Goal: Task Accomplishment & Management: Complete application form

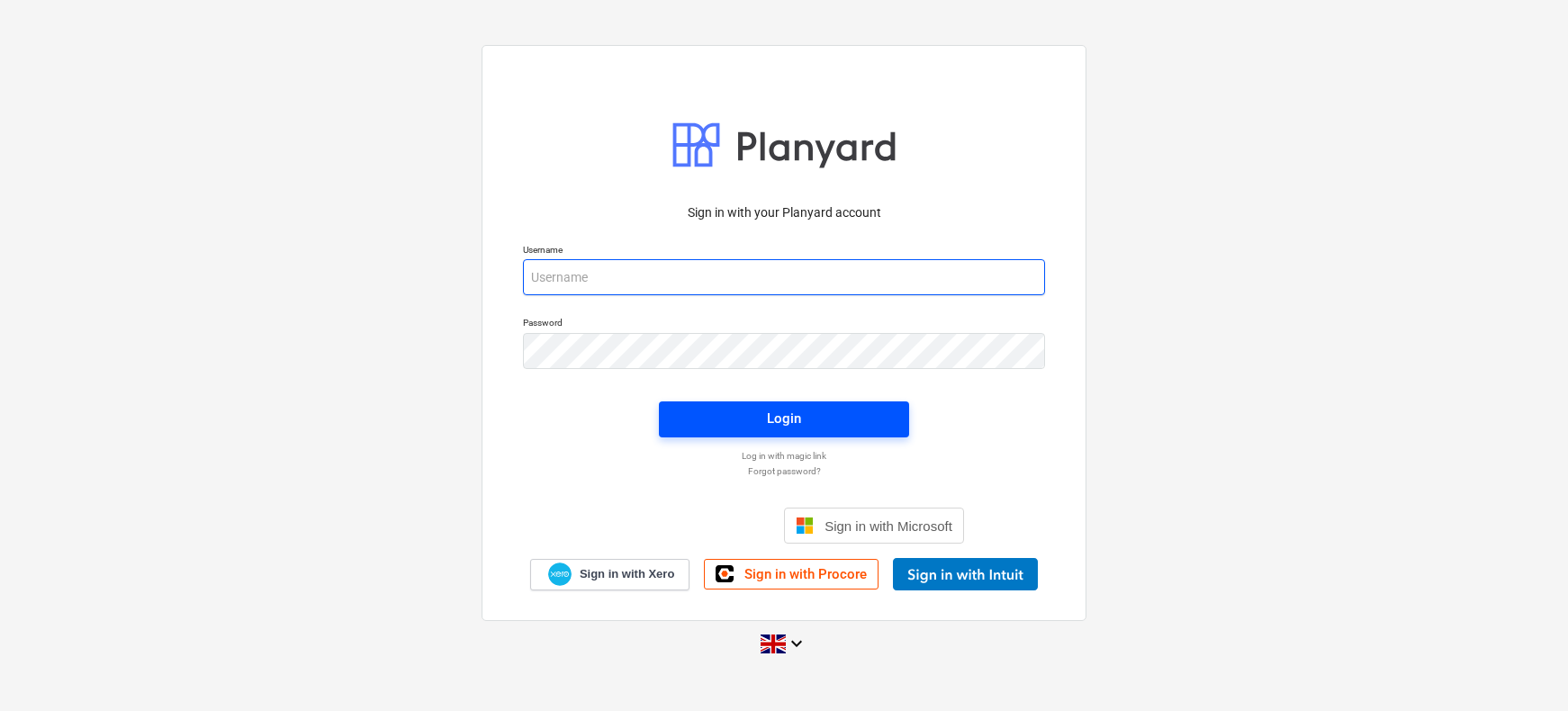
type input "[PERSON_NAME][EMAIL_ADDRESS][DOMAIN_NAME]"
click at [781, 422] on div "Login" at bounding box center [784, 419] width 34 height 23
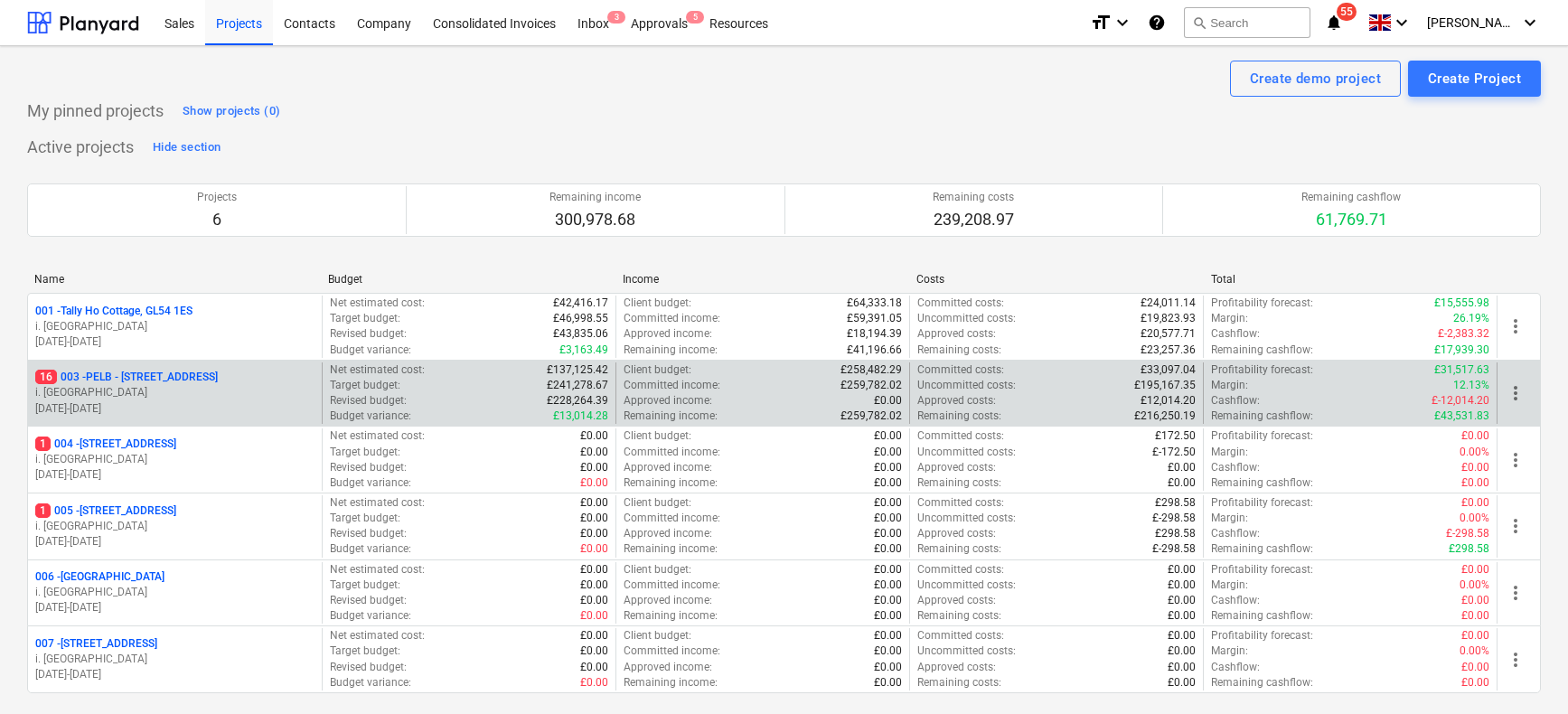
click at [174, 391] on p "i. [GEOGRAPHIC_DATA]" at bounding box center [175, 393] width 279 height 15
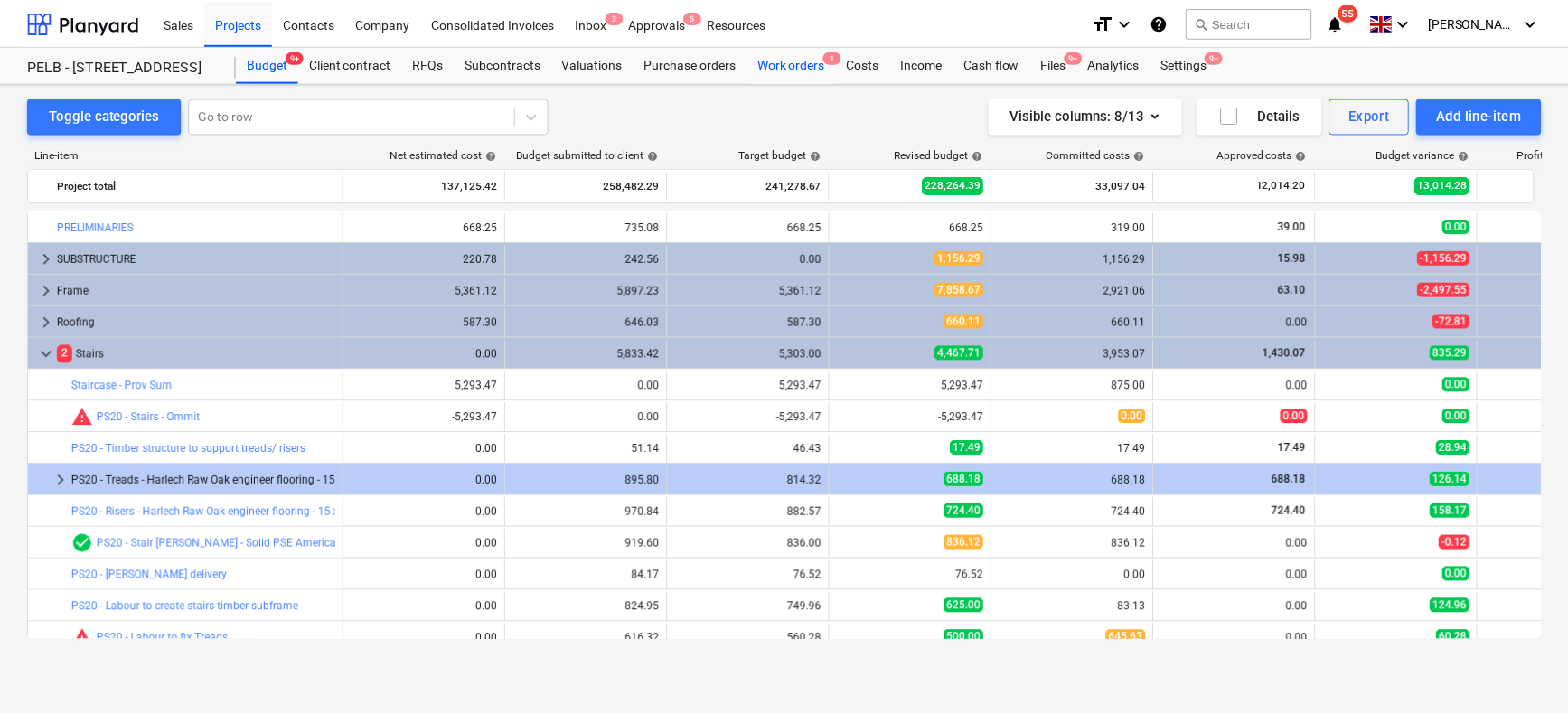
scroll to position [108, 0]
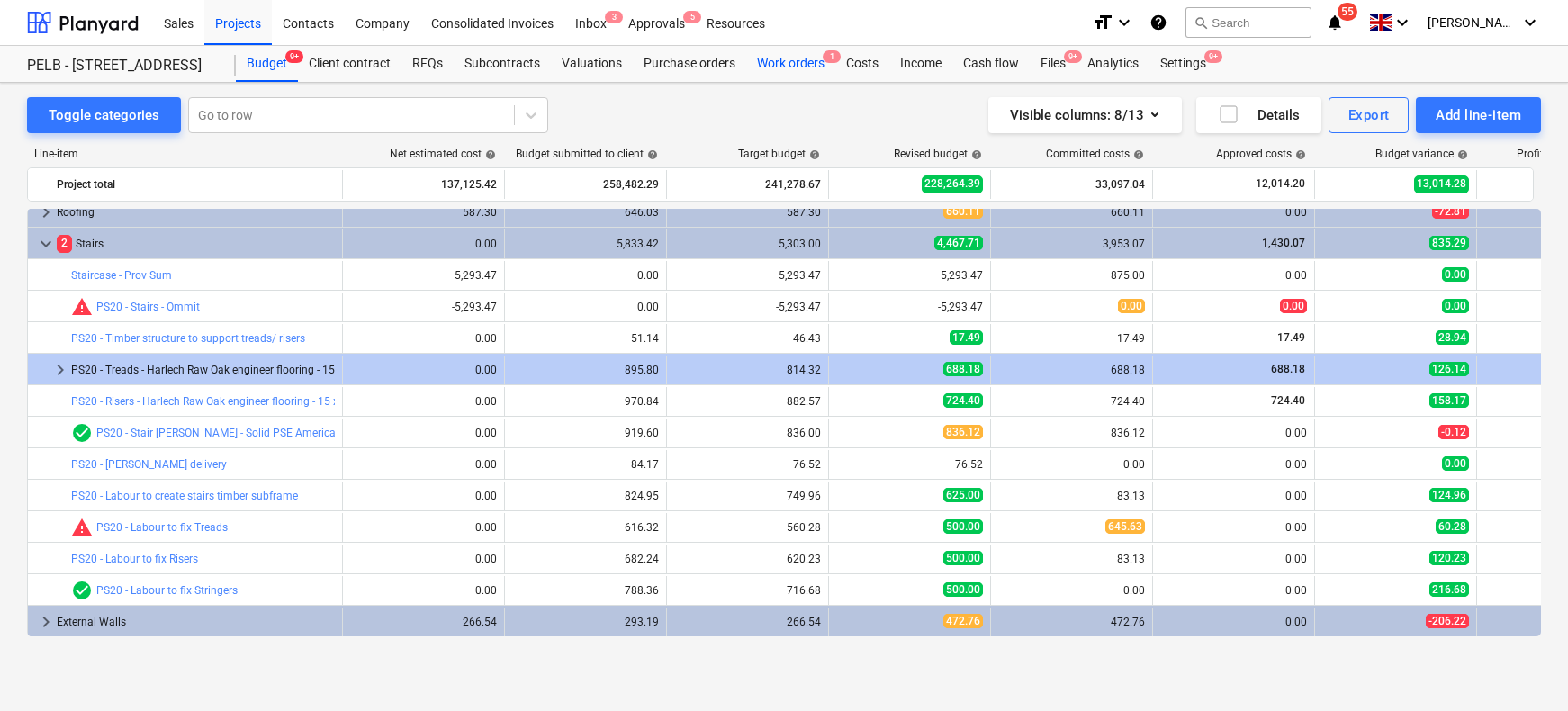
click at [789, 58] on div "Work orders 1" at bounding box center [790, 64] width 89 height 36
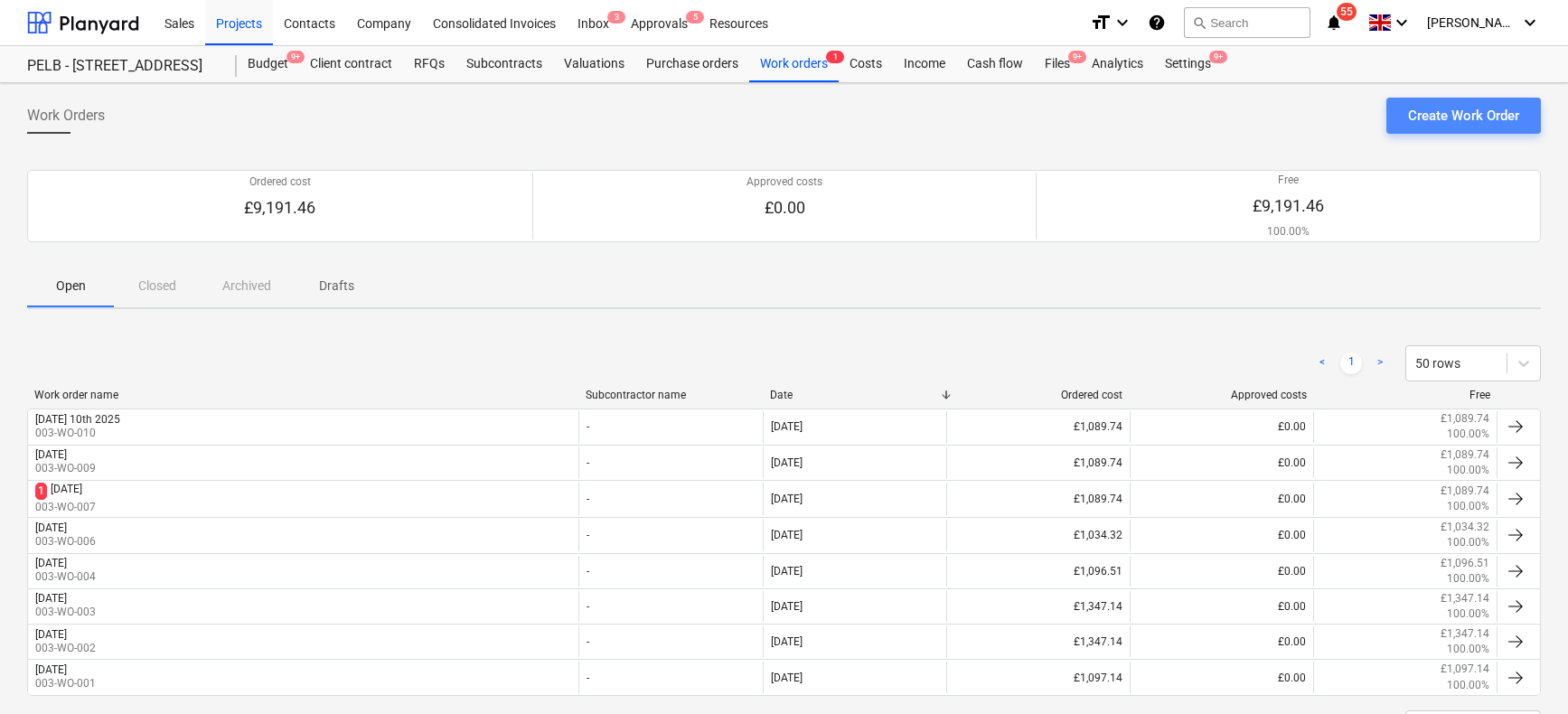
click at [1462, 118] on div "Create Work Order" at bounding box center [1463, 115] width 111 height 23
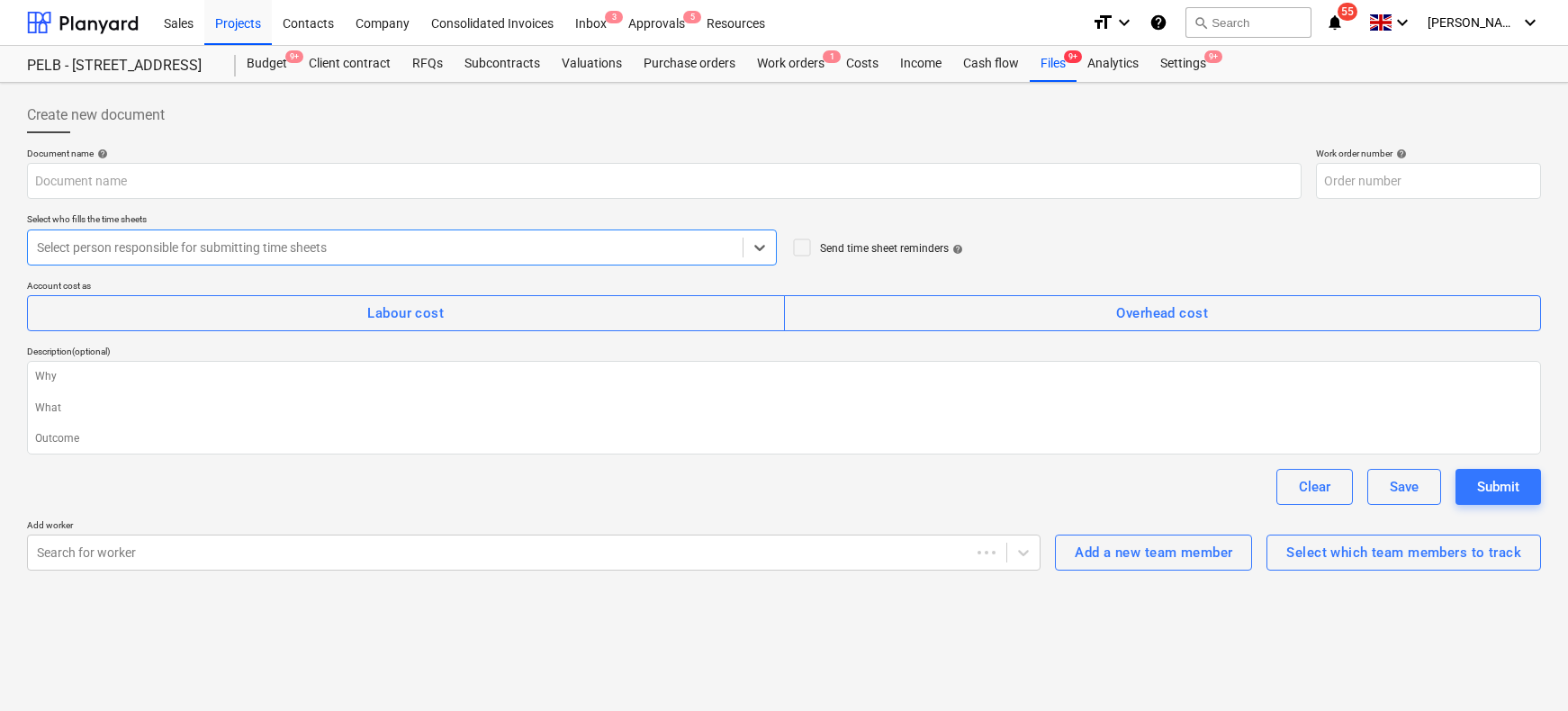
type textarea "x"
type input "003-WO-012"
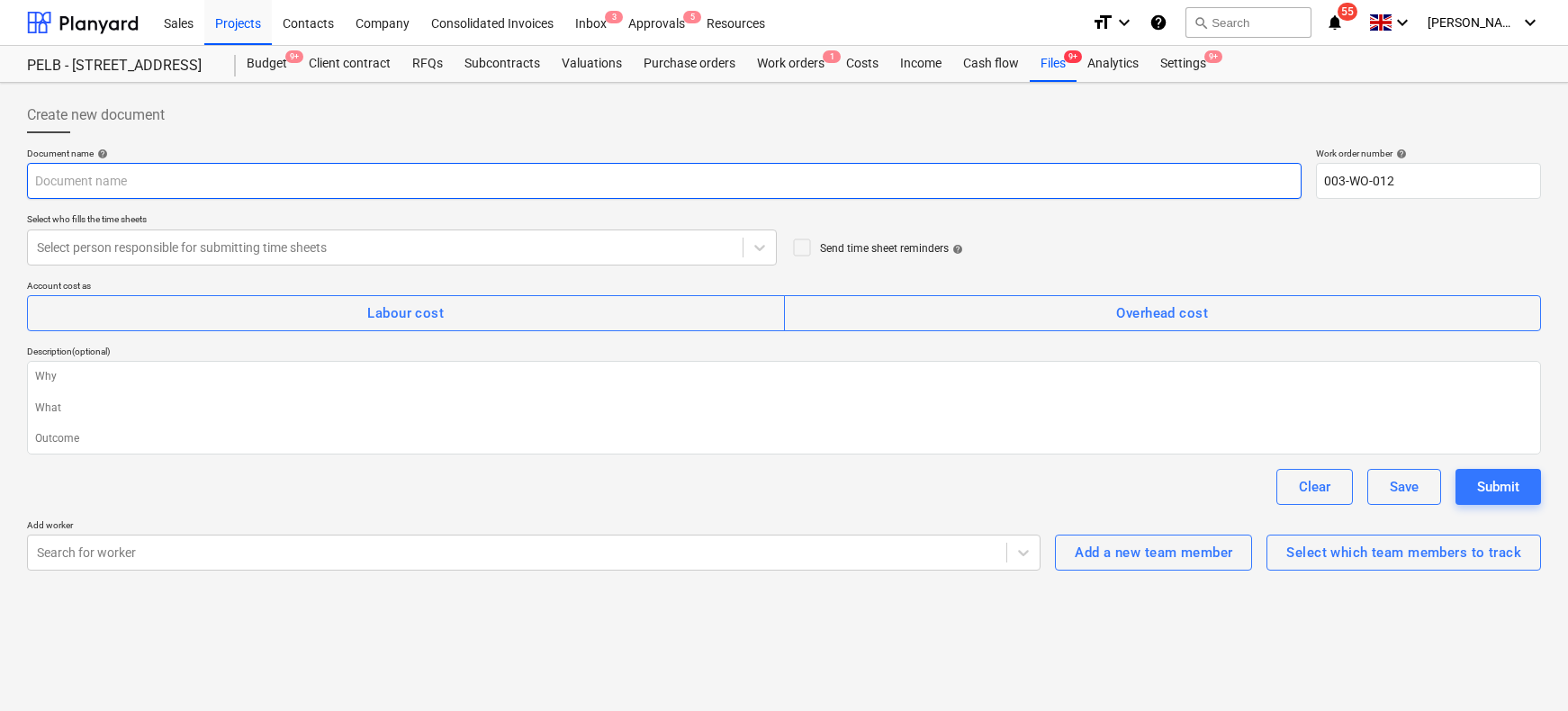
click at [175, 183] on input "text" at bounding box center [664, 181] width 1275 height 36
type textarea "x"
type input "T"
type textarea "x"
type input "Th"
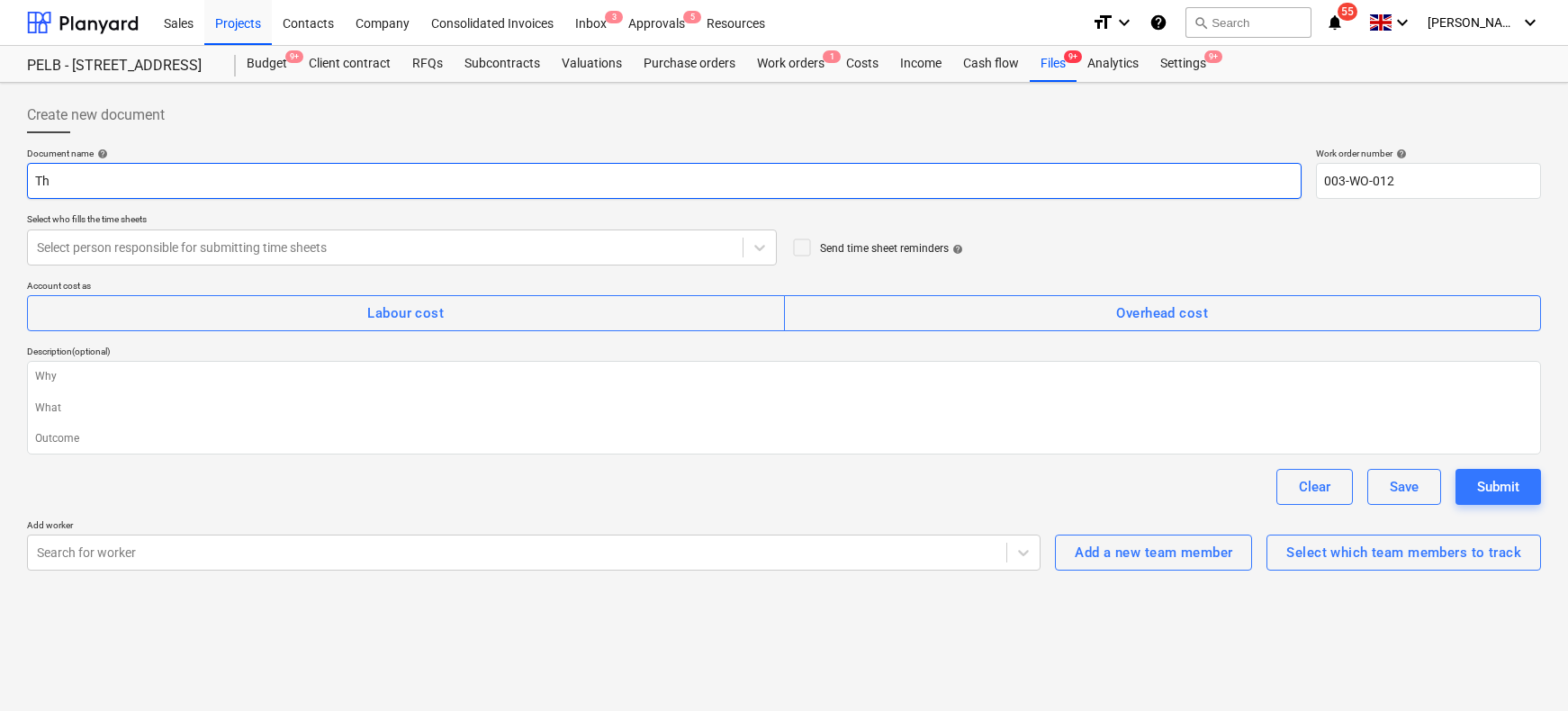
type textarea "x"
type input "Thu"
type textarea "x"
type input "Thur"
type textarea "x"
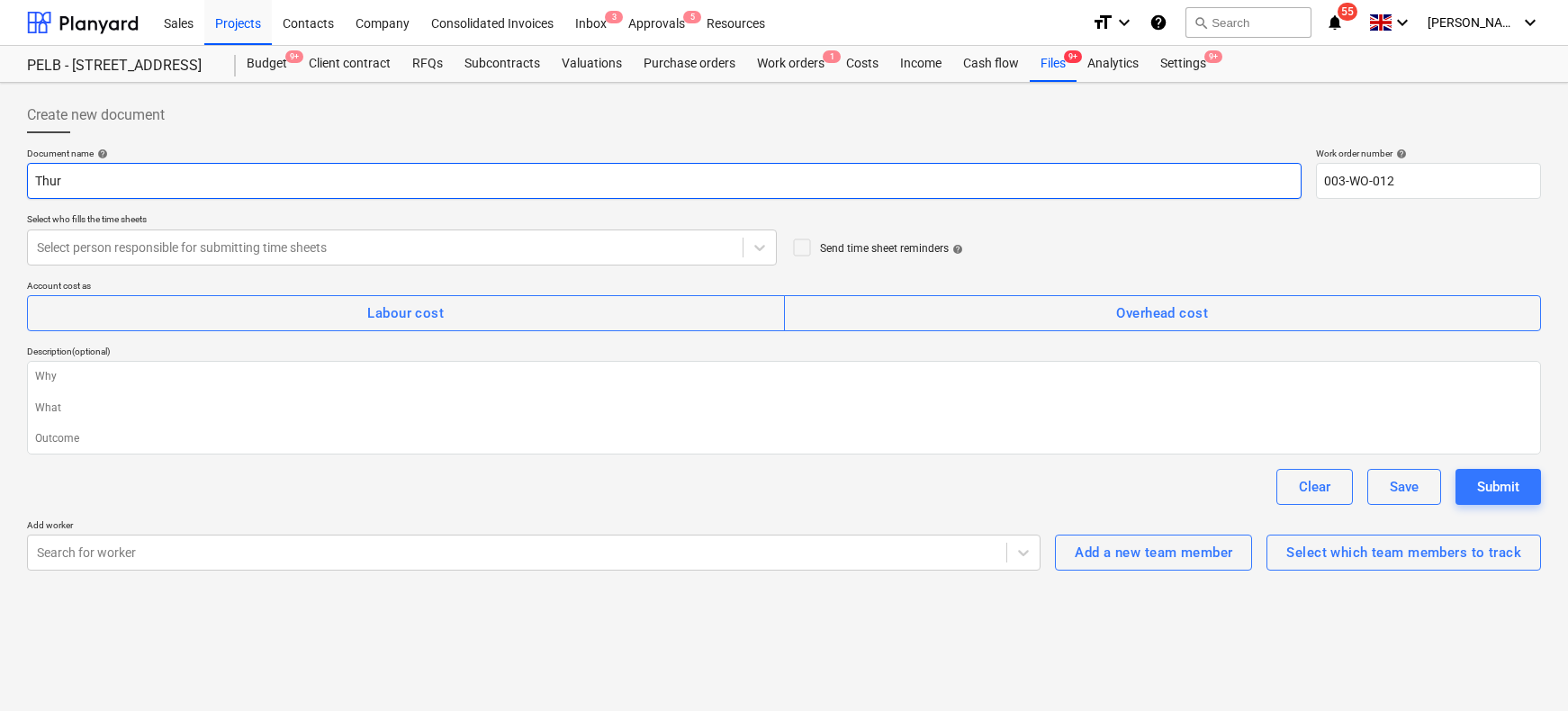
type input "Thurs"
type textarea "x"
type input "Thur"
type textarea "x"
type input "Thurs"
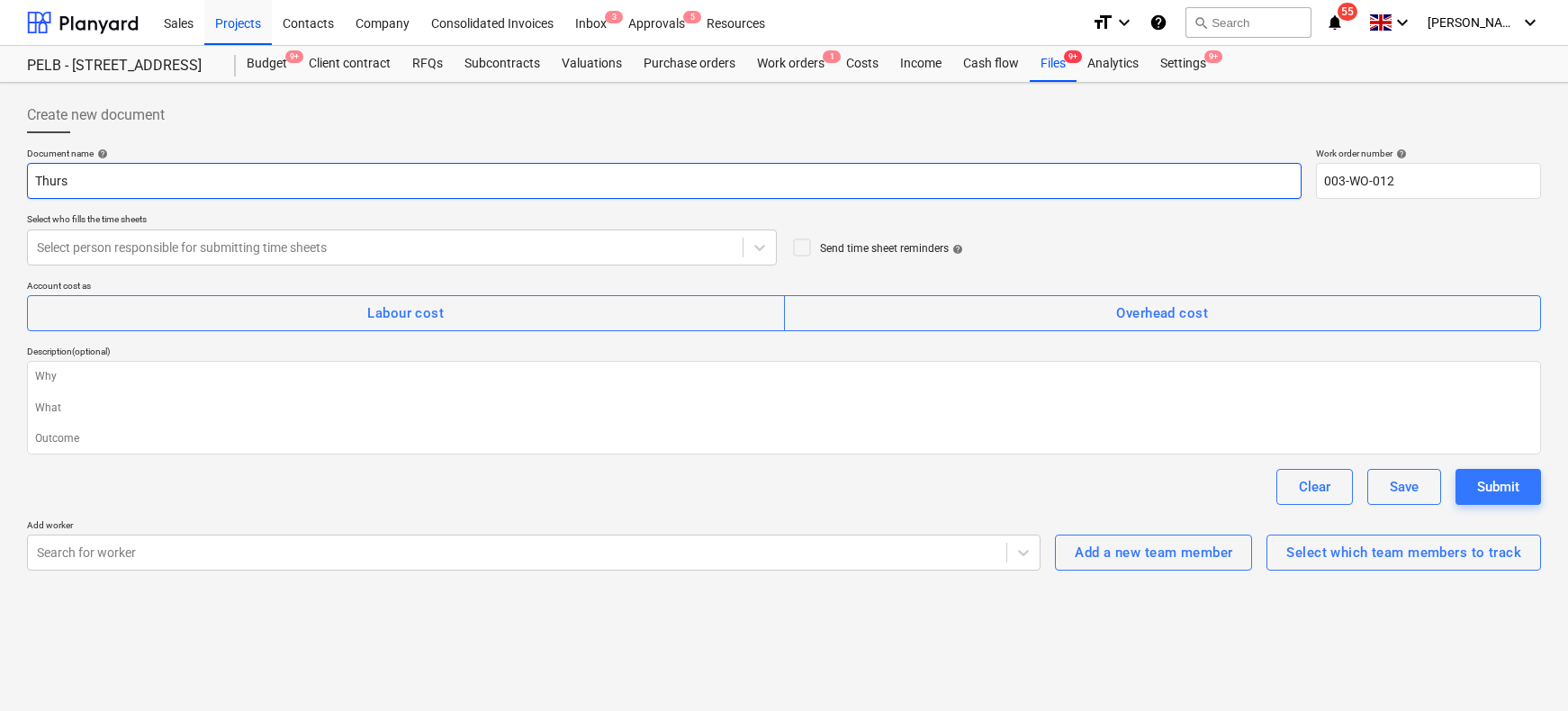
type textarea "x"
type input "Thursd"
type textarea "x"
type input "Thursda"
type textarea "x"
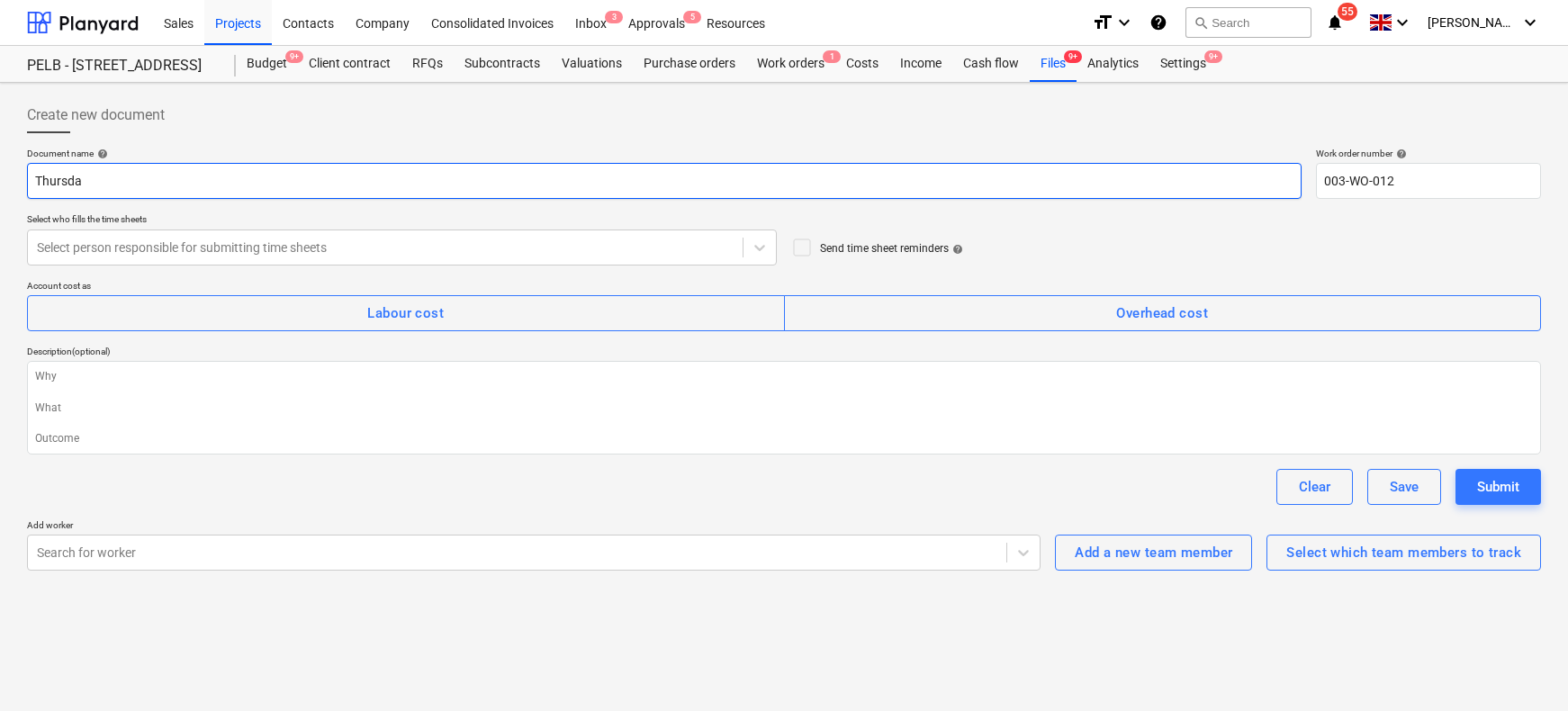
type input "[DATE]"
type textarea "x"
type input "[DATE]"
type textarea "x"
type input "[DATE] 1"
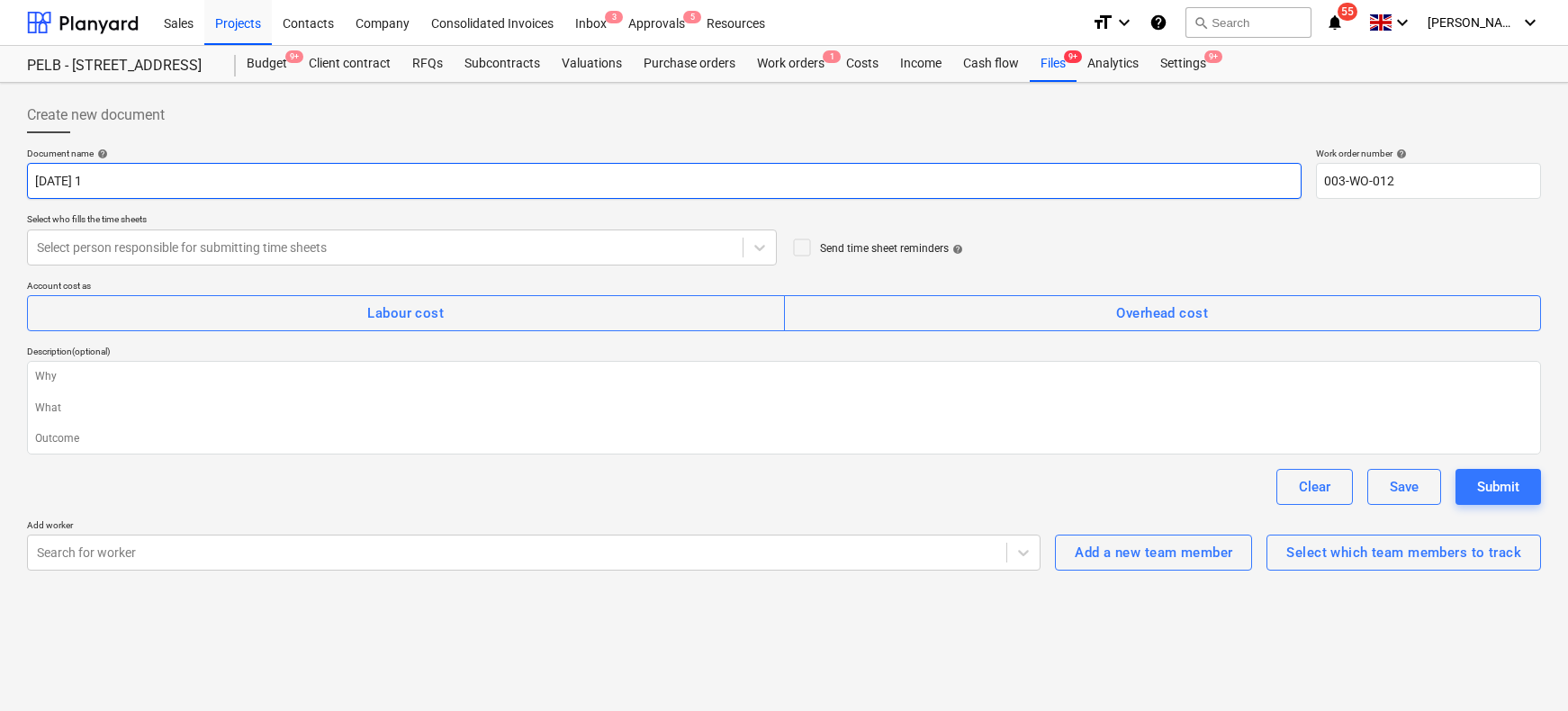
type textarea "x"
type input "[DATE] 11"
type textarea "x"
type input "[DATE] 11t"
type textarea "x"
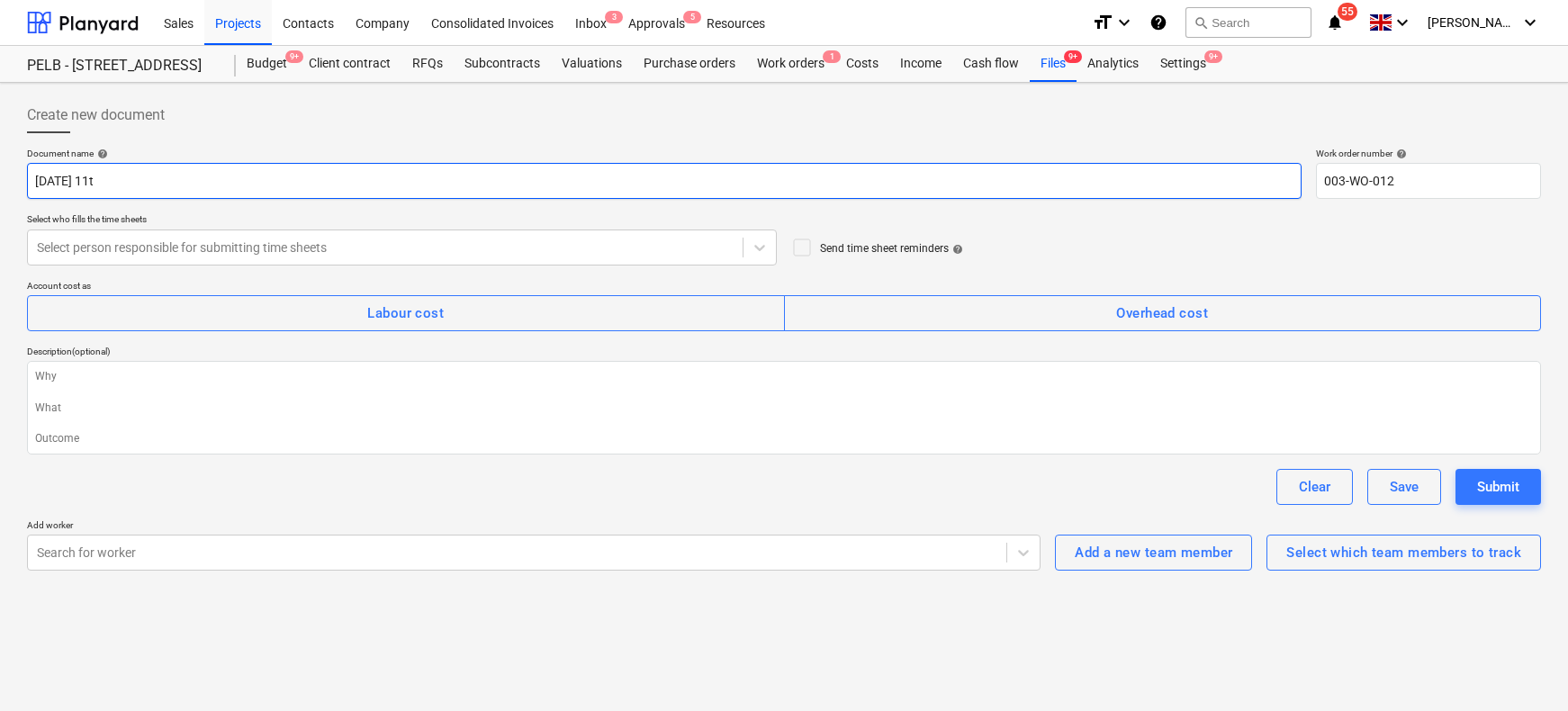
type input "[DATE] 11th"
type textarea "x"
type input "[DATE] 11th"
type textarea "x"
type input "[DATE] 11th S"
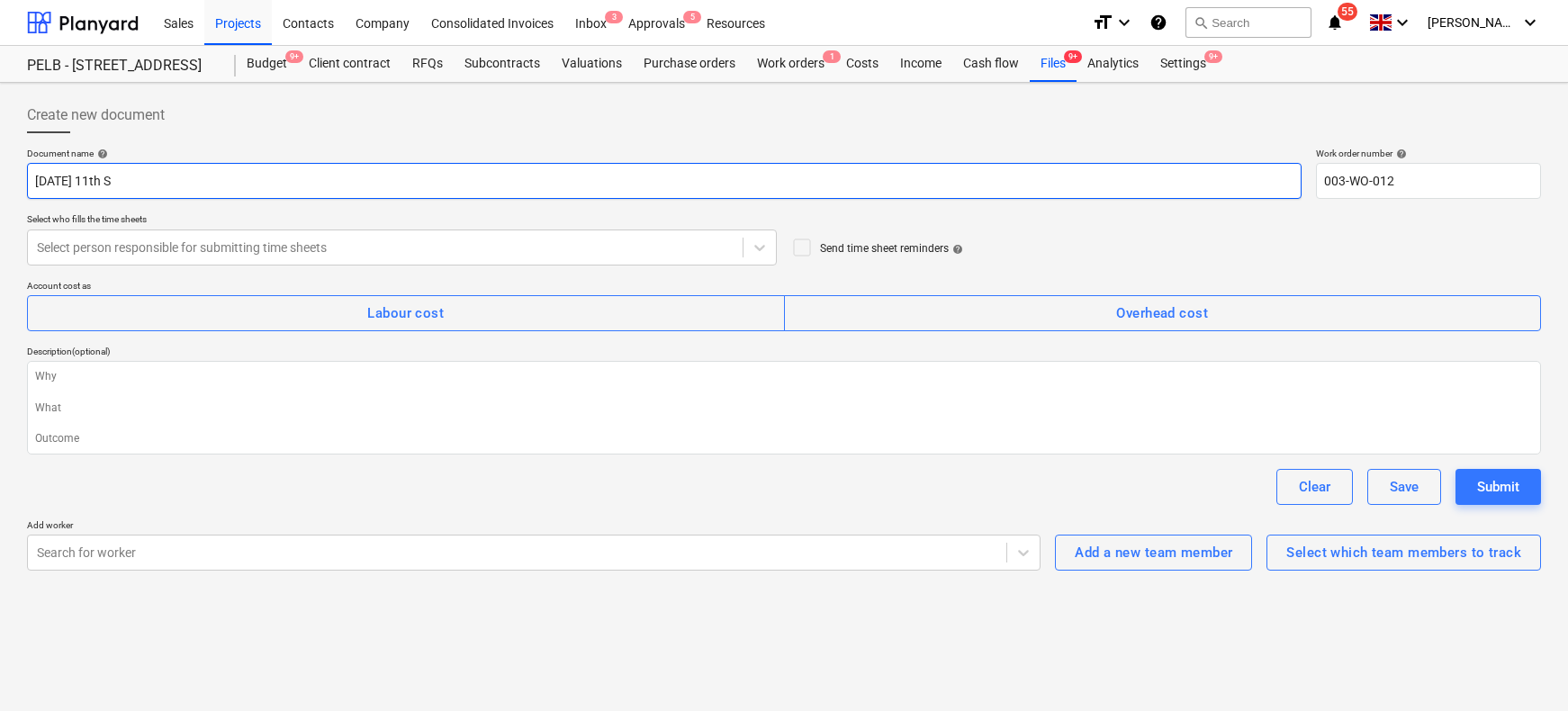
type textarea "x"
type input "[DATE] 11th SD"
type textarea "x"
type input "[DATE] 11th S"
type textarea "x"
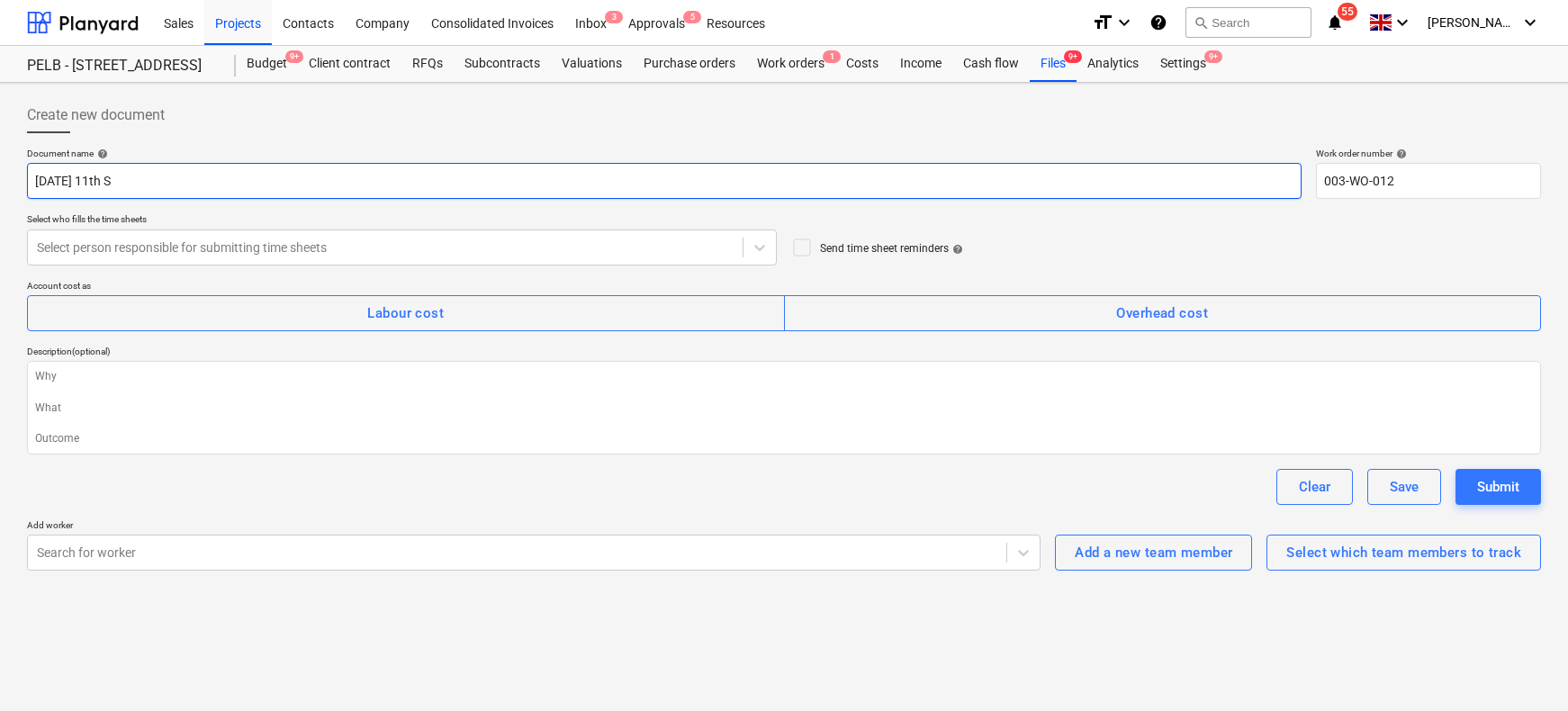
type input "[DATE] 11th Se"
type textarea "x"
type input "[DATE]"
type textarea "x"
type input "[DATE]"
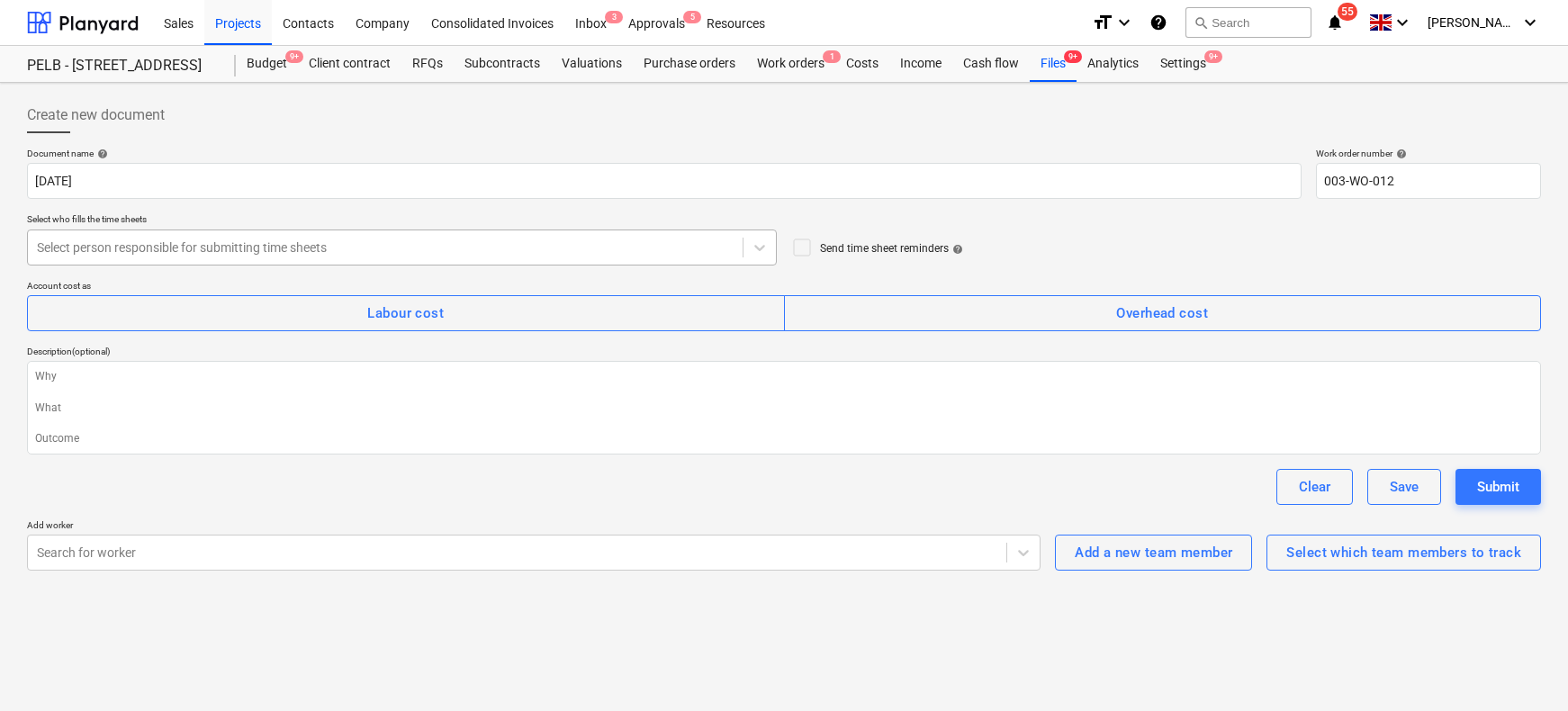
click at [275, 248] on div at bounding box center [385, 248] width 697 height 18
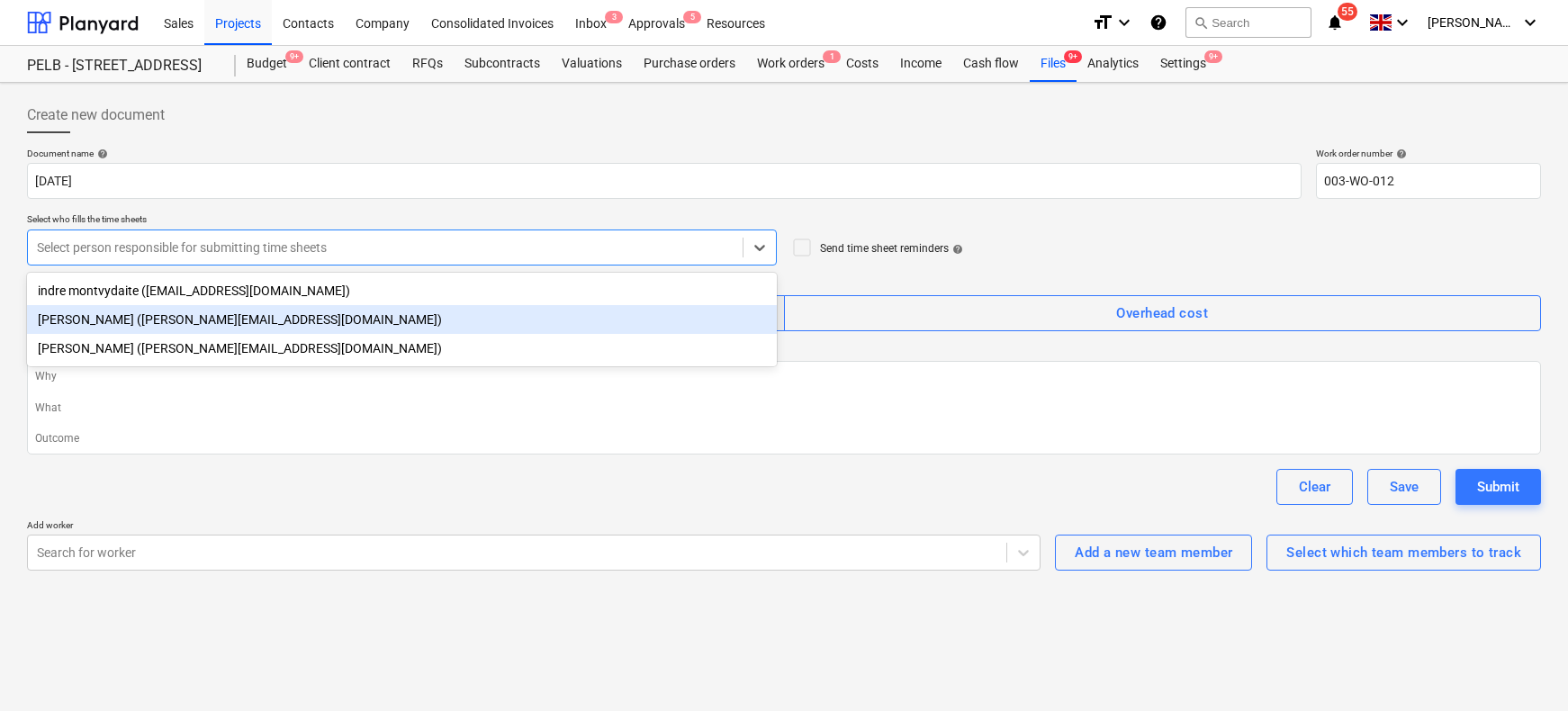
click at [118, 323] on div "[PERSON_NAME] ([PERSON_NAME][EMAIL_ADDRESS][DOMAIN_NAME])" at bounding box center [401, 319] width 750 height 29
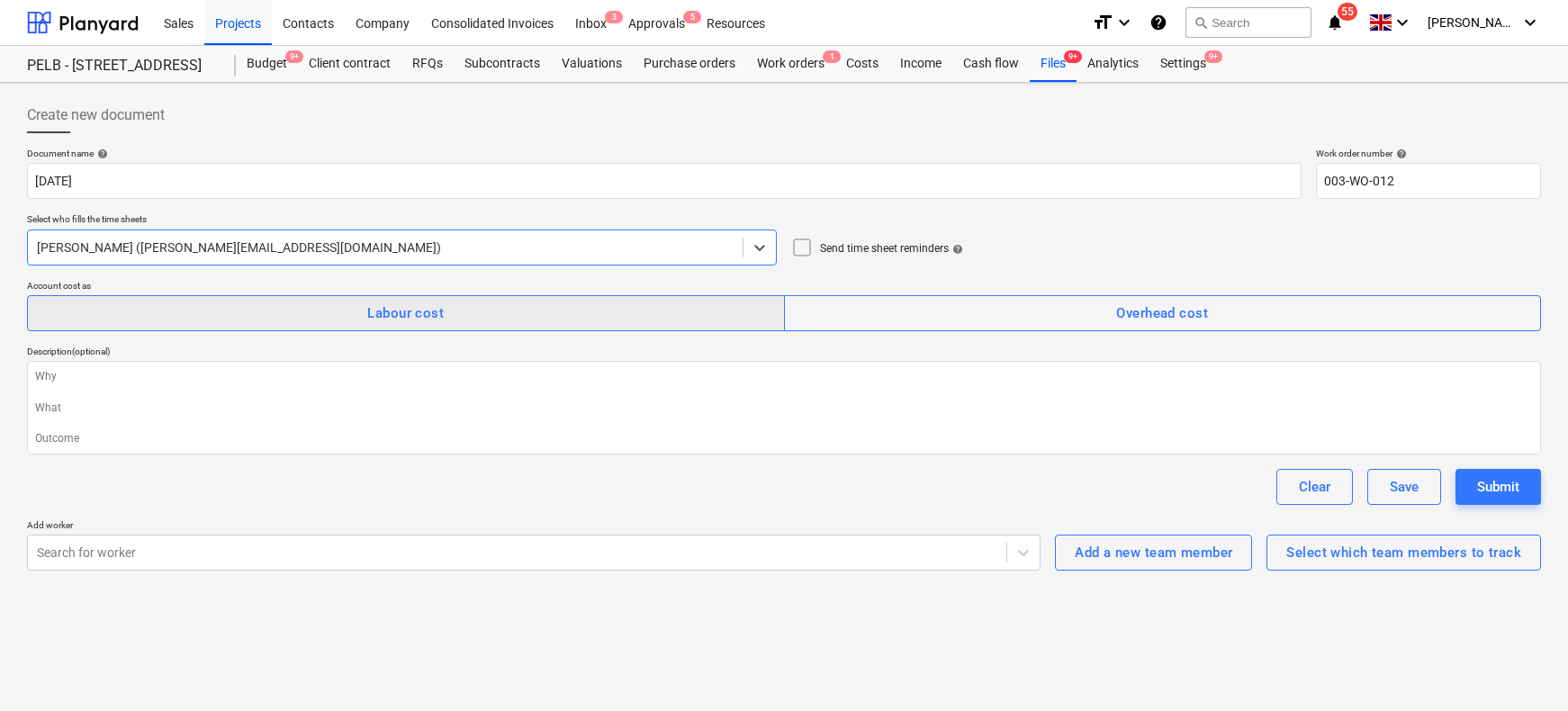
click at [428, 316] on div "Labour cost" at bounding box center [405, 313] width 76 height 23
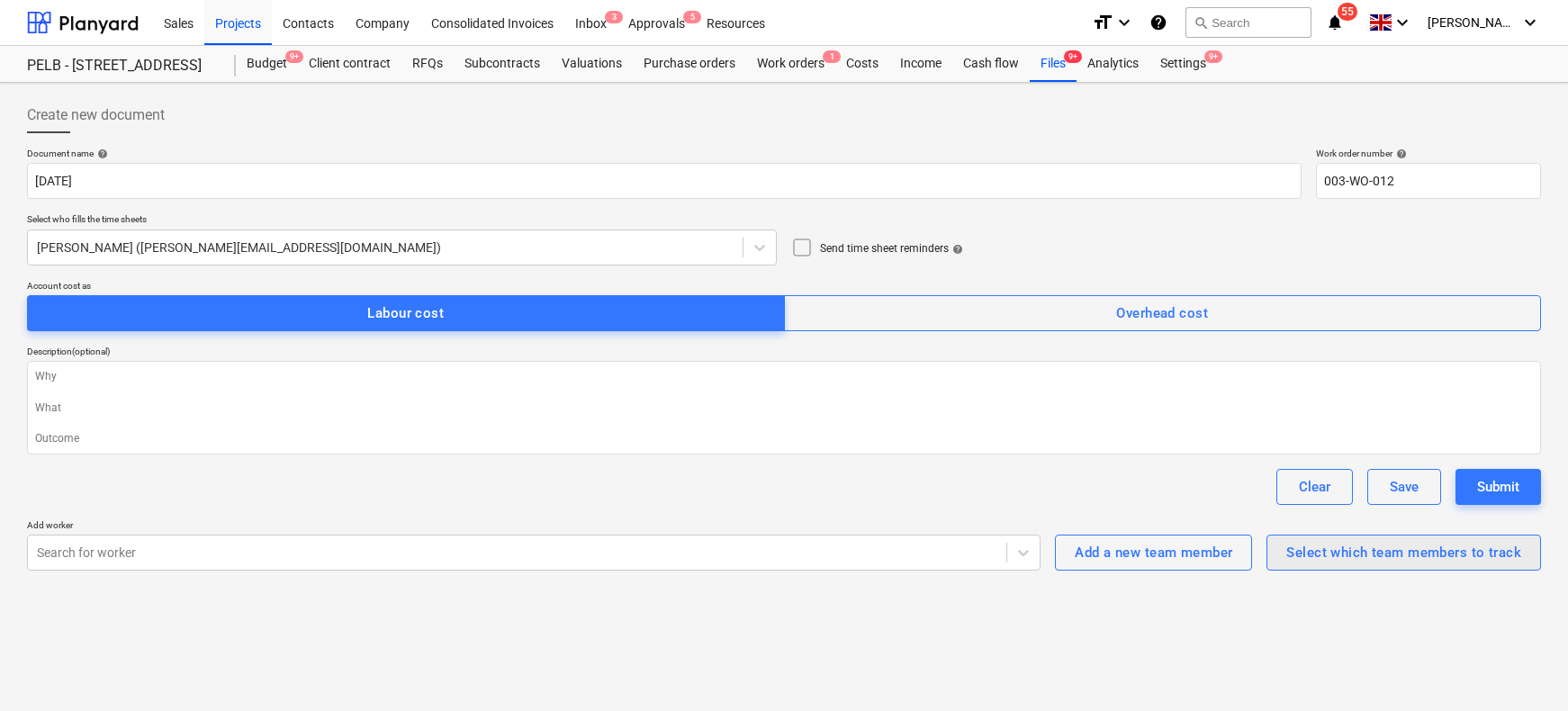
click at [1353, 558] on div "Select which team members to track" at bounding box center [1404, 552] width 235 height 23
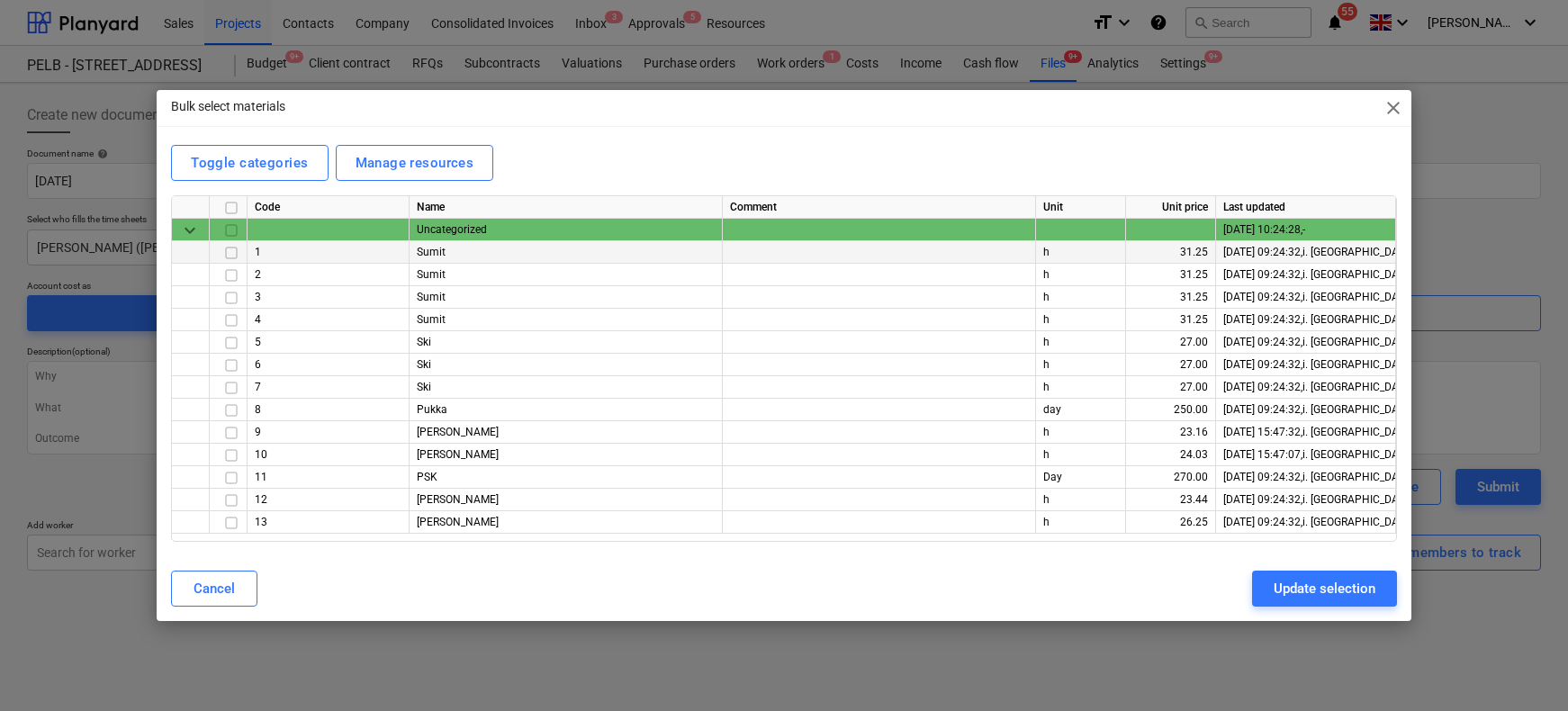
click at [230, 252] on input "checkbox" at bounding box center [231, 252] width 22 height 22
click at [230, 277] on input "checkbox" at bounding box center [231, 275] width 22 height 22
click at [229, 459] on input "checkbox" at bounding box center [231, 455] width 22 height 22
drag, startPoint x: 228, startPoint y: 502, endPoint x: 229, endPoint y: 535, distance: 33.0
click at [226, 506] on input "checkbox" at bounding box center [231, 500] width 22 height 22
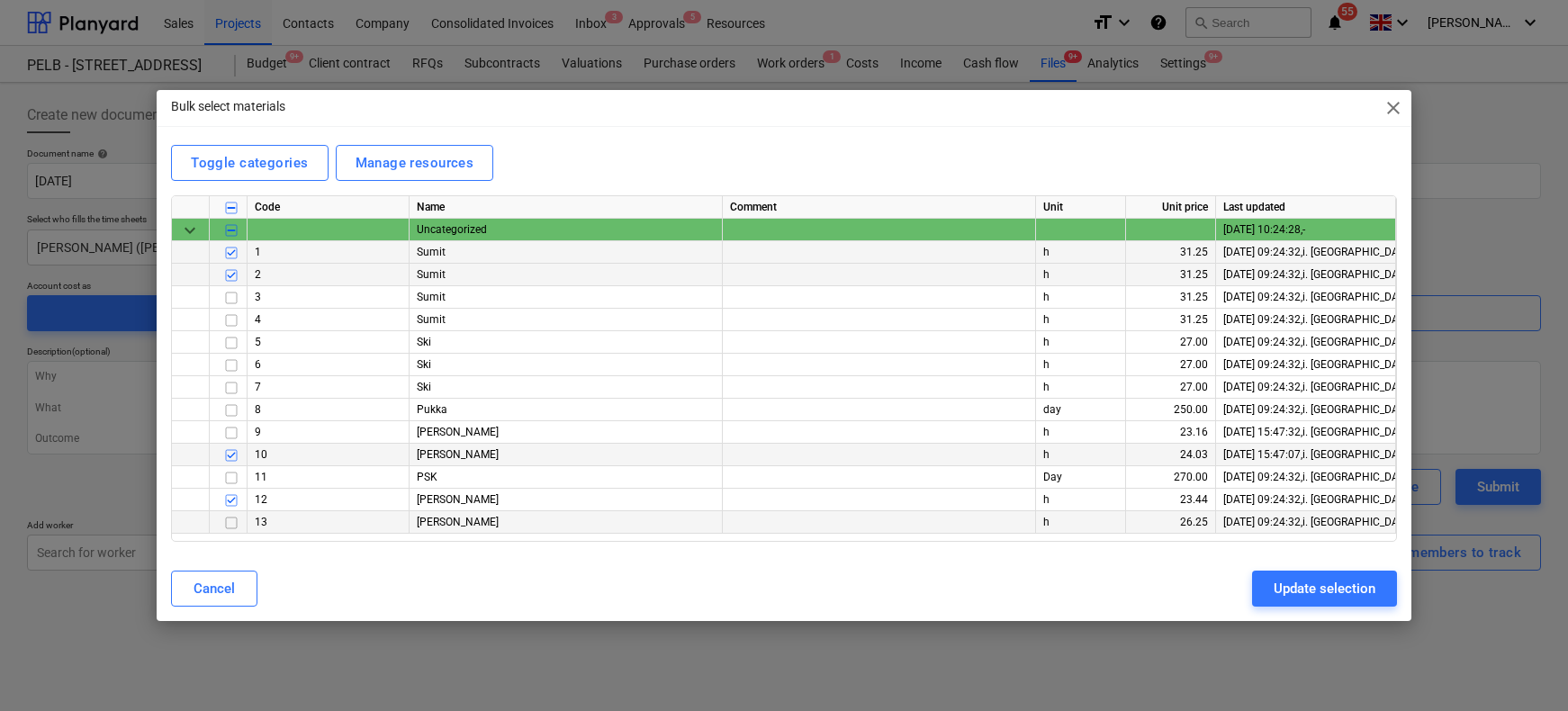
click at [234, 530] on input "checkbox" at bounding box center [231, 523] width 22 height 22
click at [1365, 596] on div "Update selection" at bounding box center [1324, 589] width 101 height 23
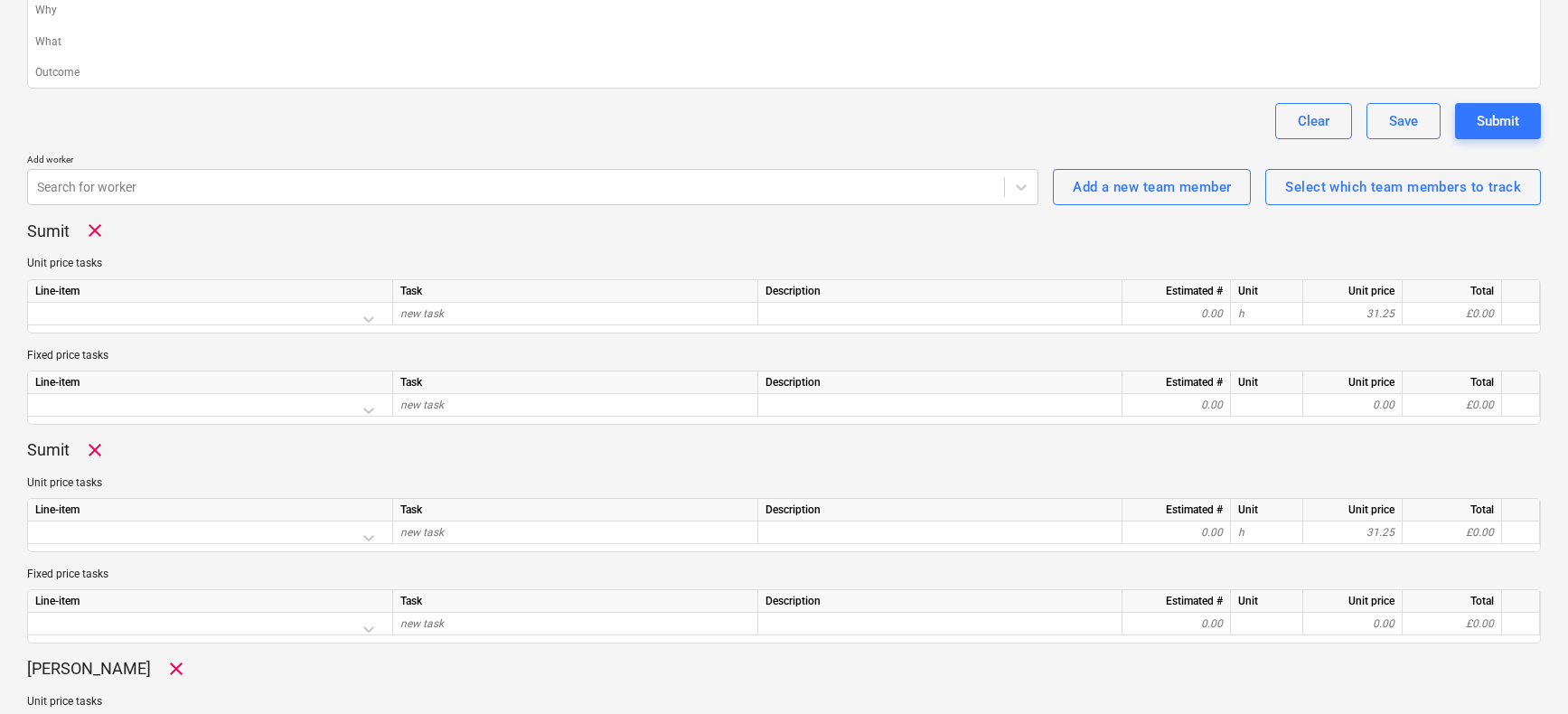
scroll to position [335, 0]
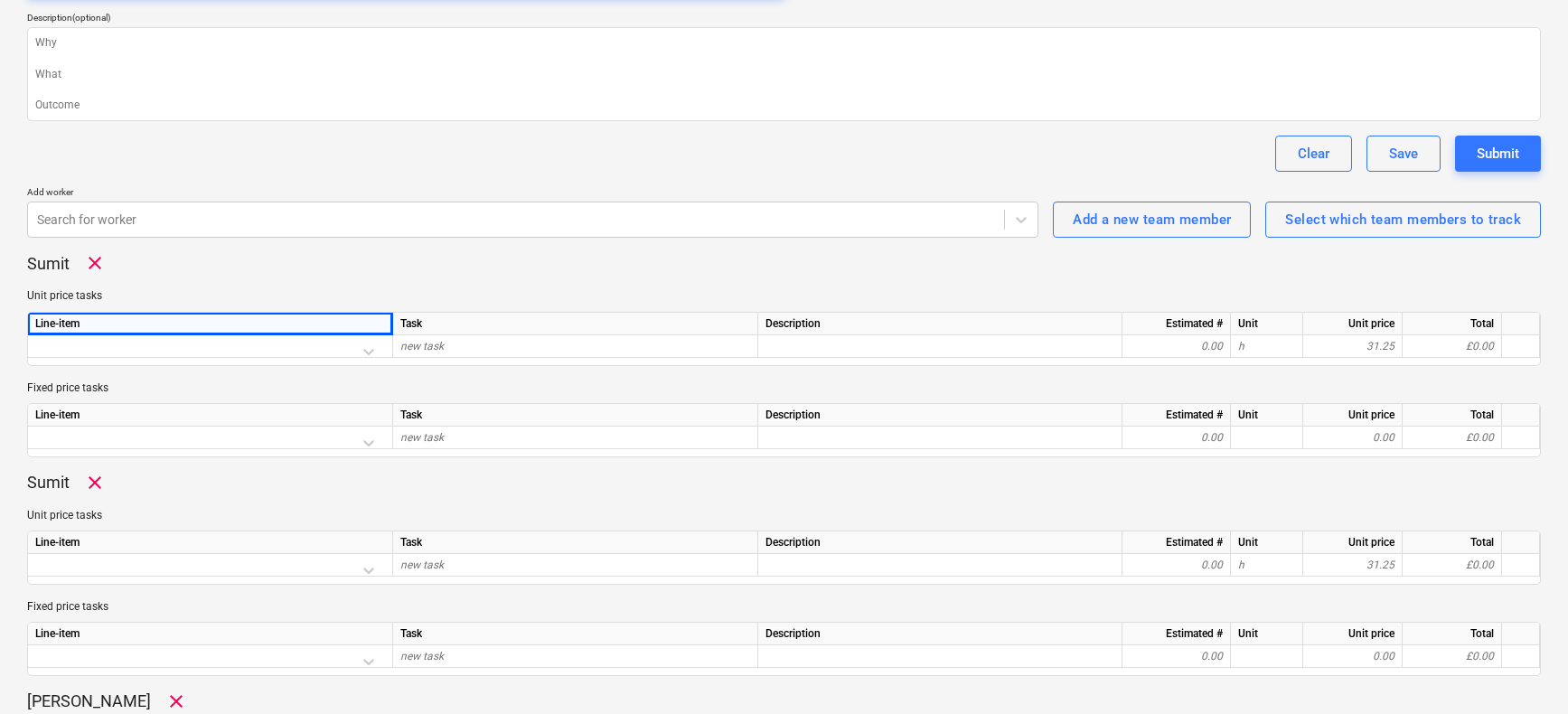
click at [128, 333] on div "Line-item" at bounding box center [210, 324] width 365 height 23
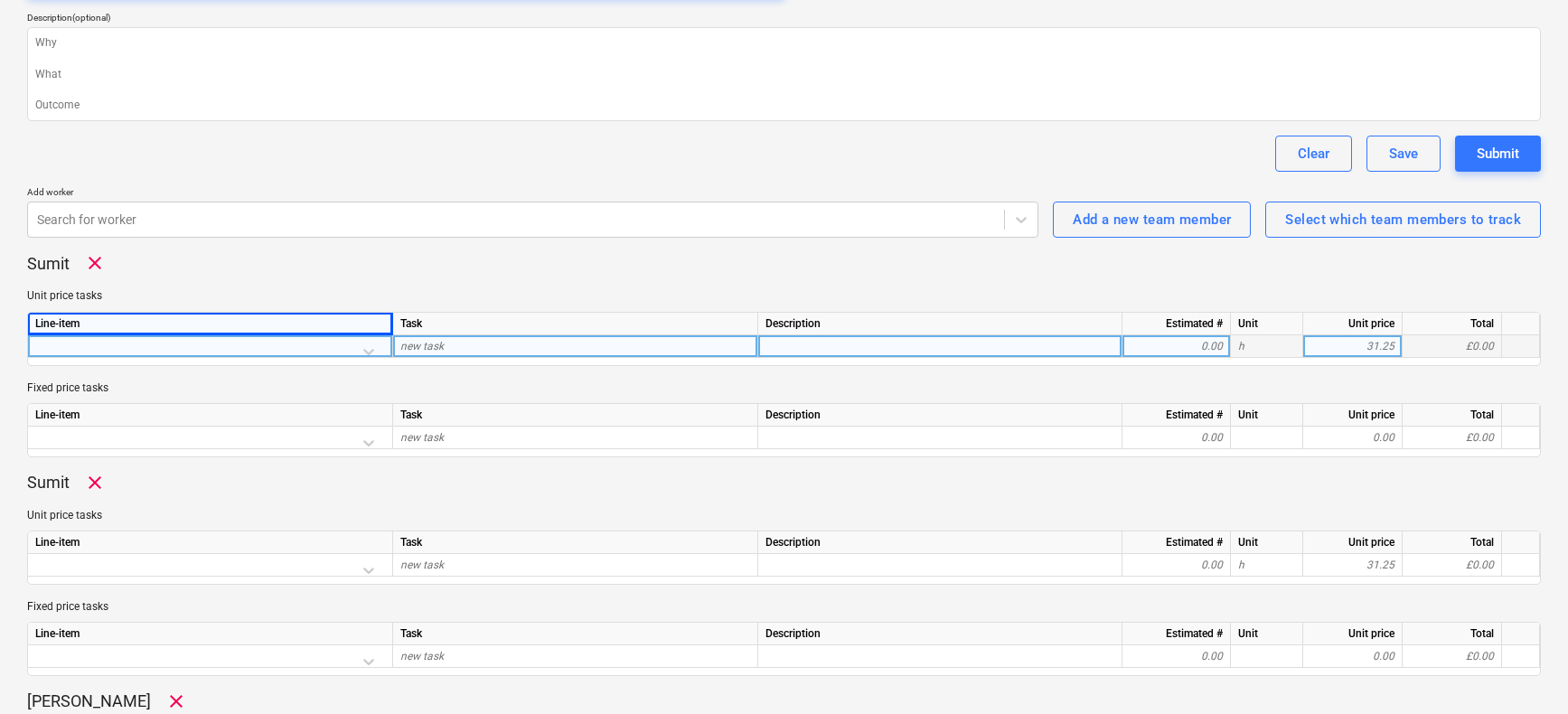
click at [131, 349] on div at bounding box center [210, 350] width 349 height 32
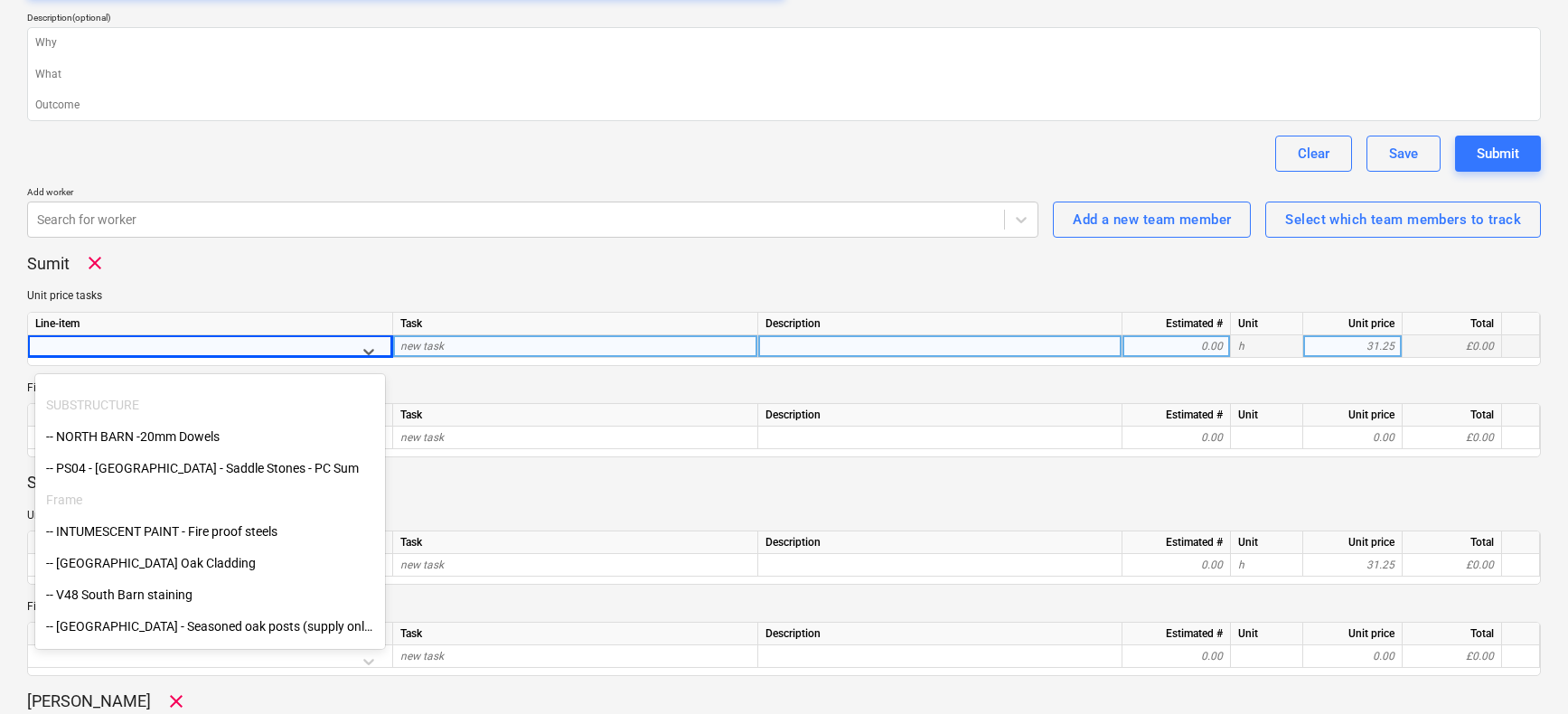
scroll to position [154, 0]
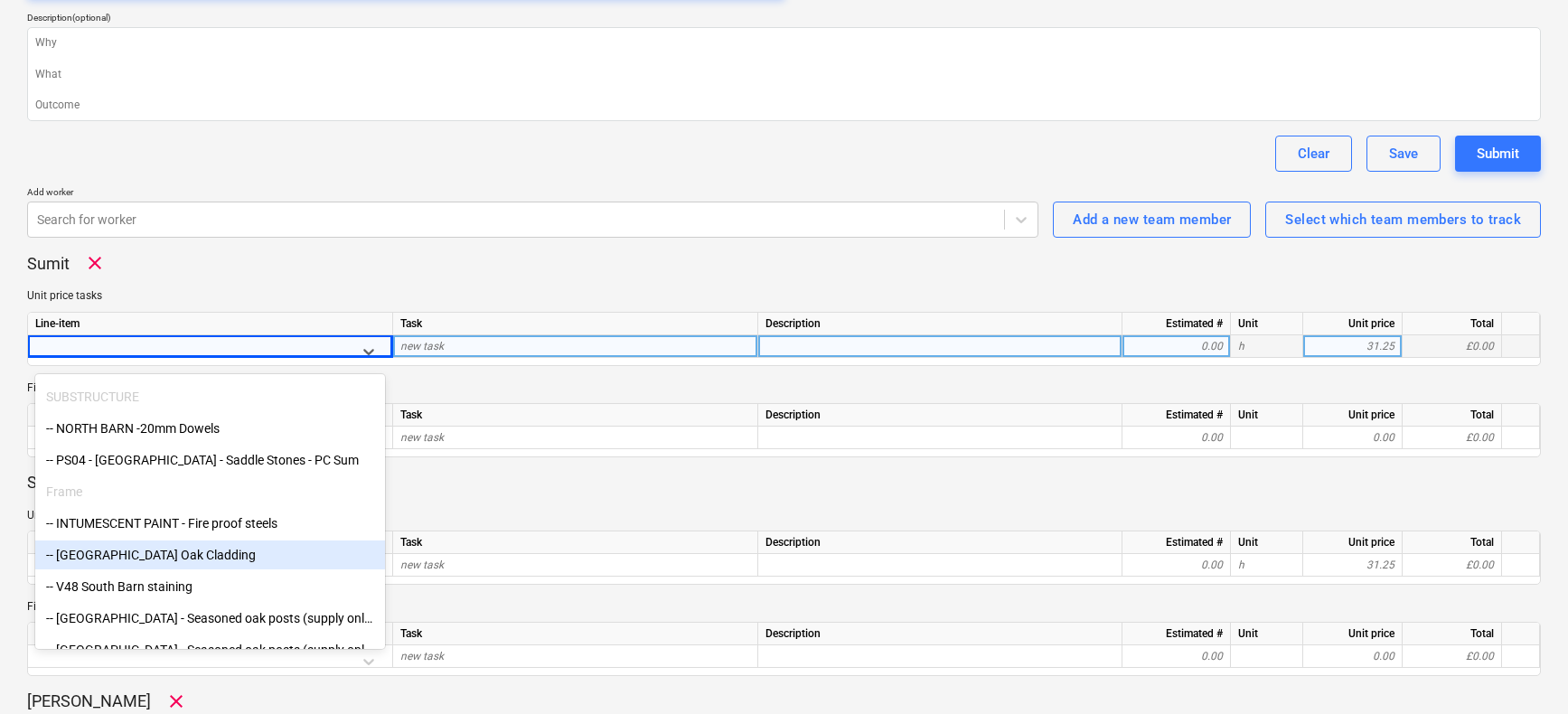
drag, startPoint x: 152, startPoint y: 458, endPoint x: 133, endPoint y: 546, distance: 90.0
click at [133, 546] on div "-- [GEOGRAPHIC_DATA] Oak Cladding" at bounding box center [210, 555] width 349 height 29
type textarea "x"
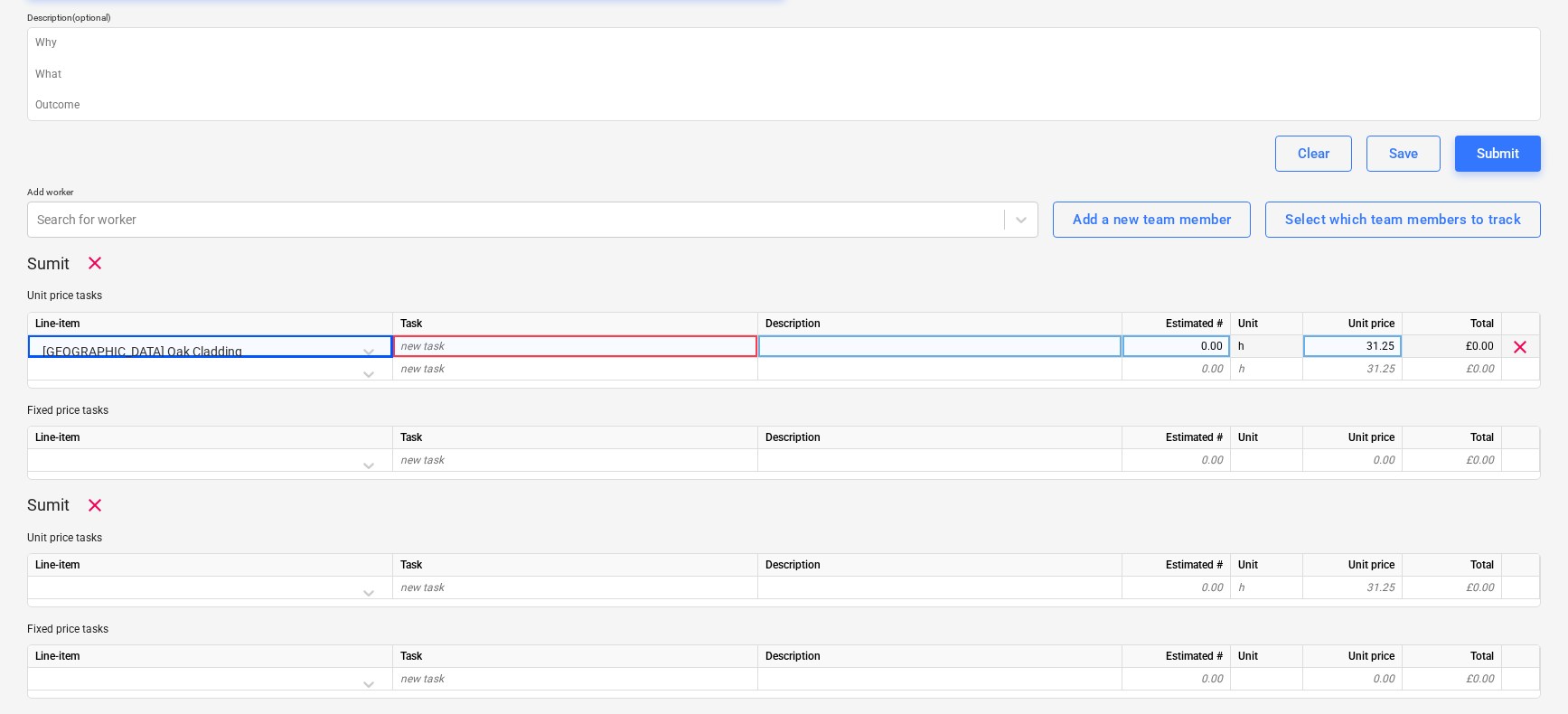
click at [481, 340] on div "new task" at bounding box center [576, 346] width 365 height 23
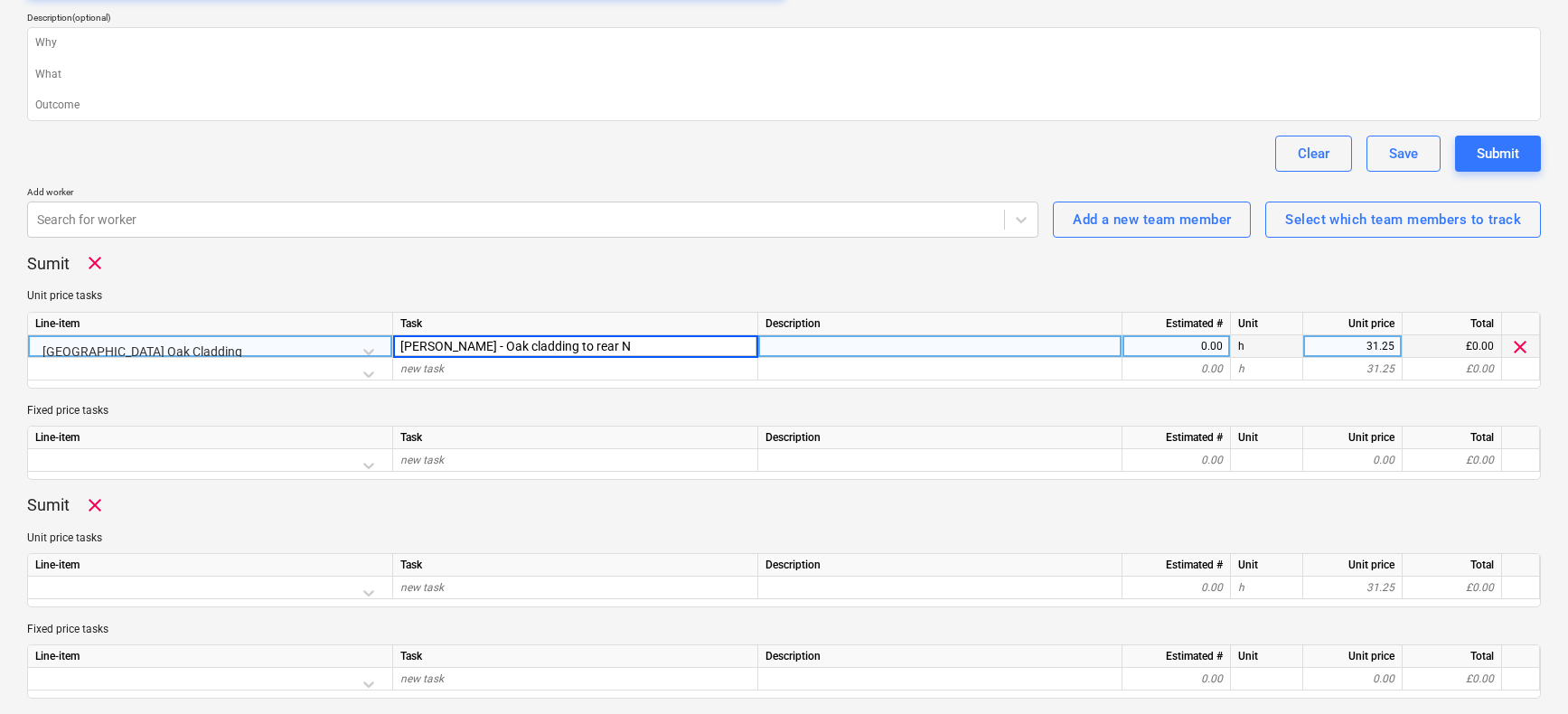
type input "[PERSON_NAME] - Oak cladding to rear NB"
drag, startPoint x: 596, startPoint y: 343, endPoint x: 379, endPoint y: 347, distance: 217.0
click at [0, 0] on div "North & East Barn Oak Cladding [PERSON_NAME] - Oak cladding to rear NB 0.00 h 3…" at bounding box center [0, 0] width 0 height 0
type textarea "x"
click at [1205, 352] on div "0.00" at bounding box center [1176, 346] width 93 height 23
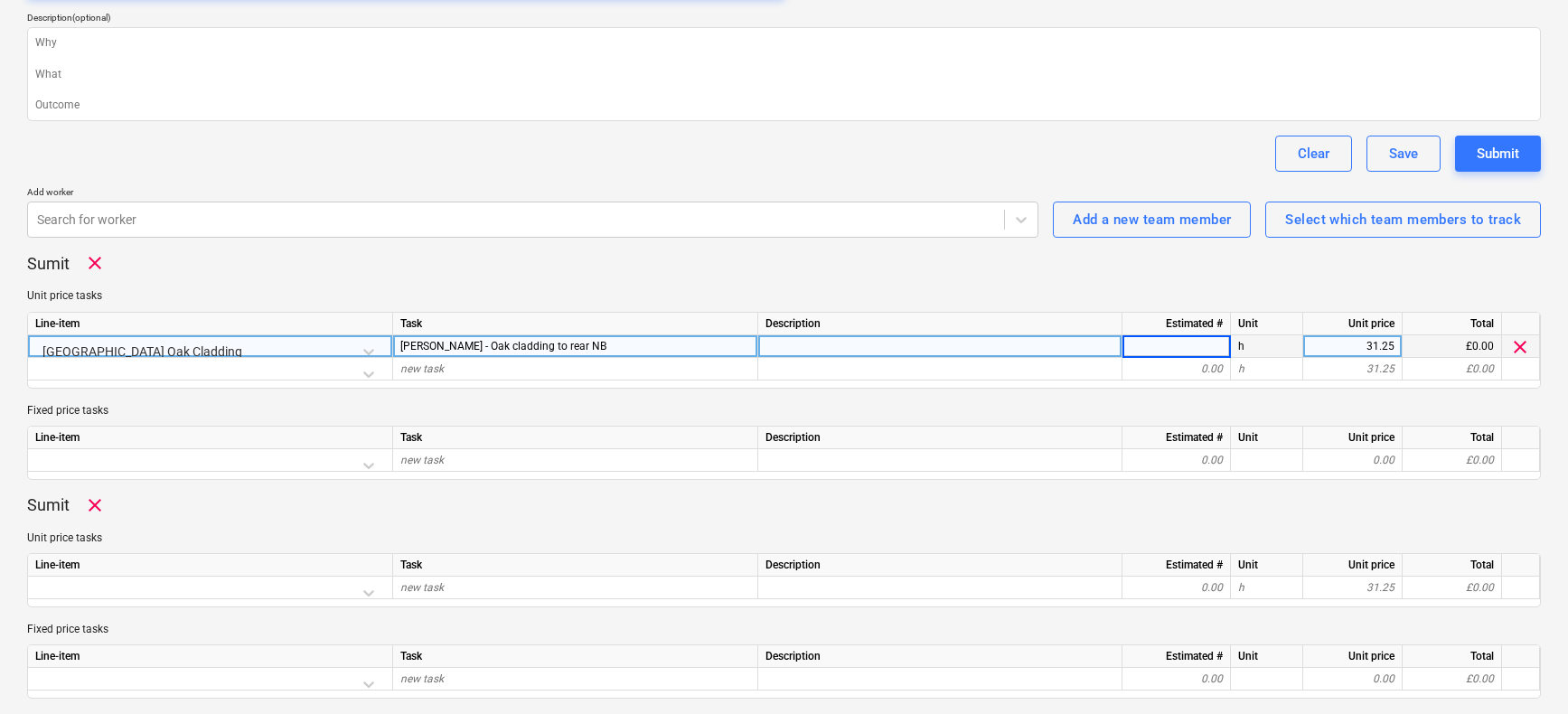
type input "8"
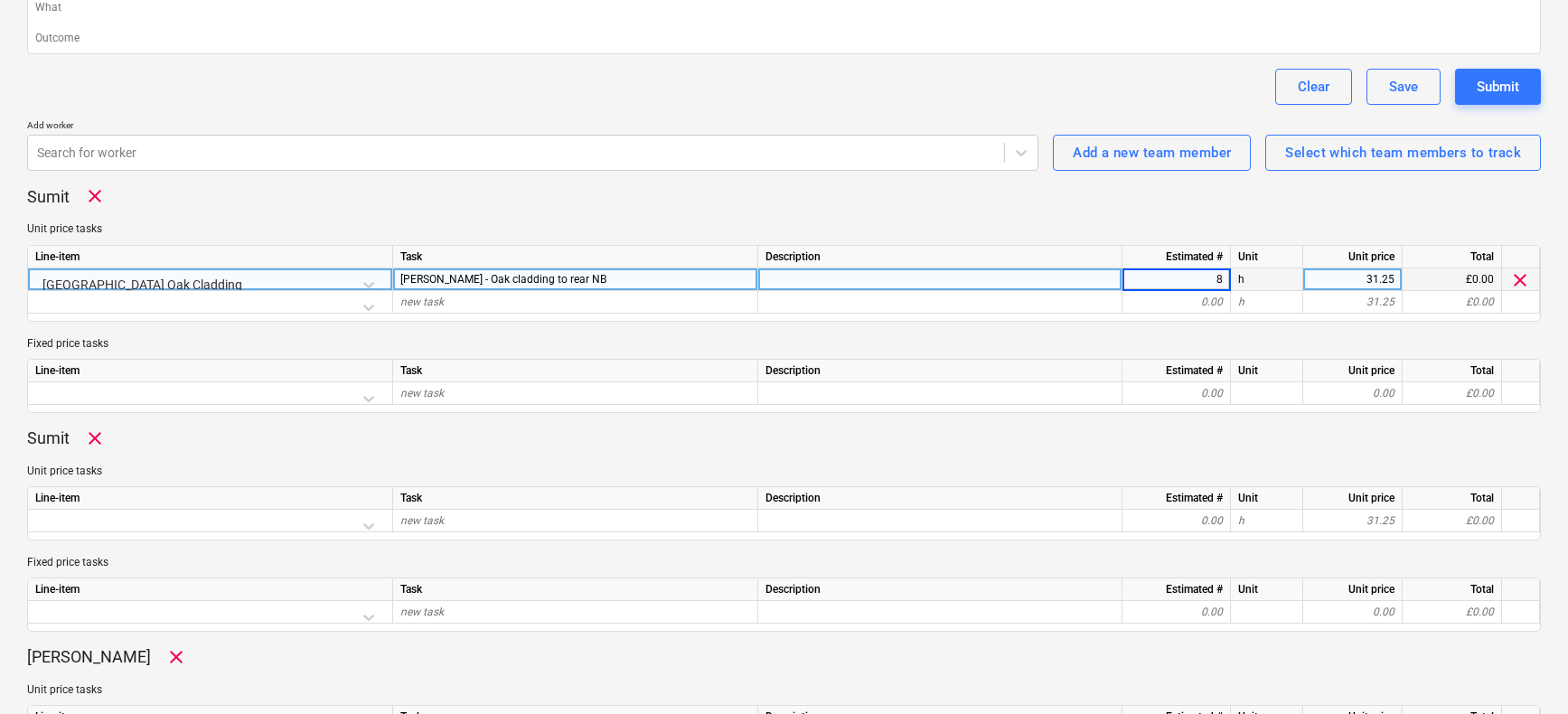
scroll to position [412, 0]
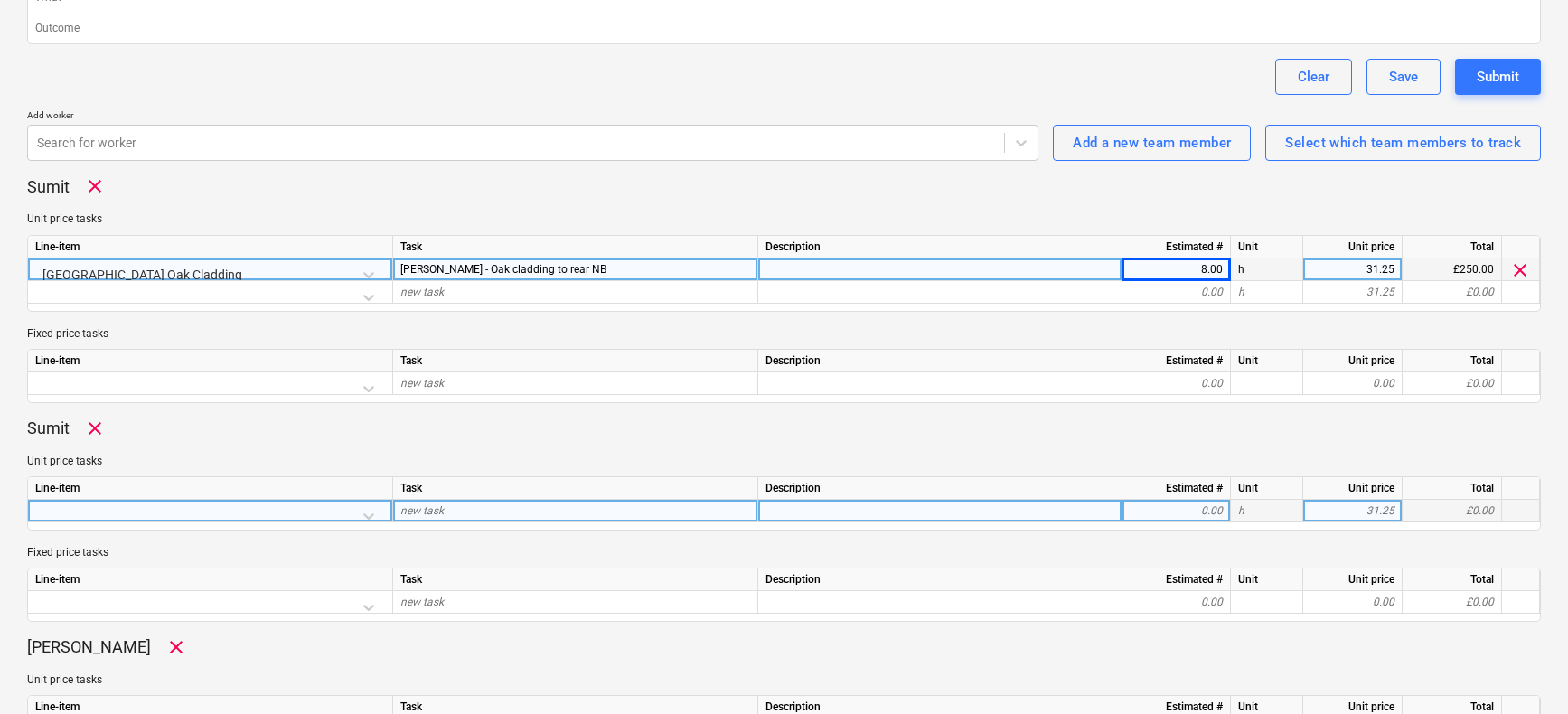
click at [365, 516] on div at bounding box center [210, 515] width 349 height 32
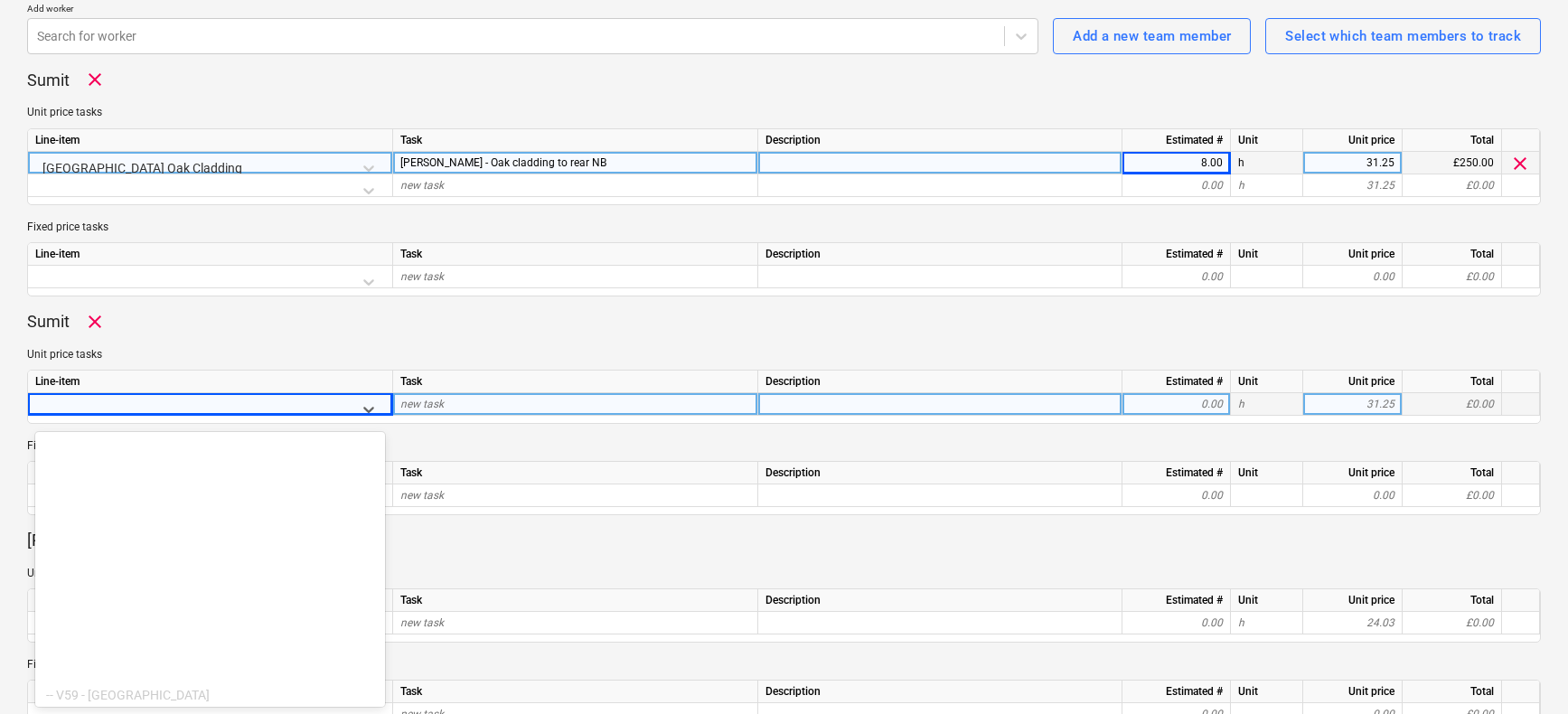
scroll to position [9884, 0]
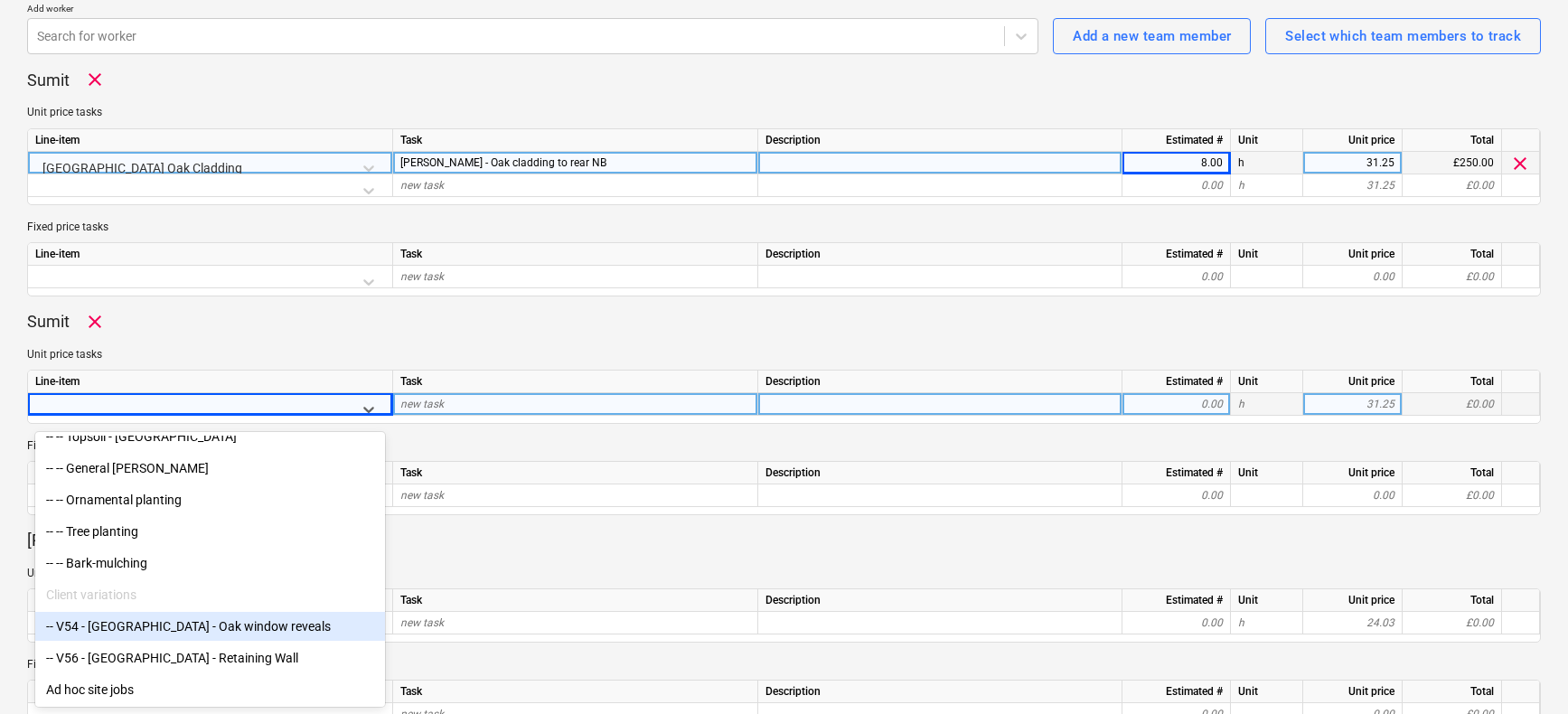
click at [186, 624] on div "-- V54 - [GEOGRAPHIC_DATA] - Oak window reveals" at bounding box center [210, 627] width 349 height 29
type textarea "x"
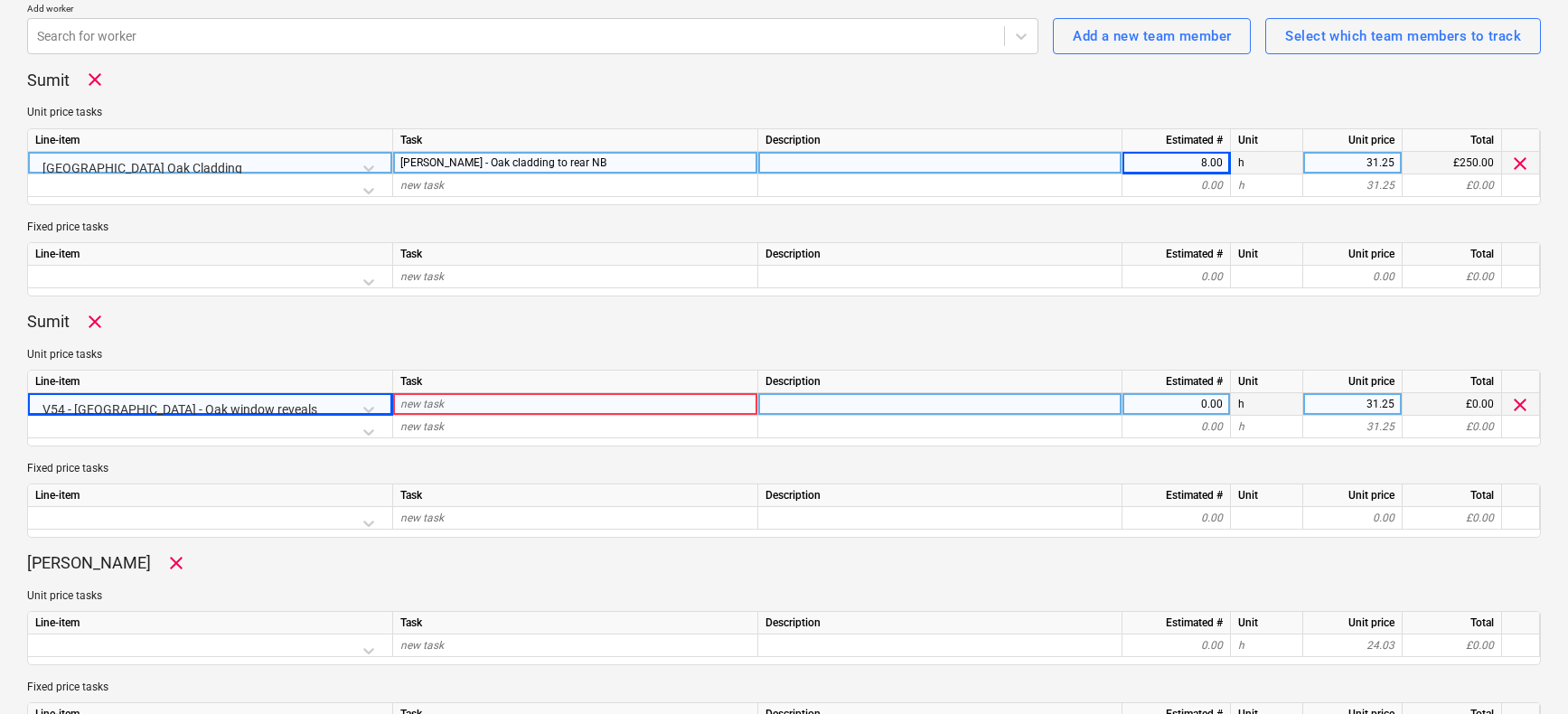
click at [434, 407] on span "new task" at bounding box center [421, 403] width 43 height 12
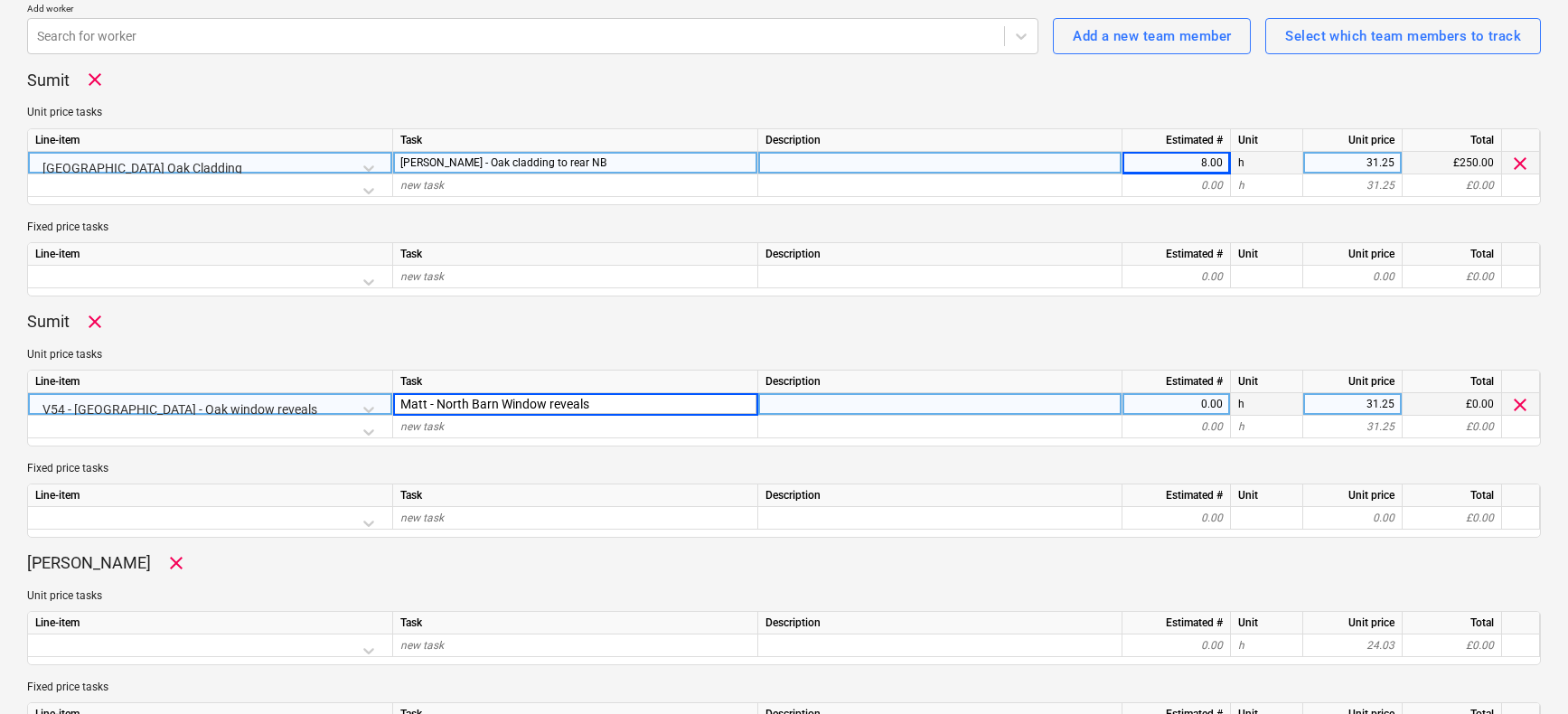
type input "Matt - North Barn Window reveals"
type textarea "x"
click at [815, 397] on div at bounding box center [940, 405] width 365 height 23
type input "UNDER PRICED!"
type textarea "x"
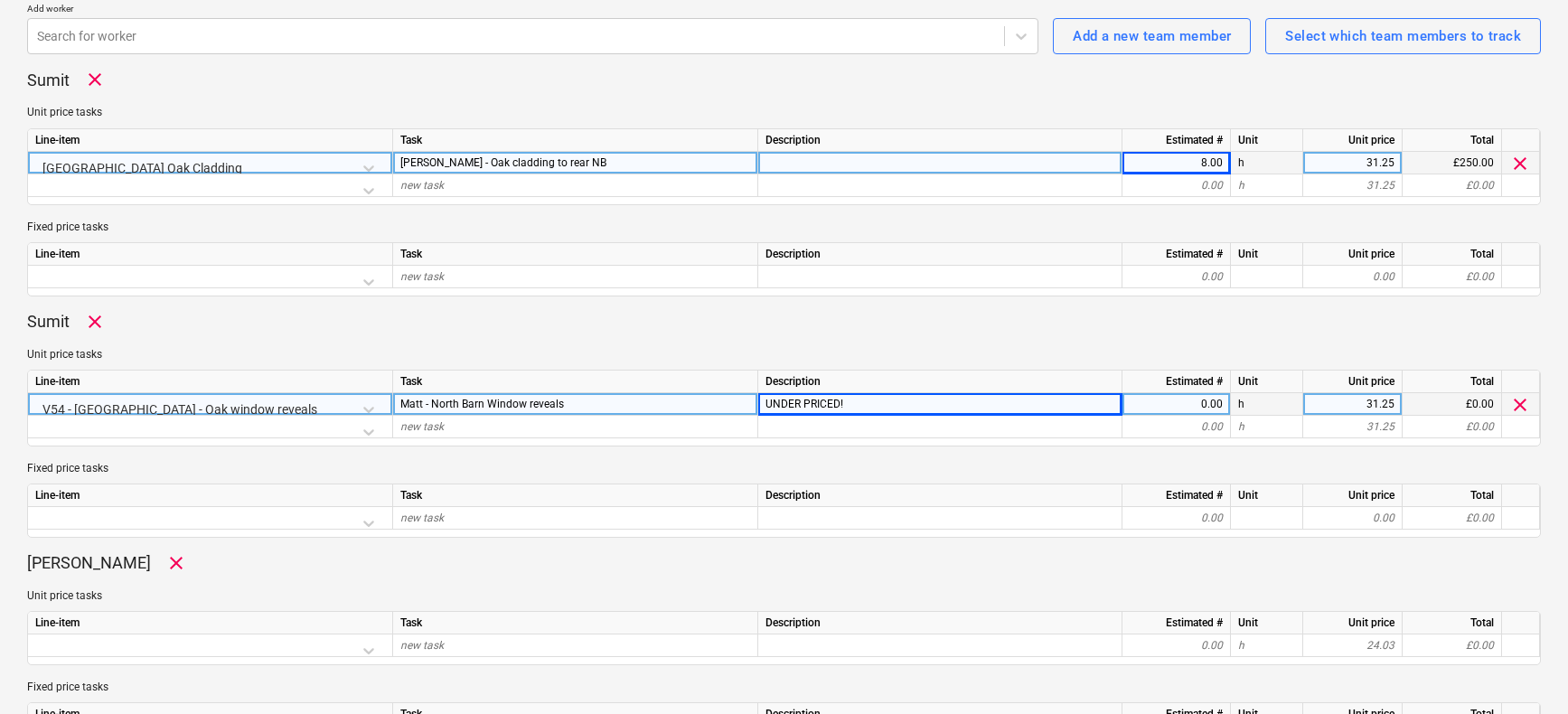
click at [1191, 396] on div "0.00" at bounding box center [1176, 405] width 93 height 23
type input "8"
type textarea "x"
click at [885, 403] on div "UNDER PRICED!" at bounding box center [940, 405] width 365 height 23
type input "U"
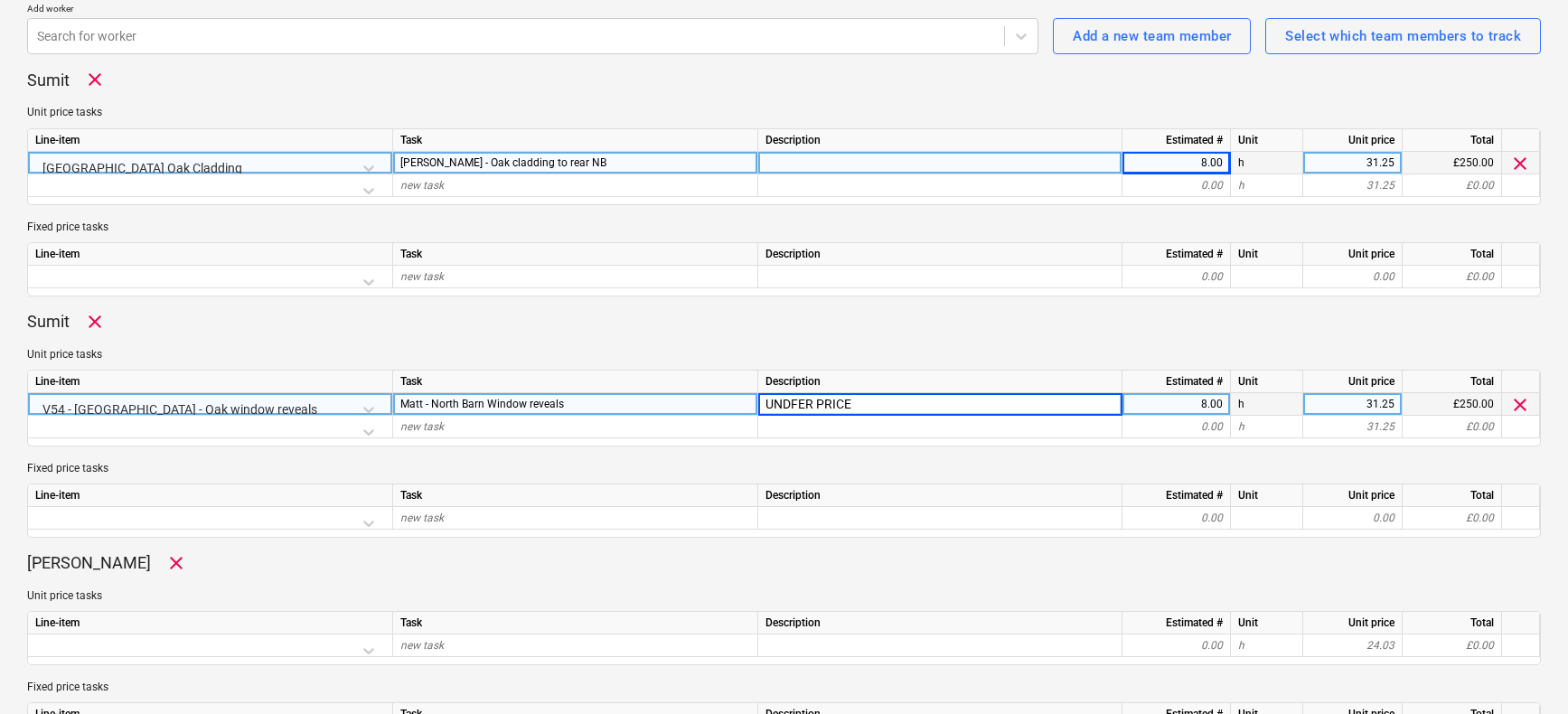
type input "UNDFER PRICED"
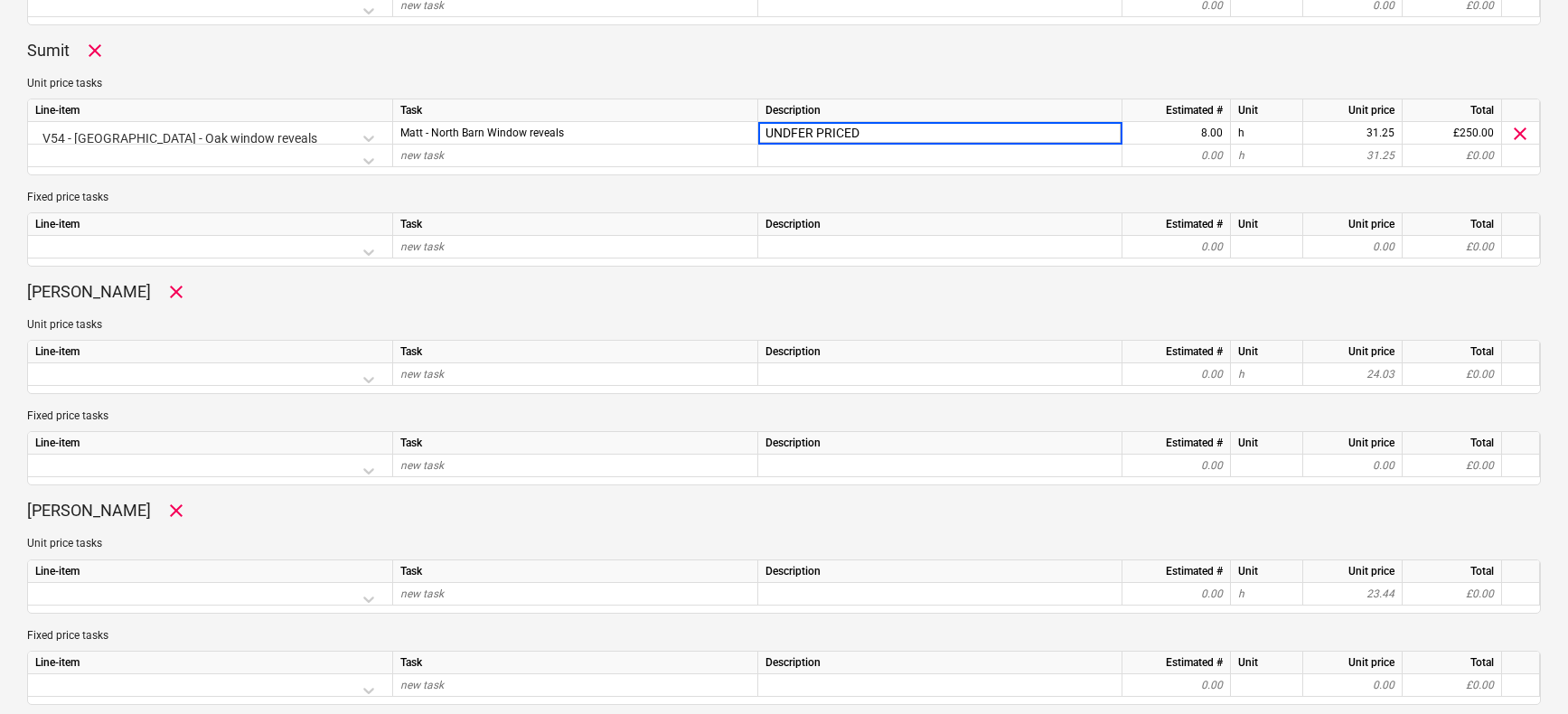
scroll to position [810, 0]
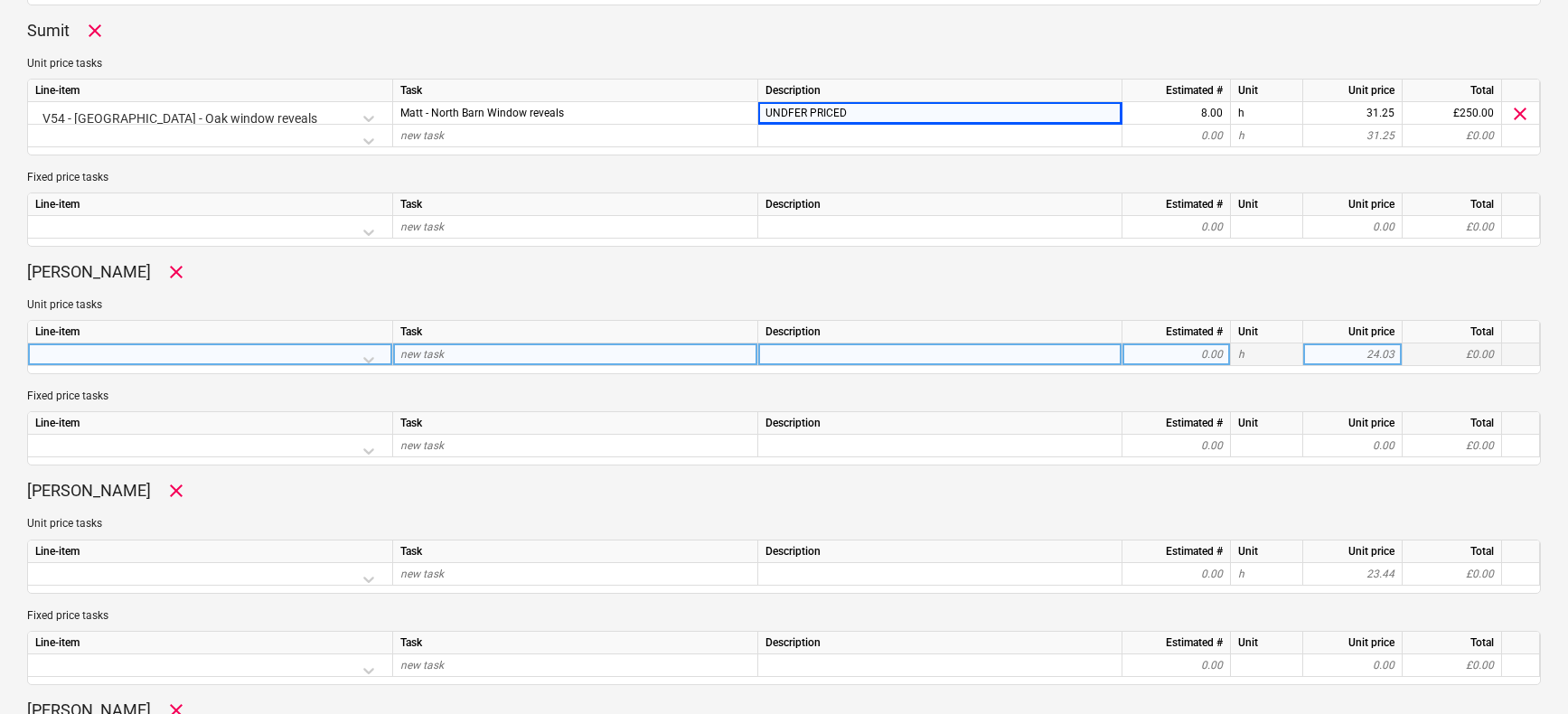
click at [251, 351] on div at bounding box center [210, 359] width 349 height 32
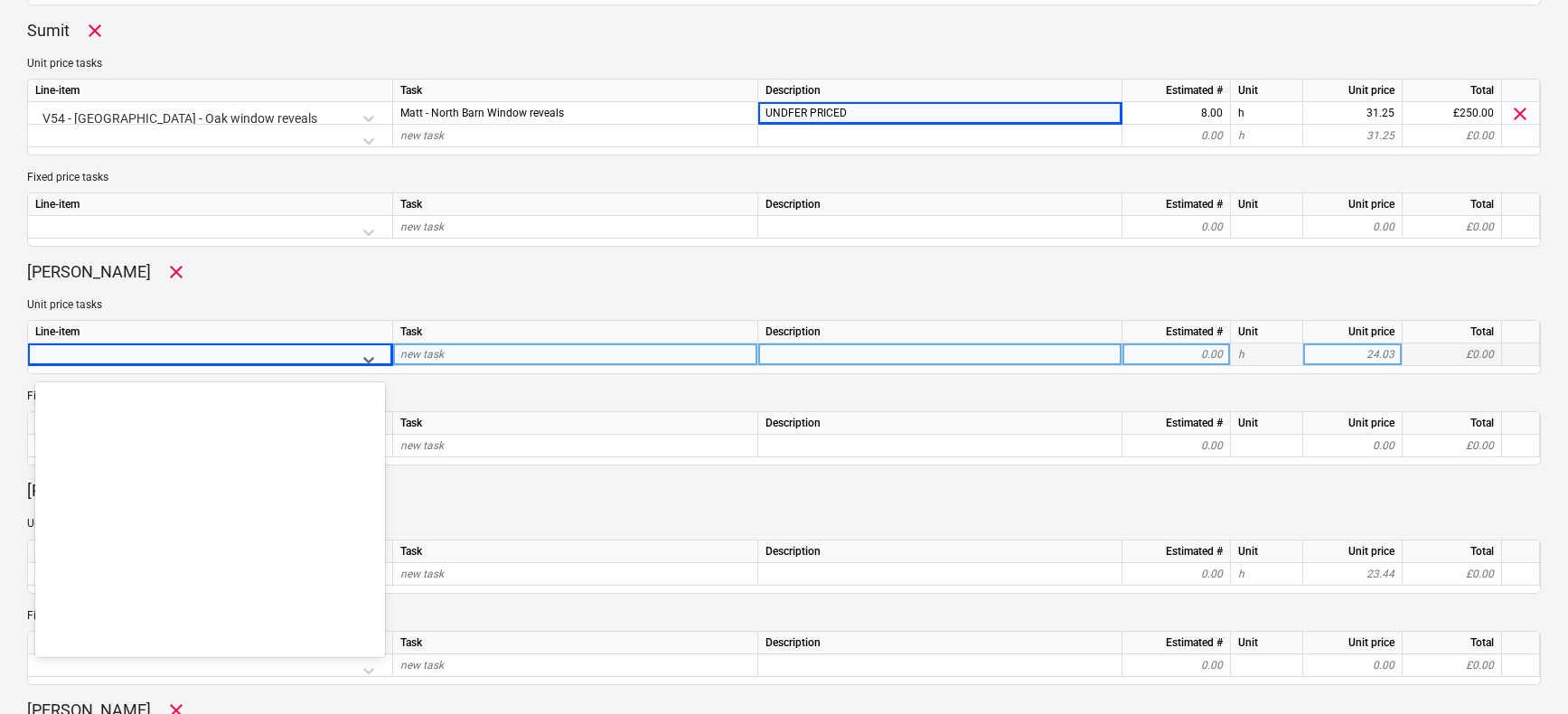
scroll to position [9884, 0]
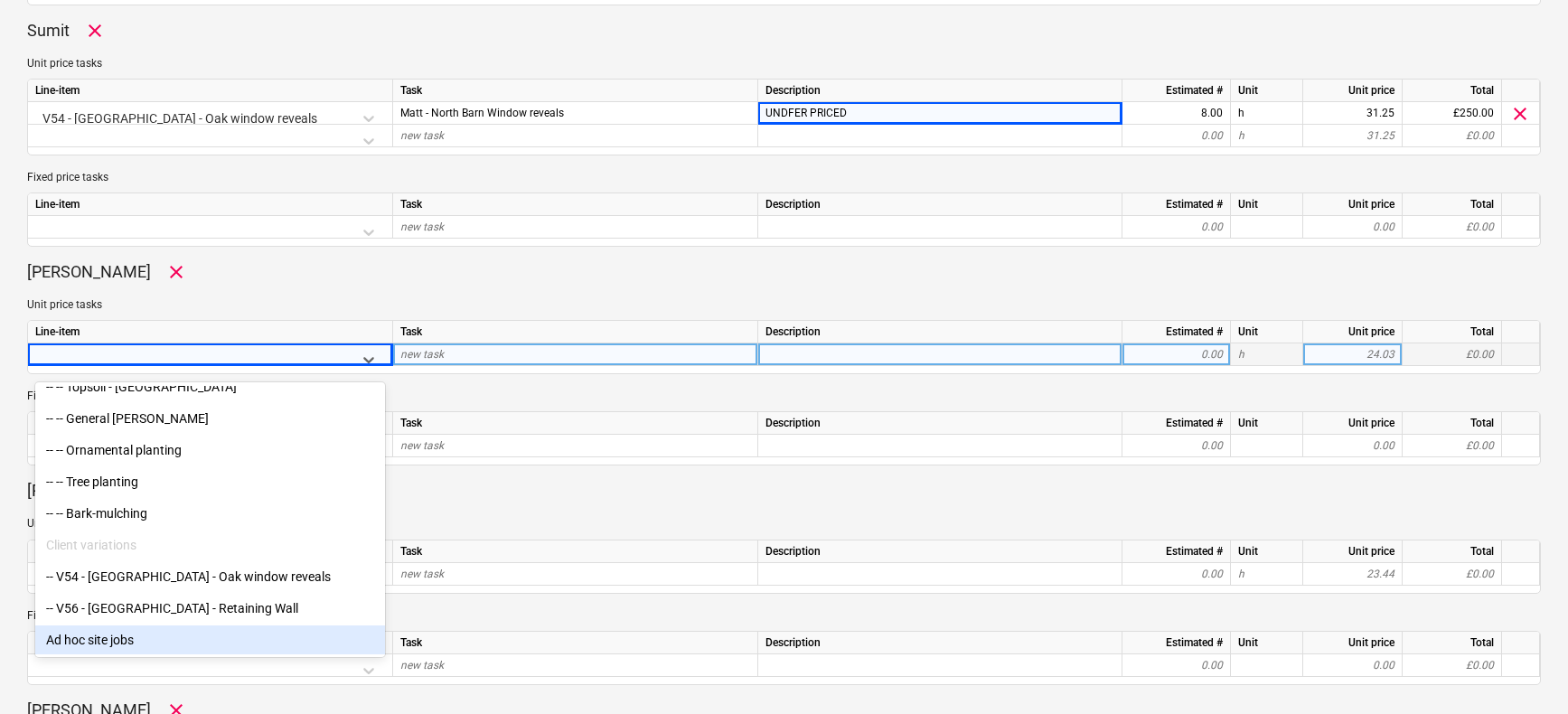
click at [106, 643] on div "Ad hoc site jobs" at bounding box center [210, 640] width 349 height 29
type textarea "x"
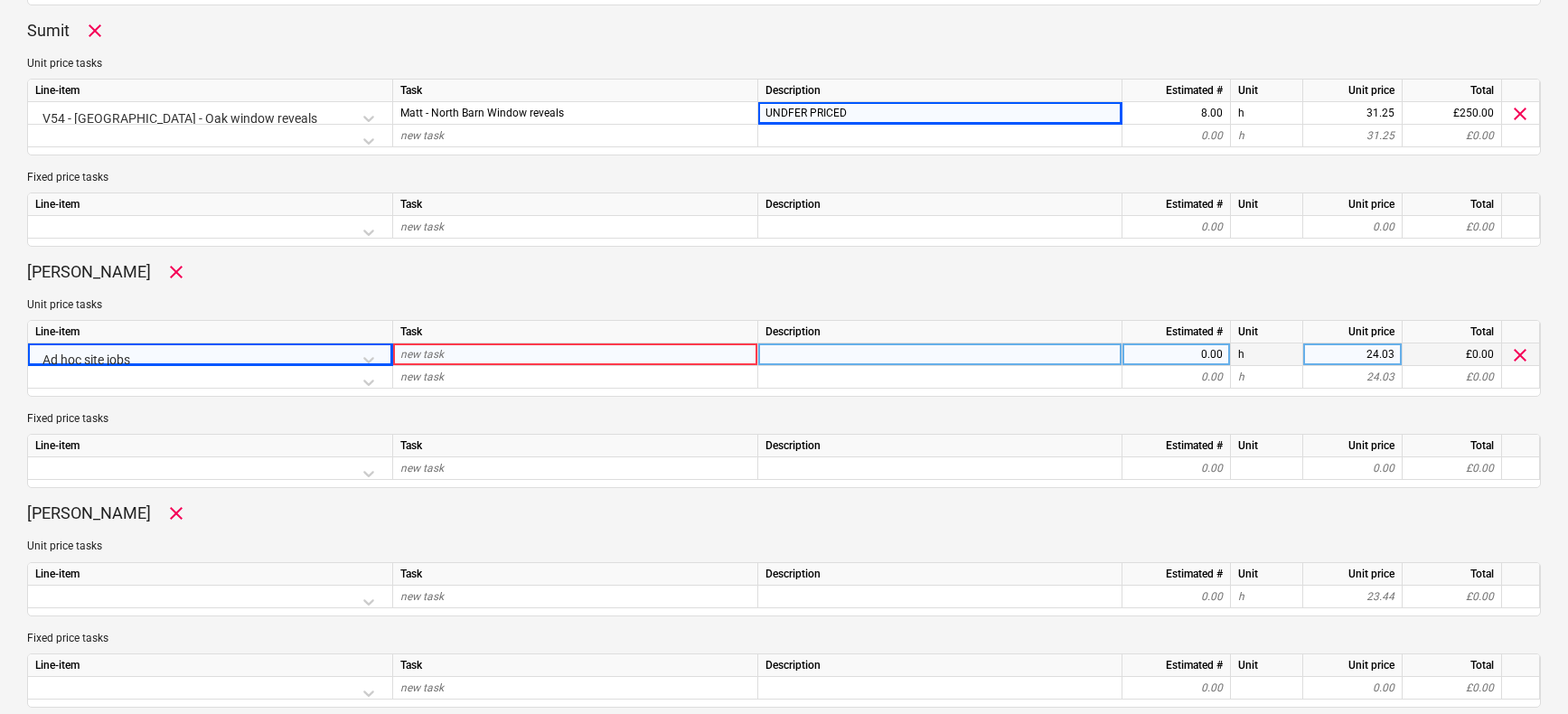
click at [460, 355] on div "new task" at bounding box center [576, 355] width 365 height 23
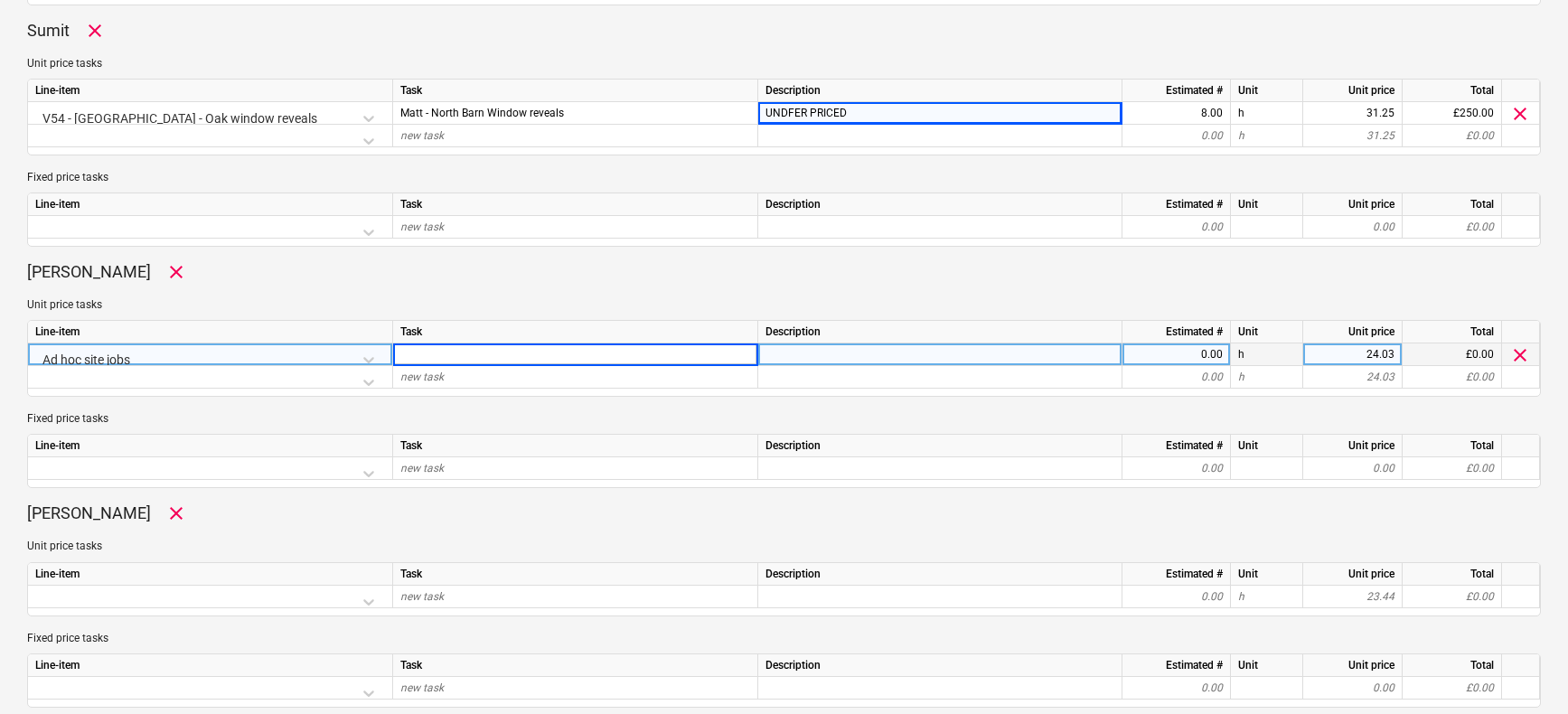
type input "D"
type input "Site works - removing stone from flower beds"
type textarea "x"
click at [1182, 348] on div "0.00" at bounding box center [1176, 355] width 93 height 23
type input "8"
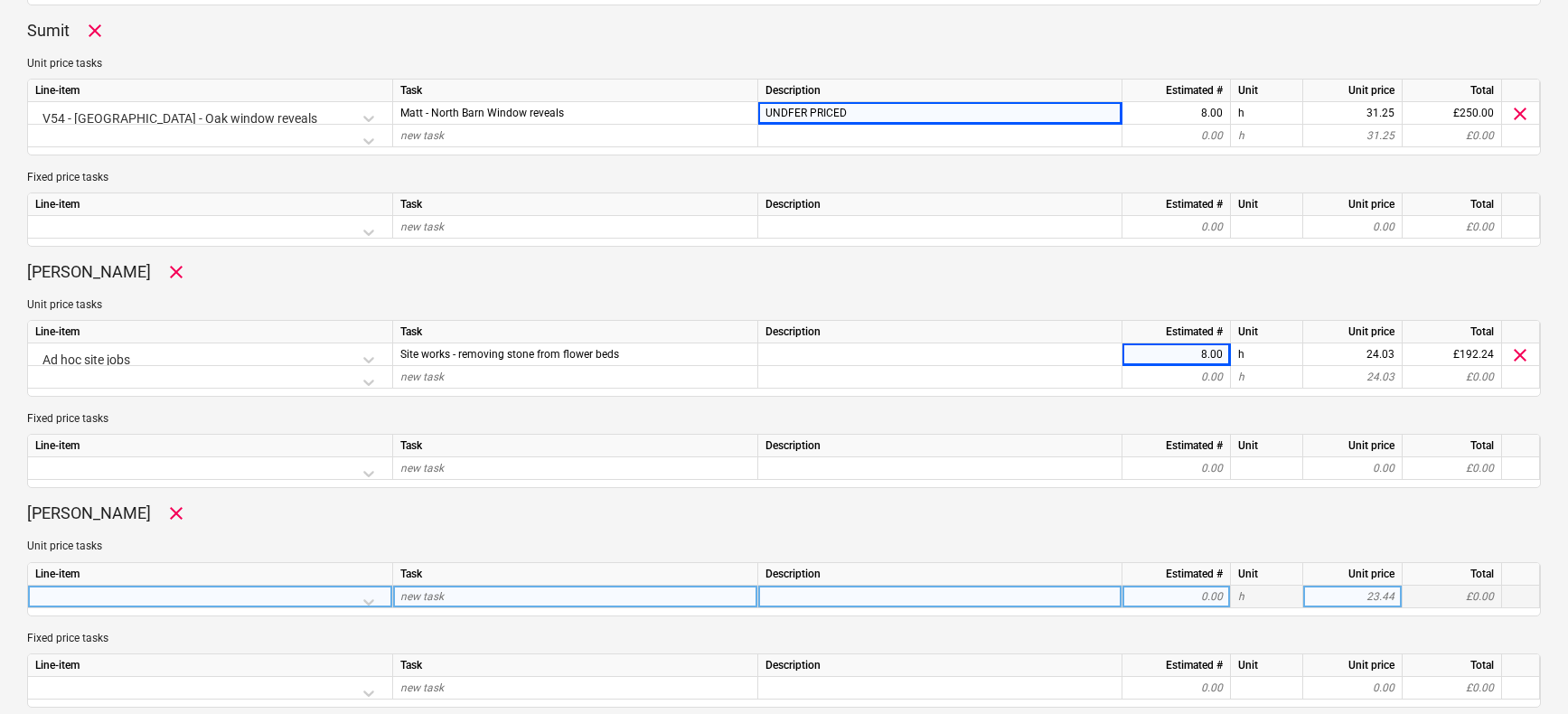
click at [180, 599] on div at bounding box center [210, 601] width 349 height 32
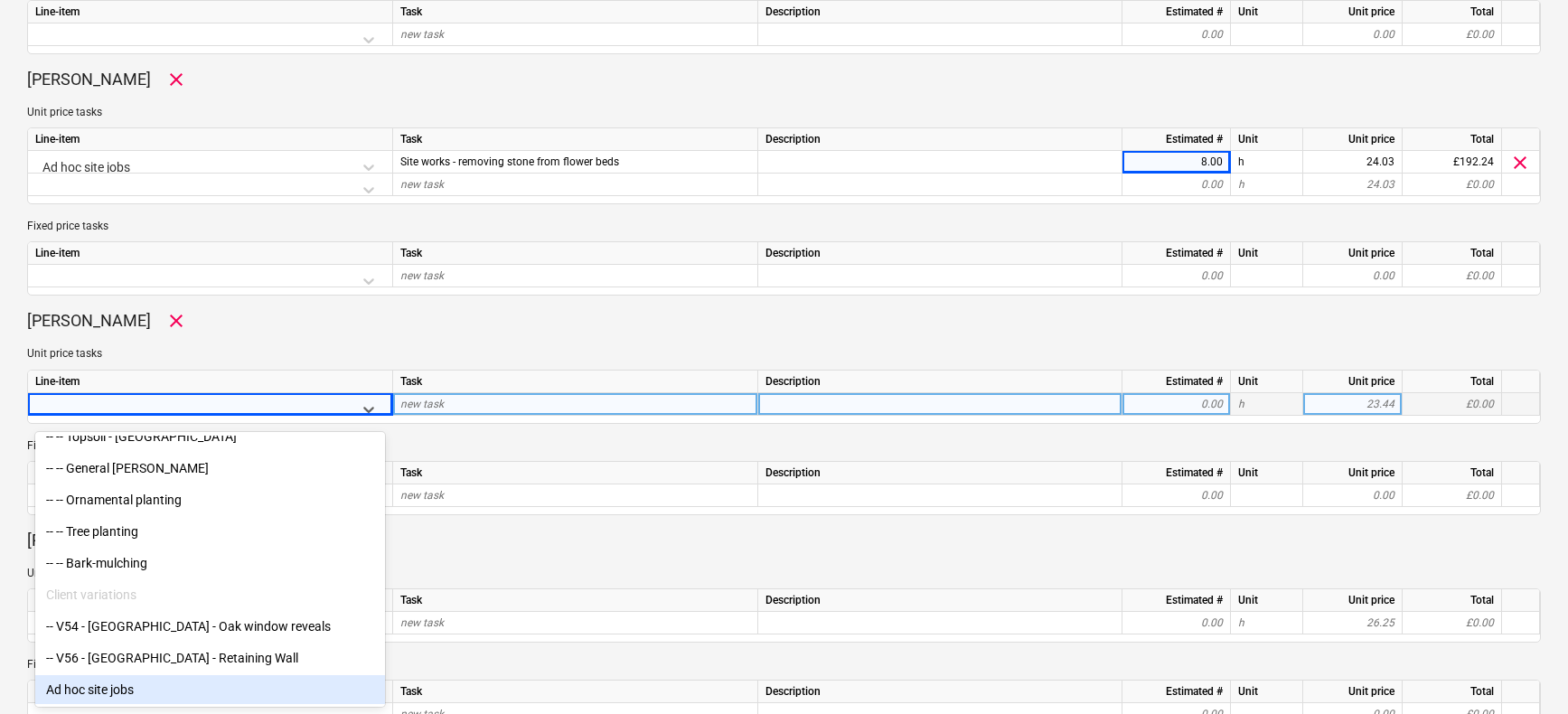
click at [141, 690] on div "Ad hoc site jobs" at bounding box center [210, 690] width 349 height 29
type textarea "x"
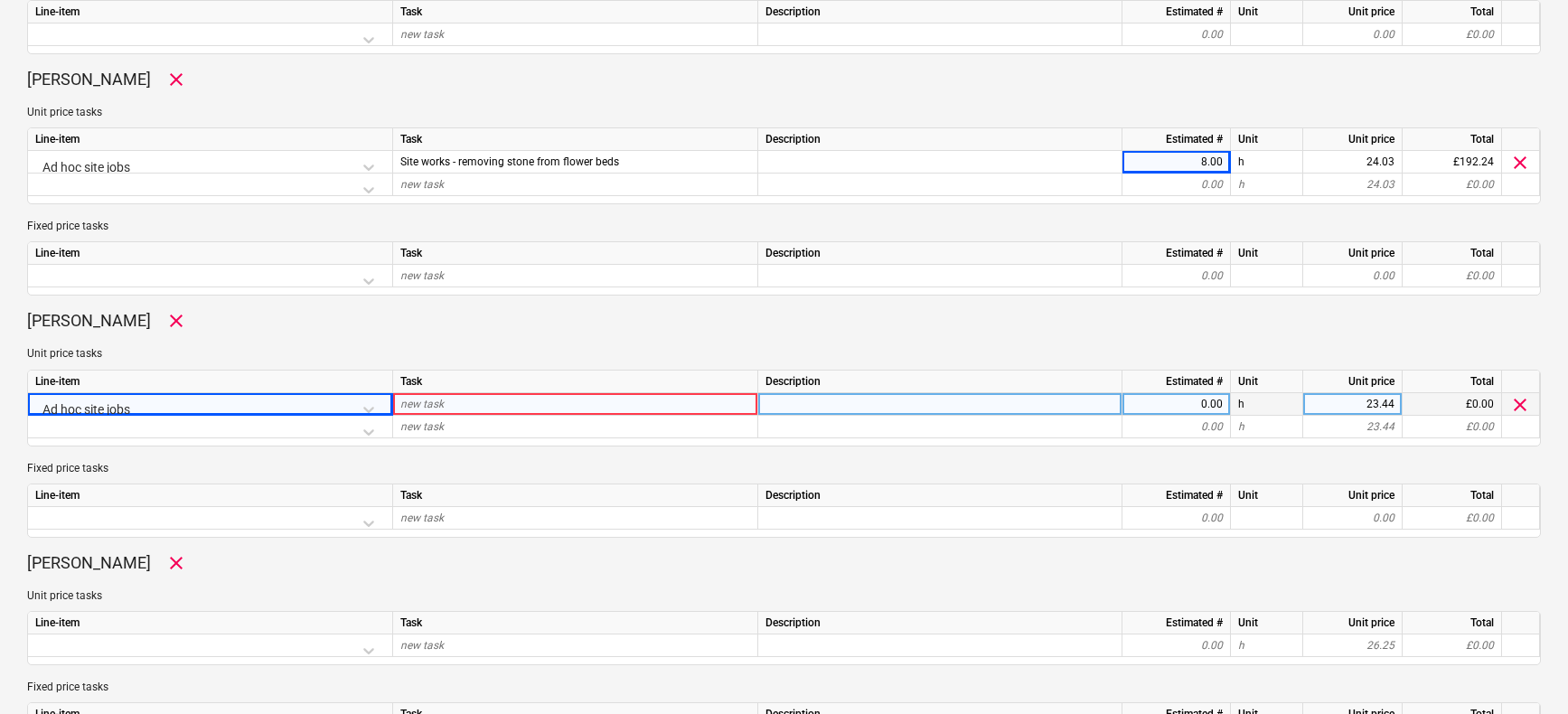
click at [454, 409] on div "new task" at bounding box center [576, 405] width 365 height 23
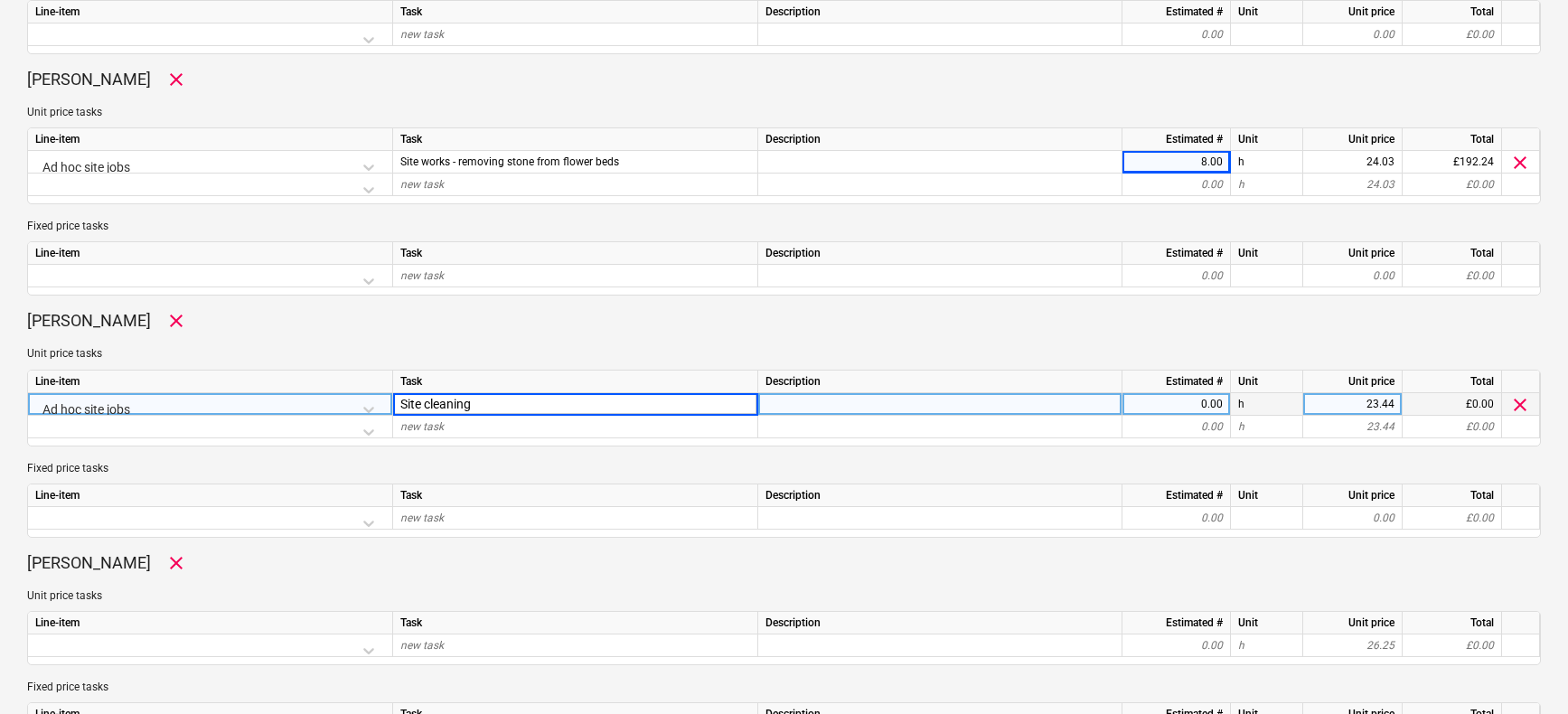
type input "Site cleaning"
type textarea "x"
click at [1151, 402] on div "0.00" at bounding box center [1176, 405] width 93 height 23
type input "8"
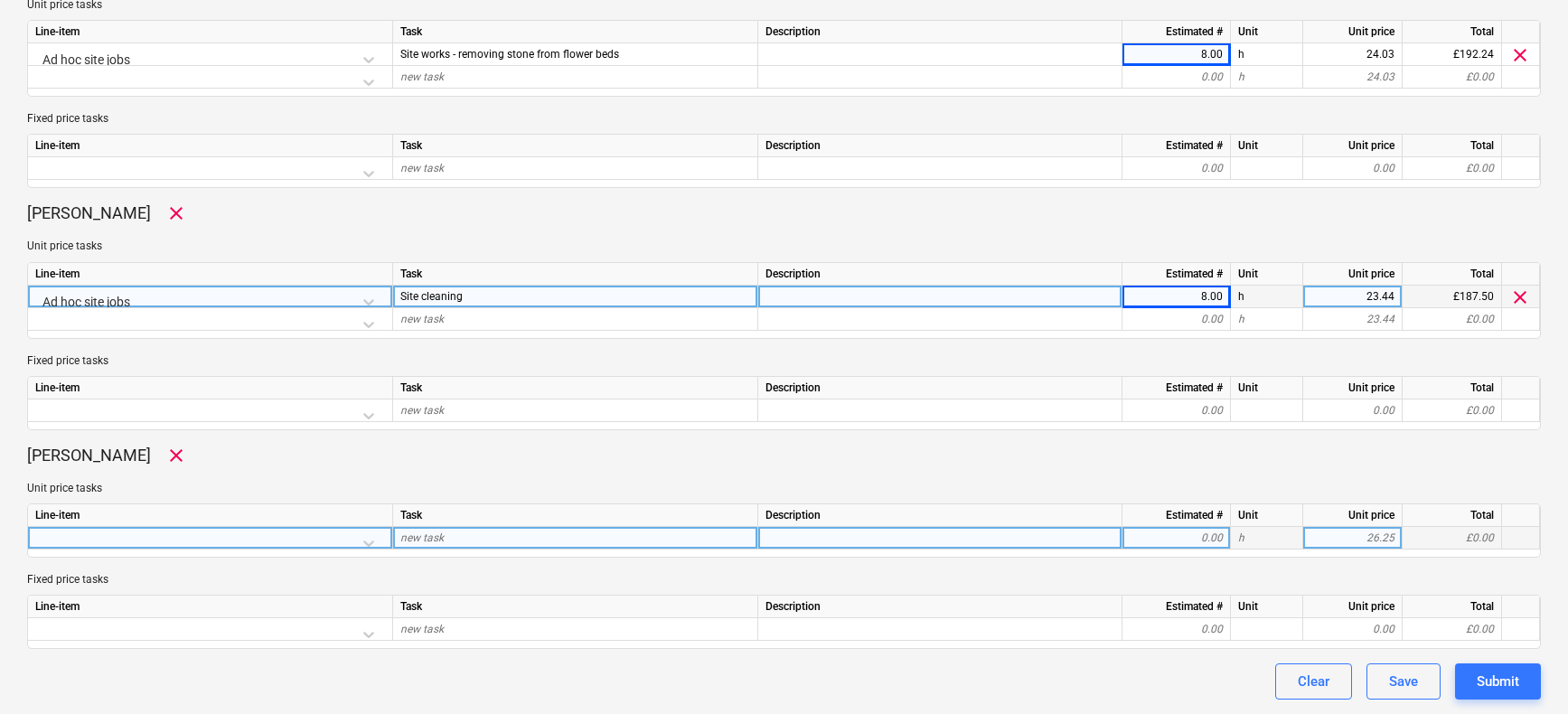
click at [244, 541] on div at bounding box center [210, 542] width 349 height 32
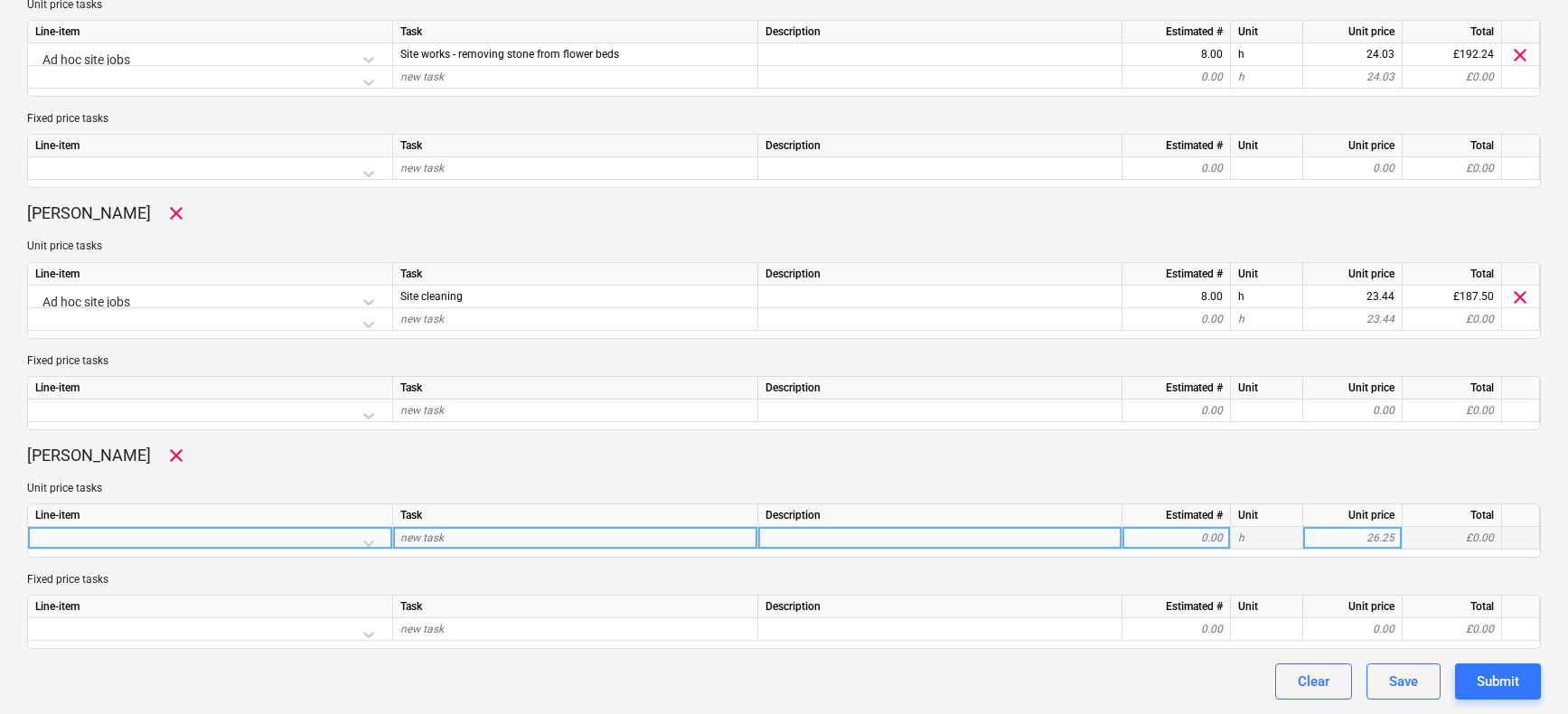
click at [261, 548] on div at bounding box center [210, 542] width 349 height 32
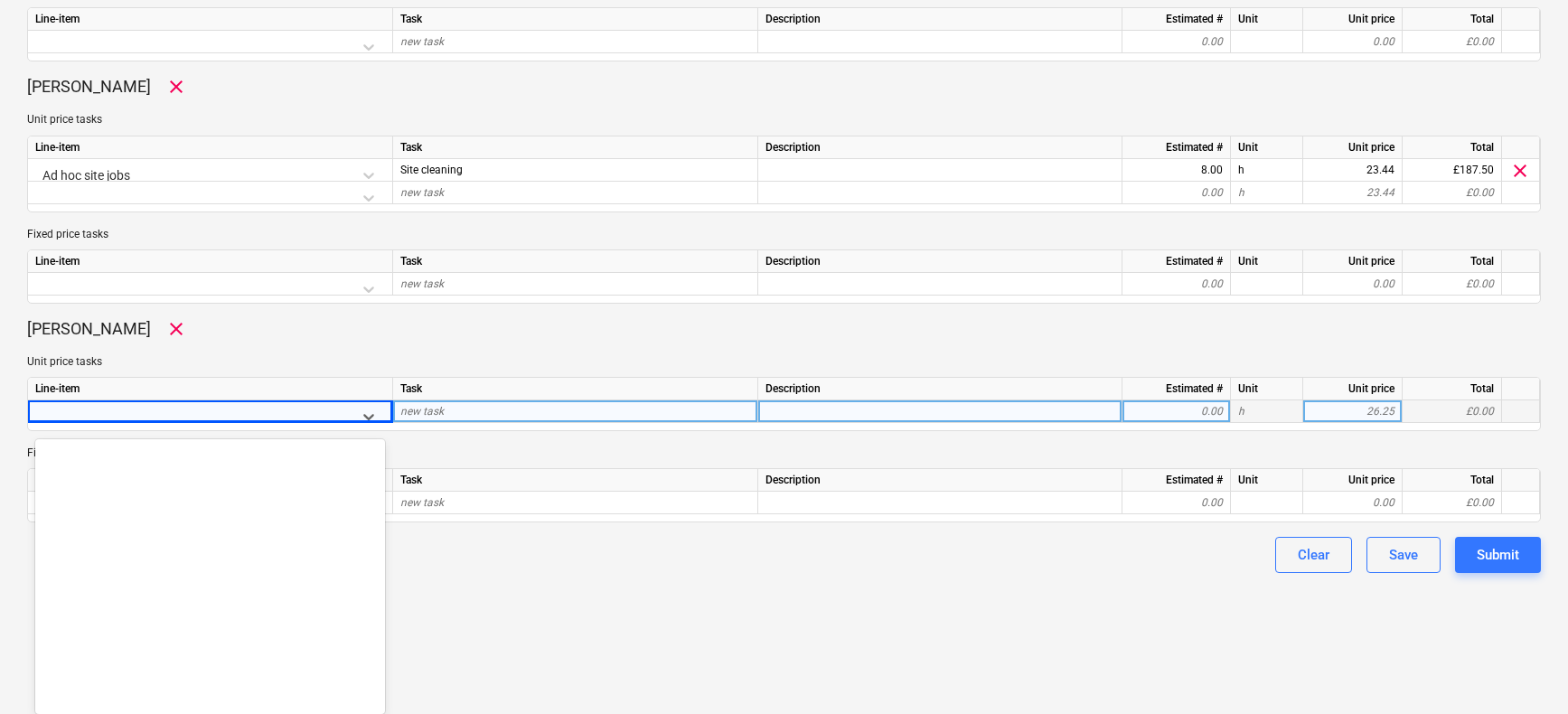
scroll to position [9884, 0]
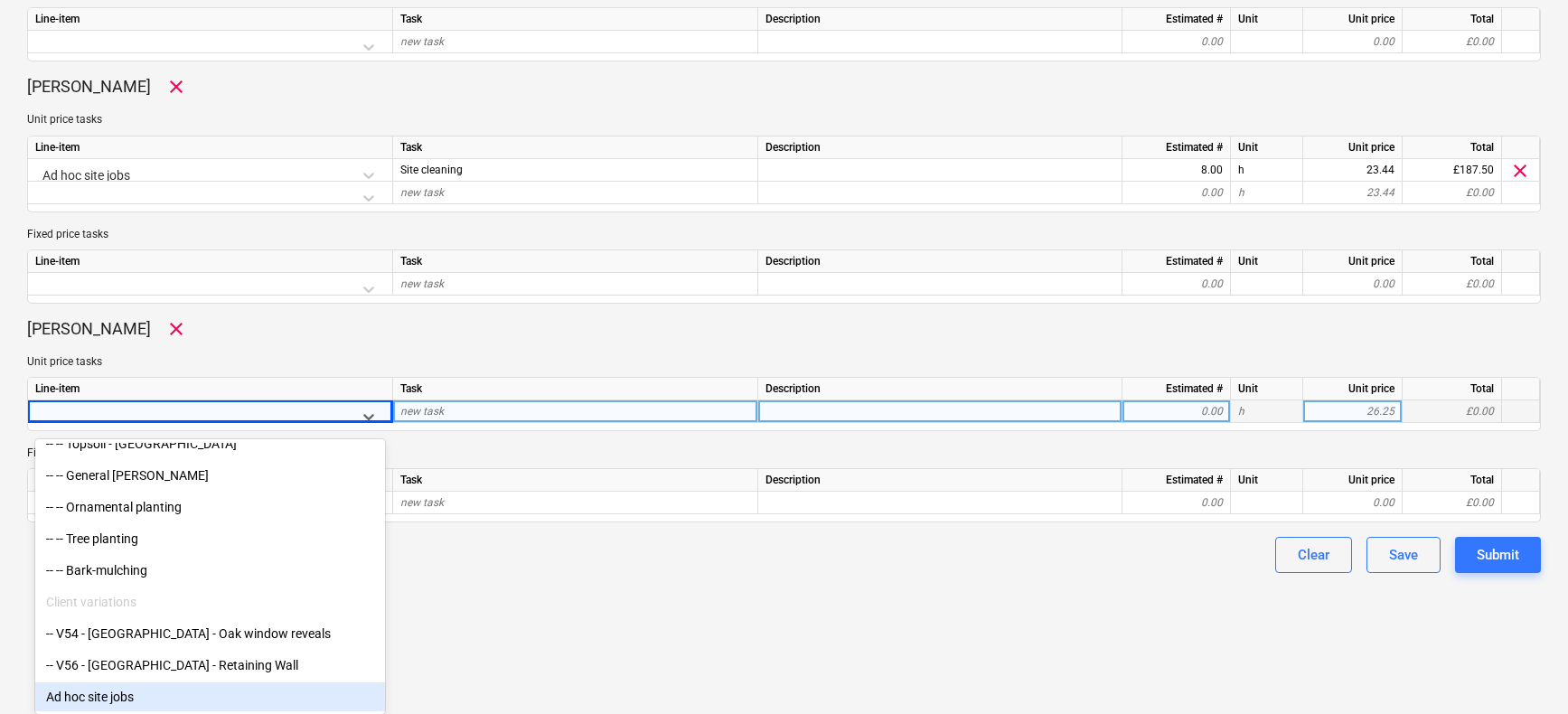
click at [85, 686] on div "Ad hoc site jobs" at bounding box center [210, 697] width 349 height 29
type textarea "x"
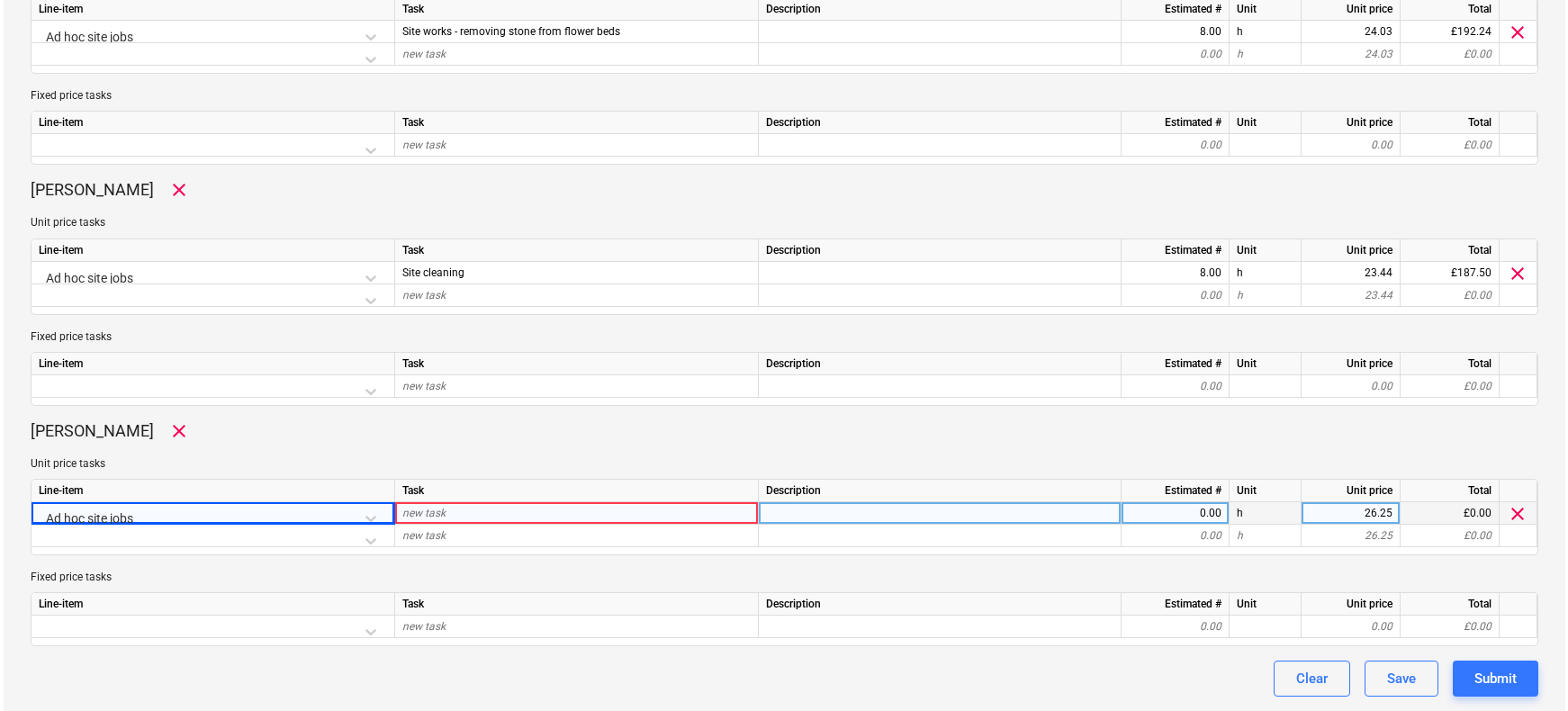
scroll to position [1128, 0]
click at [455, 515] on div "new task" at bounding box center [573, 514] width 363 height 23
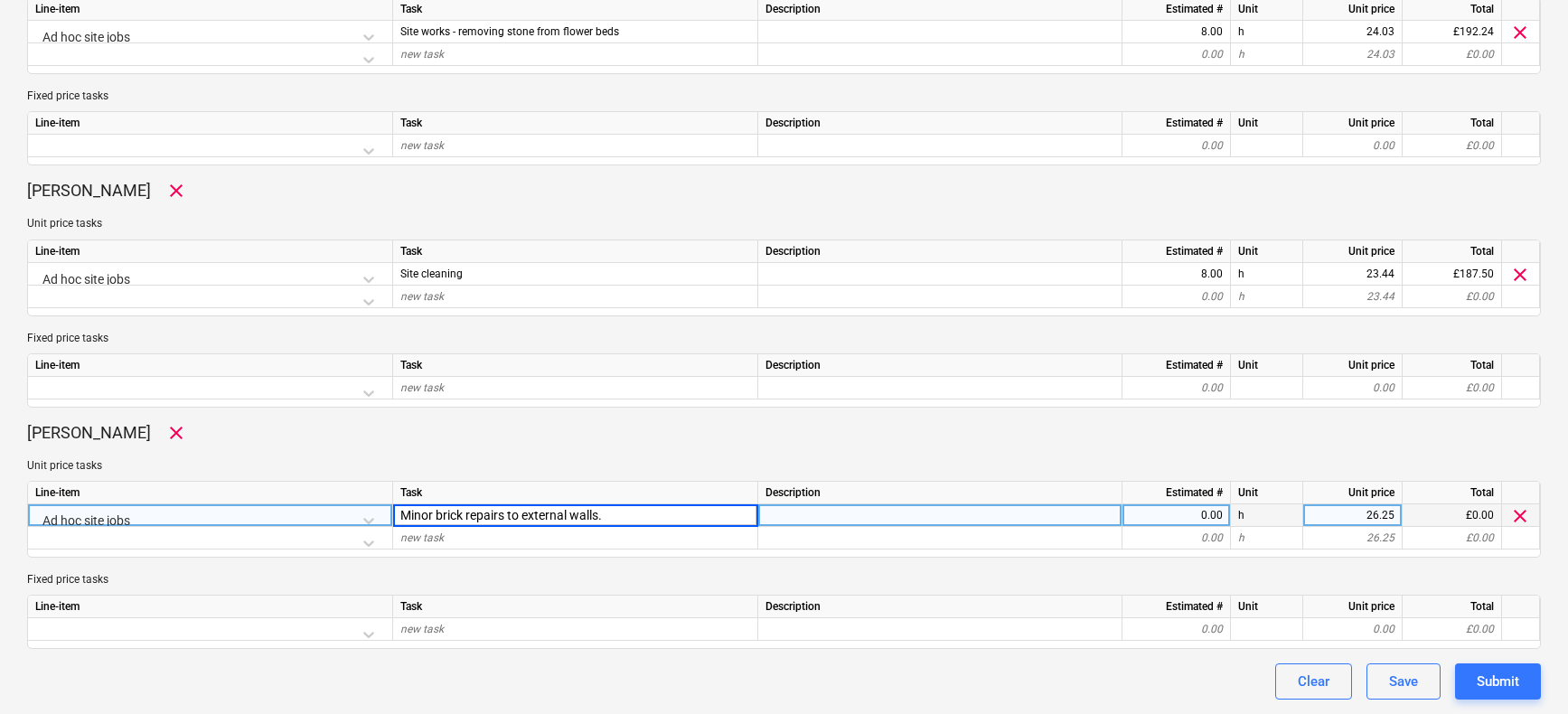
type input "Minor brick repairs to external walls."
type textarea "x"
click at [1194, 517] on div "0.00" at bounding box center [1176, 516] width 93 height 23
type input "8"
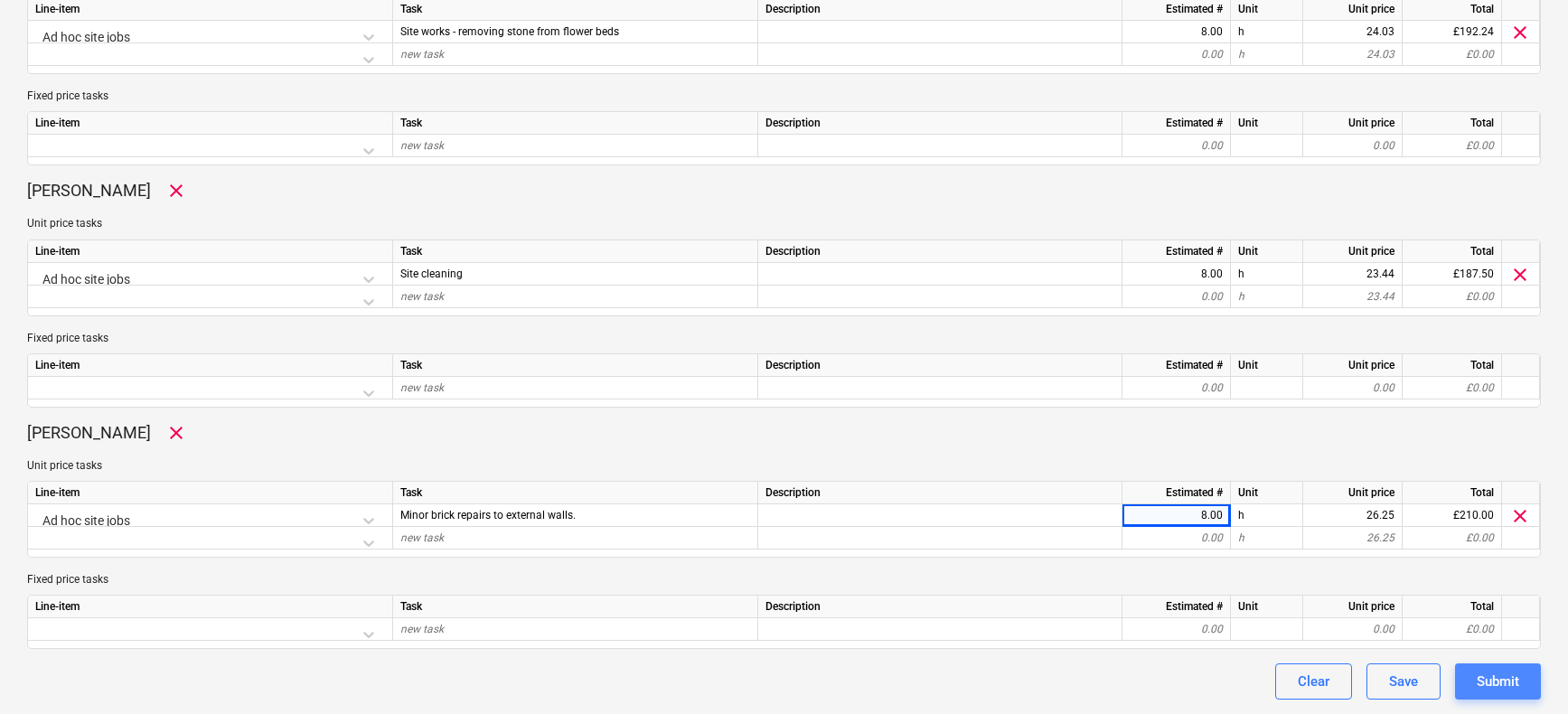
click at [1492, 667] on button "Submit" at bounding box center [1497, 681] width 85 height 36
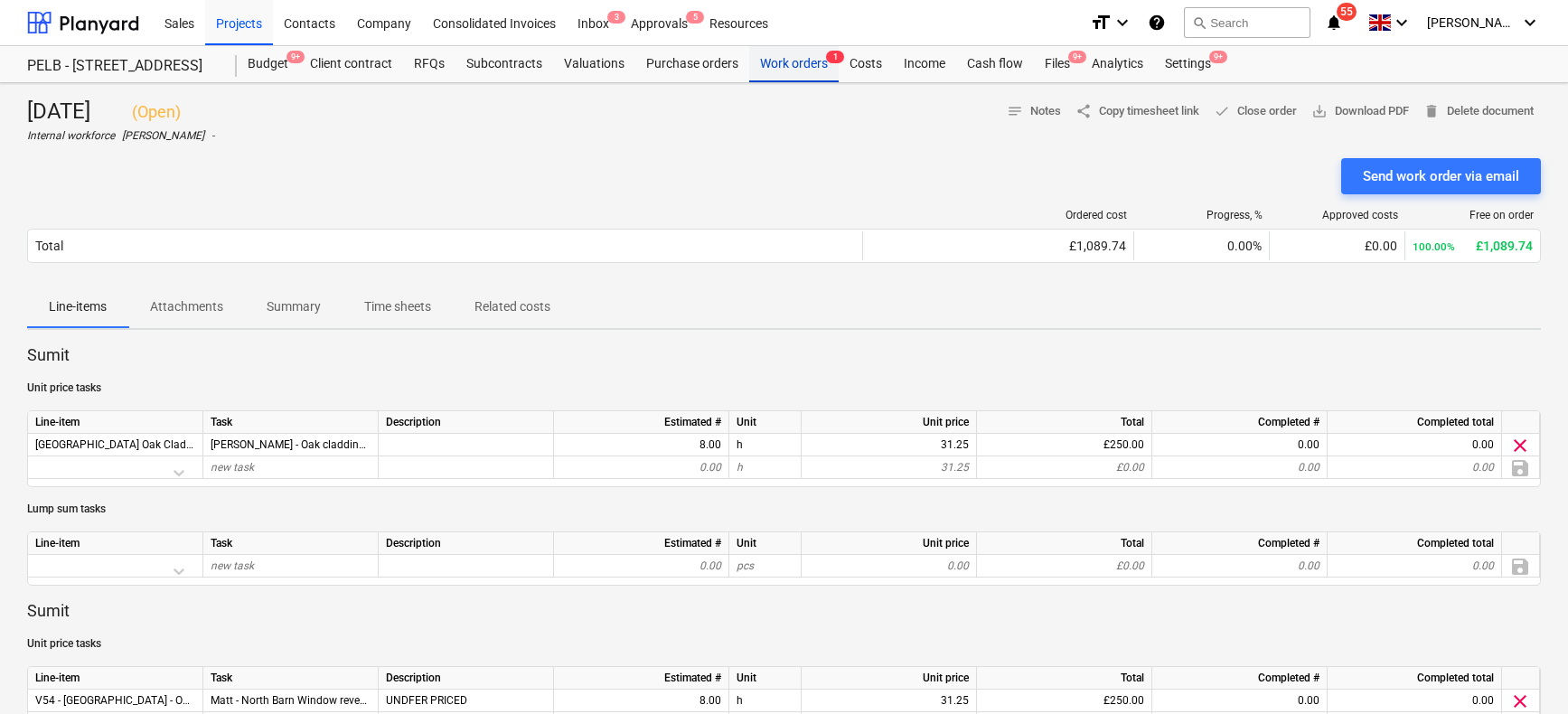
click at [807, 63] on div "Work orders 1" at bounding box center [794, 64] width 89 height 36
click at [806, 63] on div "Work orders 1" at bounding box center [794, 64] width 89 height 36
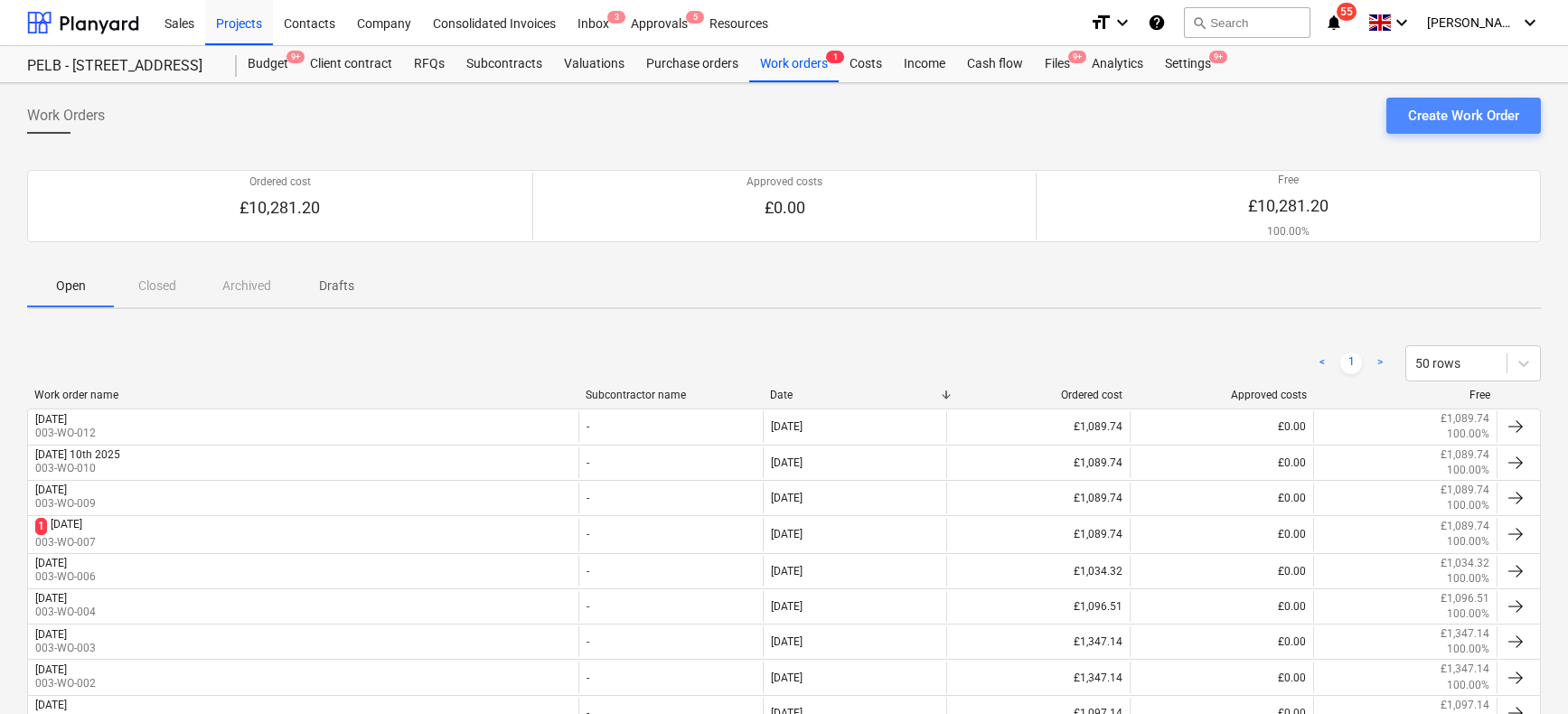
click at [1480, 119] on div "Create Work Order" at bounding box center [1463, 115] width 111 height 23
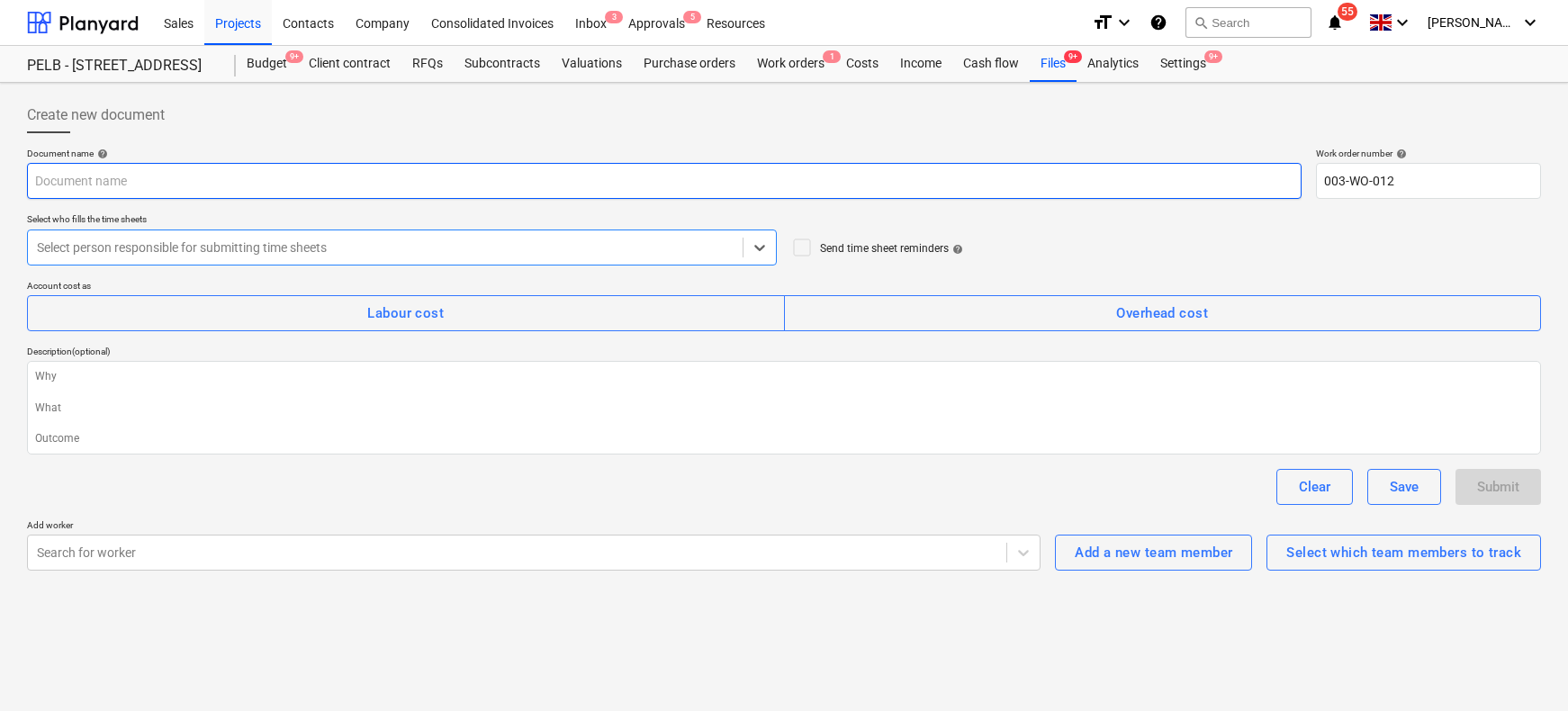
click at [171, 180] on input "text" at bounding box center [664, 181] width 1275 height 36
type textarea "x"
type input "F"
type textarea "x"
type input "Fr"
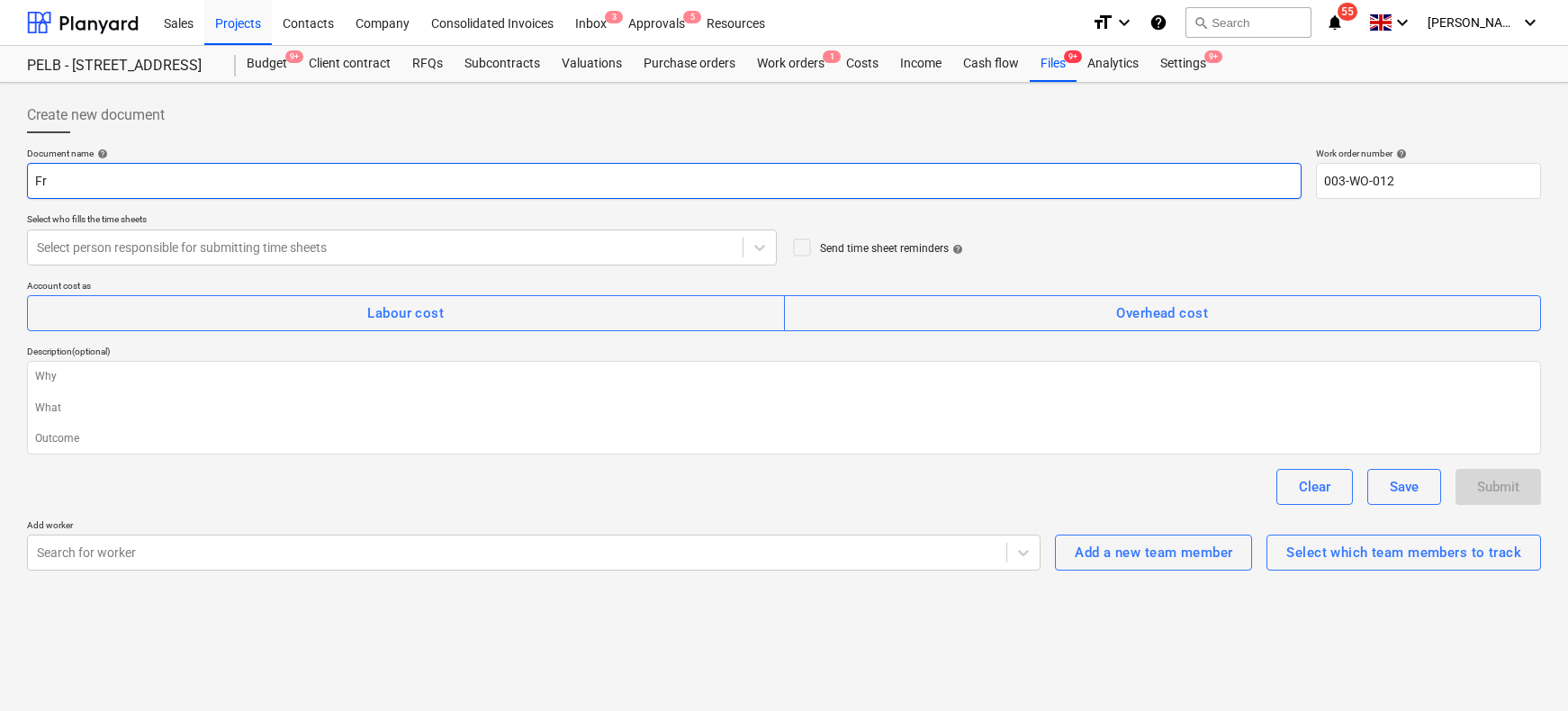
type textarea "x"
type input "Fri"
type textarea "x"
type input "Frid"
type textarea "x"
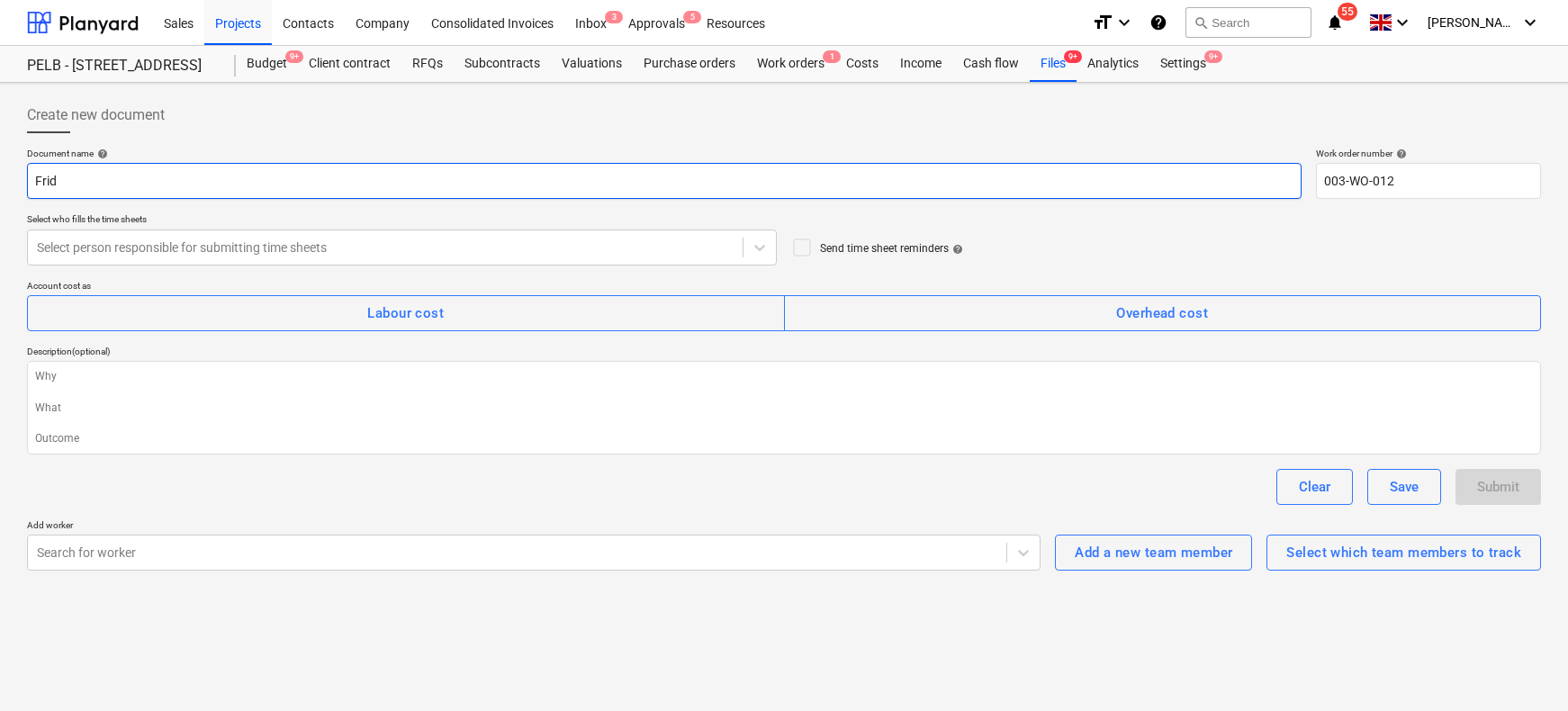
type input "[PERSON_NAME]"
type textarea "x"
type input "[DATE]"
type textarea "x"
type input "[DATE]"
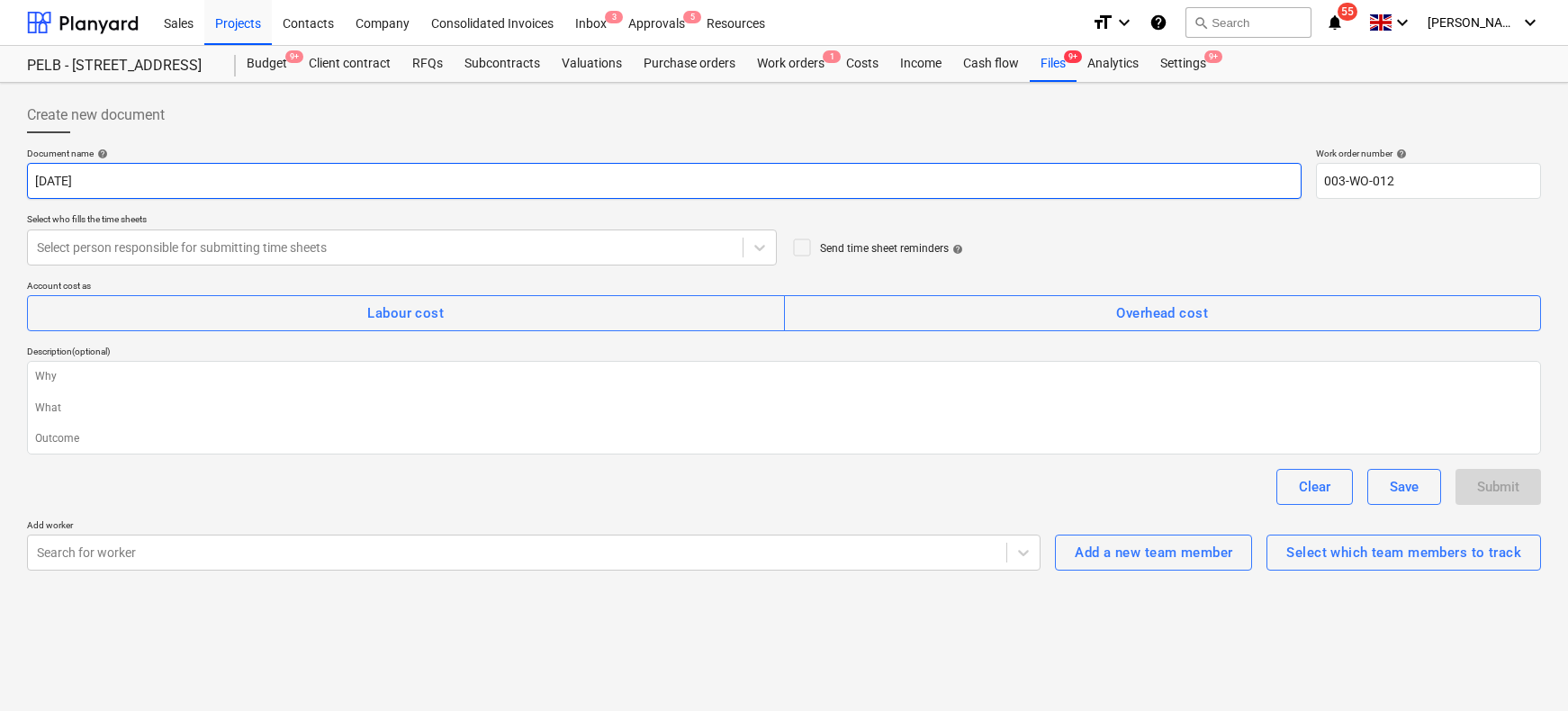
type textarea "x"
type input "[DATE] 1"
type textarea "x"
type input "[DATE] 12"
type textarea "x"
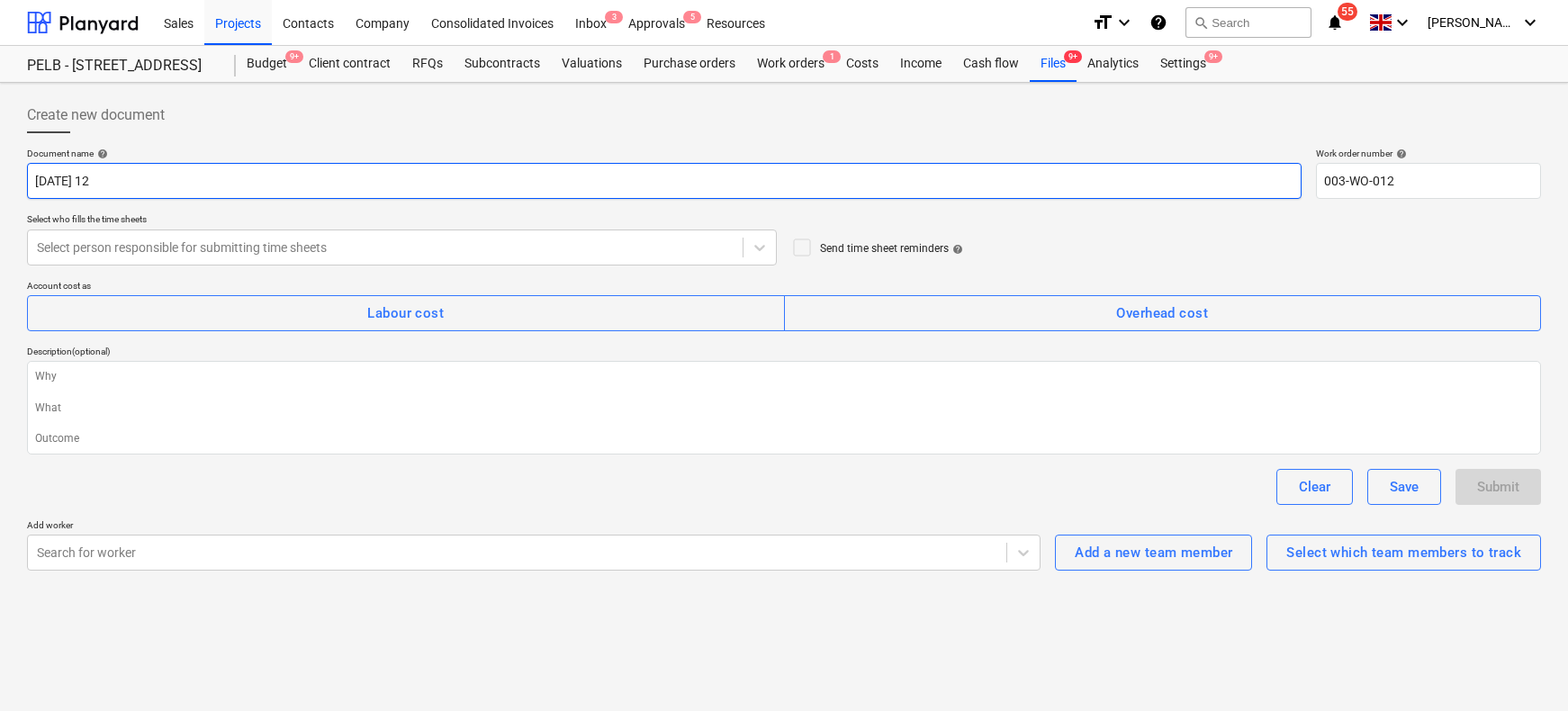
type input "[DATE] 12t"
type textarea "x"
type input "[DATE] 12th"
type textarea "x"
type input "[DATE] 12th"
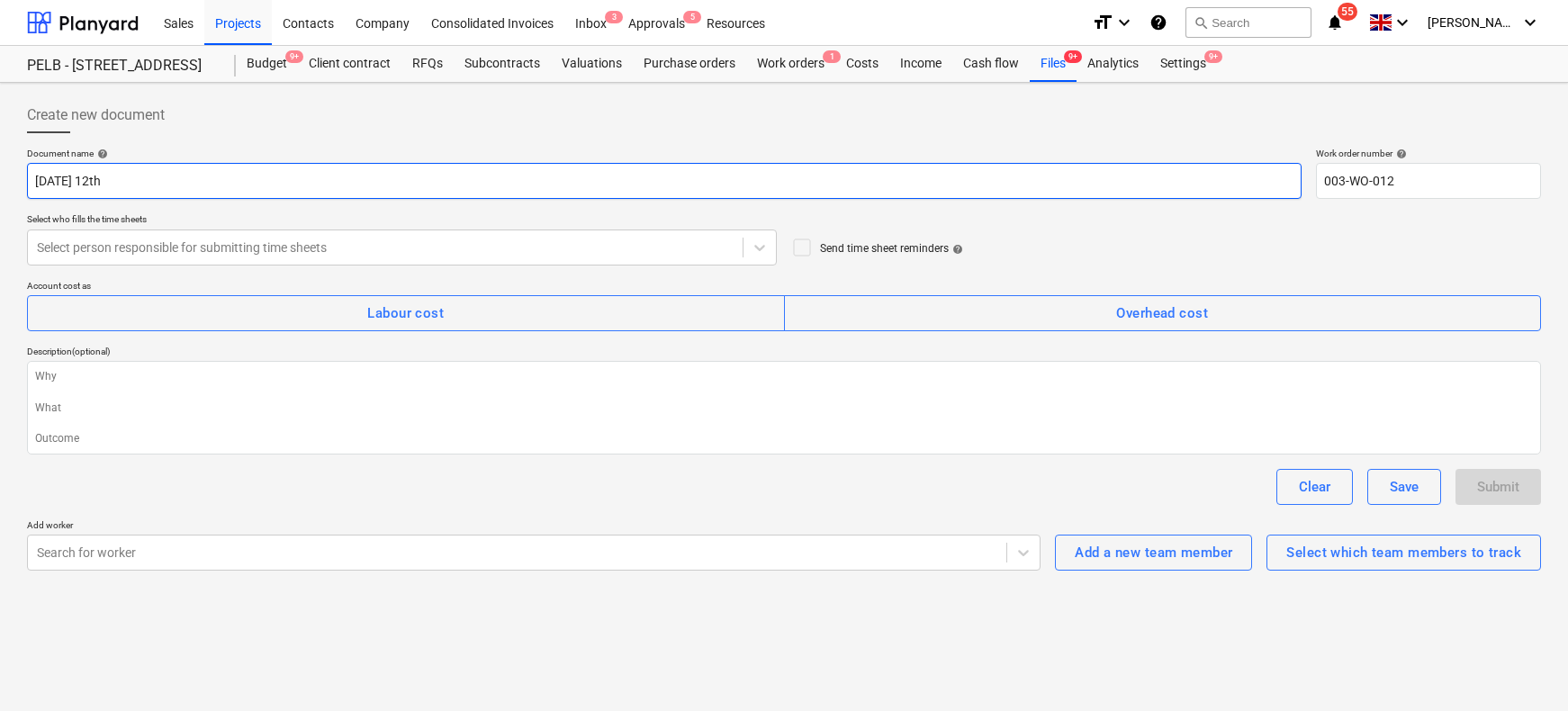
type textarea "x"
type input "[DATE] 12th S"
type textarea "x"
type input "[DATE] 12th Se"
type textarea "x"
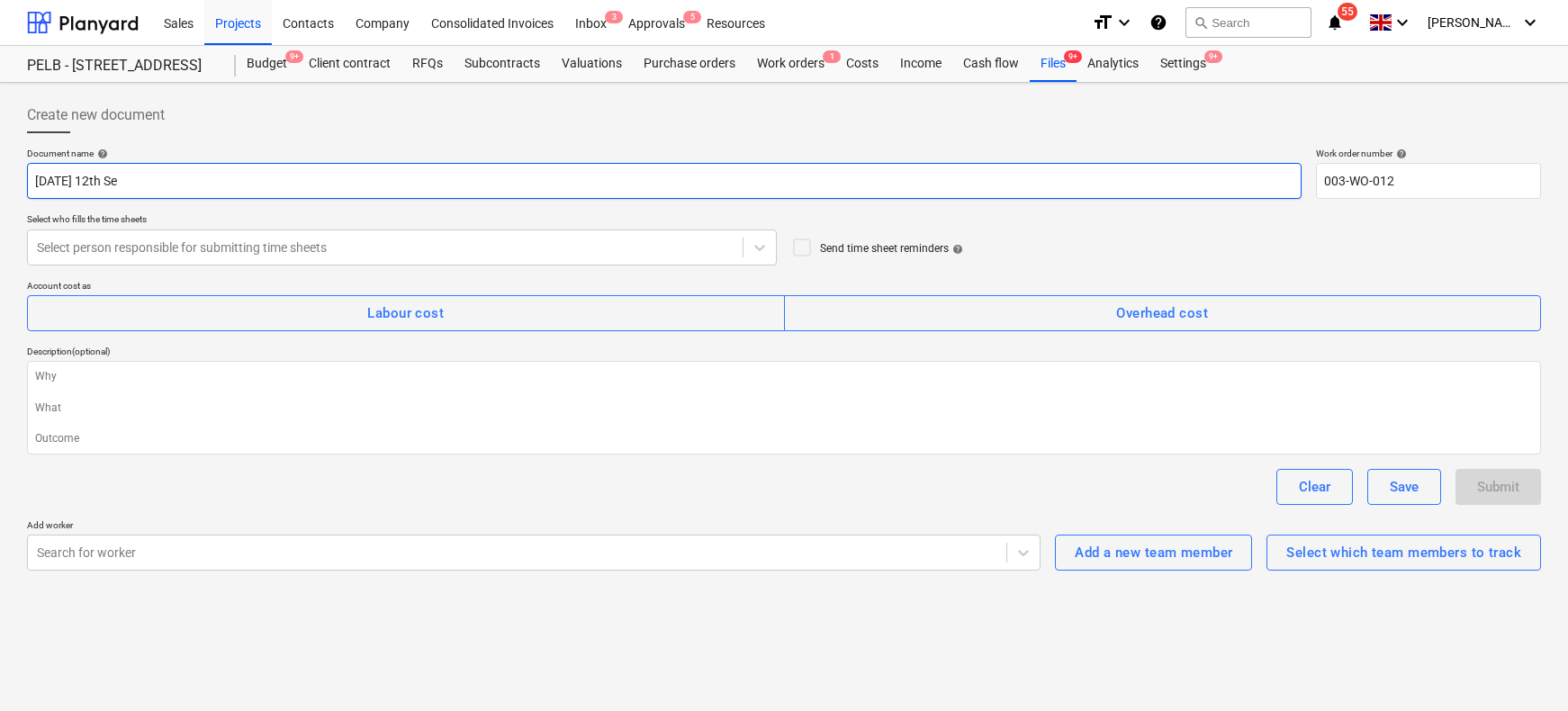
type input "[DATE]"
type textarea "x"
type input "[DATE]"
type textarea "x"
type input "[DATE] 12th Septe"
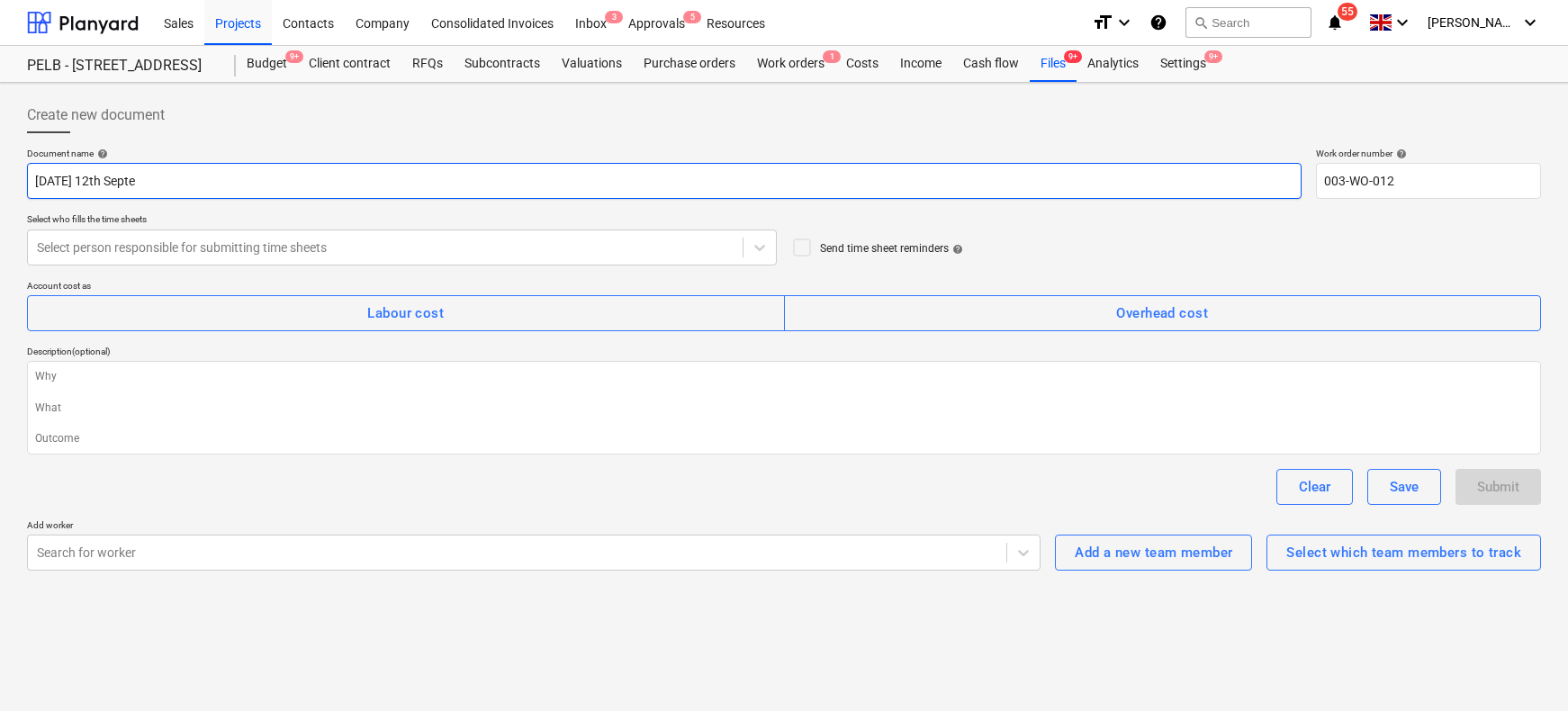
type textarea "x"
type input "[DATE] 12th Septem"
type textarea "x"
type input "[DATE] 12th Septemb"
type textarea "x"
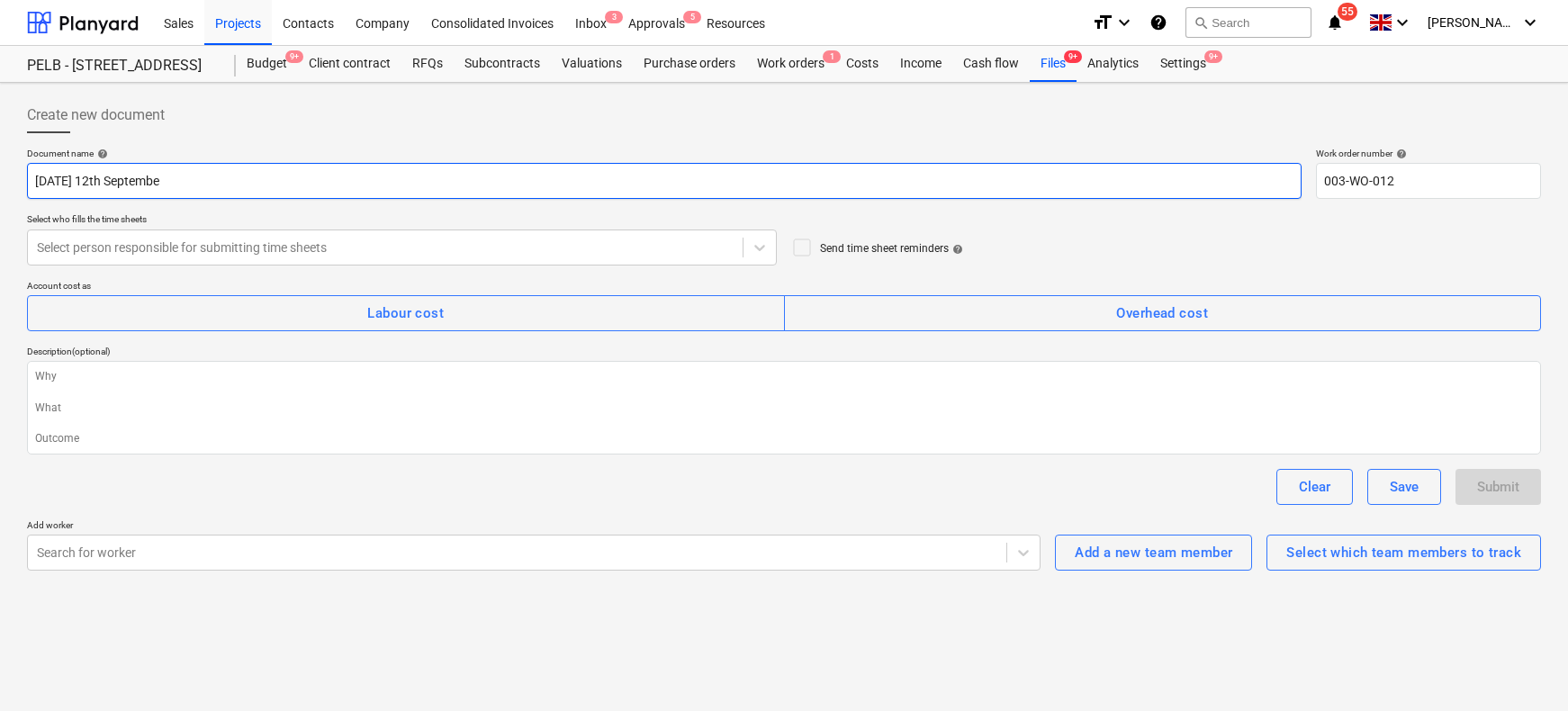
type input "[DATE]"
type textarea "x"
type input "[DATE]"
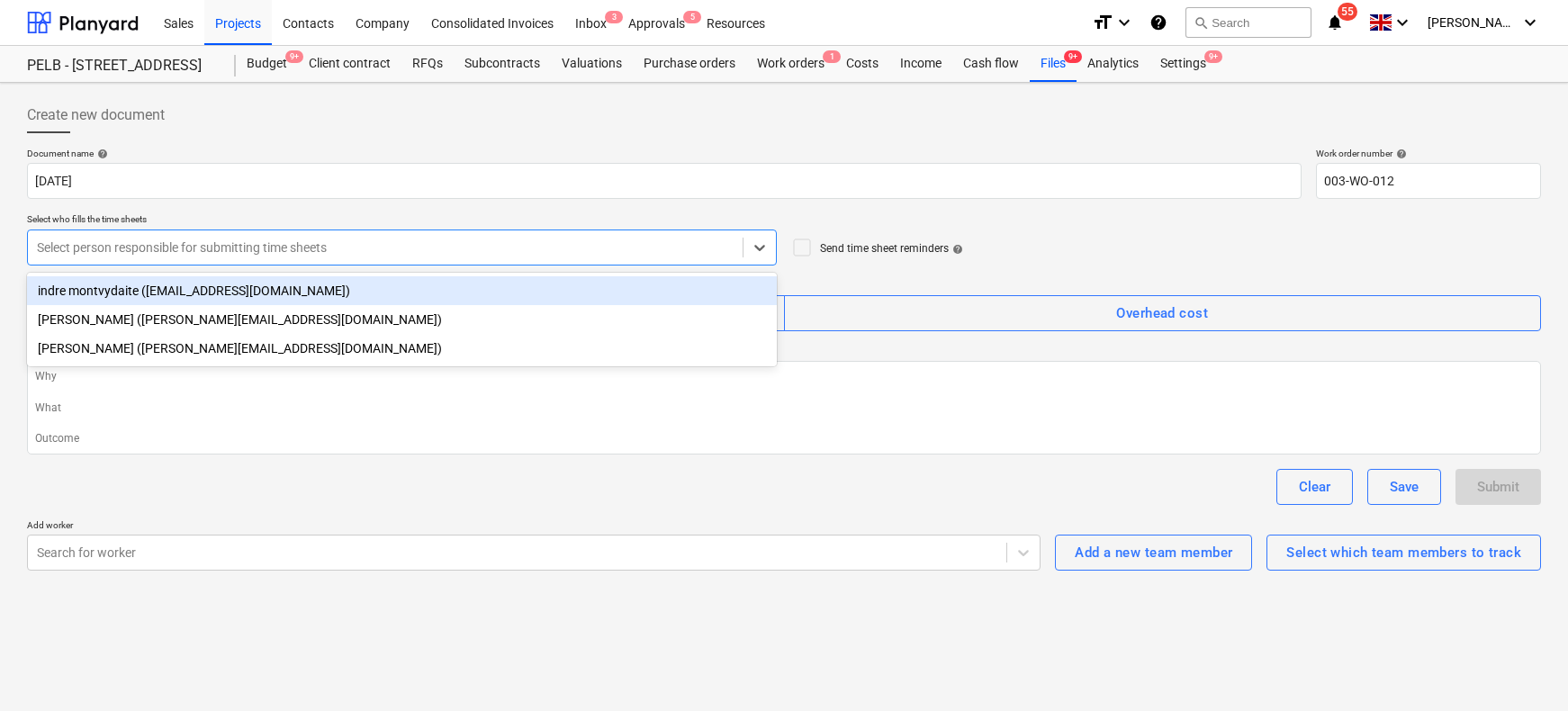
click at [308, 239] on div at bounding box center [385, 248] width 697 height 18
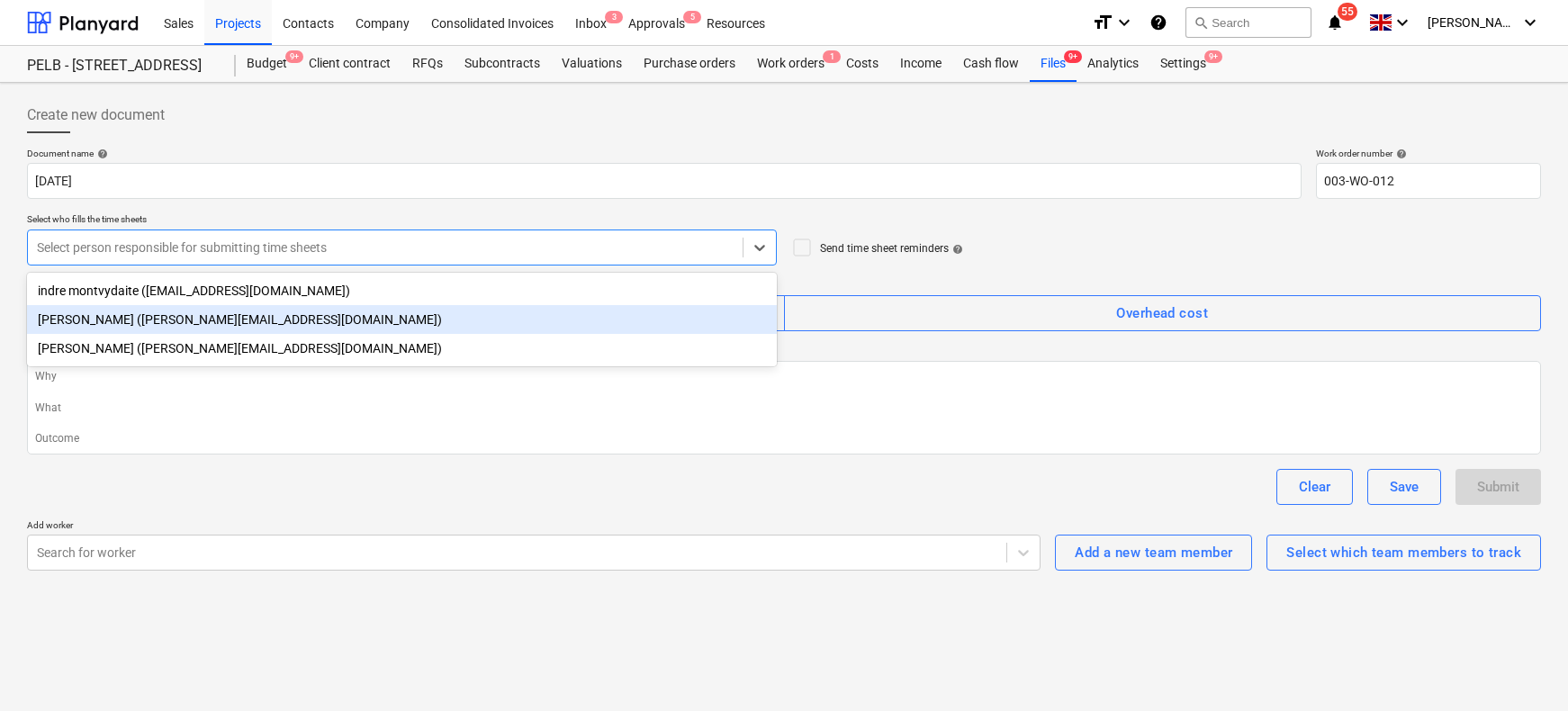
click at [192, 317] on div "[PERSON_NAME] ([PERSON_NAME][EMAIL_ADDRESS][DOMAIN_NAME])" at bounding box center [401, 319] width 750 height 29
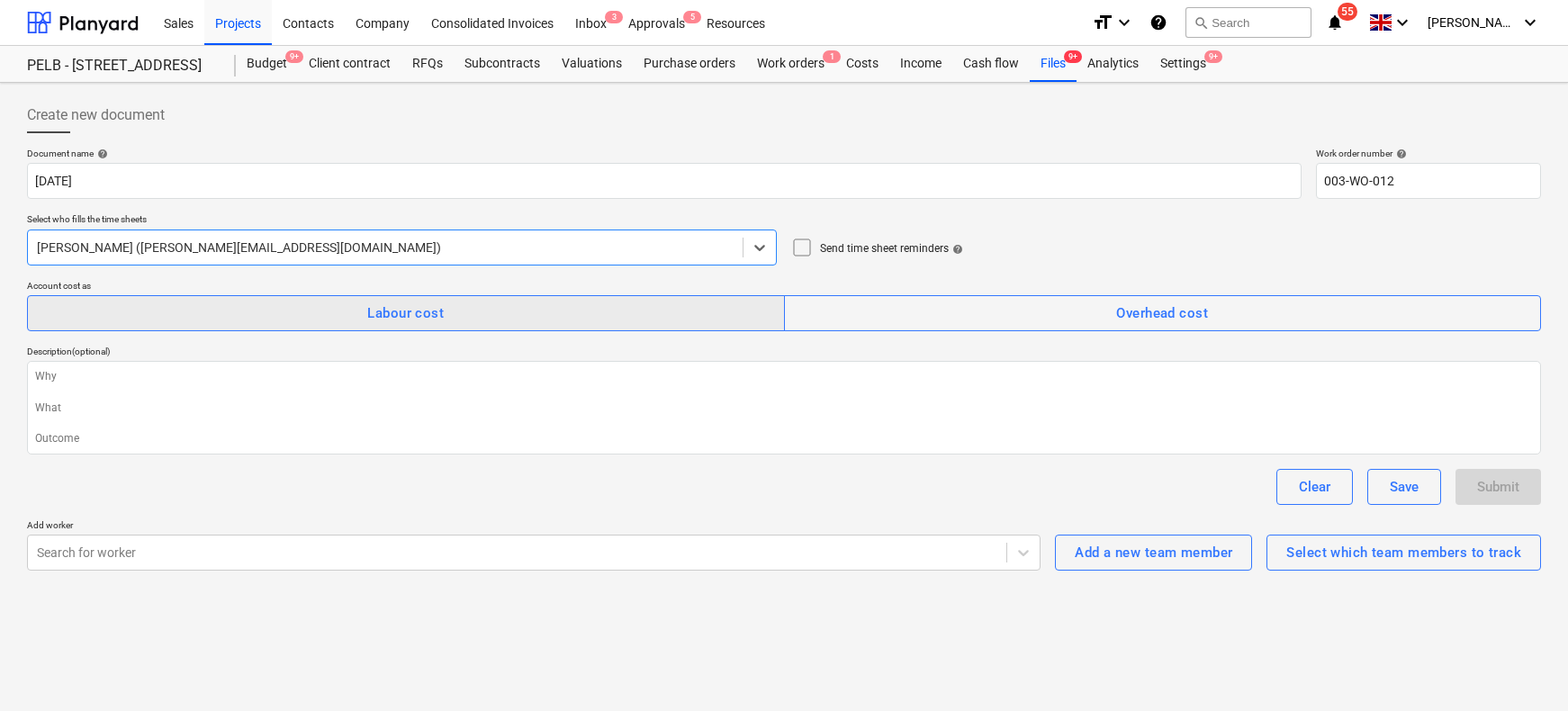
click at [411, 314] on div "Labour cost" at bounding box center [405, 313] width 76 height 23
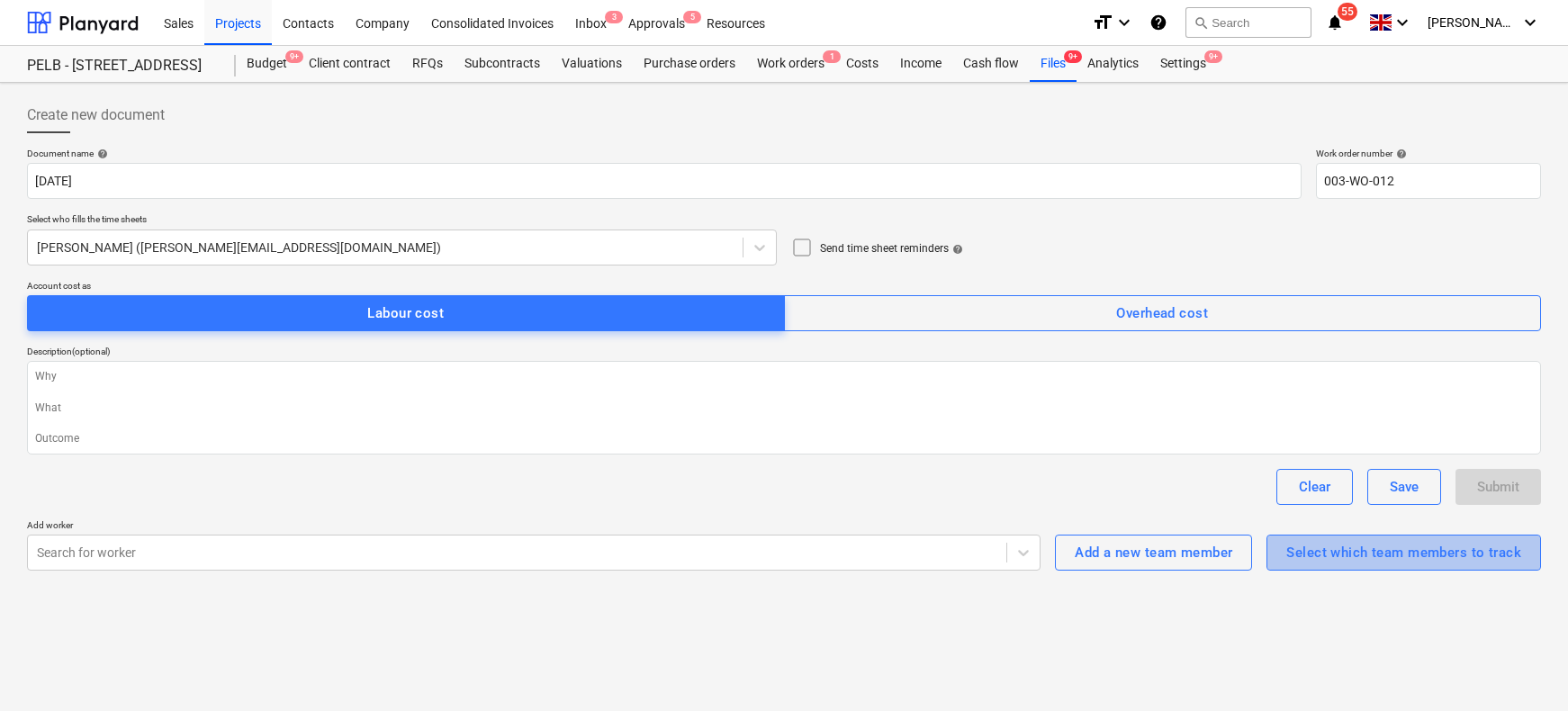
click at [1371, 563] on div "Select which team members to track" at bounding box center [1404, 552] width 235 height 23
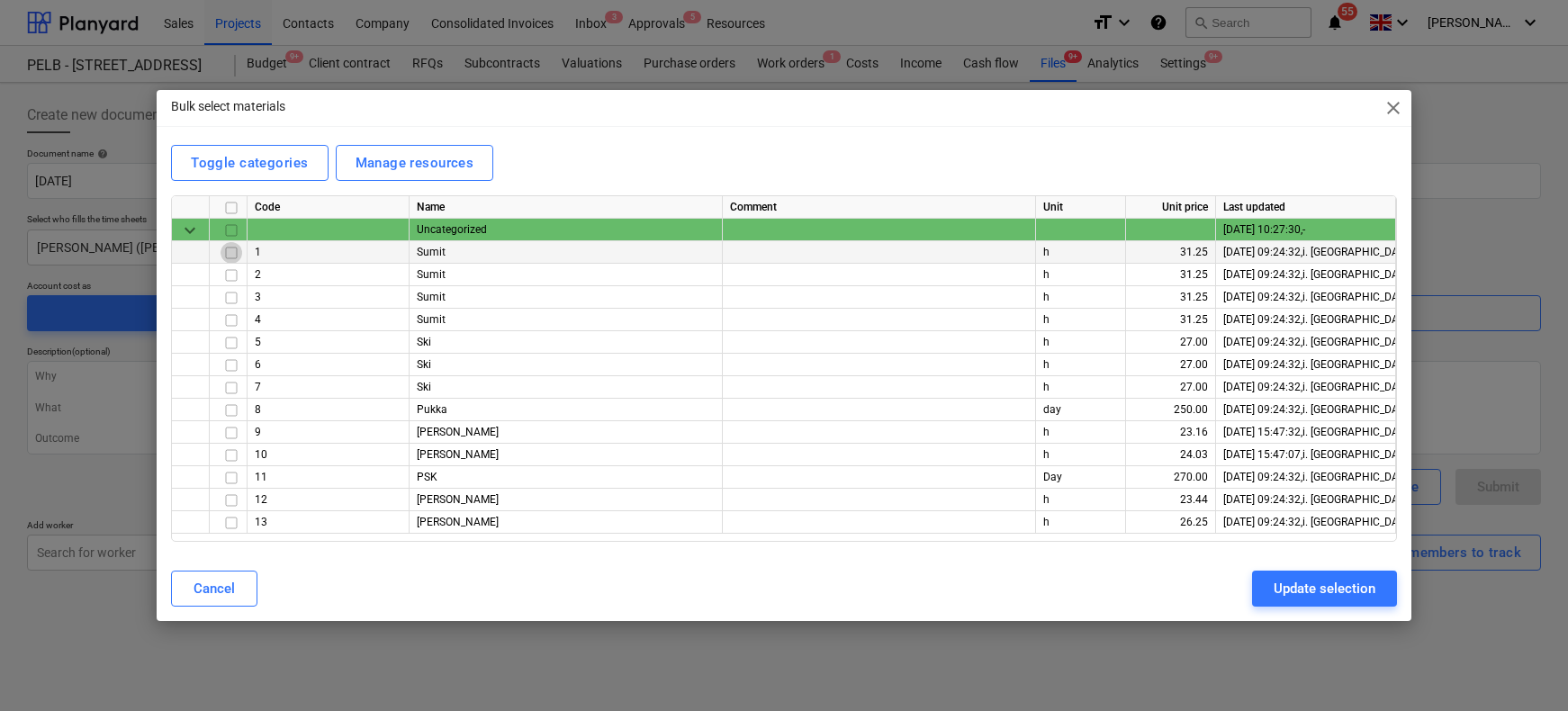
click at [231, 254] on input "checkbox" at bounding box center [231, 252] width 22 height 22
drag, startPoint x: 231, startPoint y: 254, endPoint x: 228, endPoint y: 277, distance: 23.2
click at [228, 277] on input "checkbox" at bounding box center [231, 275] width 22 height 22
click at [223, 456] on input "checkbox" at bounding box center [231, 455] width 22 height 22
click at [228, 496] on input "checkbox" at bounding box center [231, 500] width 22 height 22
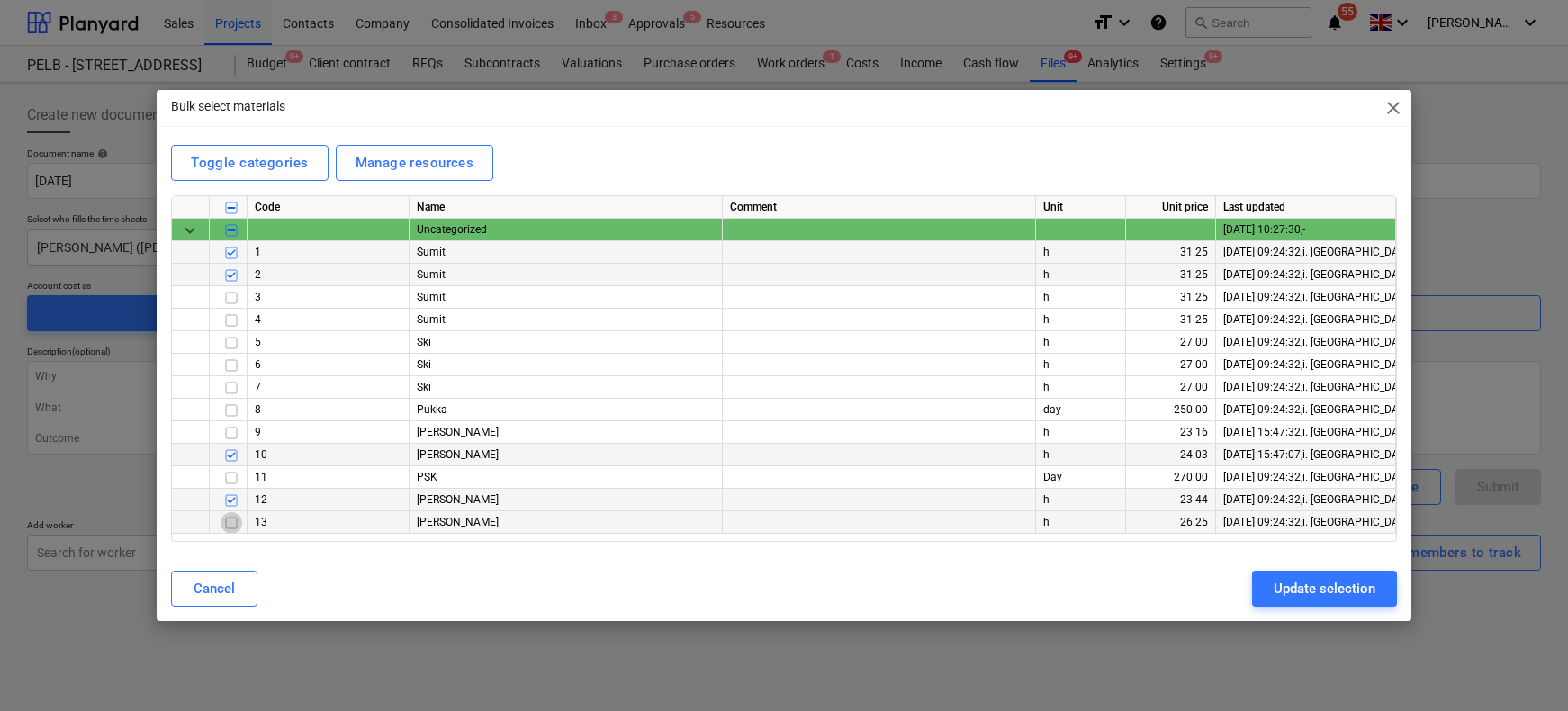
click at [227, 523] on input "checkbox" at bounding box center [231, 523] width 22 height 22
click at [1310, 584] on div "Update selection" at bounding box center [1324, 589] width 101 height 23
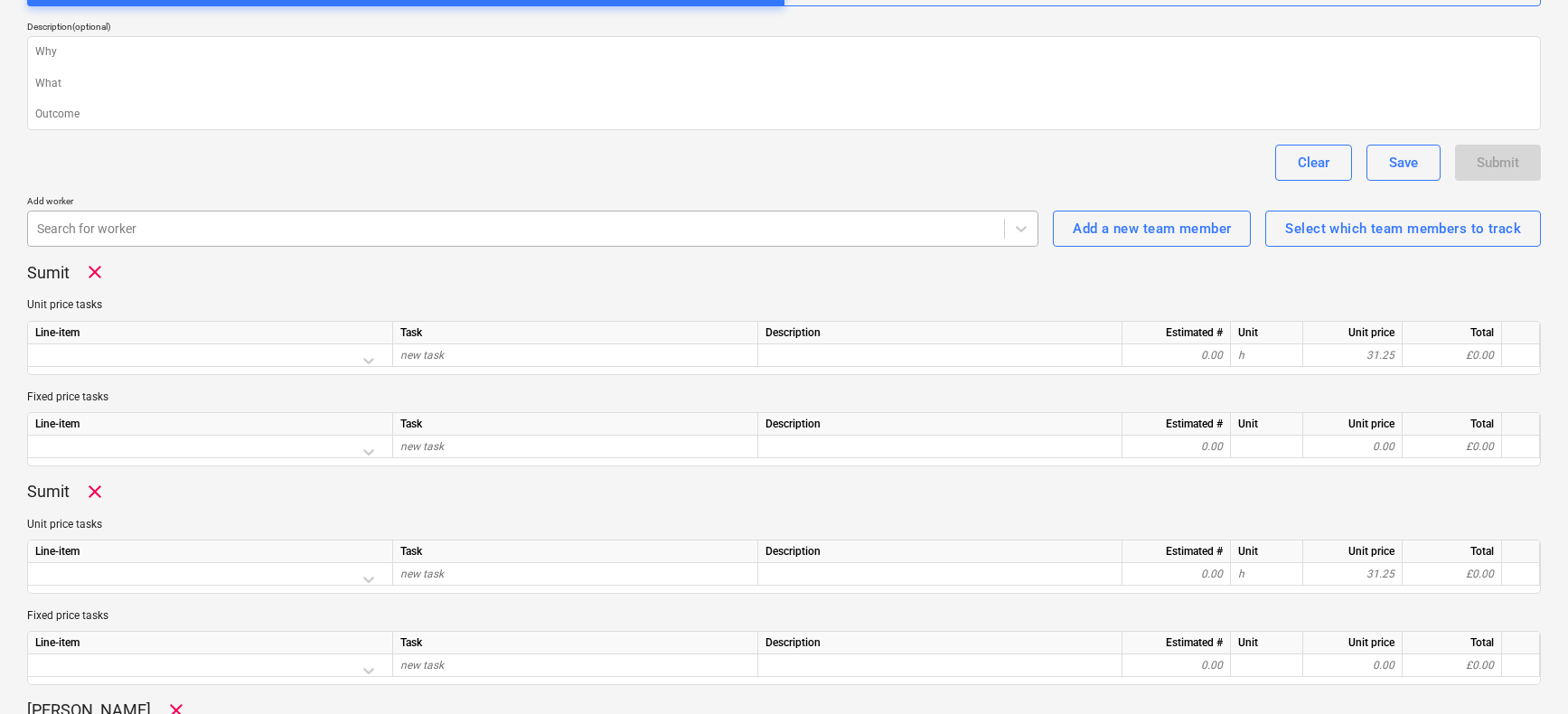
scroll to position [355, 0]
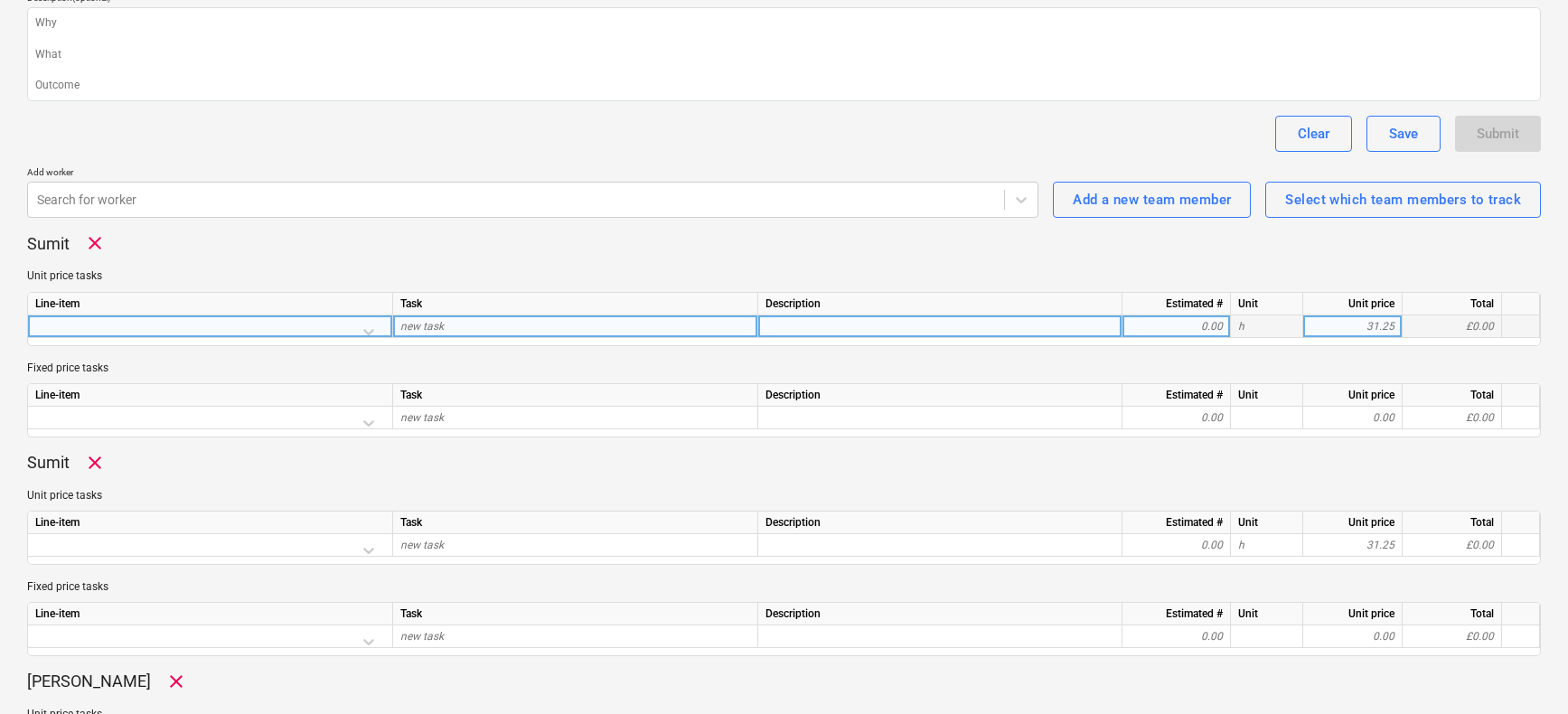
click at [376, 326] on div at bounding box center [210, 331] width 349 height 32
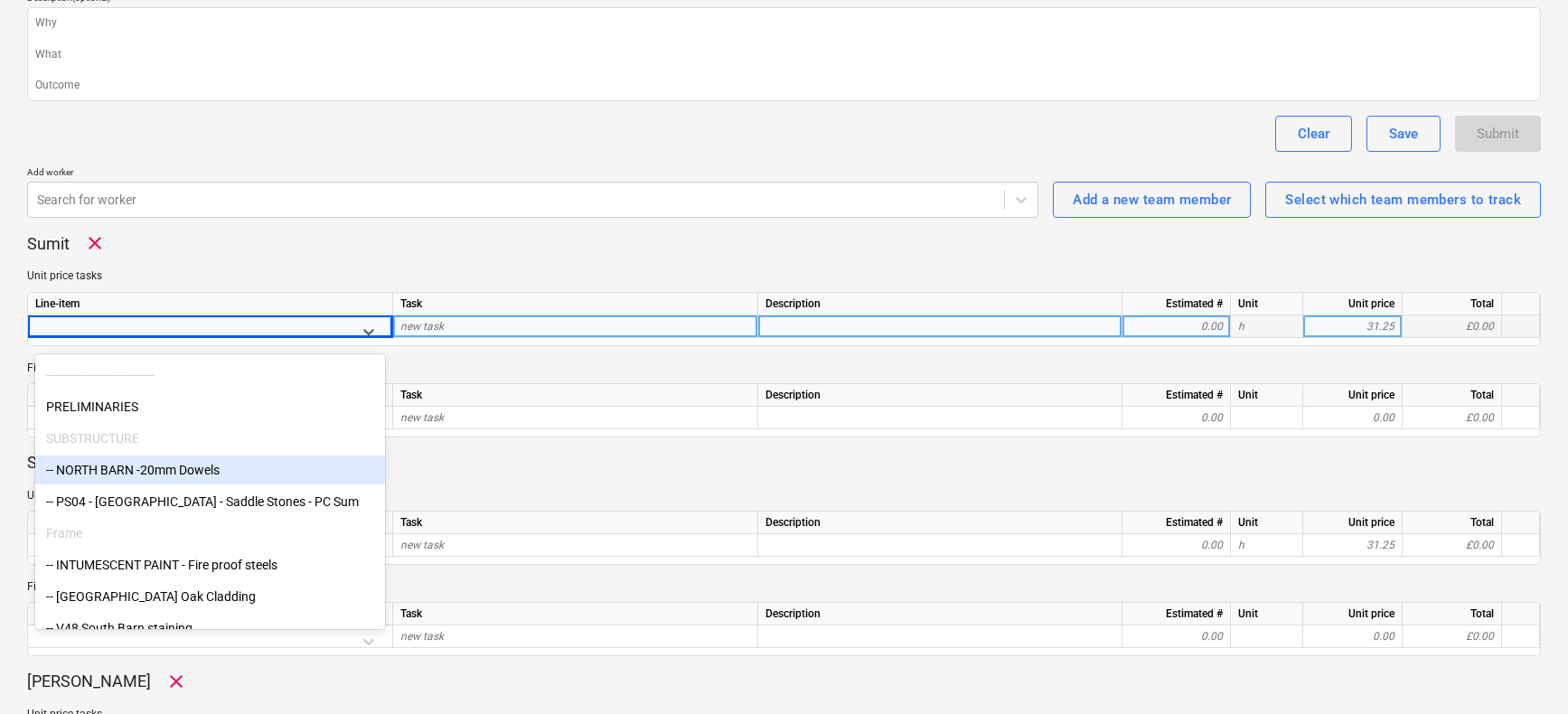
scroll to position [103, 0]
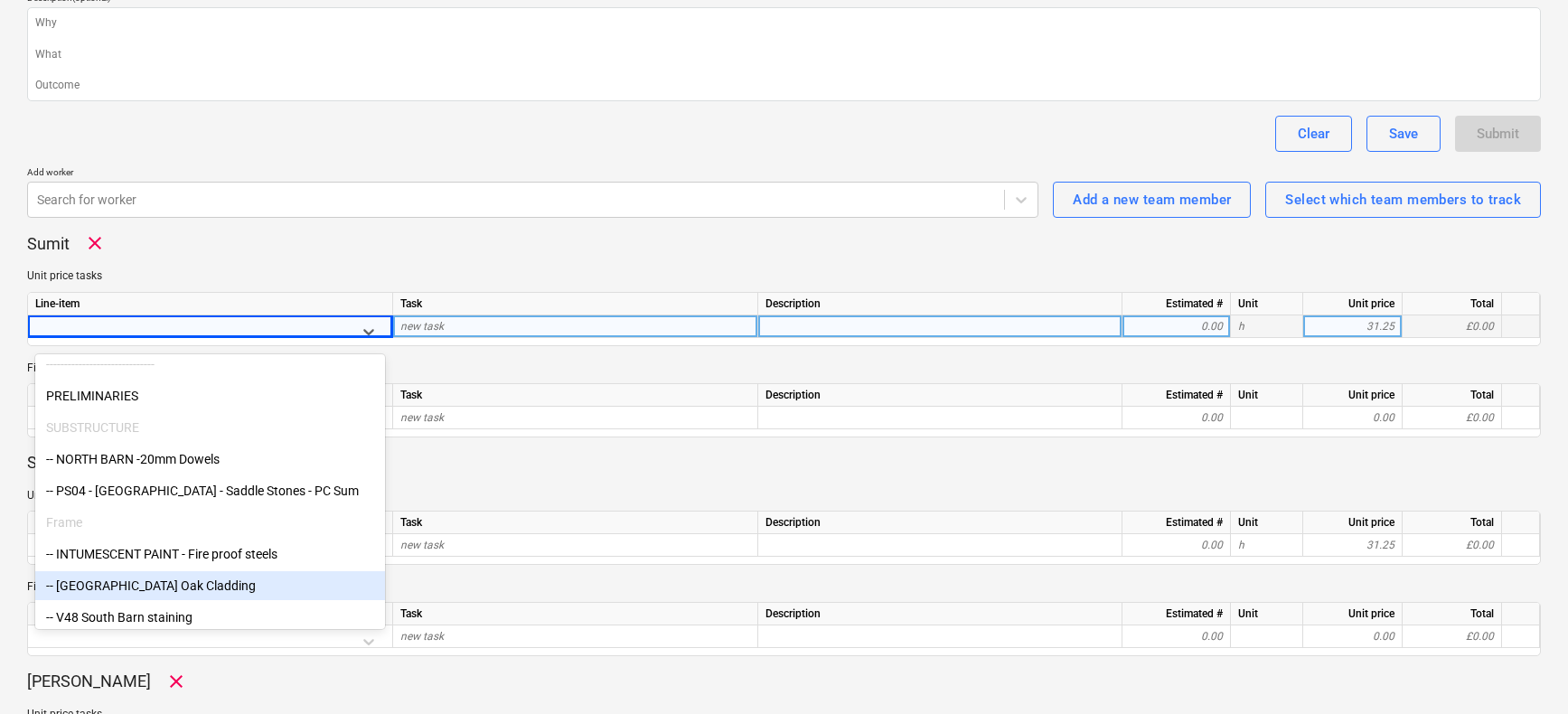
drag, startPoint x: 146, startPoint y: 574, endPoint x: 137, endPoint y: 590, distance: 18.4
click at [142, 591] on div "-- [GEOGRAPHIC_DATA] Oak Cladding" at bounding box center [210, 585] width 349 height 29
type textarea "x"
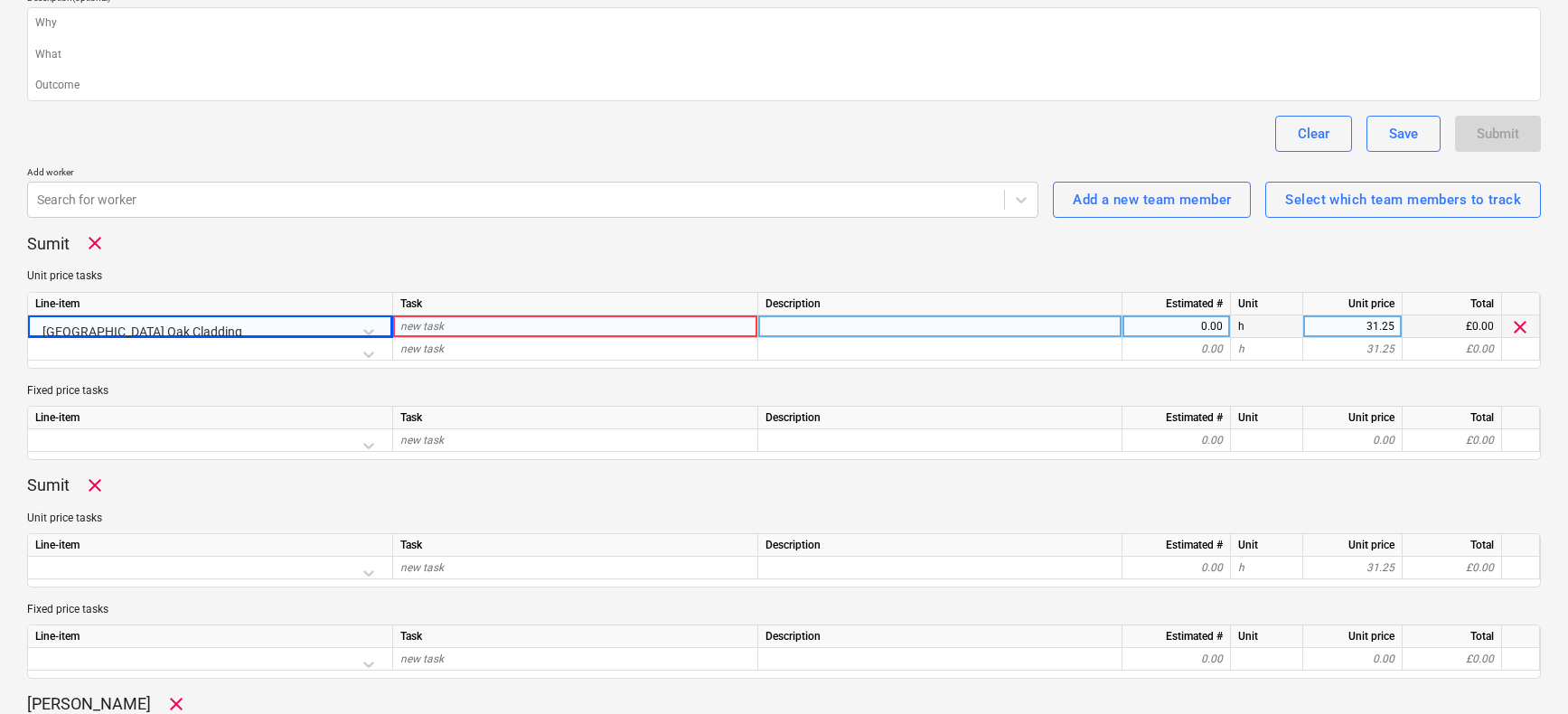
click at [470, 334] on div "new task" at bounding box center [576, 327] width 365 height 23
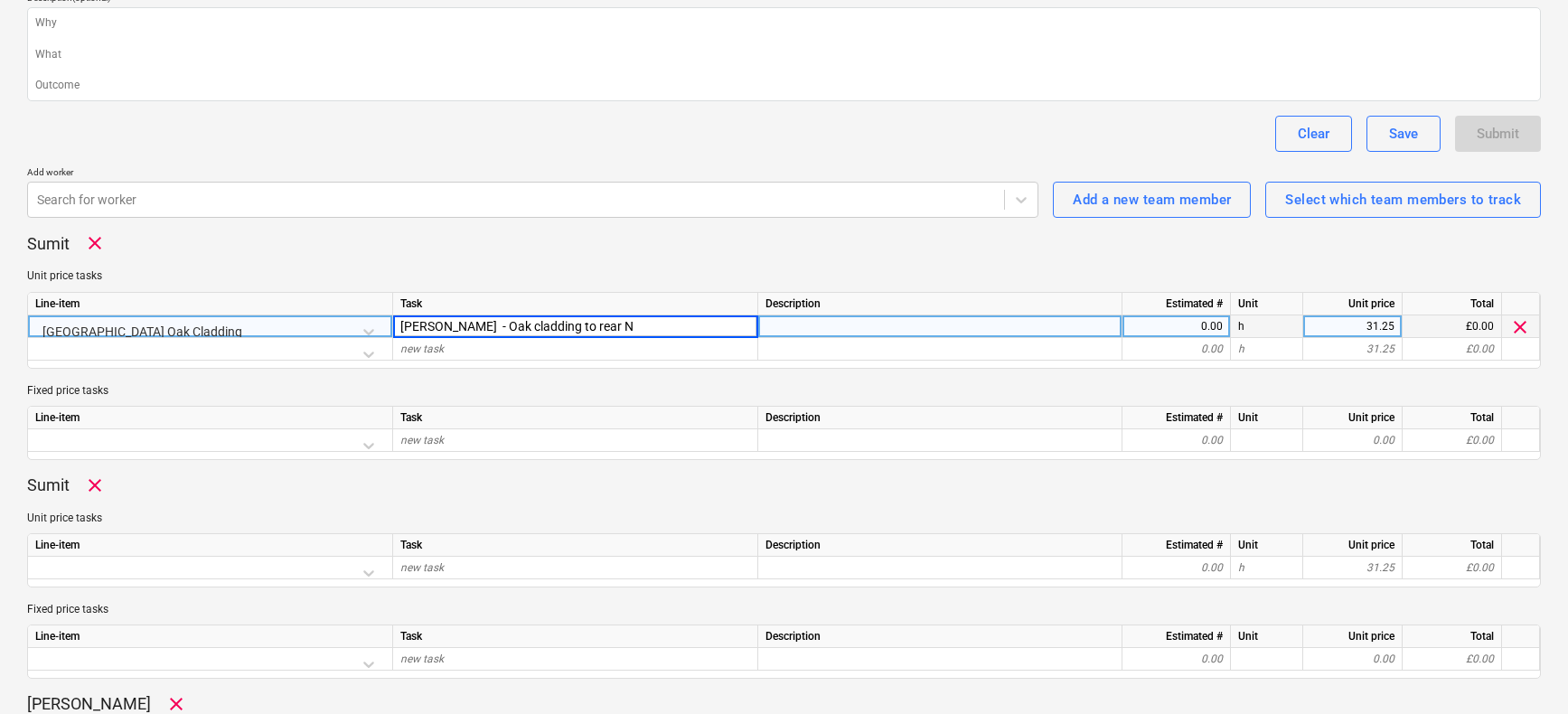
type input "[PERSON_NAME] - Oak cladding to rear NB"
type textarea "x"
click at [1166, 329] on div "0.00" at bounding box center [1176, 327] width 93 height 23
type input "8"
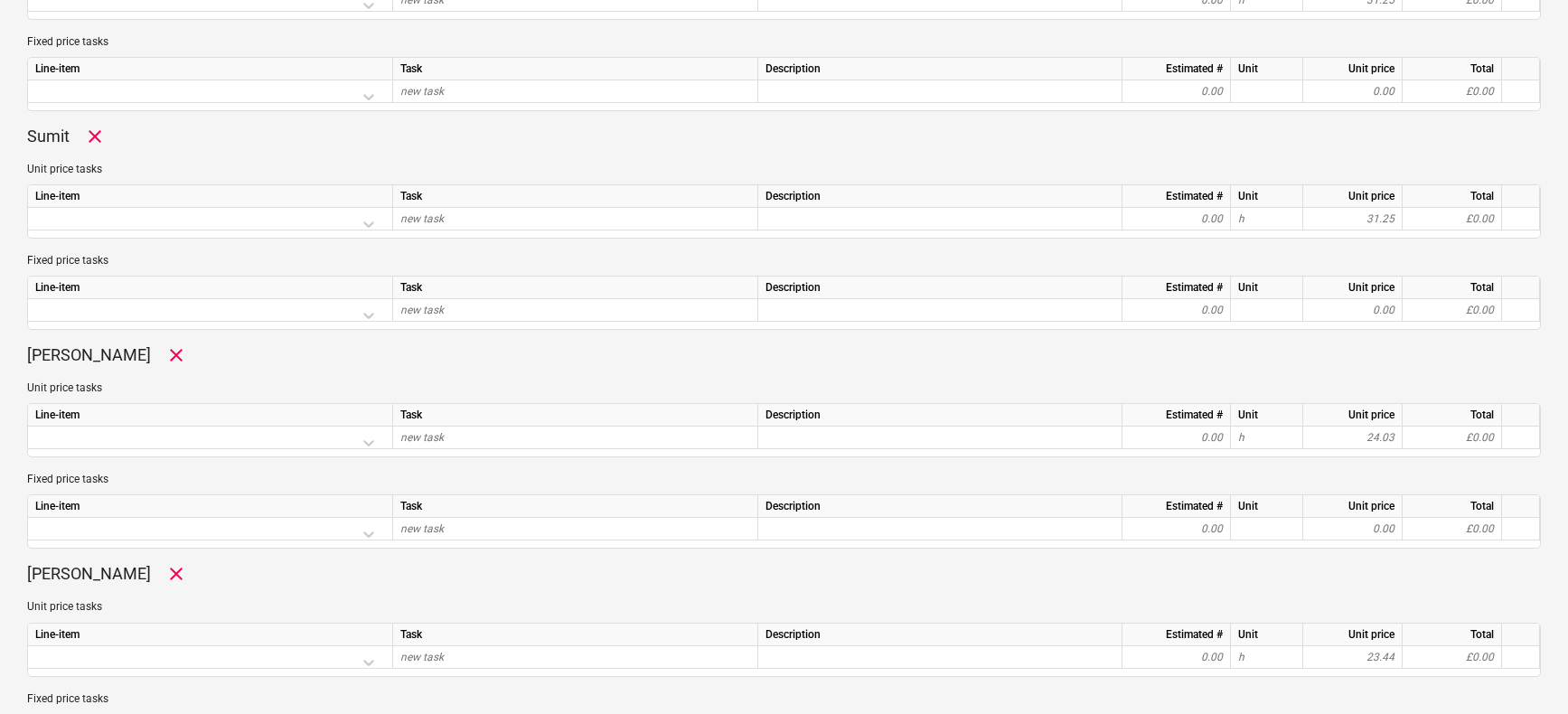
scroll to position [707, 0]
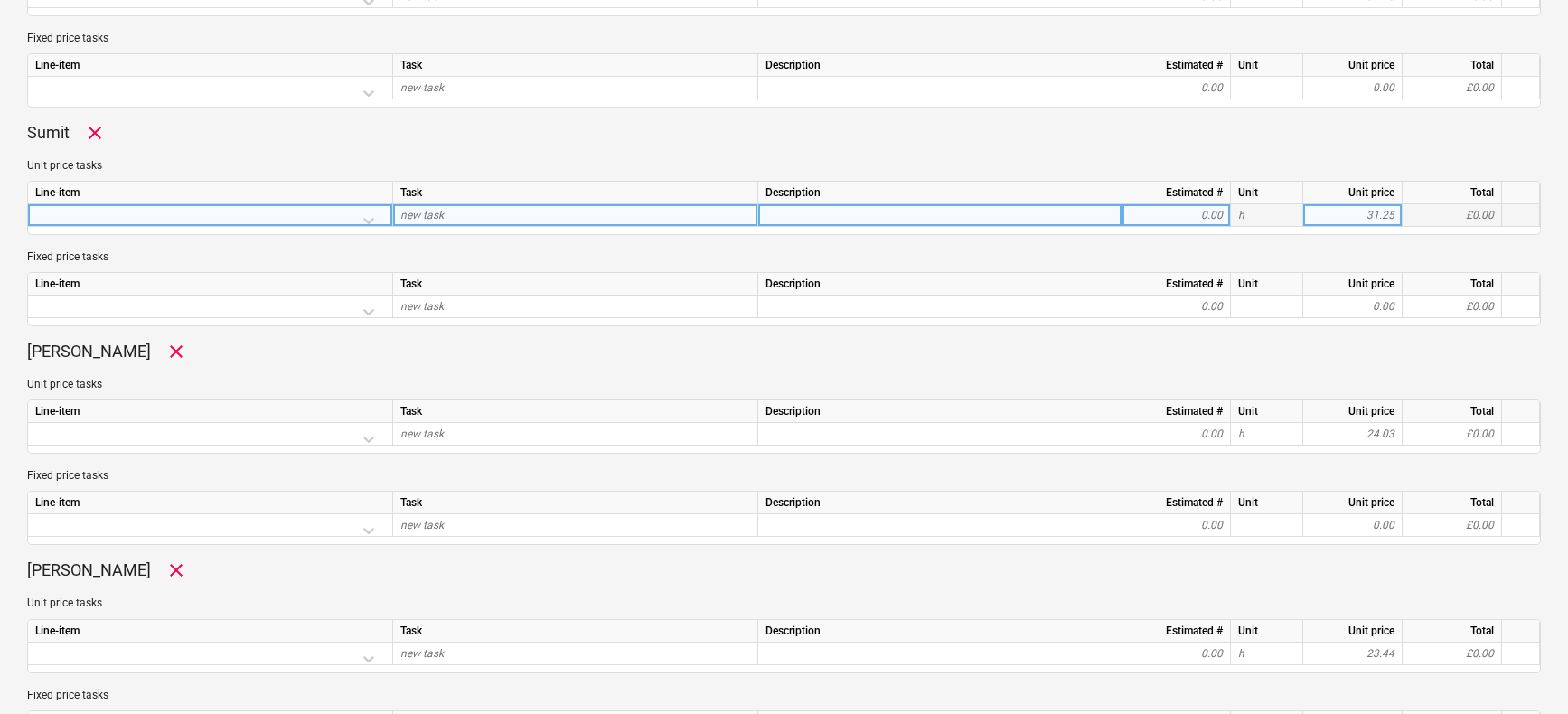
click at [374, 216] on div at bounding box center [210, 220] width 349 height 32
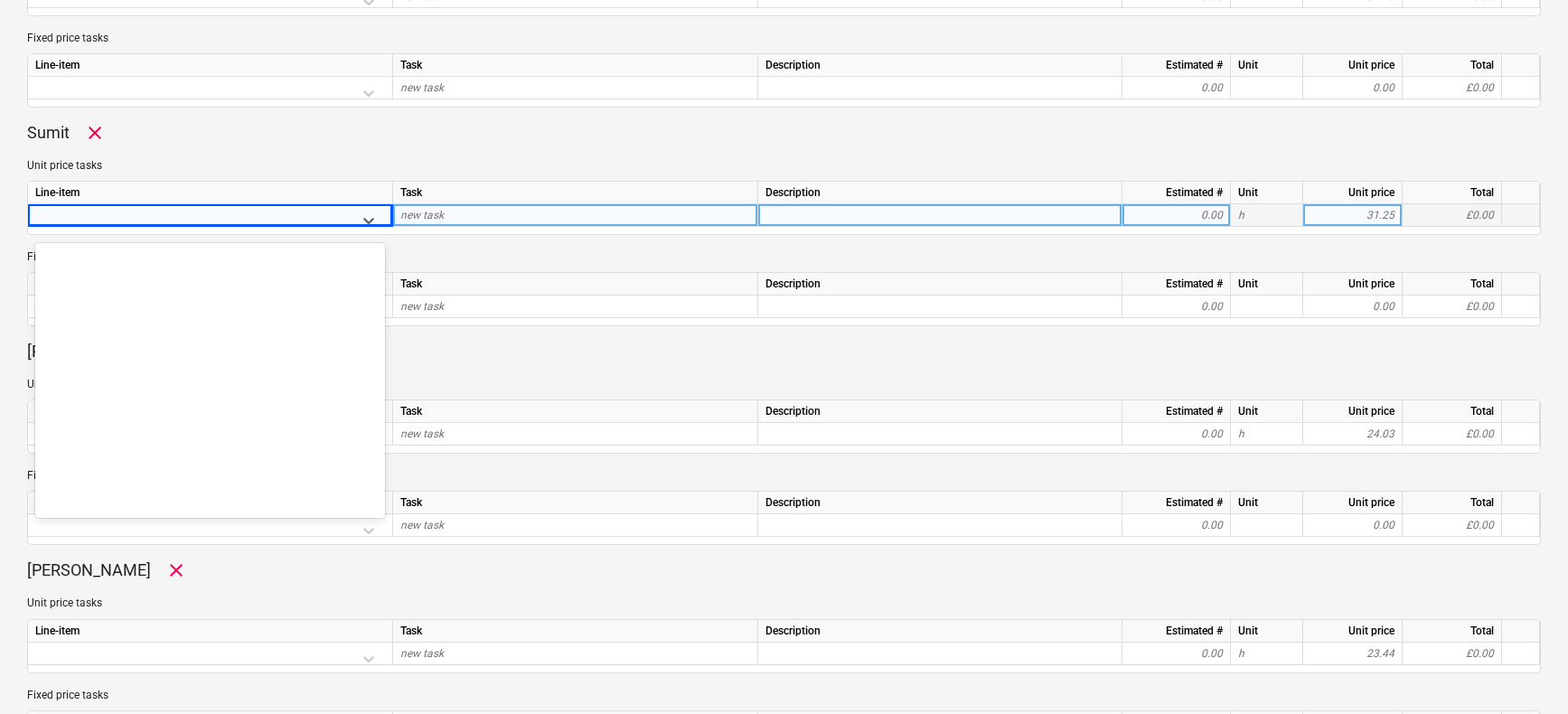
scroll to position [9884, 0]
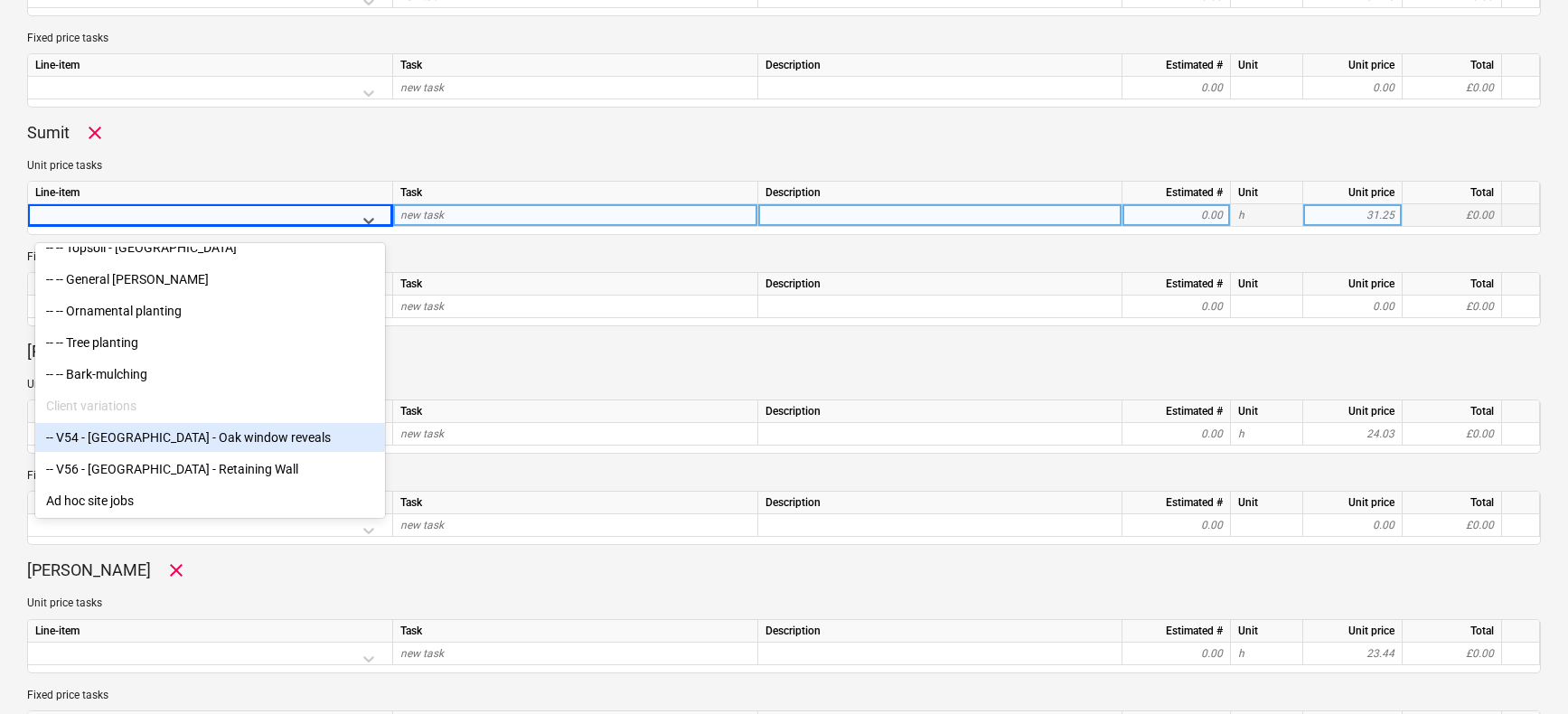
click at [200, 446] on div "-- V54 - [GEOGRAPHIC_DATA] - Oak window reveals" at bounding box center [210, 438] width 349 height 29
type textarea "x"
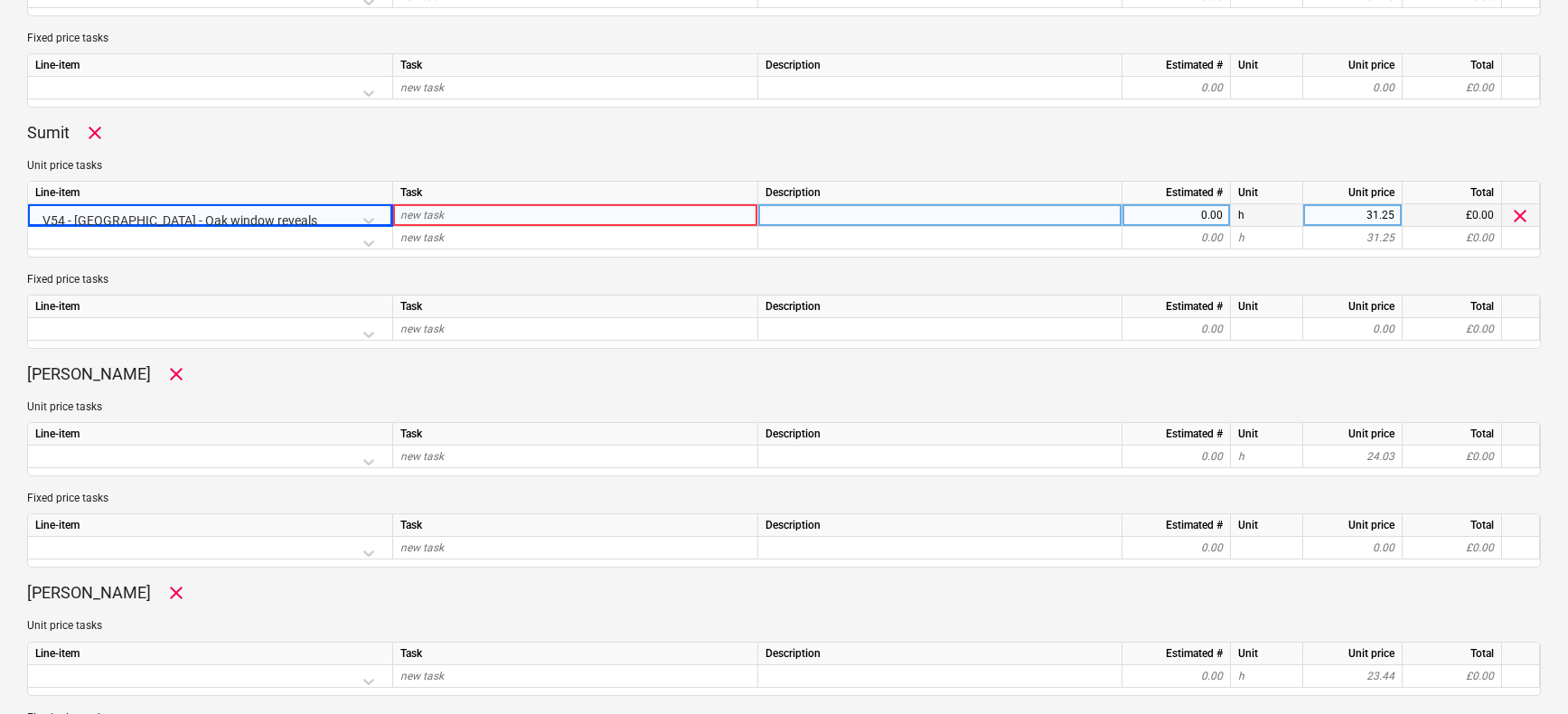
click at [435, 216] on span "new task" at bounding box center [421, 215] width 43 height 12
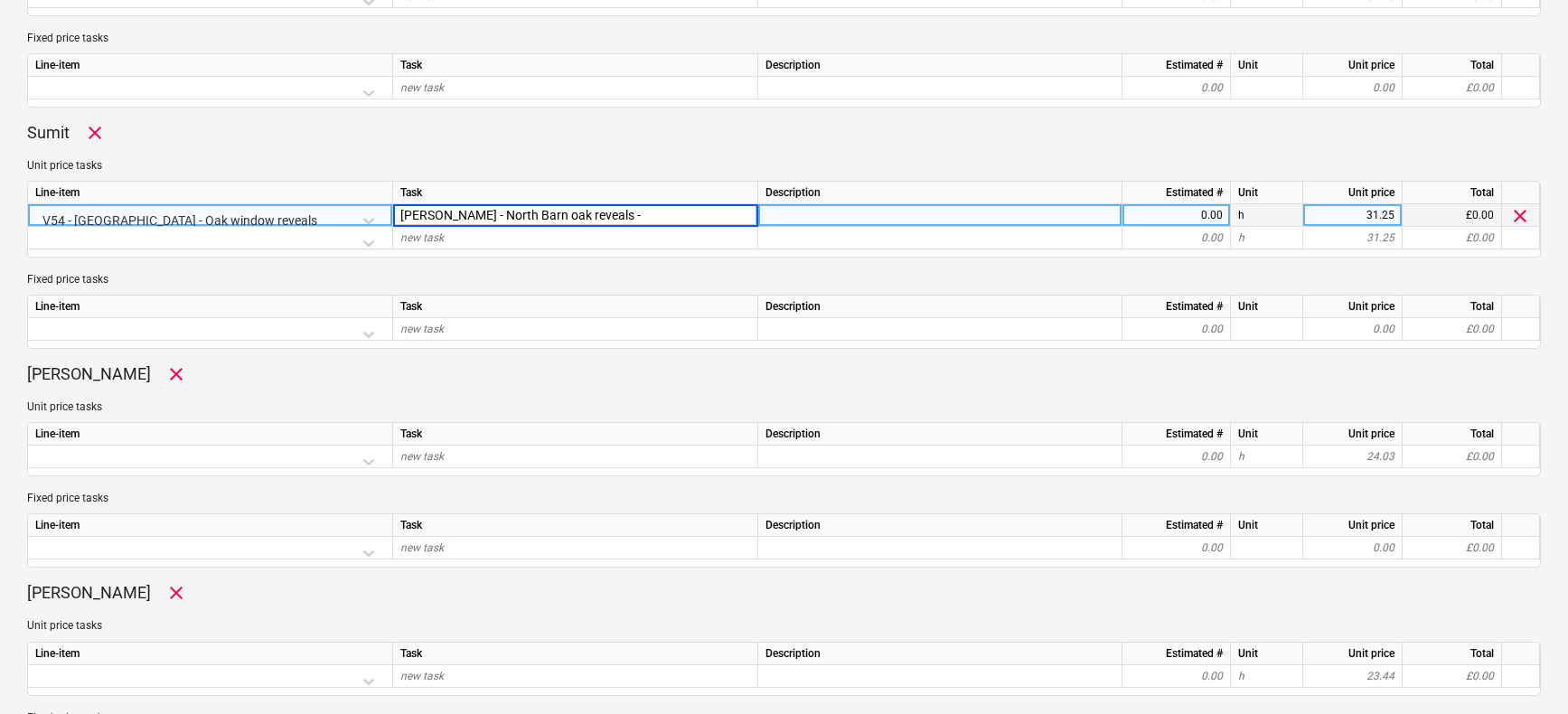
type input "[PERSON_NAME] - North Barn oak reveals -"
type textarea "x"
click at [981, 213] on div at bounding box center [940, 216] width 365 height 23
type input "UNDER PRICED VARIATRION"
type textarea "x"
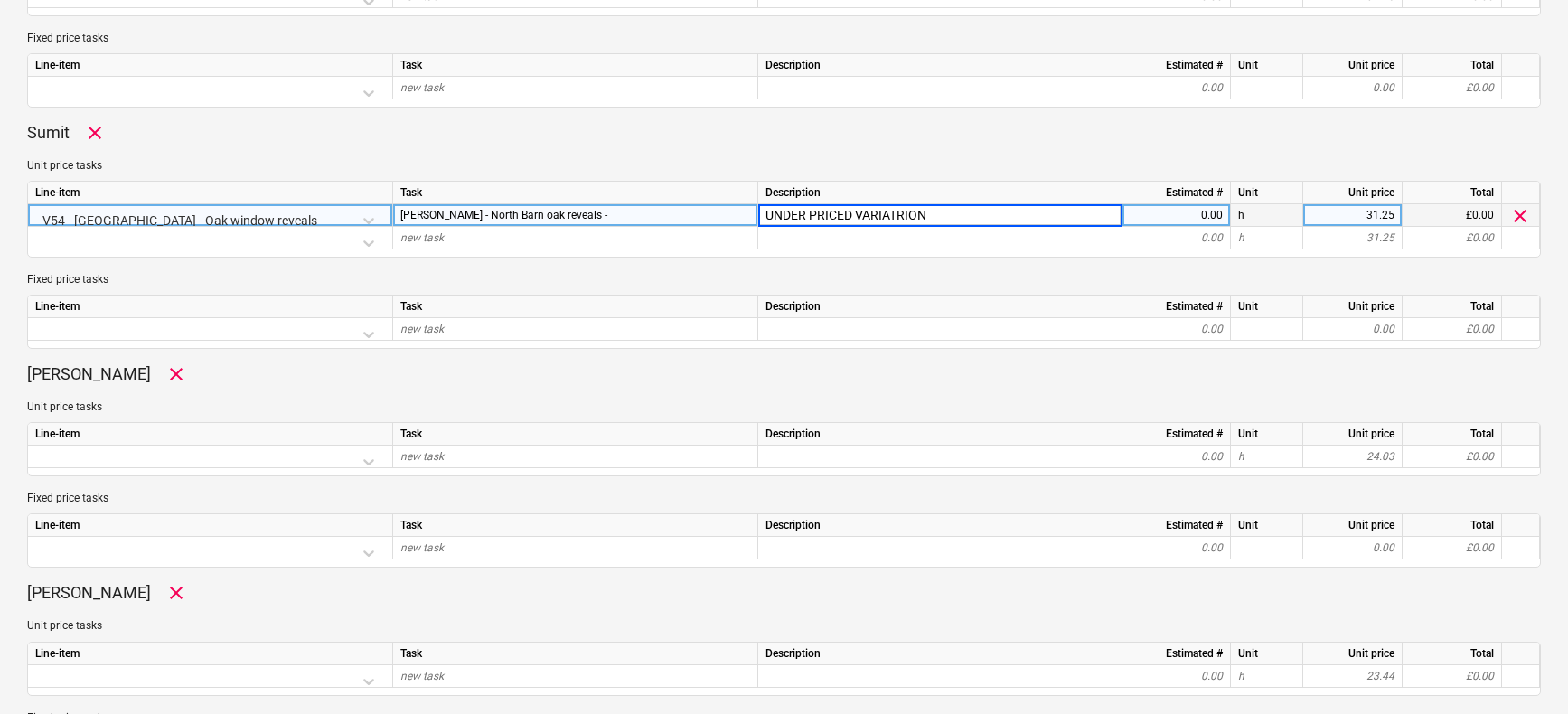
click at [1196, 213] on div "0.00" at bounding box center [1176, 216] width 93 height 23
type input "8"
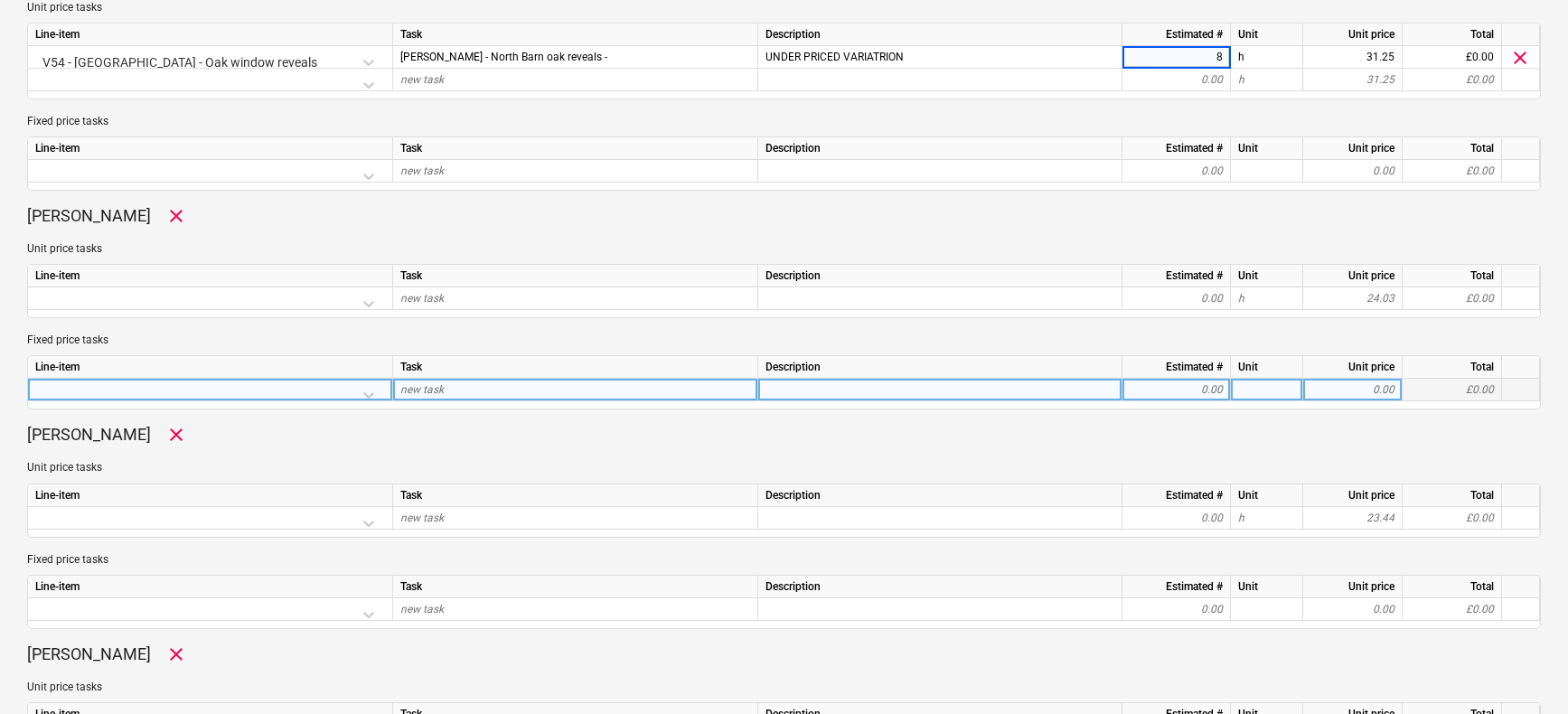
scroll to position [902, 0]
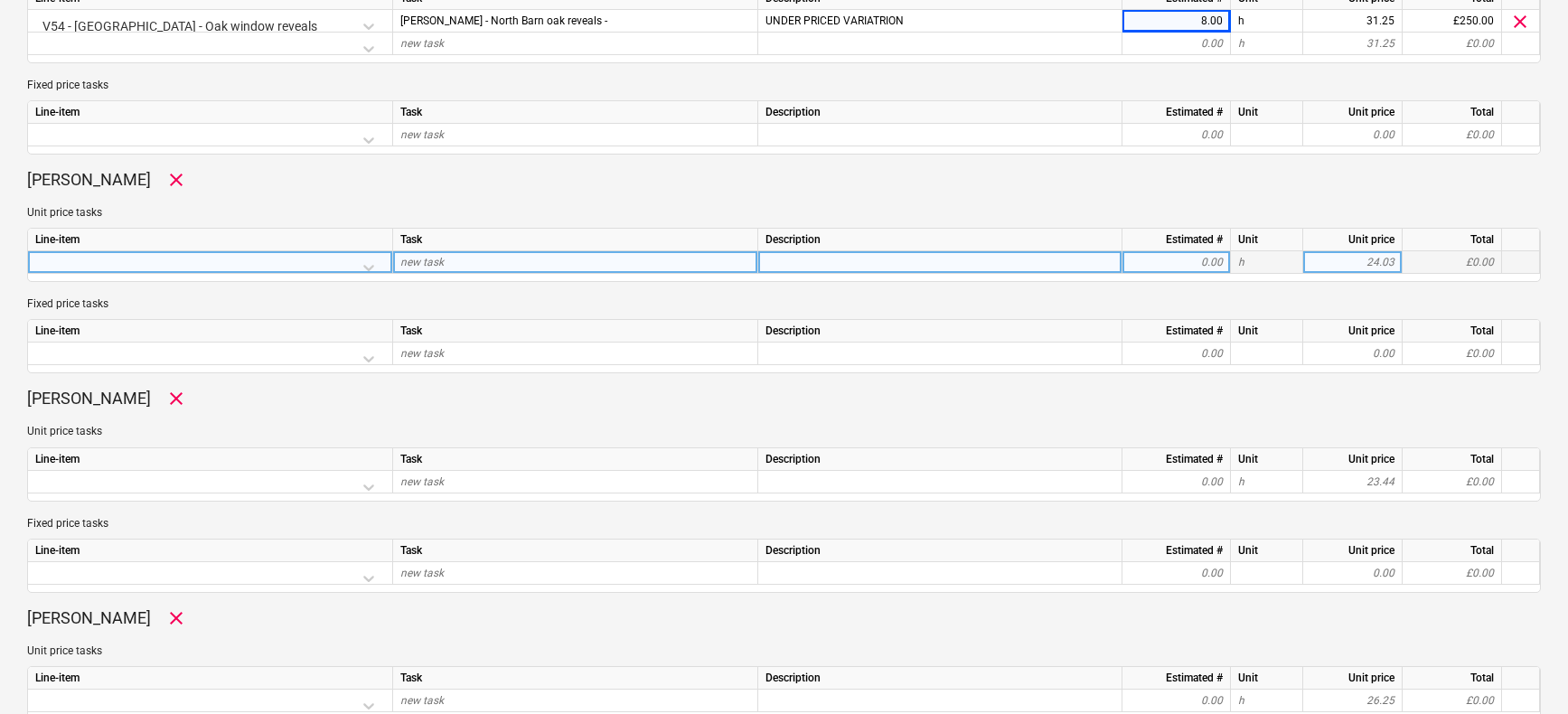
click at [372, 270] on div at bounding box center [210, 267] width 349 height 32
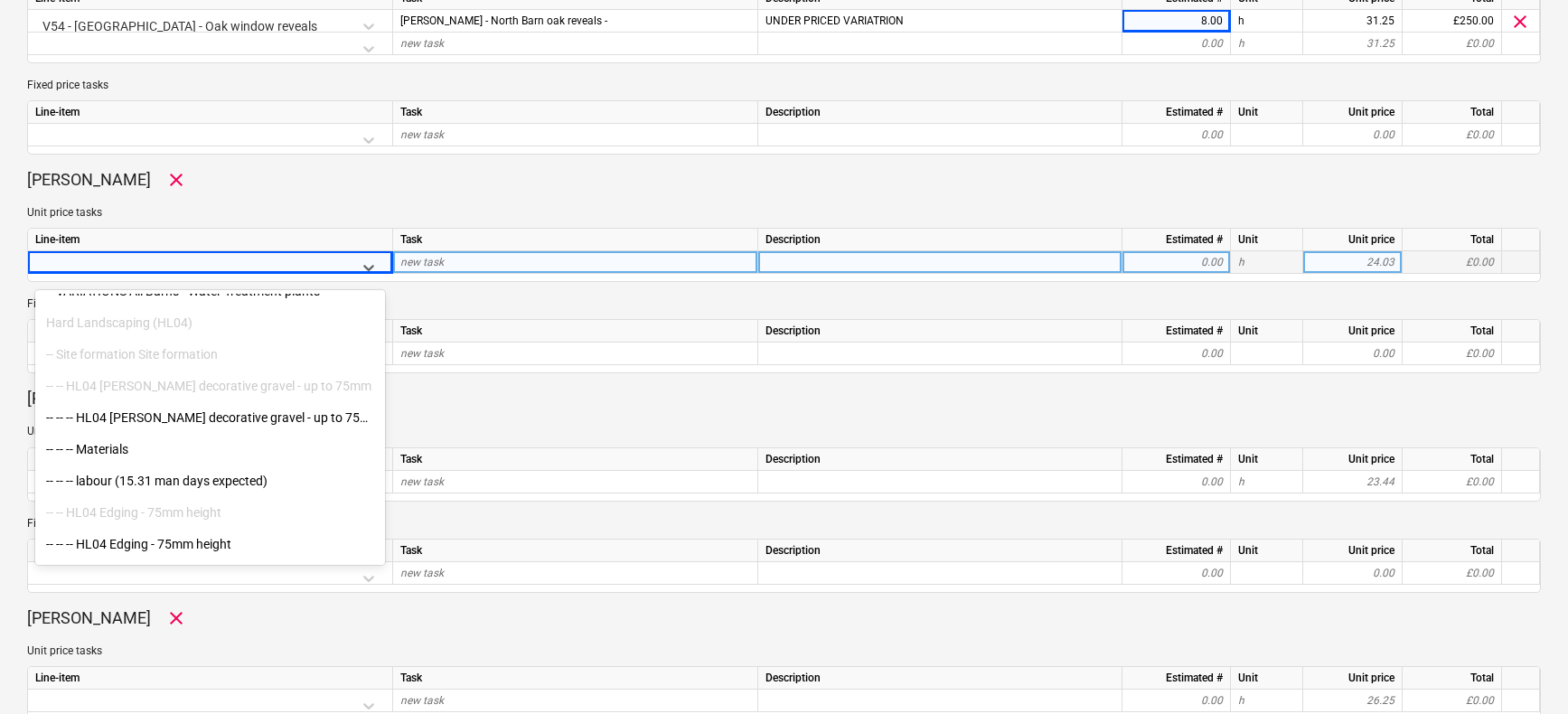
scroll to position [9884, 0]
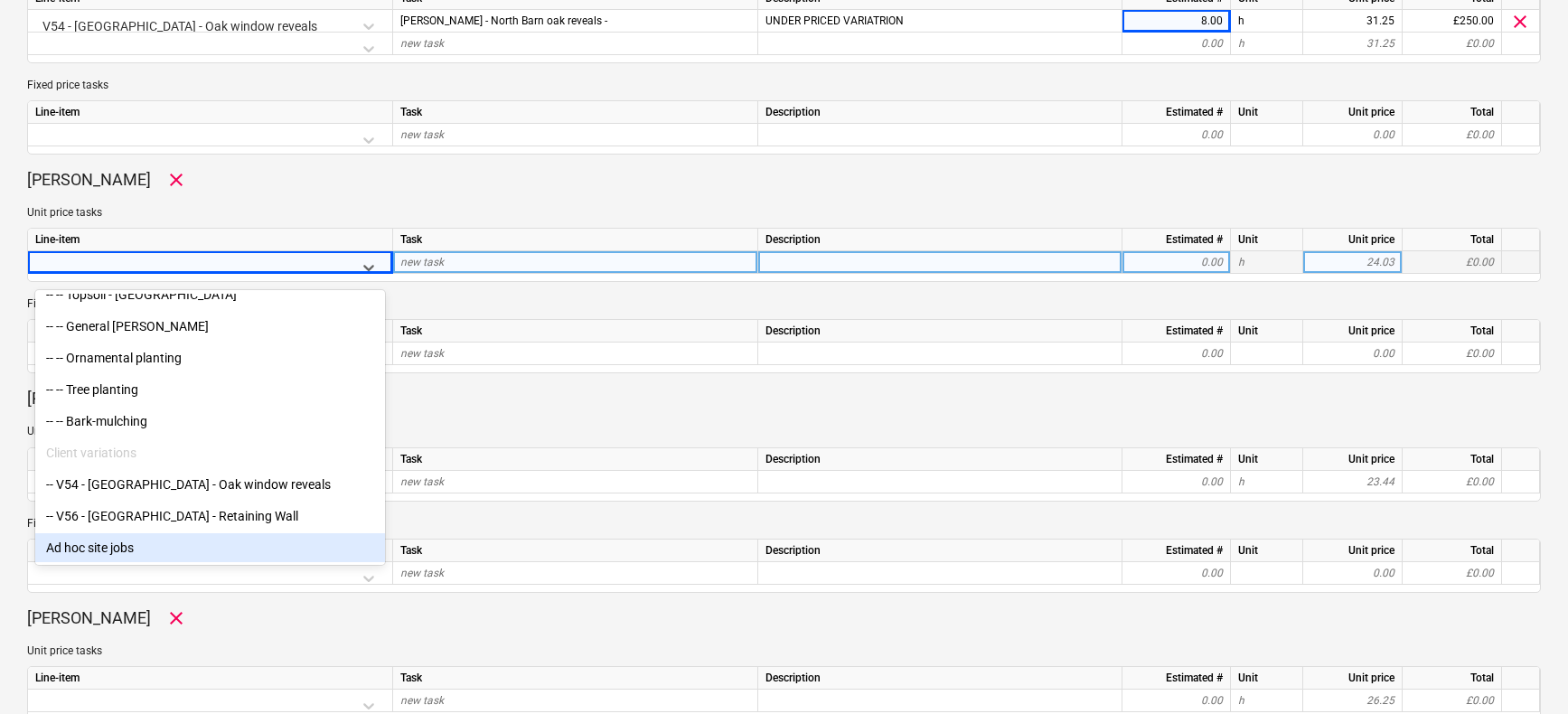
click at [129, 536] on div "Ad hoc site jobs" at bounding box center [210, 548] width 349 height 29
type textarea "x"
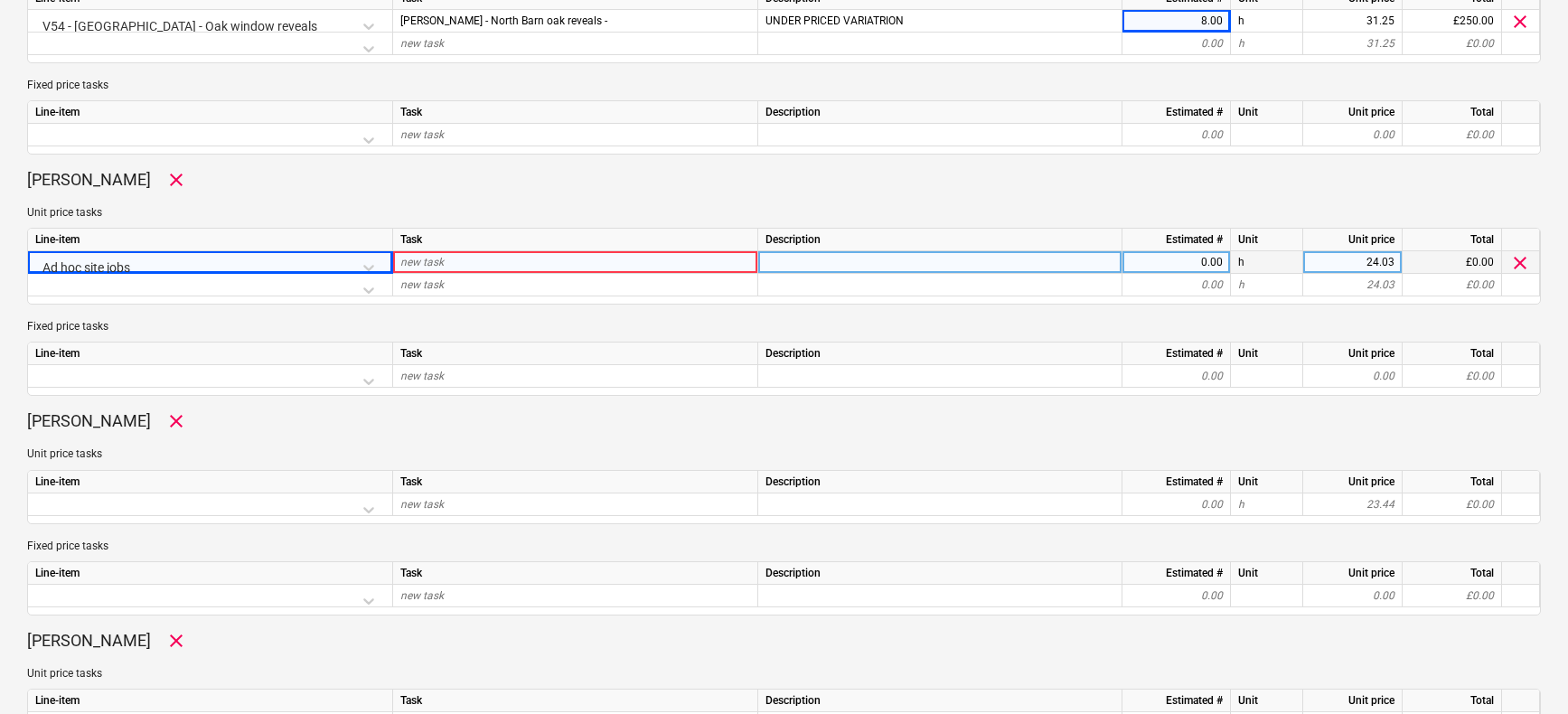
click at [435, 263] on span "new task" at bounding box center [421, 262] width 43 height 12
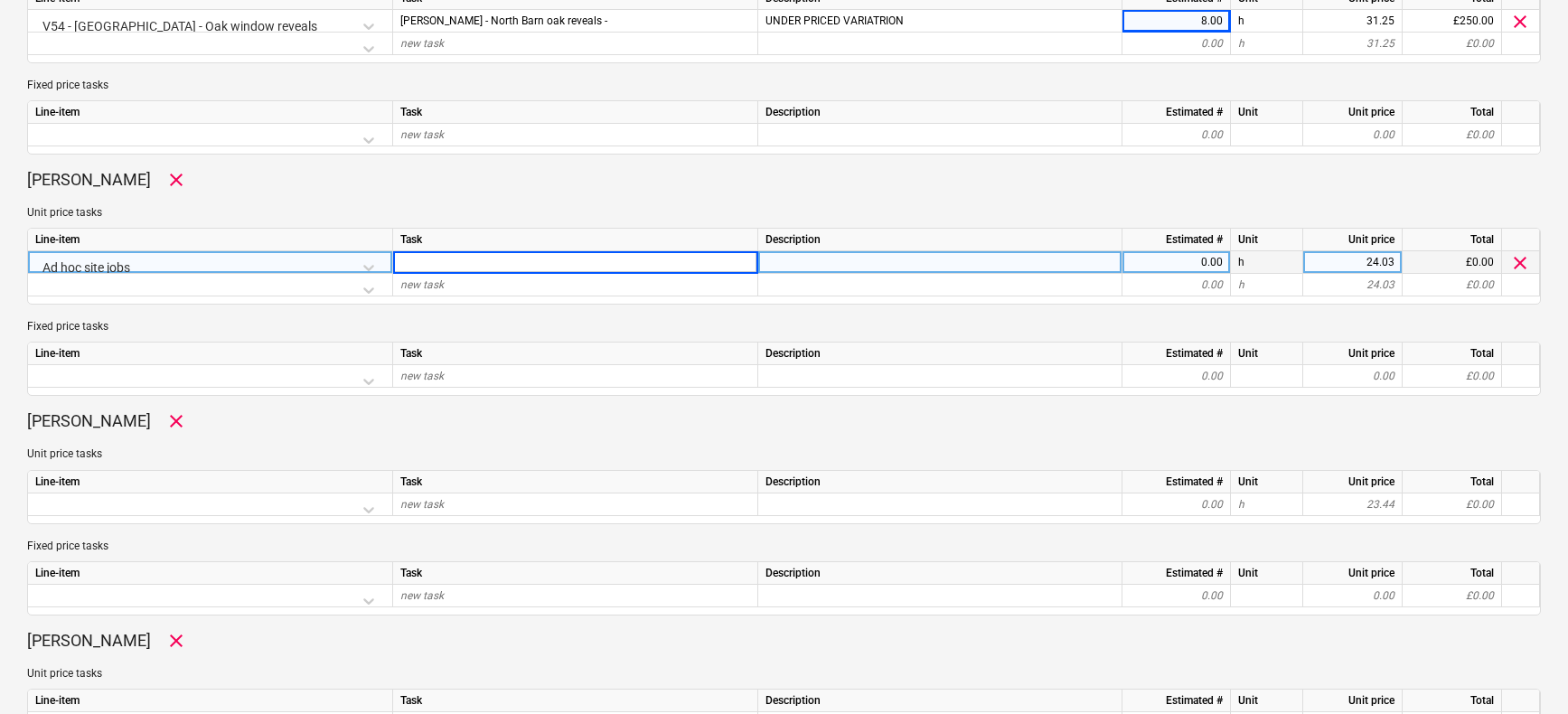
type input "M"
type input "Shaping up site,"
type textarea "x"
click at [584, 272] on div "Shaping up site," at bounding box center [576, 263] width 365 height 23
click at [584, 272] on input "Shaping up site," at bounding box center [576, 262] width 365 height 22
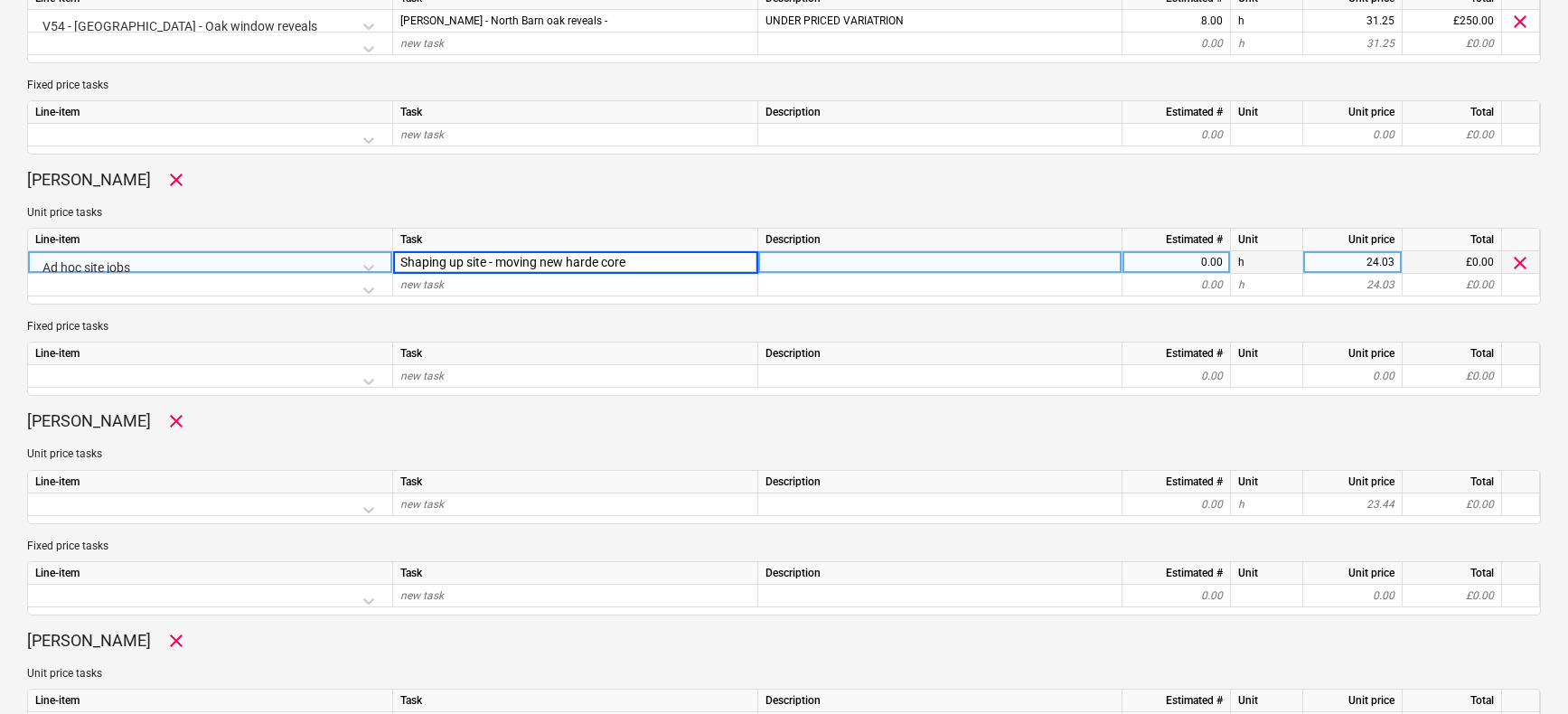
click at [602, 264] on input "Shaping up site - moving new harde core" at bounding box center [576, 262] width 365 height 22
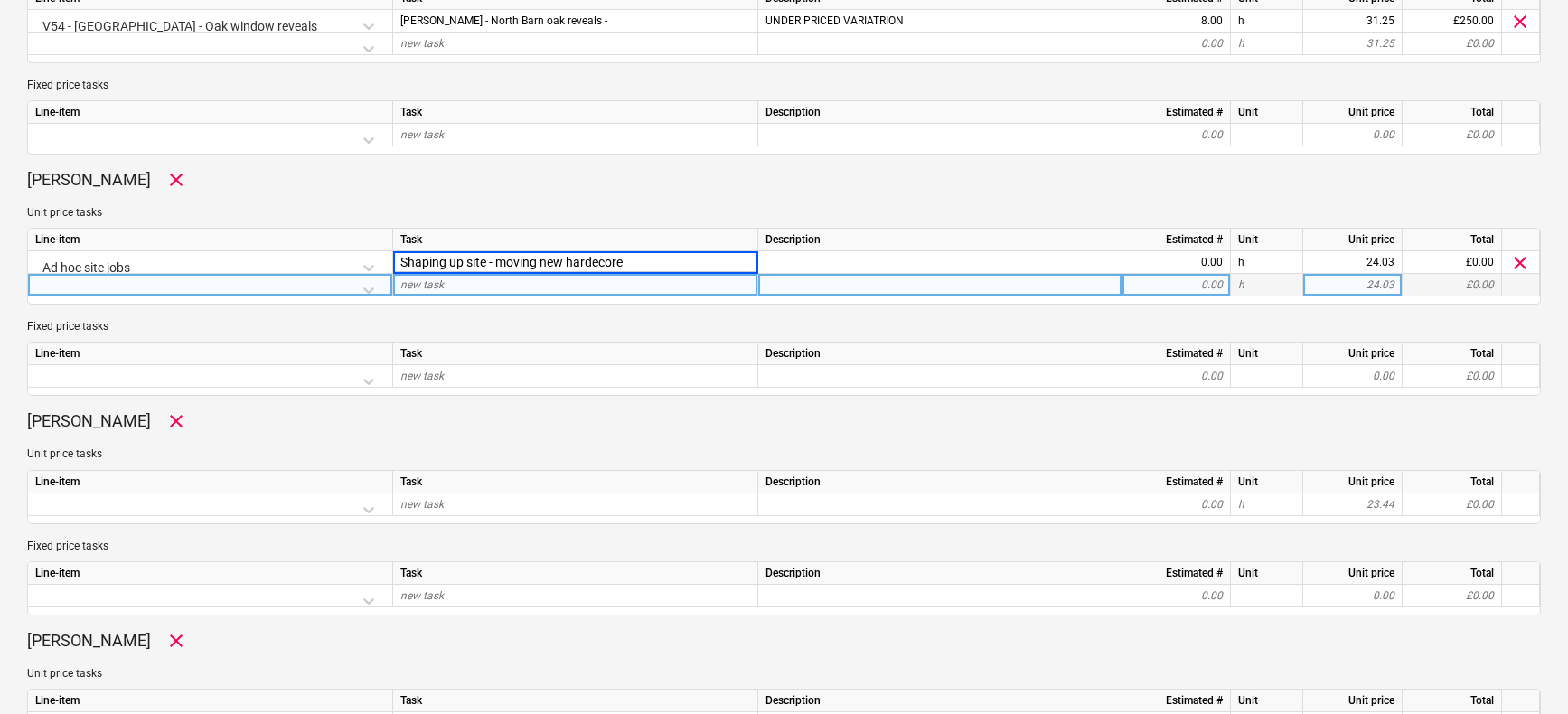
type input "Shaping up site - moving new hardcore"
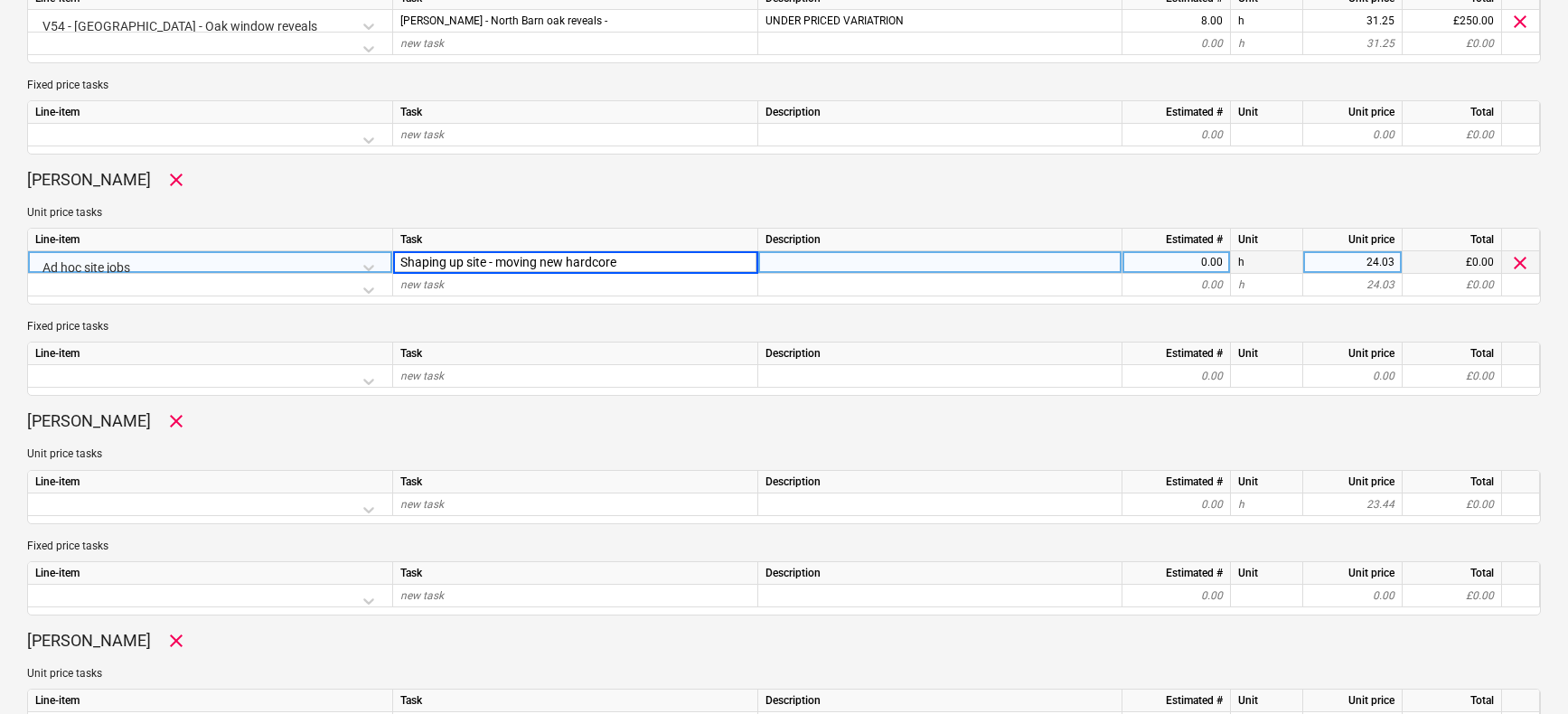
type textarea "x"
click at [1212, 264] on div "0.00" at bounding box center [1176, 263] width 93 height 23
type input "8"
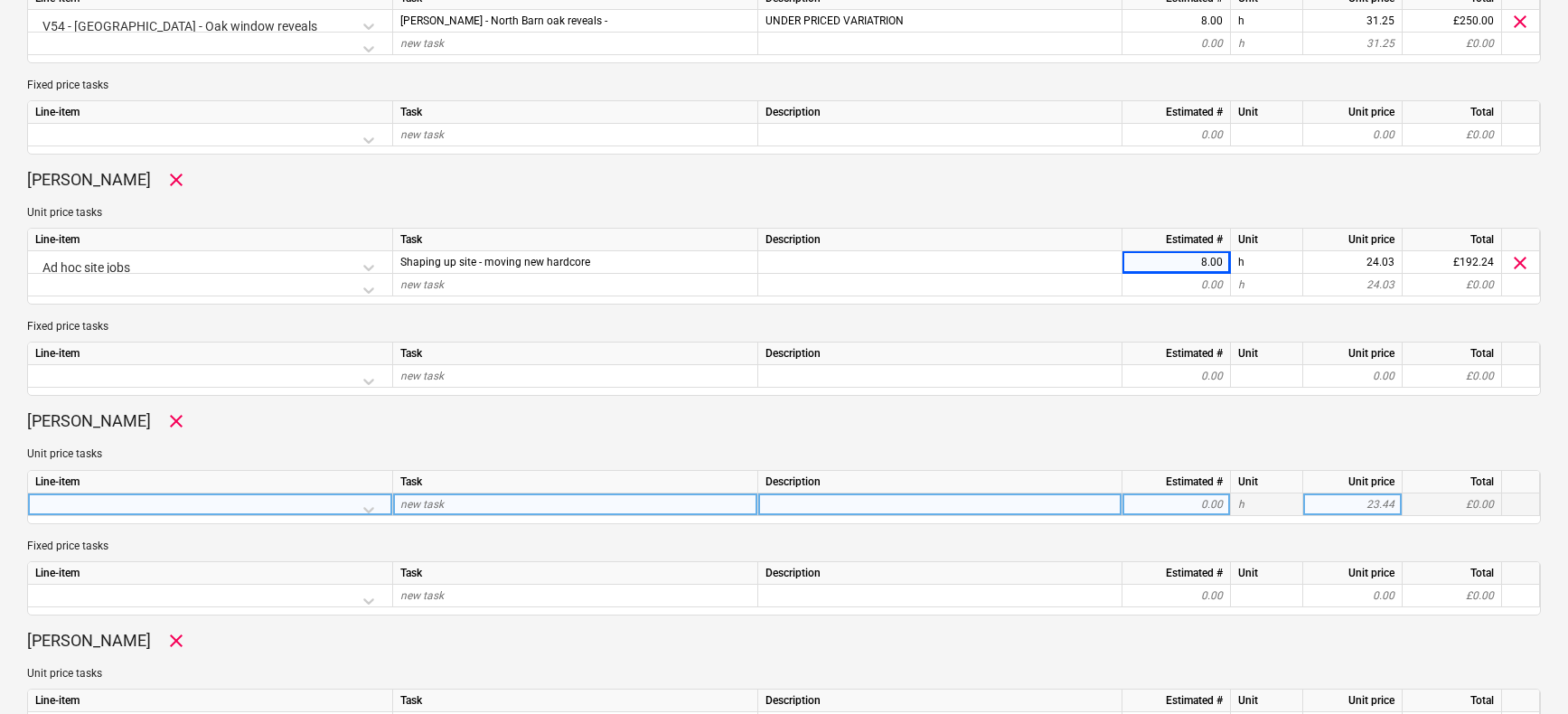
click at [372, 509] on div at bounding box center [210, 509] width 349 height 32
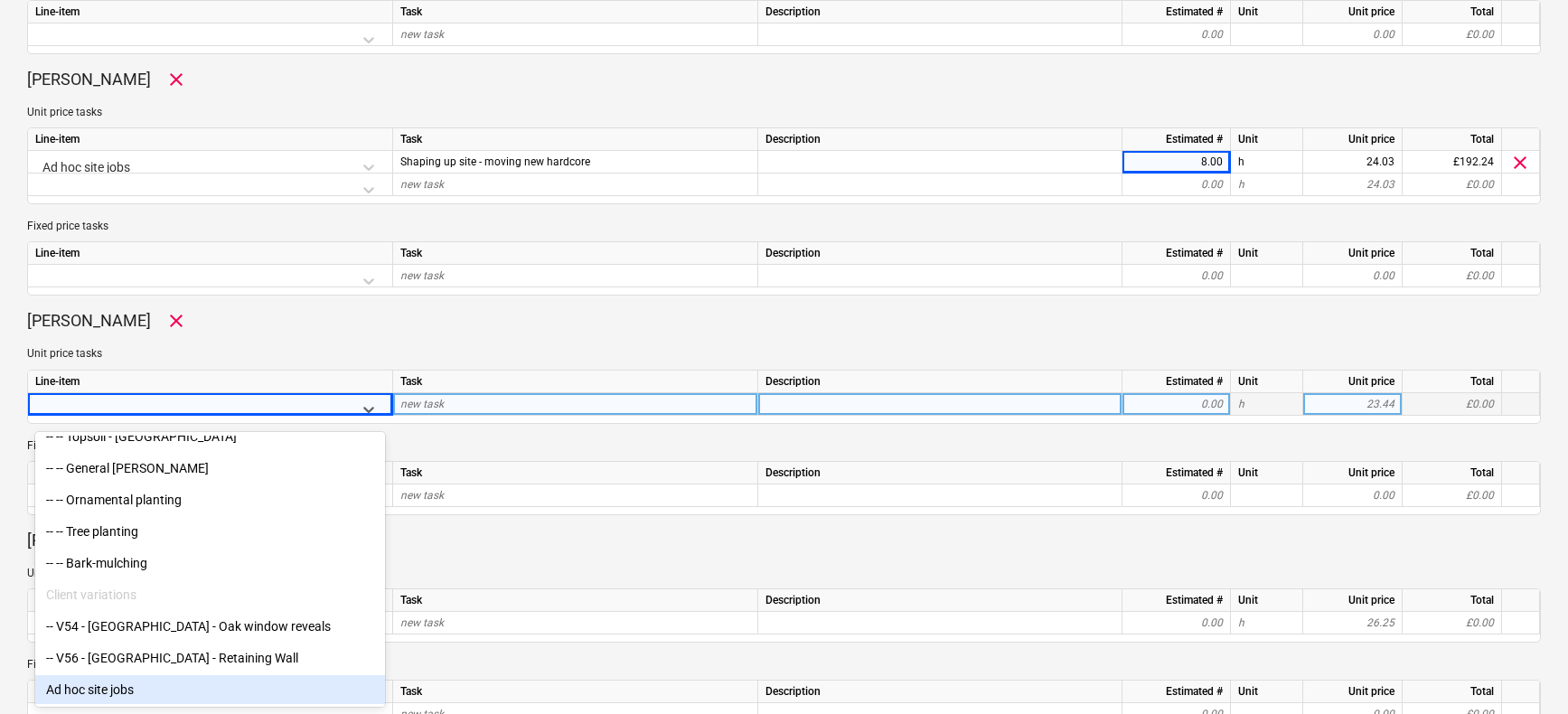
click at [116, 691] on div "Ad hoc site jobs" at bounding box center [210, 690] width 349 height 29
type textarea "x"
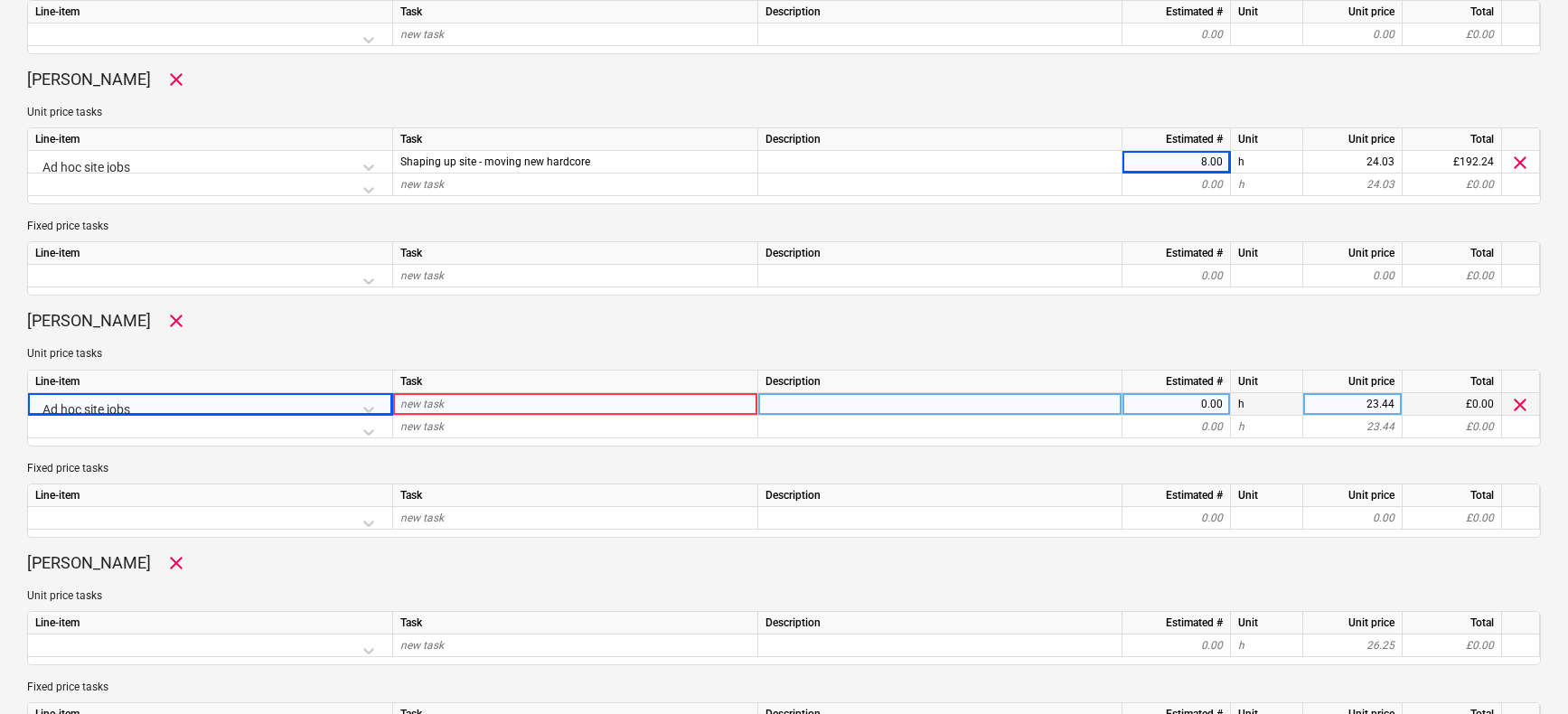
click at [452, 413] on div "new task" at bounding box center [576, 405] width 365 height 23
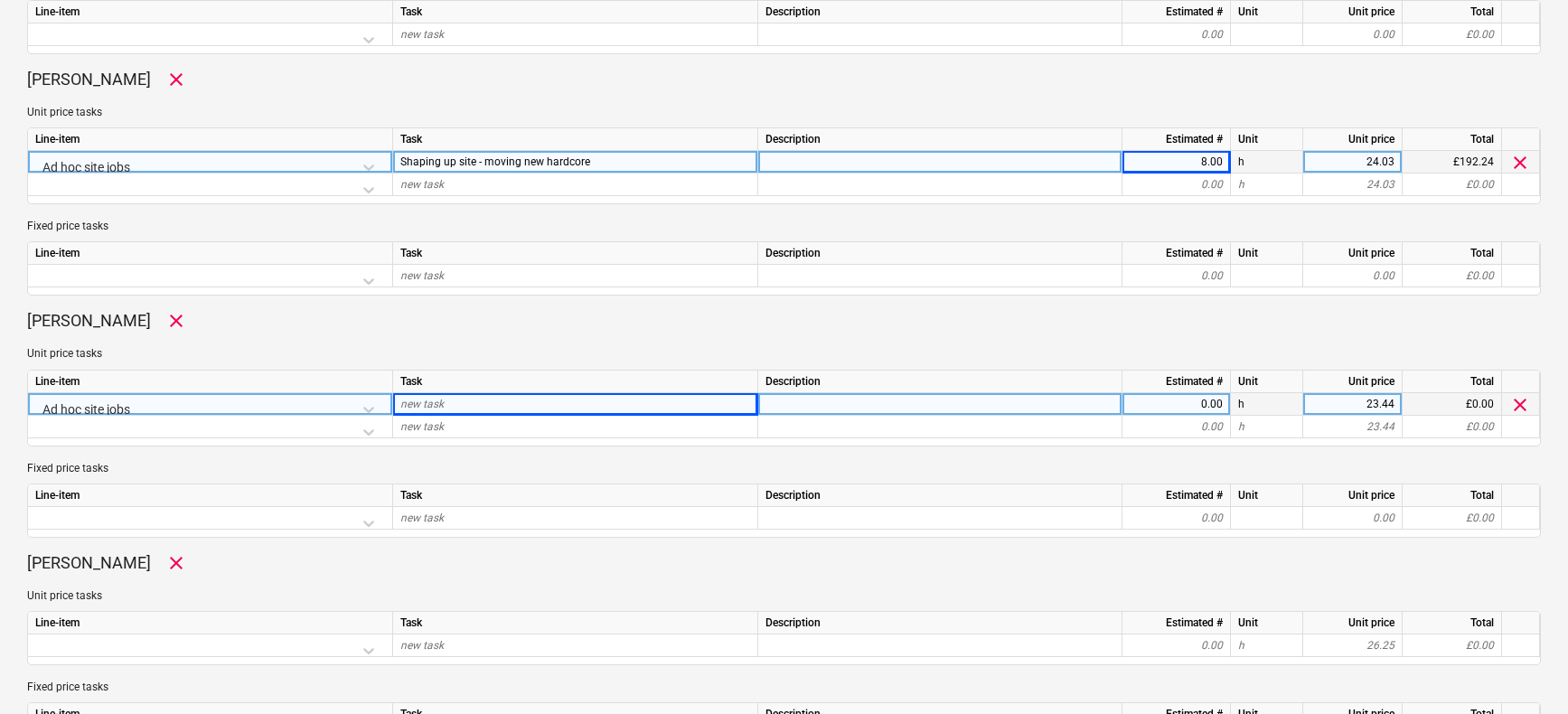
drag, startPoint x: 552, startPoint y: 164, endPoint x: 398, endPoint y: 162, distance: 154.0
click at [398, 162] on div "Shaping up site - moving new hardcore" at bounding box center [576, 162] width 365 height 23
click at [501, 408] on div "new task" at bounding box center [576, 405] width 365 height 23
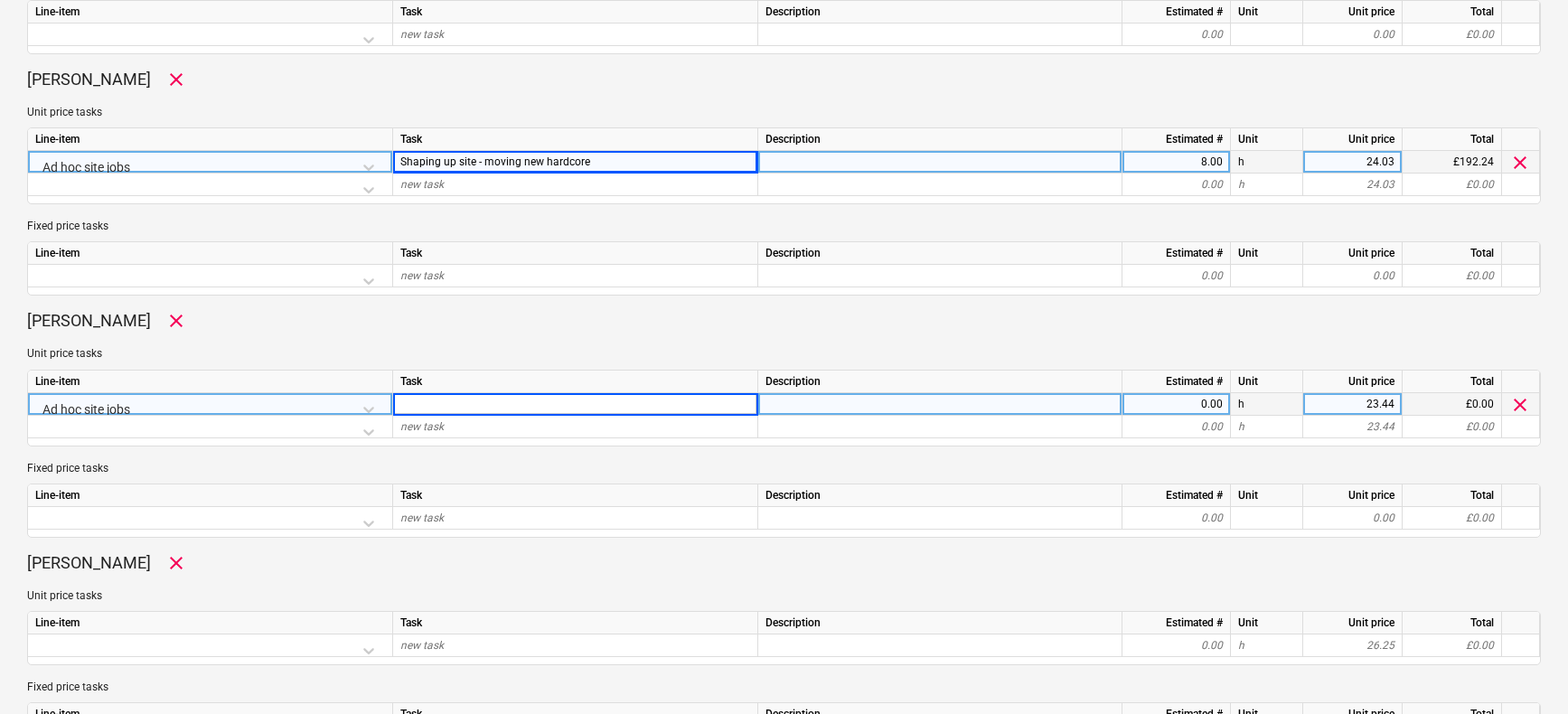
type input "Shaping up site - moving new hardcore"
type textarea "x"
click at [1178, 403] on div "0.00" at bounding box center [1176, 405] width 93 height 23
type input "8"
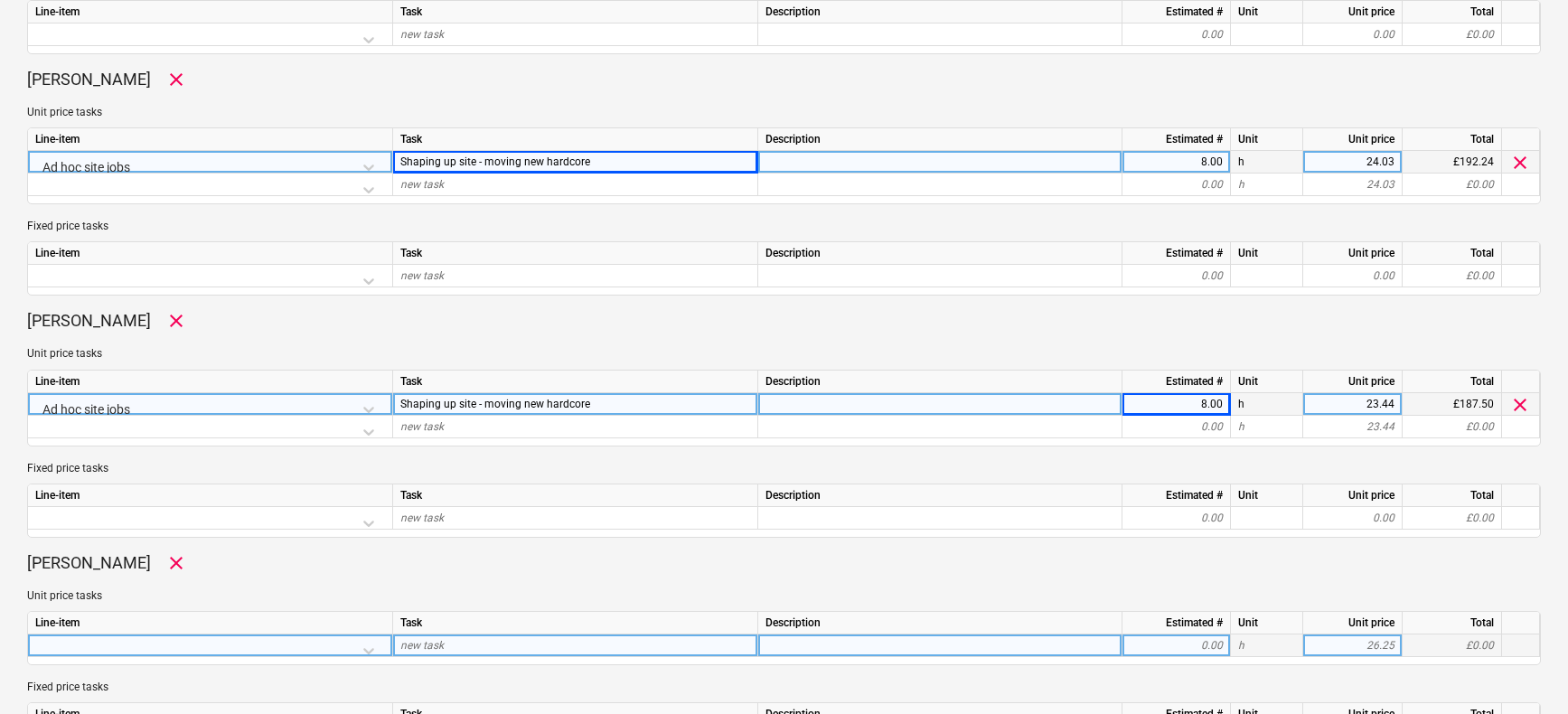
click at [355, 655] on div at bounding box center [210, 650] width 349 height 32
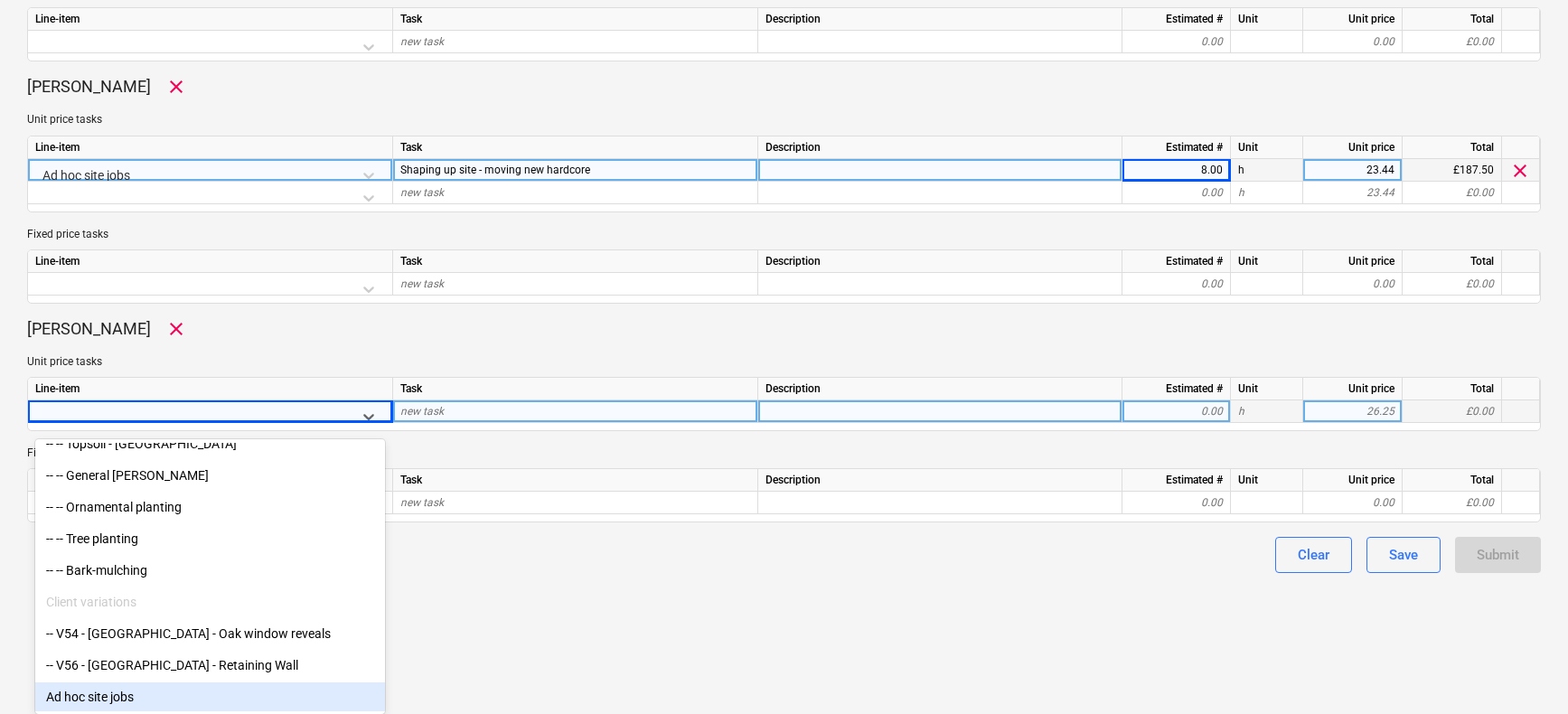
drag, startPoint x: 117, startPoint y: 703, endPoint x: 125, endPoint y: 695, distance: 11.3
click at [117, 703] on div "Ad hoc site jobs" at bounding box center [210, 697] width 349 height 29
type textarea "x"
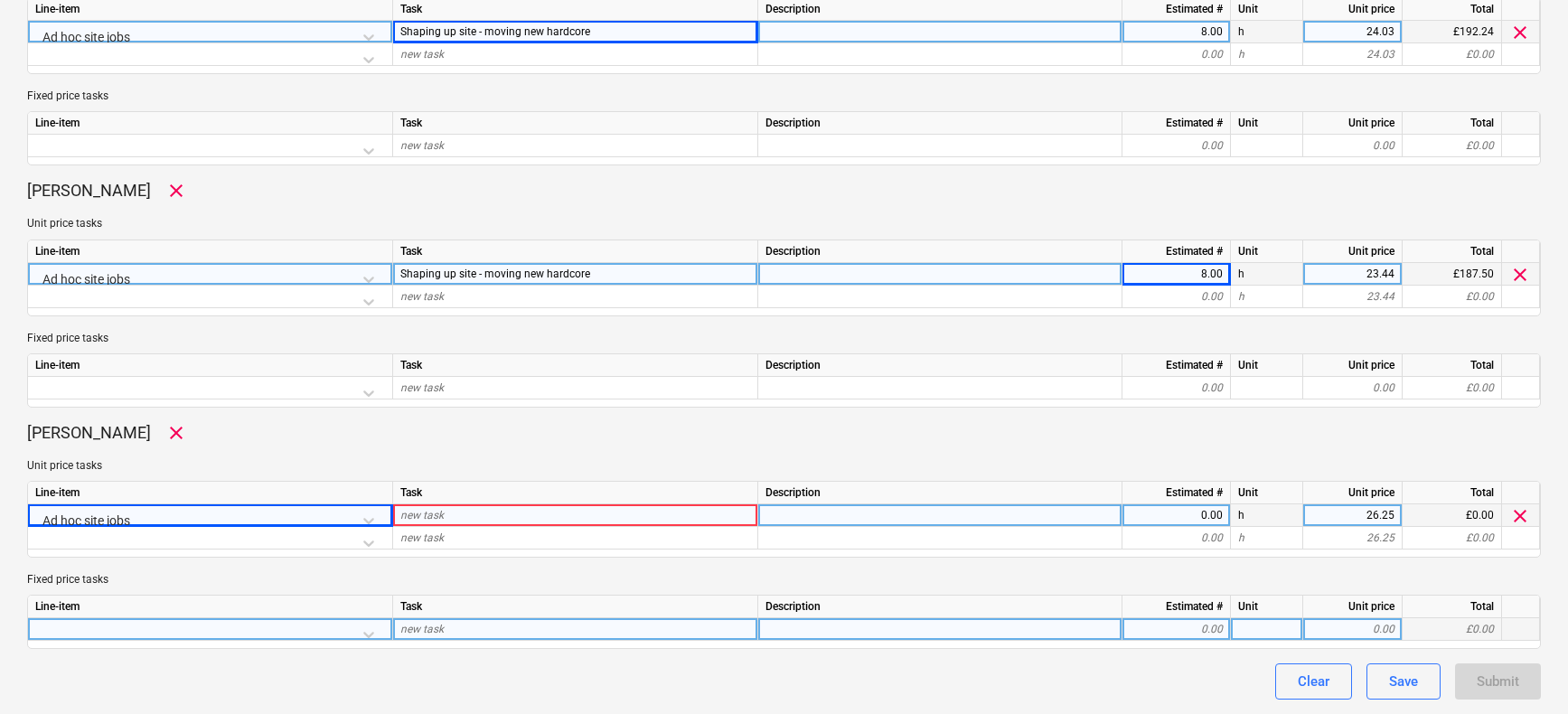
scroll to position [1132, 0]
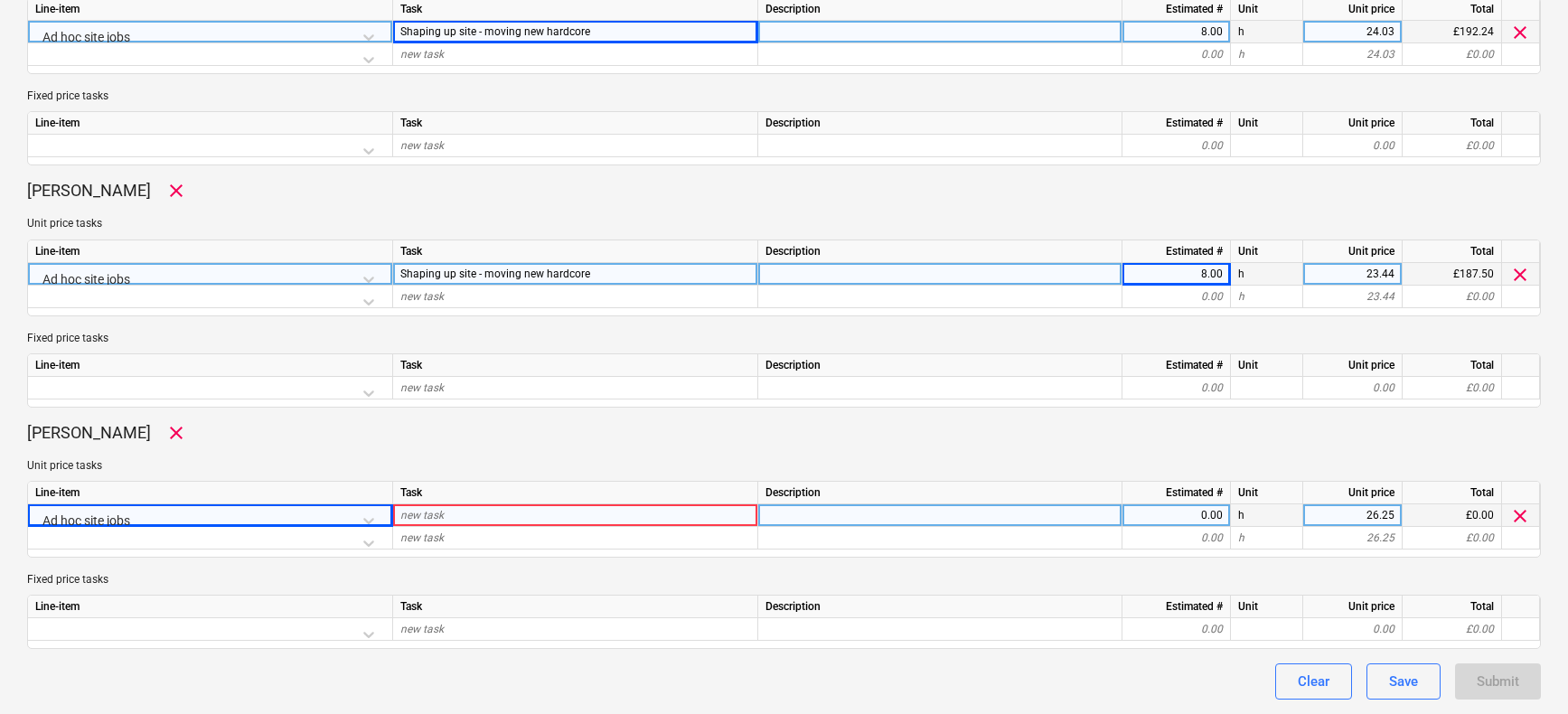
click at [495, 515] on div "new task" at bounding box center [576, 516] width 365 height 23
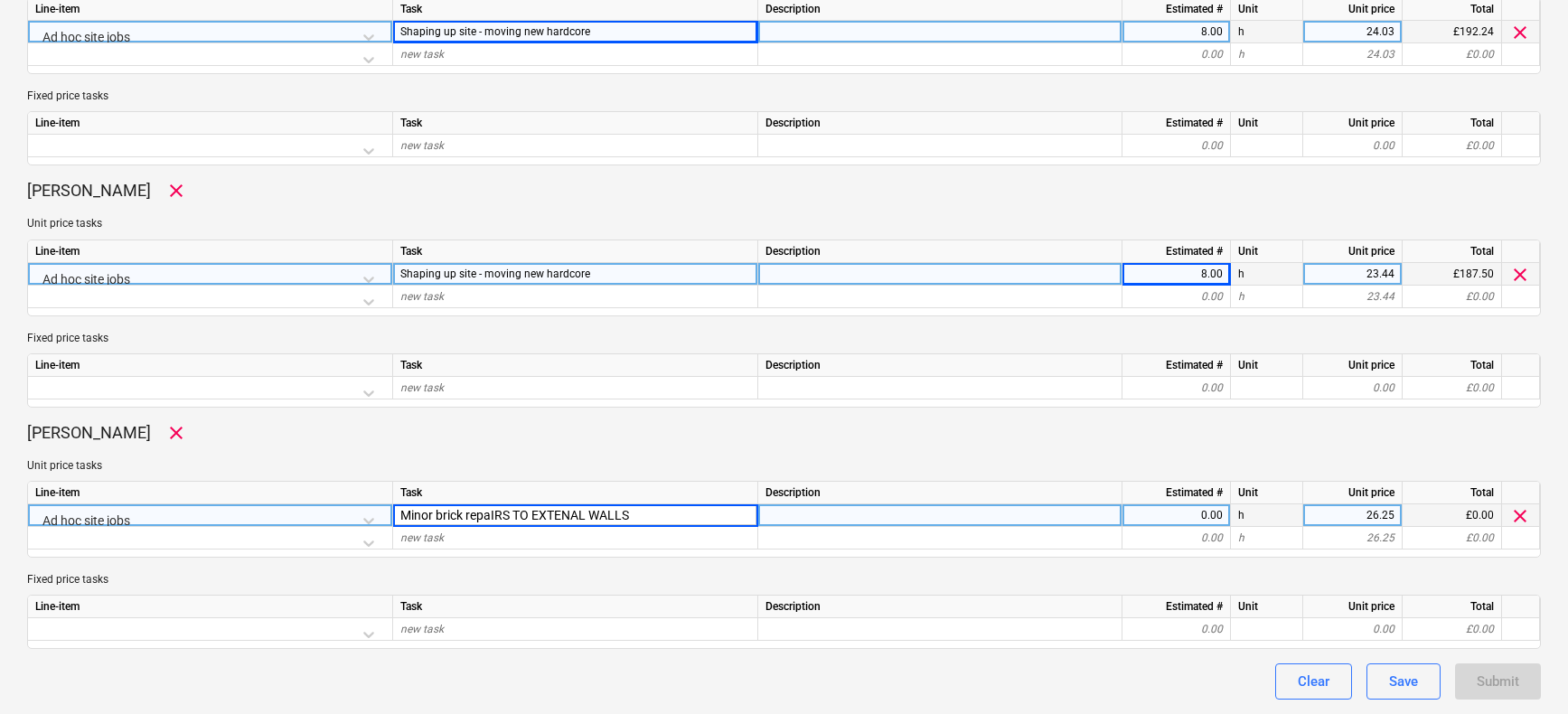
type input "Minor brick repaIRS TO EXTENAL WALLS"
type textarea "x"
click at [1173, 516] on div "0.00" at bounding box center [1176, 516] width 93 height 23
type input "8"
click at [1062, 674] on div "Clear Save Submit" at bounding box center [784, 681] width 1514 height 36
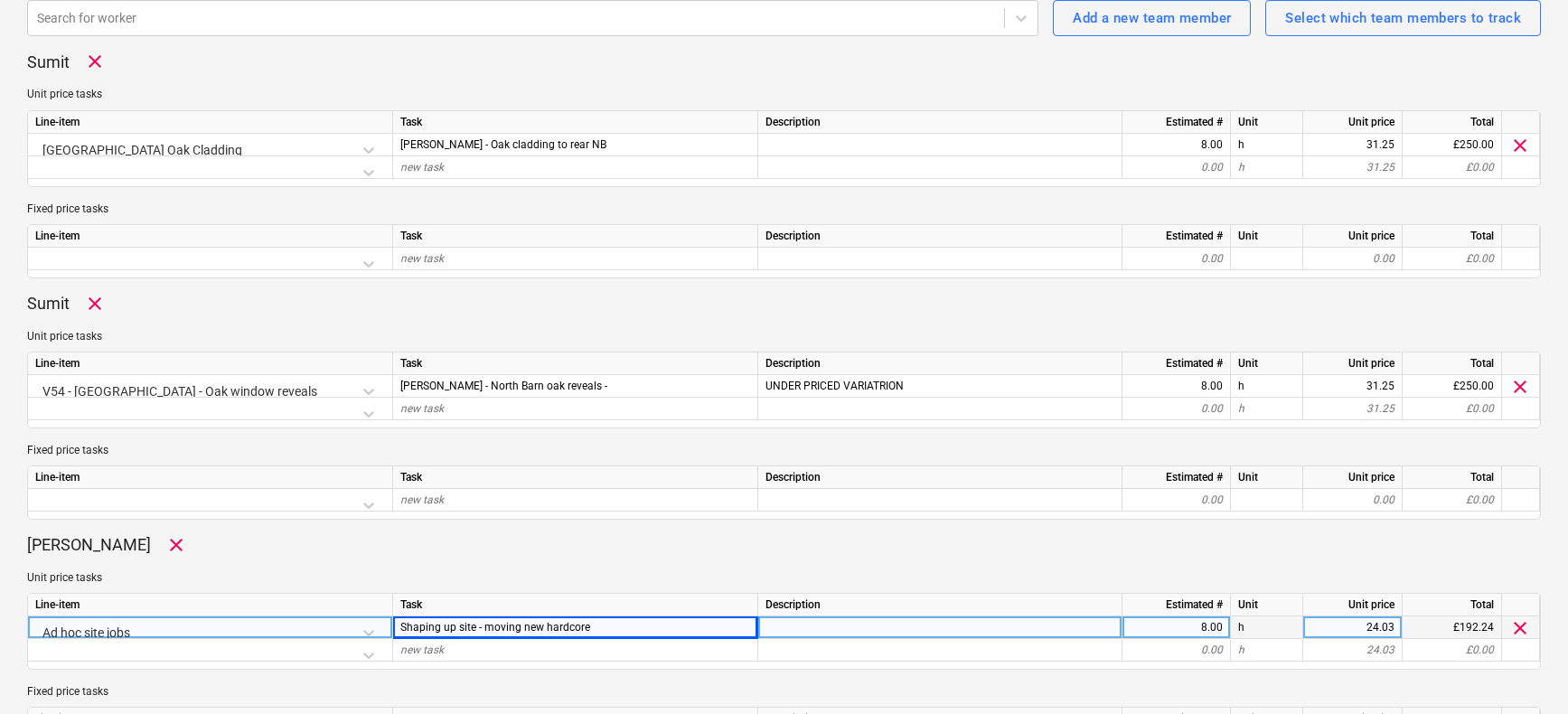
scroll to position [0, 0]
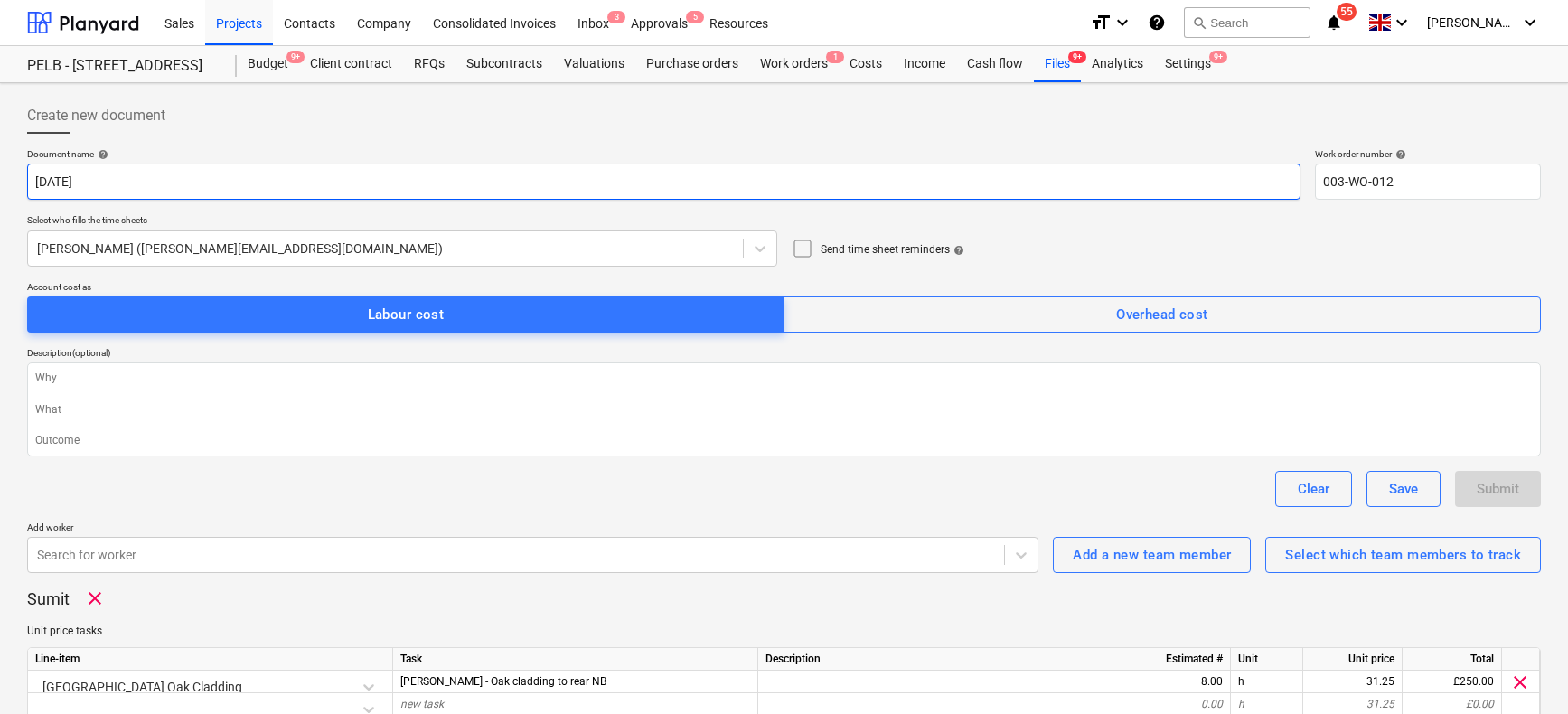
click at [920, 176] on input "[DATE]" at bounding box center [663, 181] width 1273 height 36
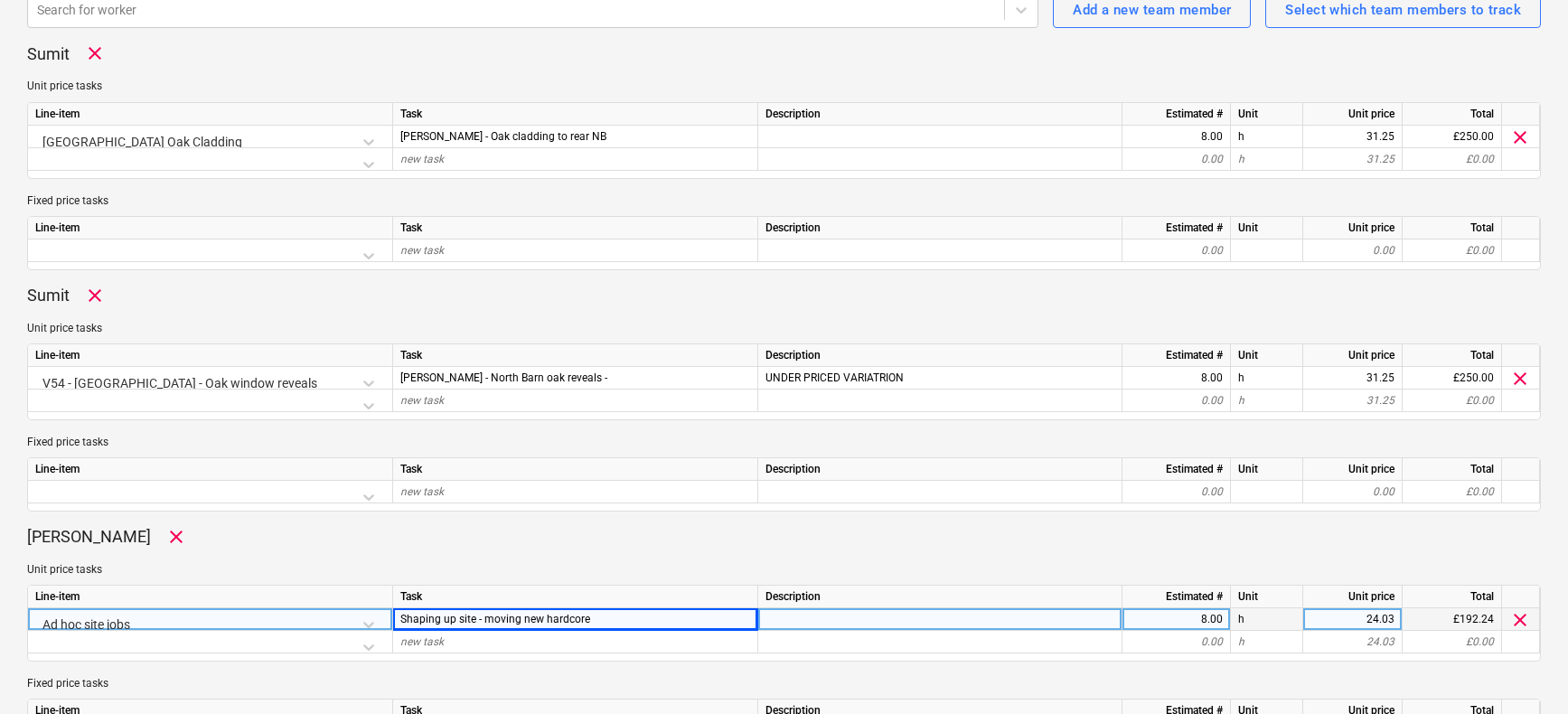
scroll to position [1132, 0]
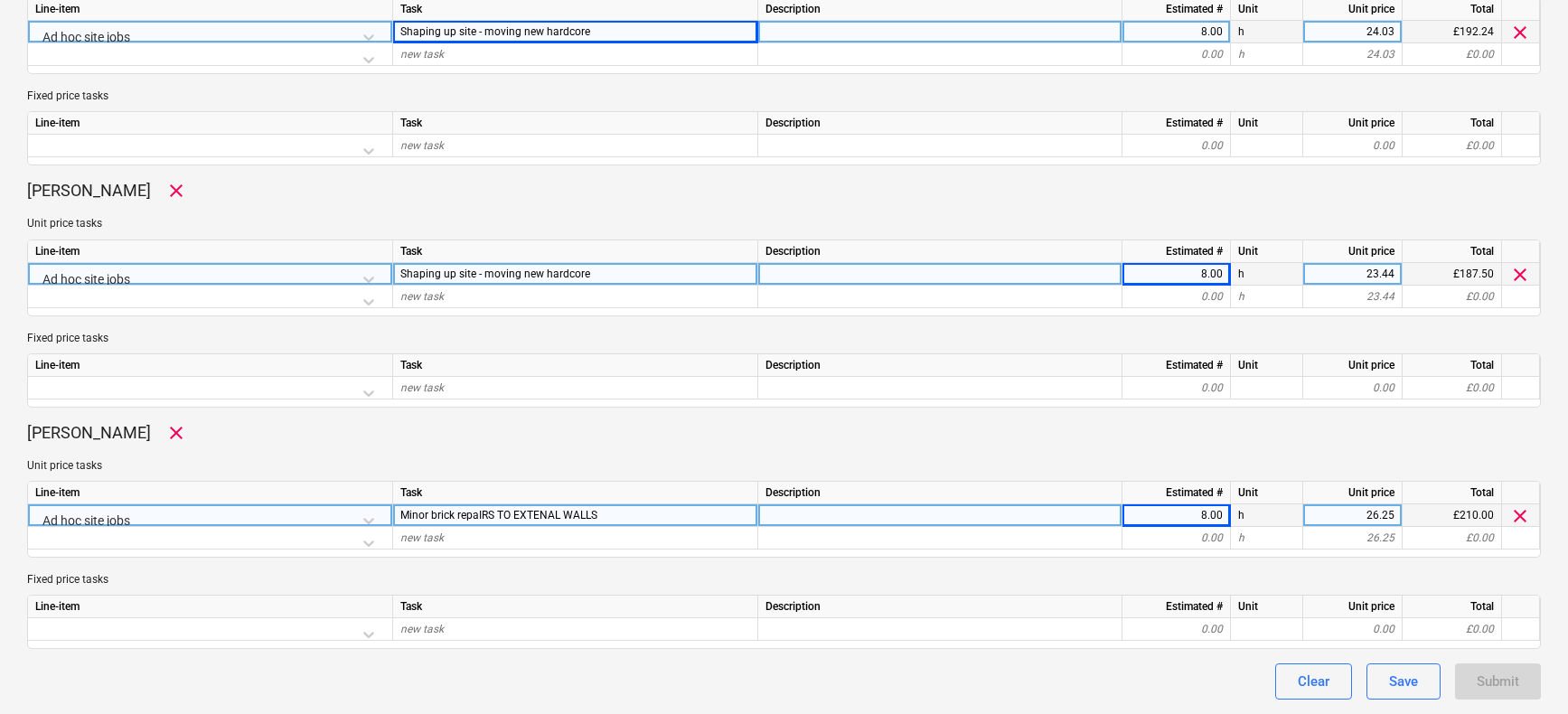
click at [1495, 694] on div "Submit" at bounding box center [1497, 681] width 85 height 36
click at [1495, 687] on div "Submit" at bounding box center [1497, 681] width 85 height 36
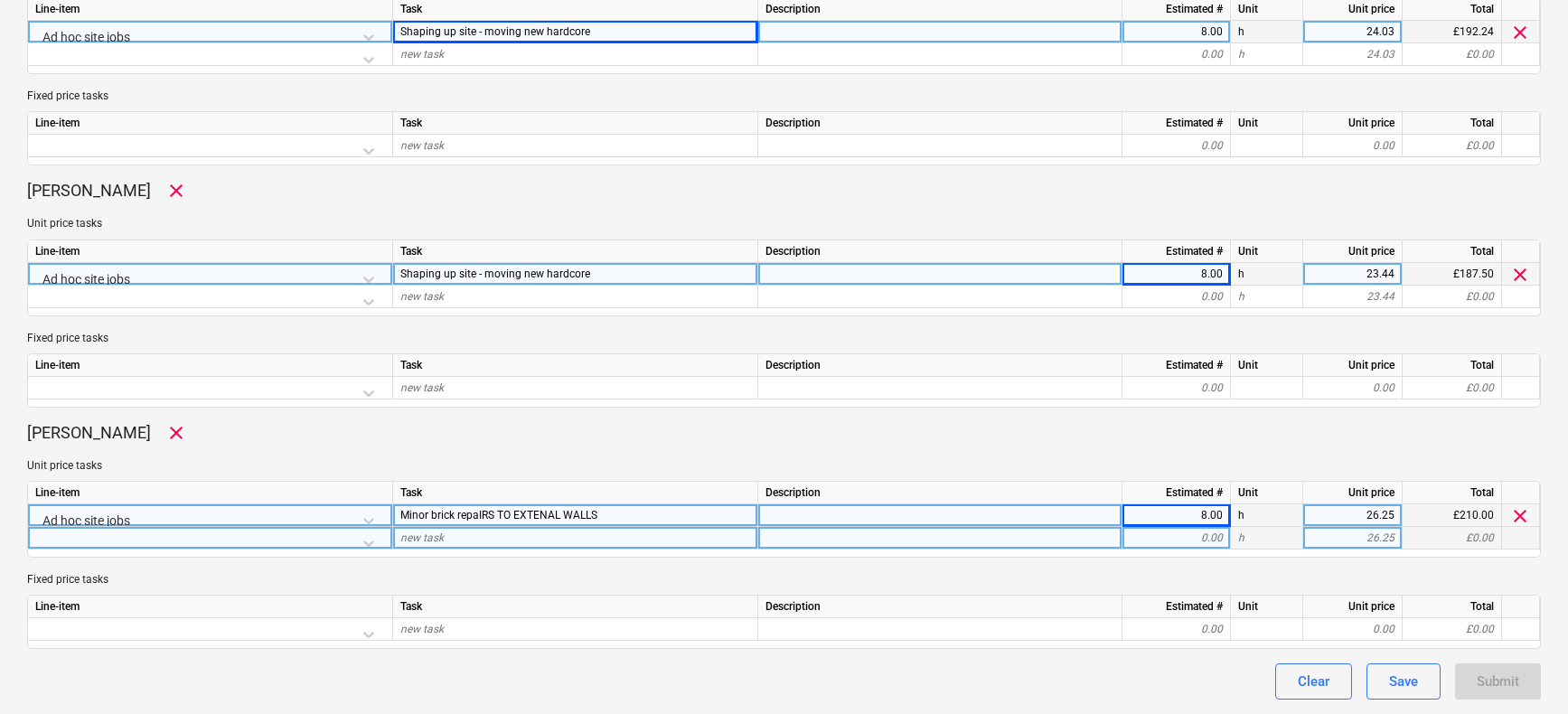
click at [1178, 536] on div "0.00" at bounding box center [1176, 538] width 93 height 23
click at [1191, 520] on div "8.00" at bounding box center [1176, 516] width 93 height 23
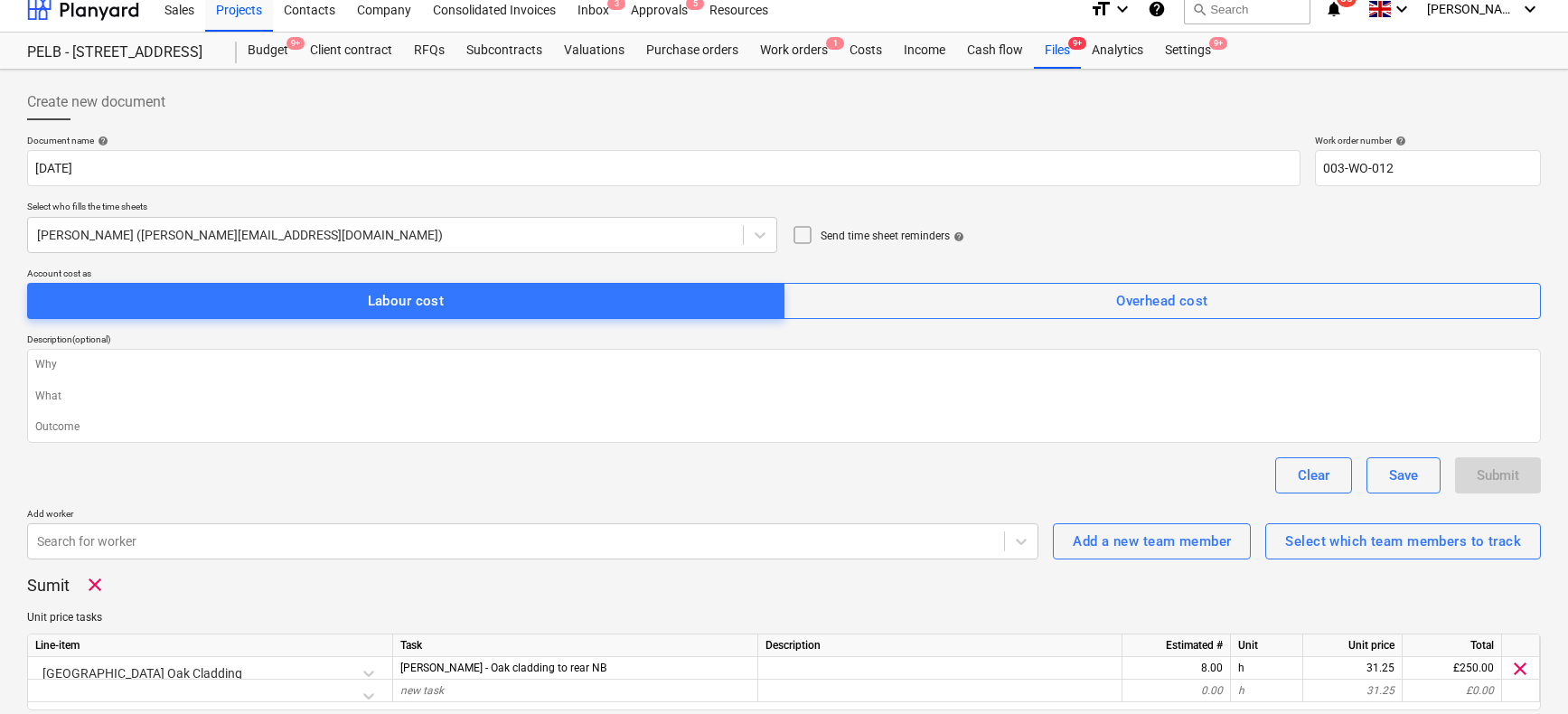
scroll to position [0, 0]
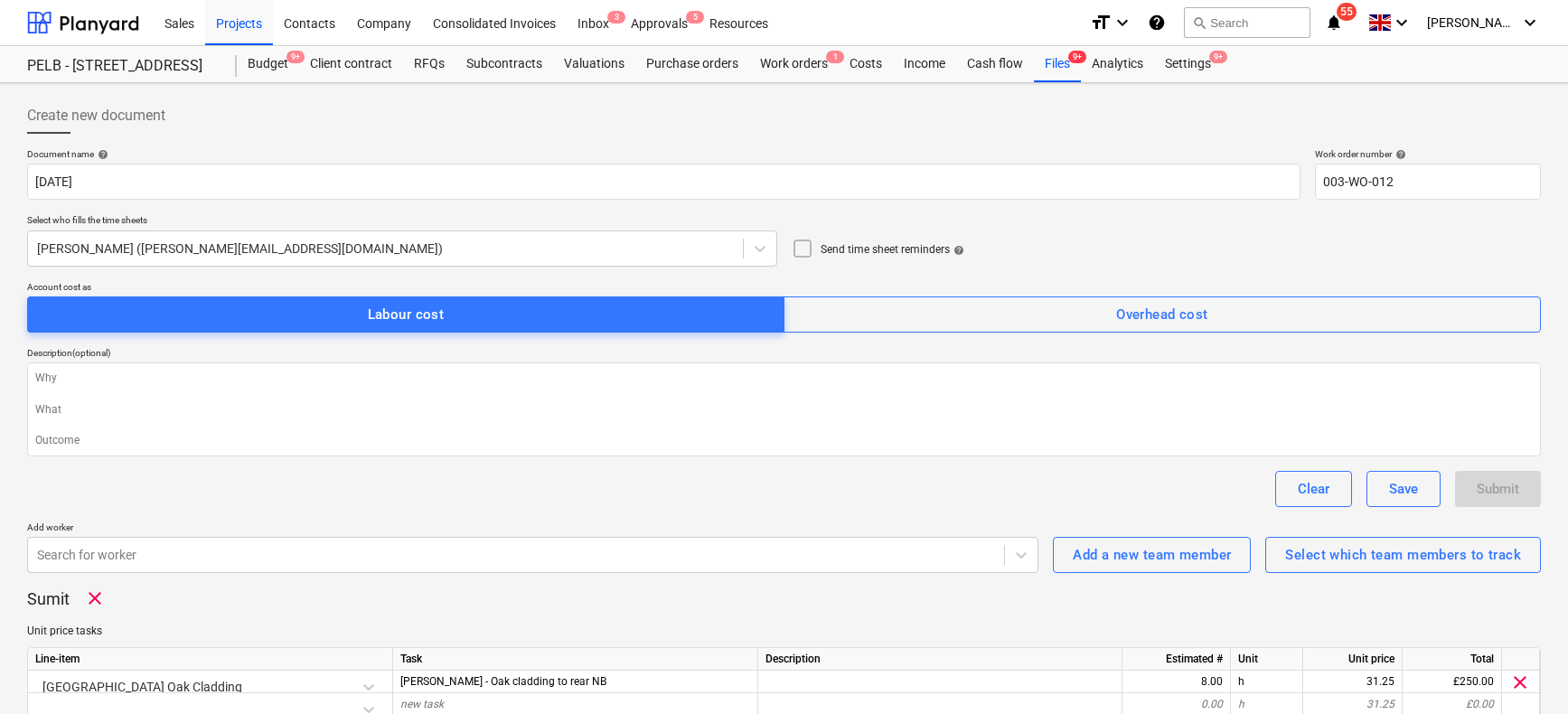
drag, startPoint x: 872, startPoint y: 313, endPoint x: 786, endPoint y: 313, distance: 86.0
click at [872, 313] on span "Overhead cost" at bounding box center [1162, 315] width 718 height 23
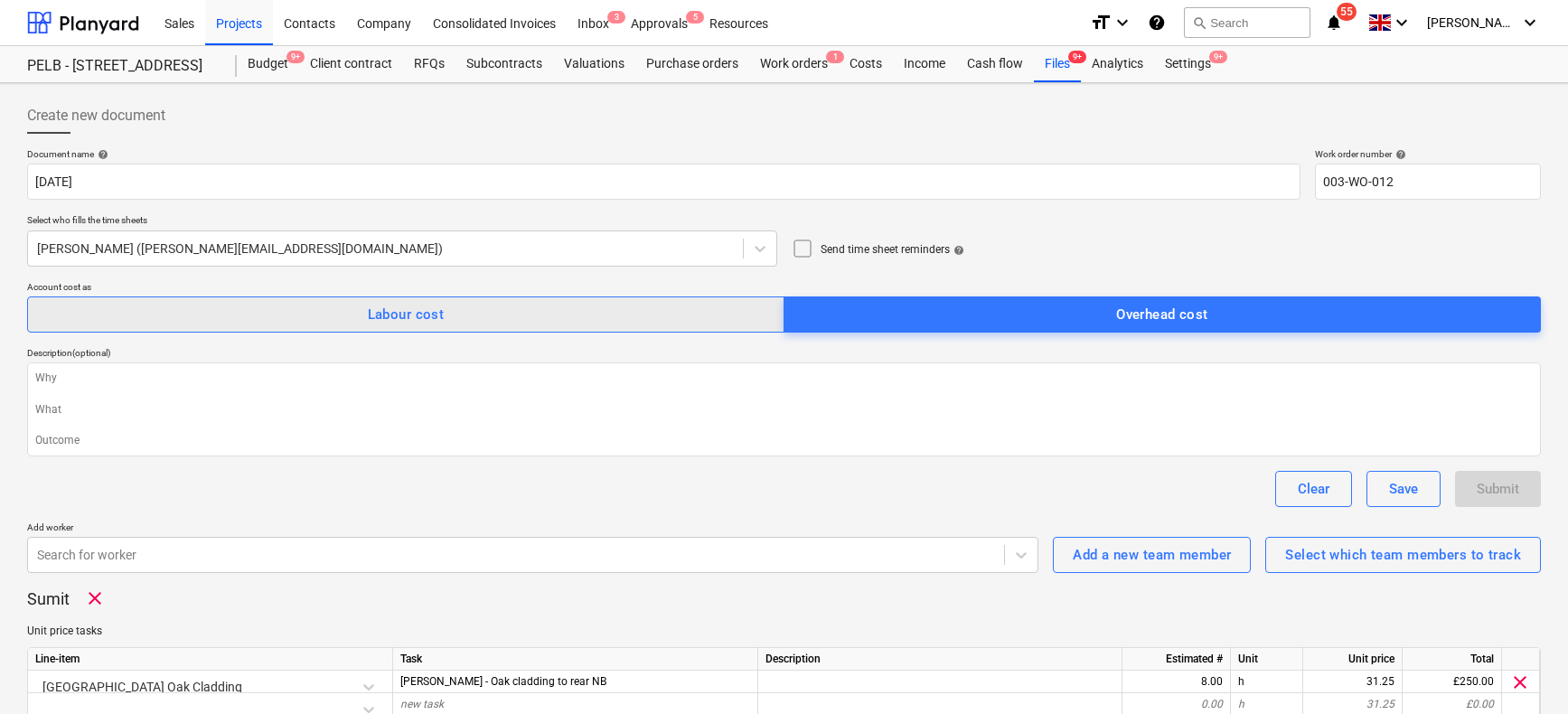
click at [567, 311] on span "Labour cost" at bounding box center [406, 315] width 718 height 23
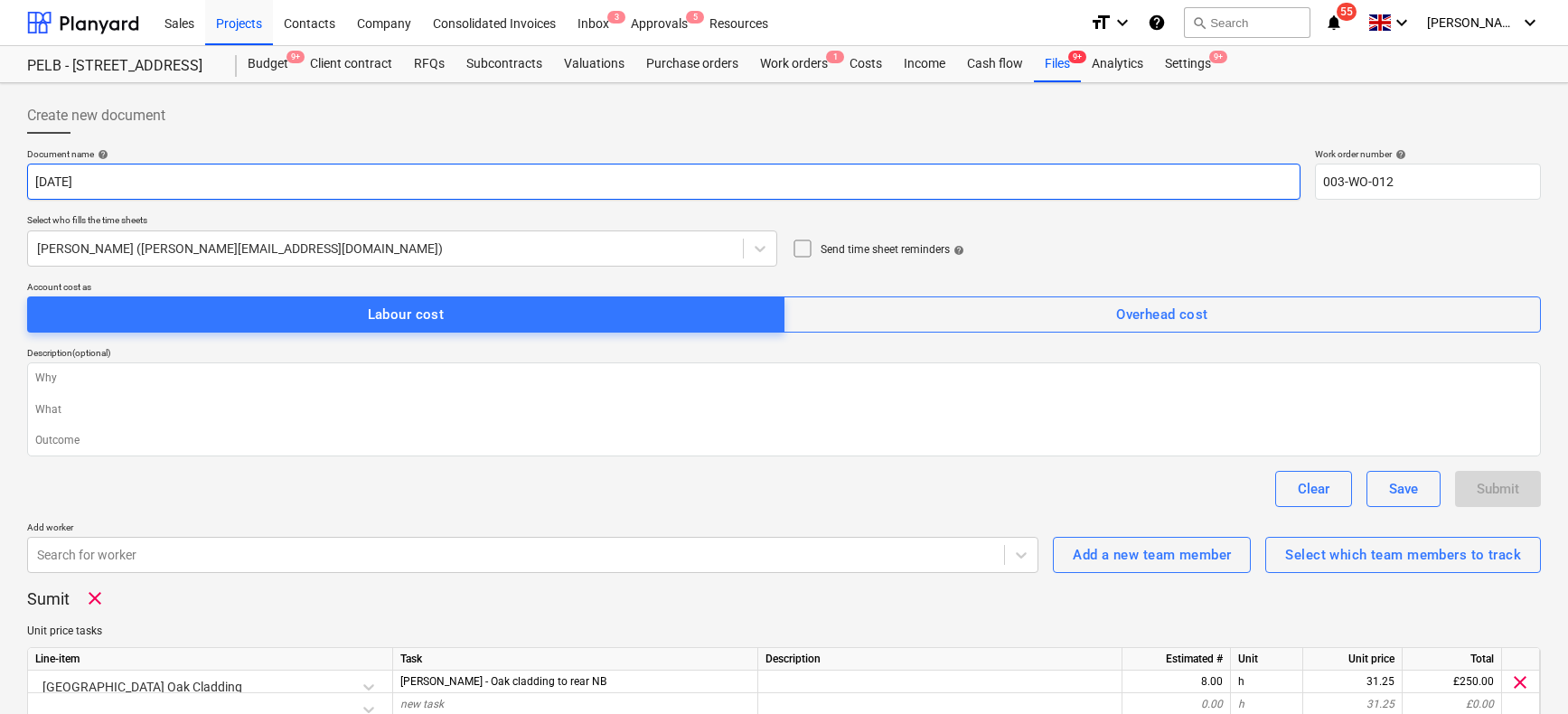
click at [284, 192] on input "[DATE]" at bounding box center [663, 181] width 1273 height 36
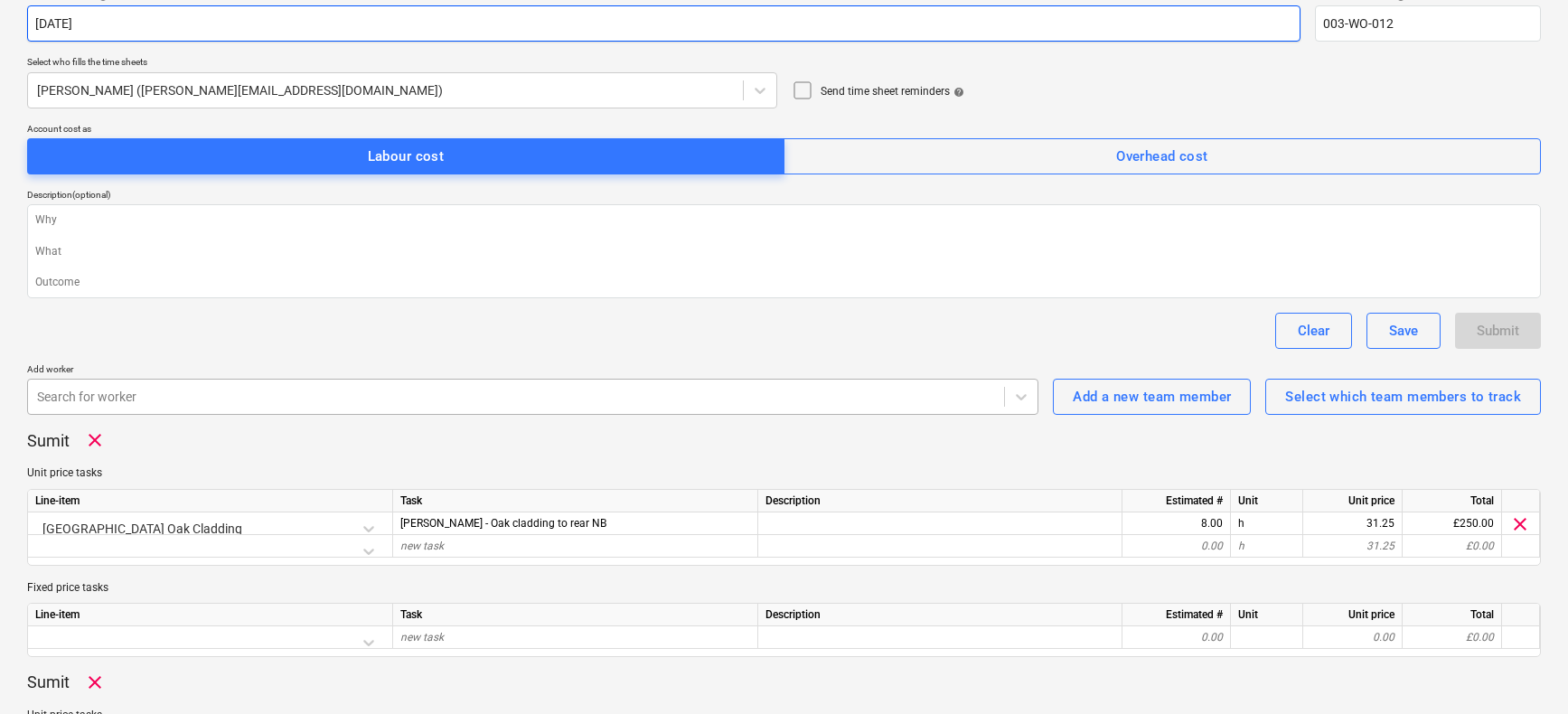
scroll to position [155, 0]
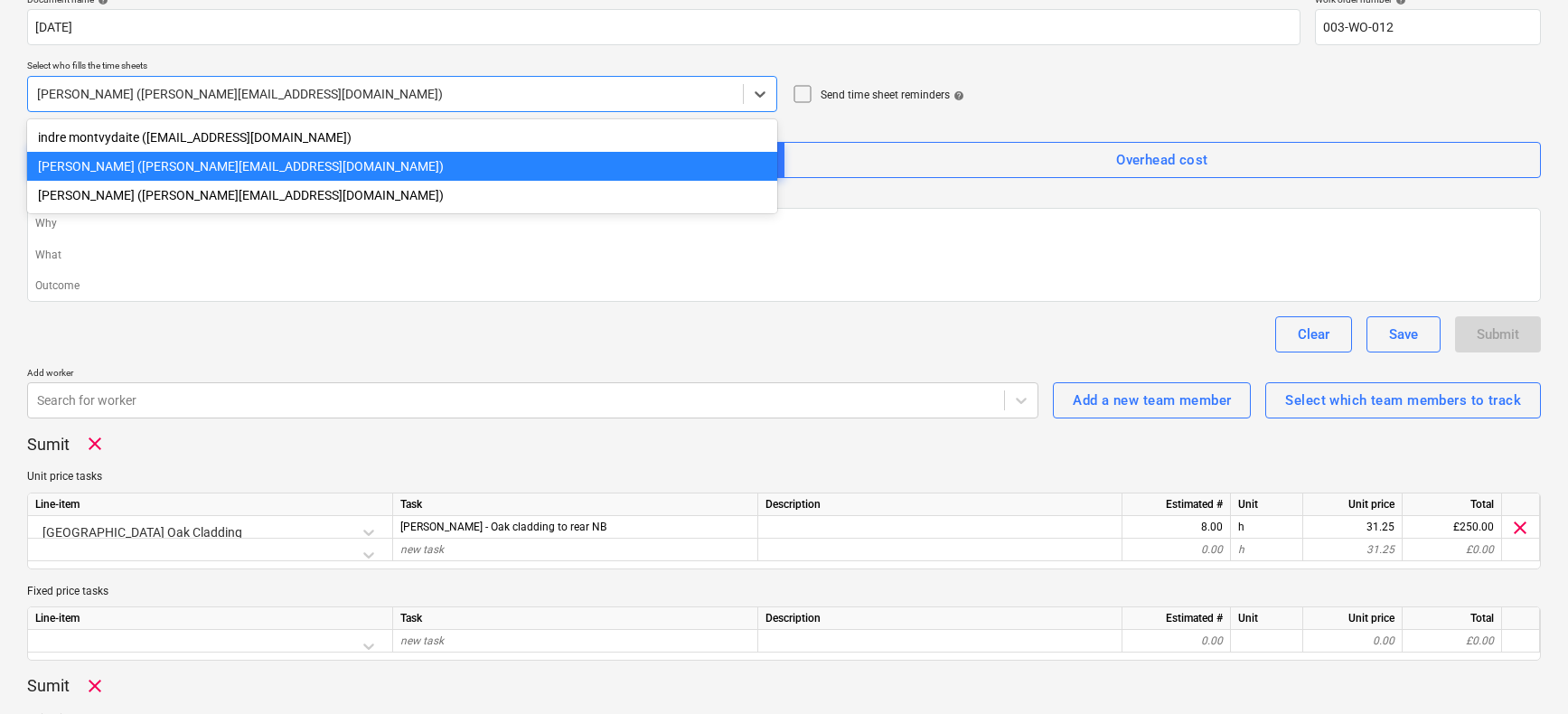
click at [301, 94] on div at bounding box center [386, 94] width 697 height 18
click at [245, 173] on div "[PERSON_NAME] ([PERSON_NAME][EMAIL_ADDRESS][DOMAIN_NAME])" at bounding box center [402, 166] width 750 height 29
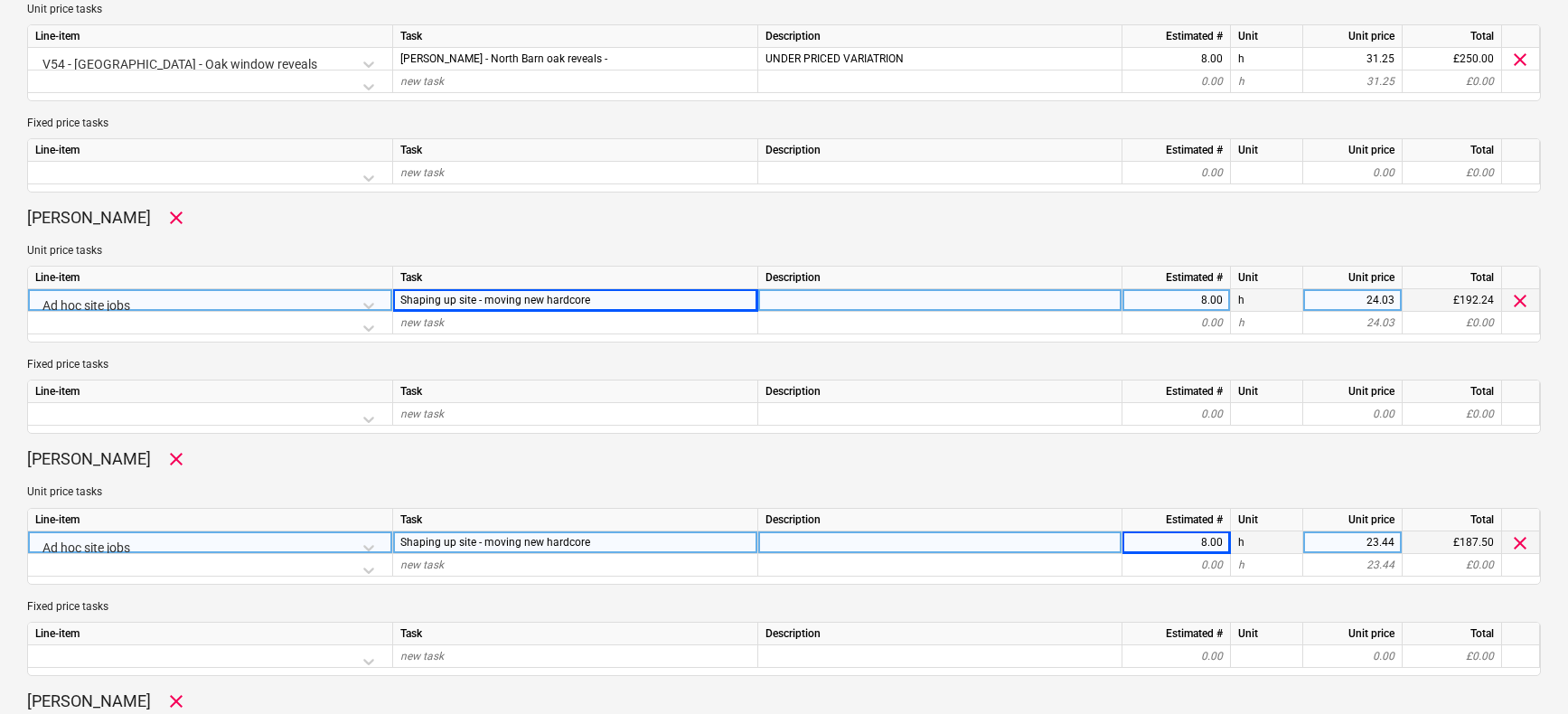
scroll to position [1132, 0]
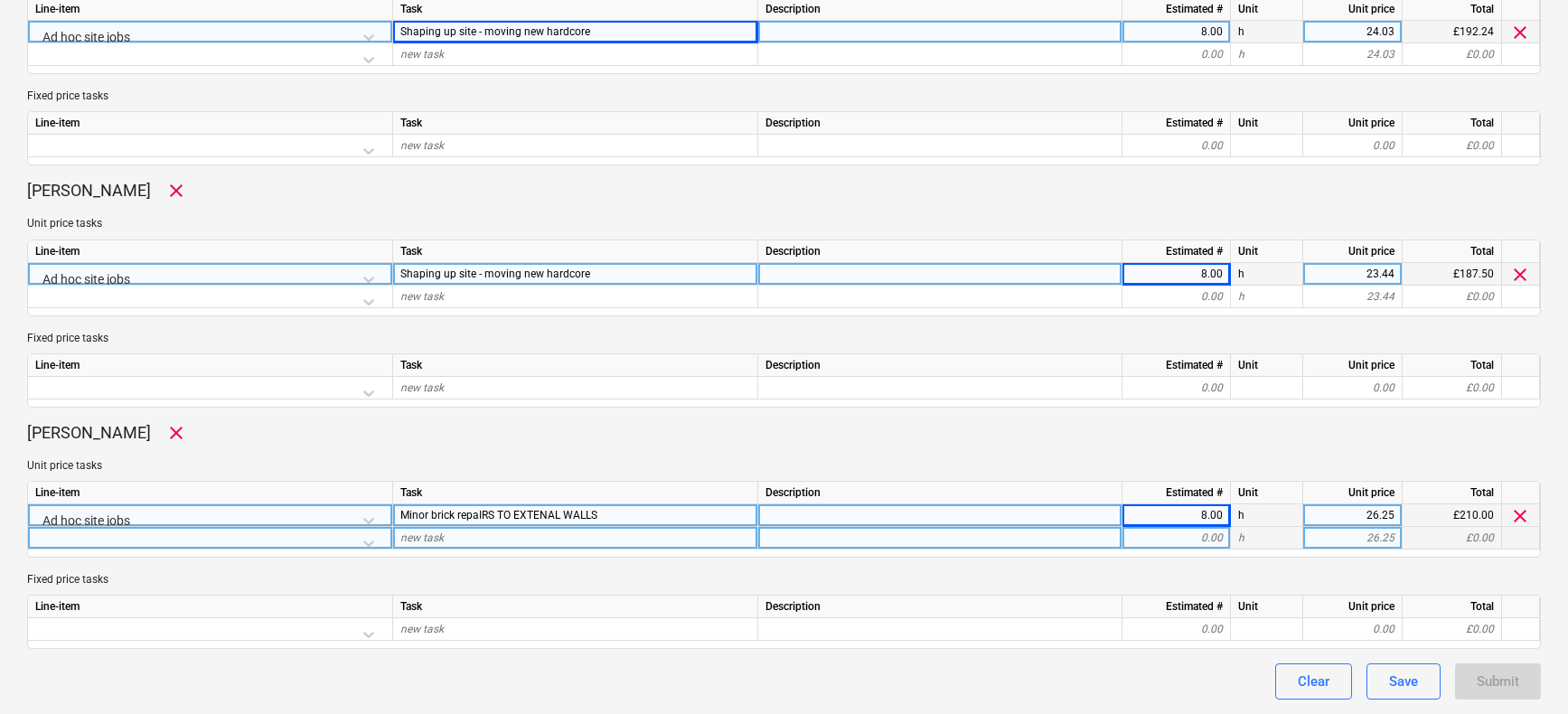
click at [1477, 679] on div "Submit" at bounding box center [1497, 681] width 85 height 36
click at [1479, 678] on div "Submit" at bounding box center [1497, 681] width 85 height 36
drag, startPoint x: 1479, startPoint y: 678, endPoint x: 1411, endPoint y: 686, distance: 68.5
click at [1478, 678] on div "Submit" at bounding box center [1497, 681] width 85 height 36
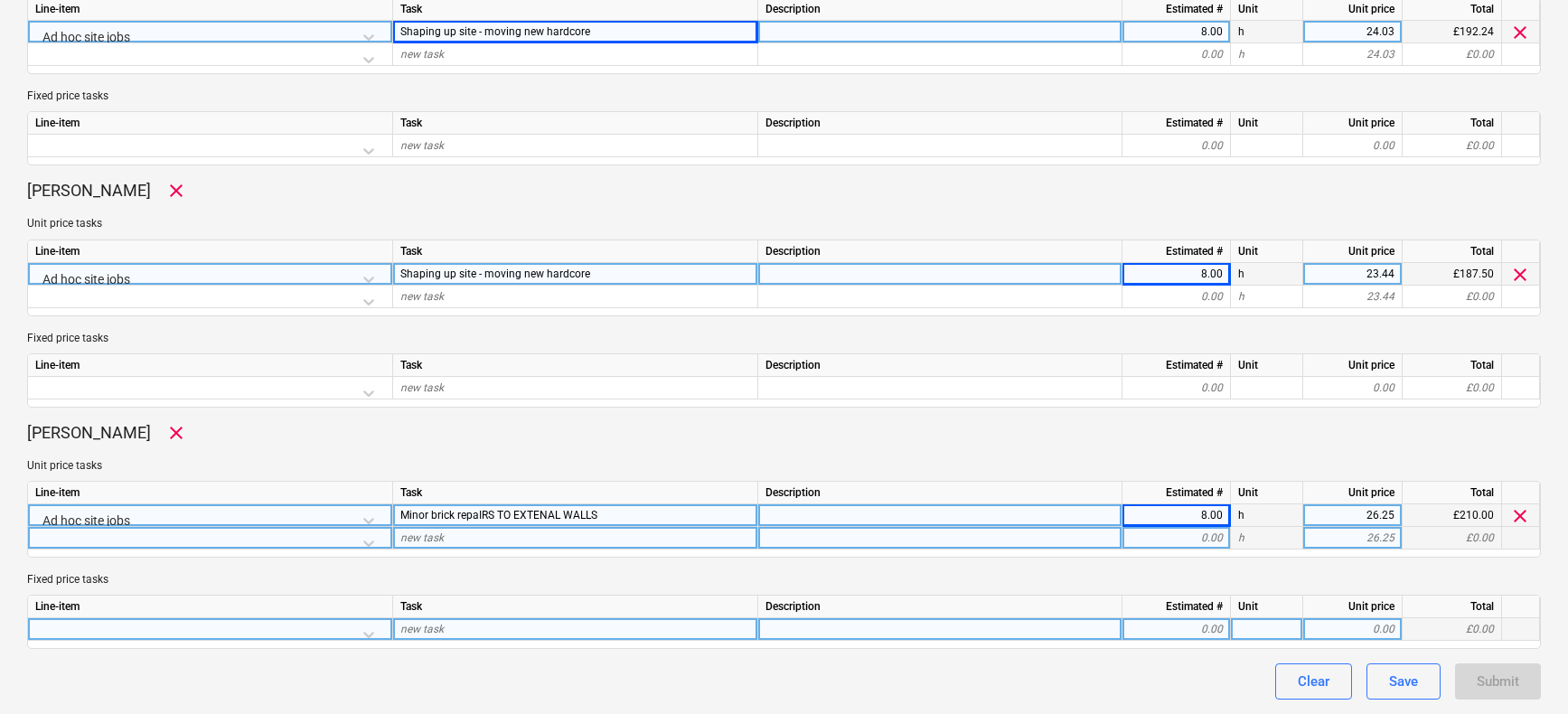
click at [1180, 631] on div "0.00" at bounding box center [1176, 630] width 93 height 23
click at [535, 274] on span "Shaping up site - moving new hardcore" at bounding box center [495, 274] width 190 height 12
click at [464, 273] on input "Shaping up site - moving new hardcore" at bounding box center [576, 274] width 365 height 22
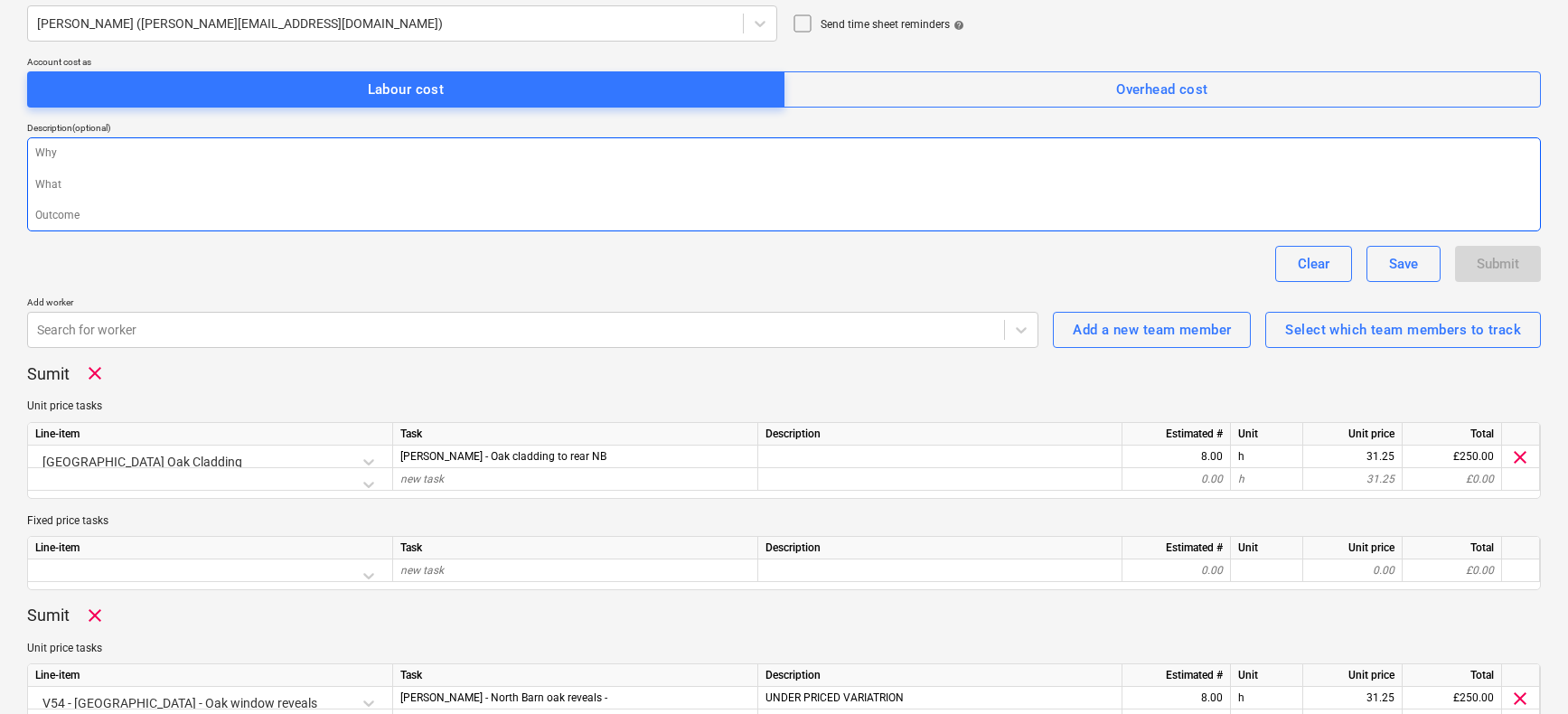
scroll to position [0, 0]
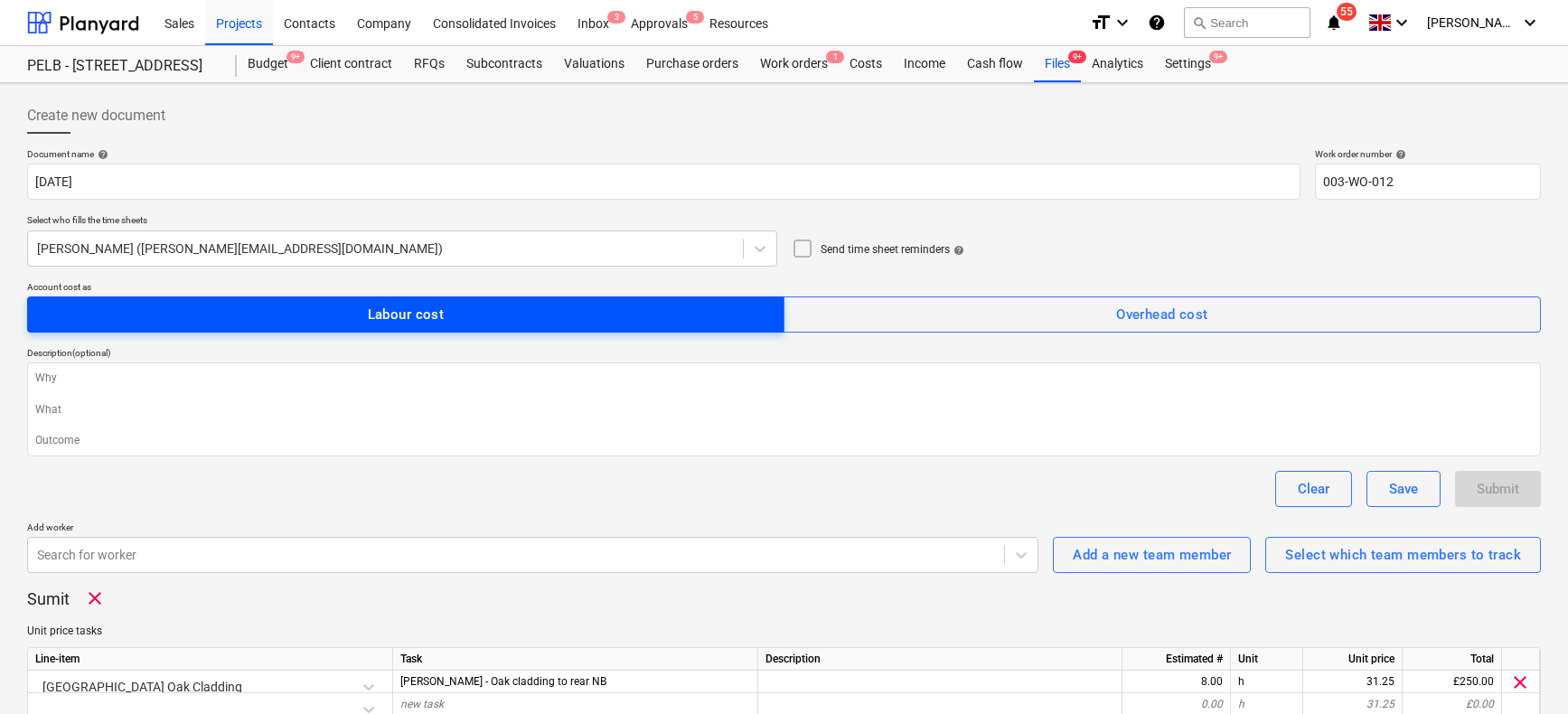
click at [417, 312] on div "Labour cost" at bounding box center [406, 315] width 77 height 23
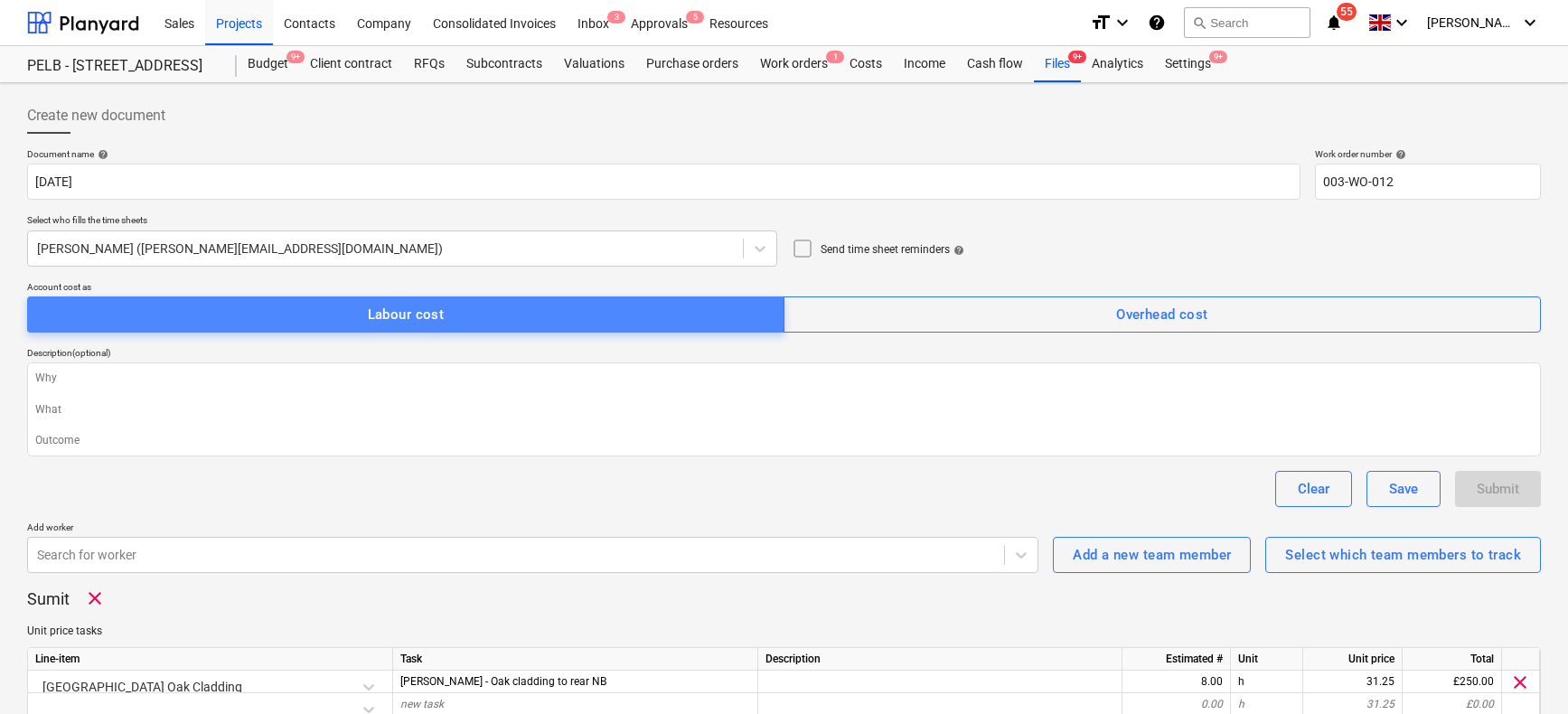
click at [417, 312] on div "Labour cost" at bounding box center [406, 315] width 77 height 23
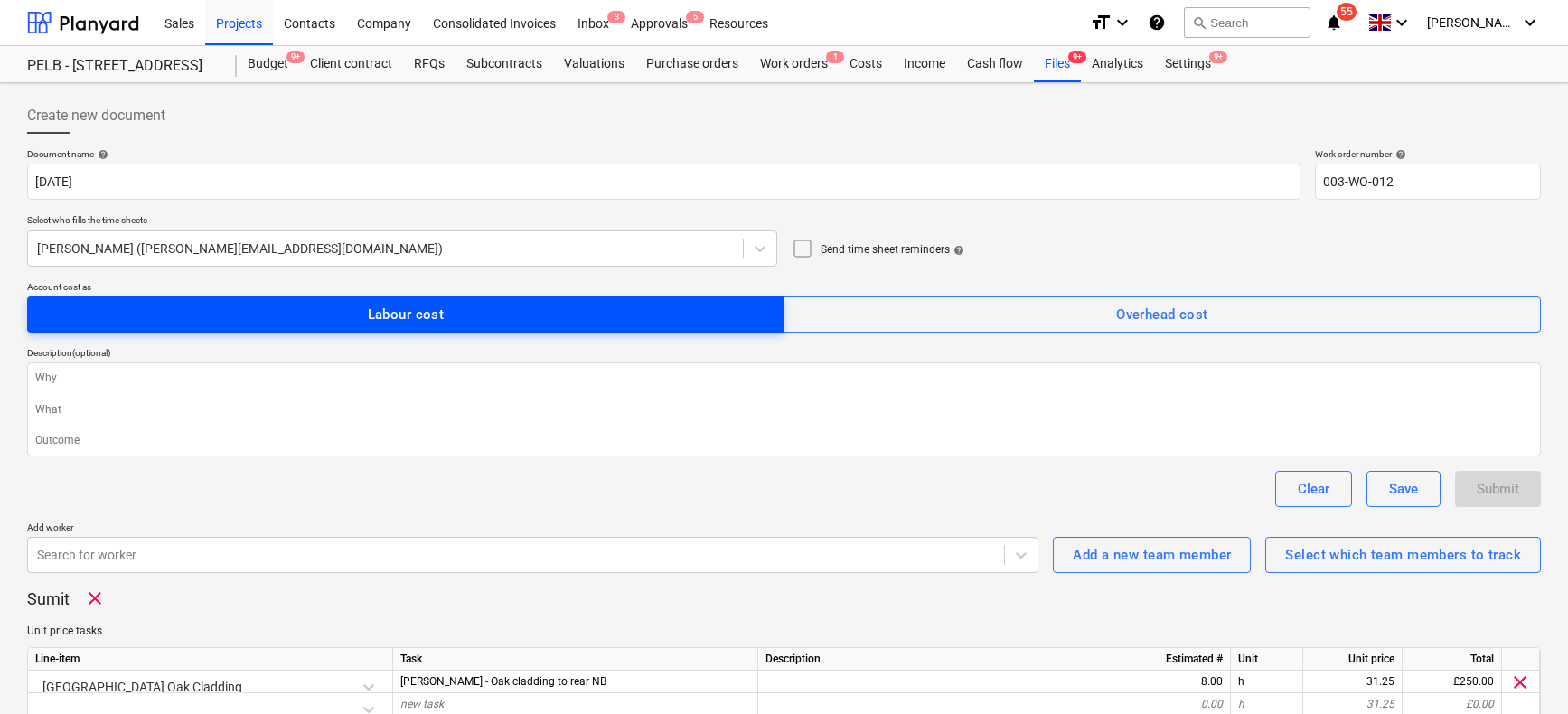
click at [417, 312] on div "Labour cost" at bounding box center [406, 315] width 77 height 23
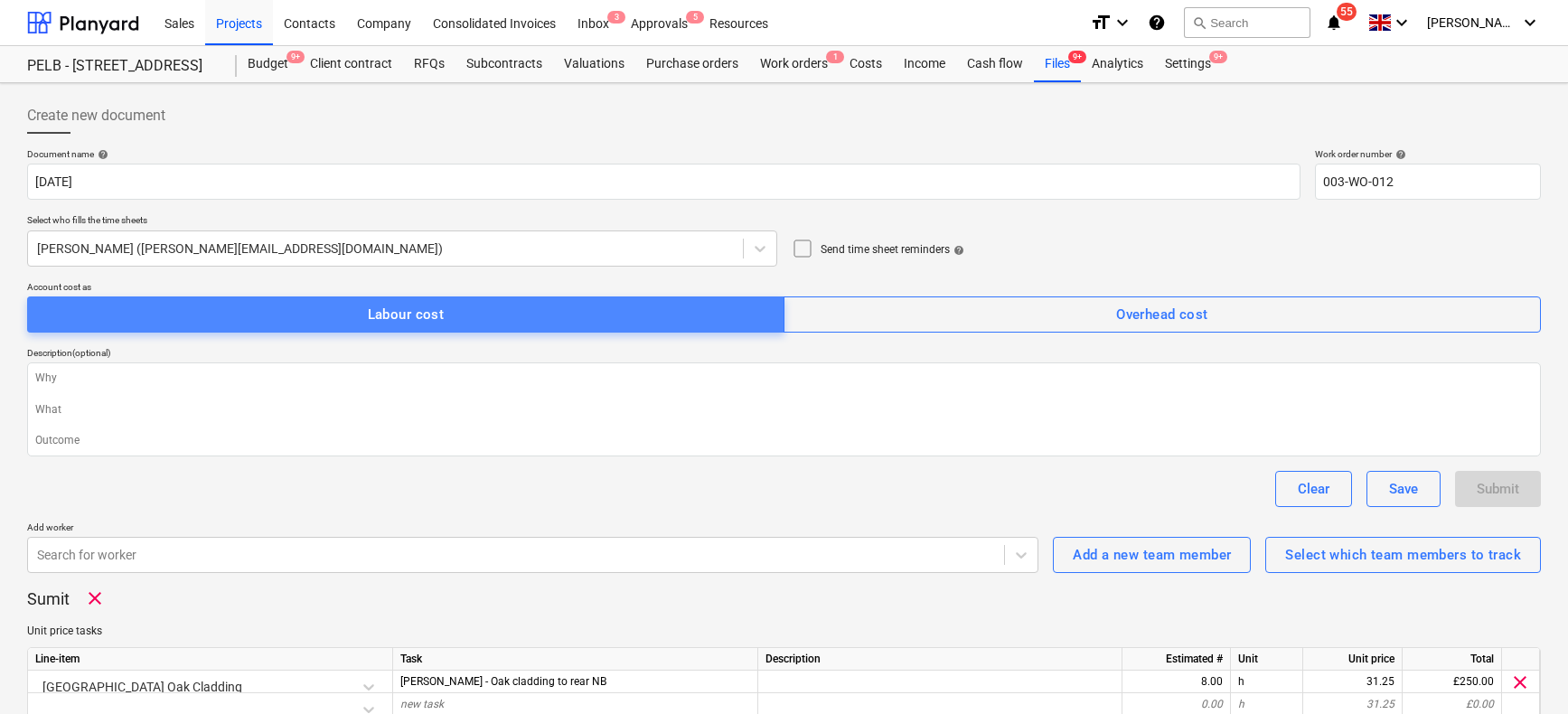
click at [417, 312] on div "Labour cost" at bounding box center [406, 315] width 77 height 23
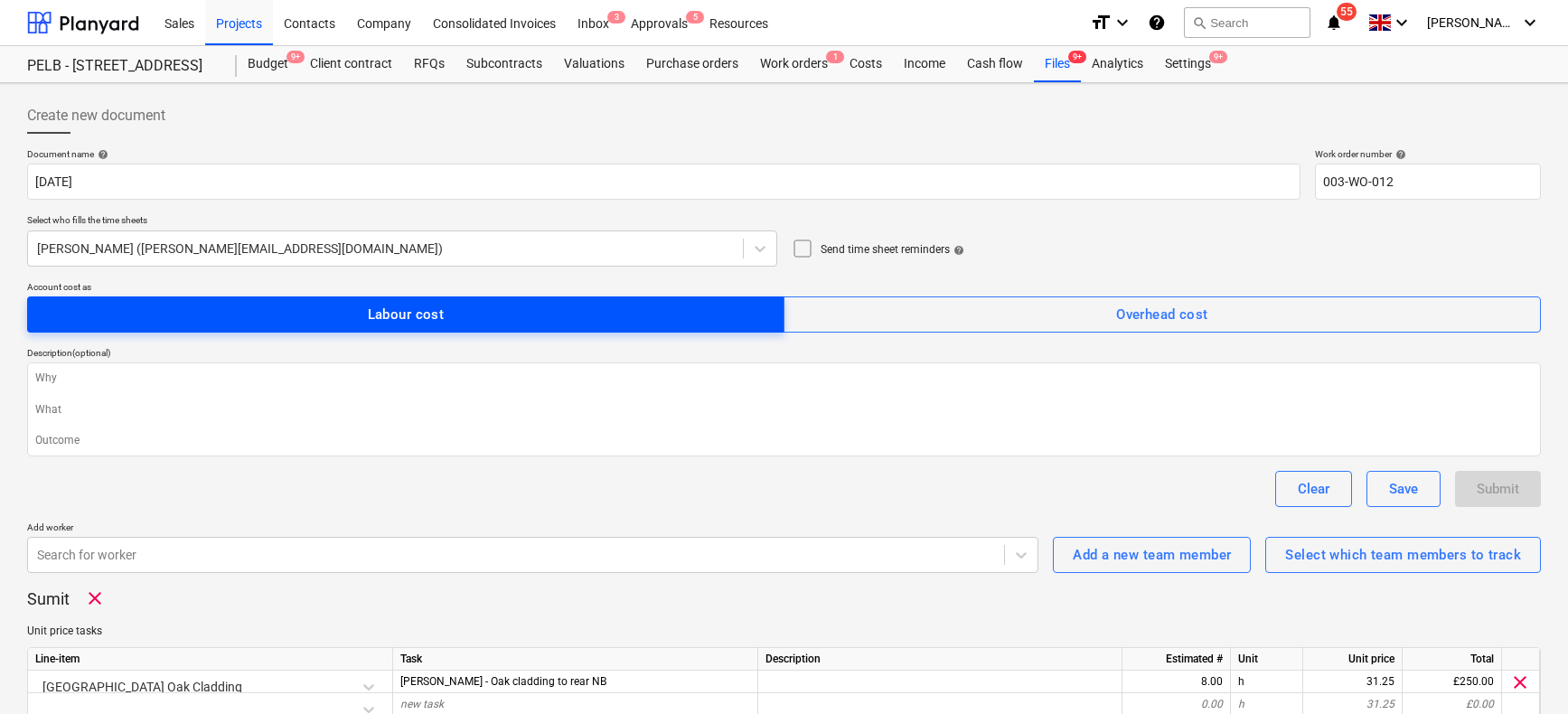
click at [417, 312] on div "Labour cost" at bounding box center [406, 315] width 77 height 23
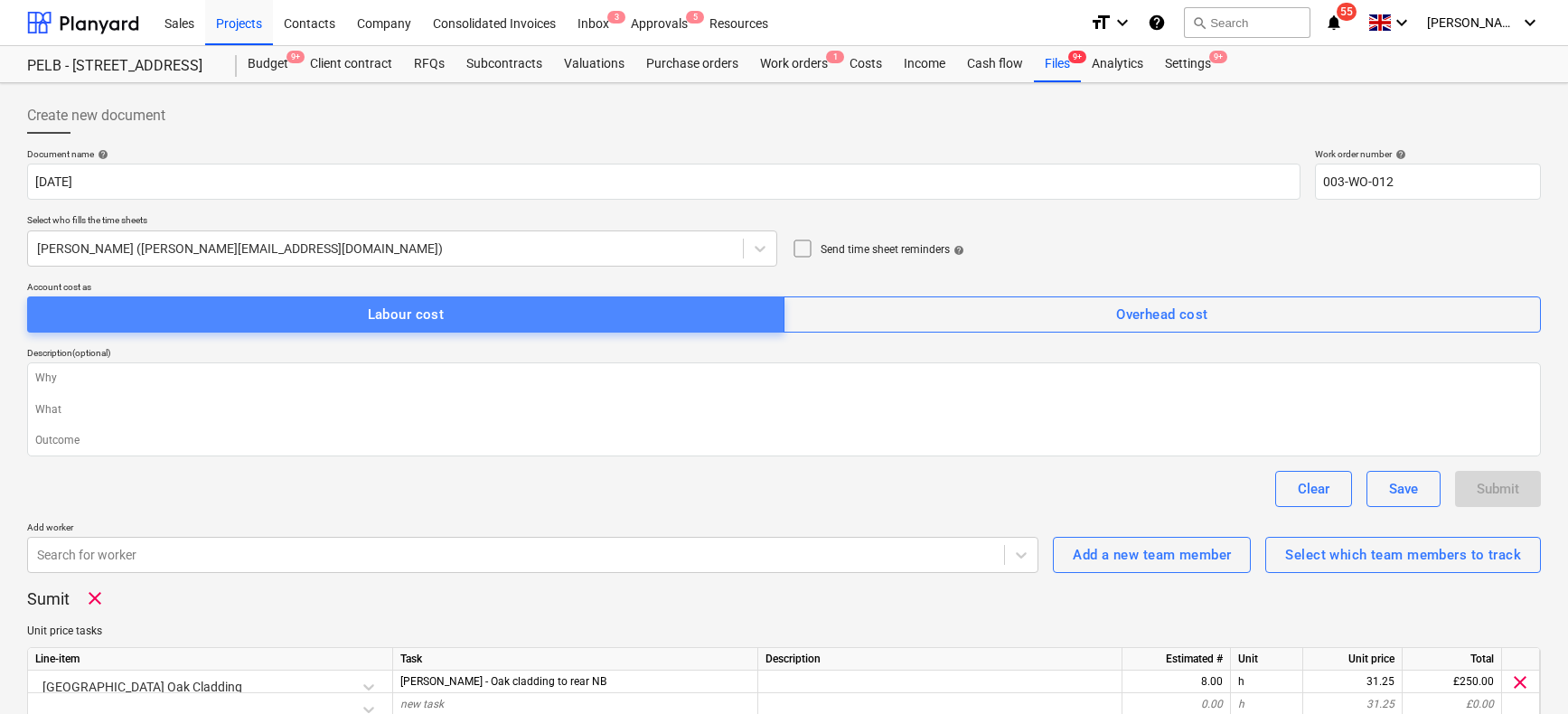
click at [417, 312] on div "Labour cost" at bounding box center [406, 315] width 77 height 23
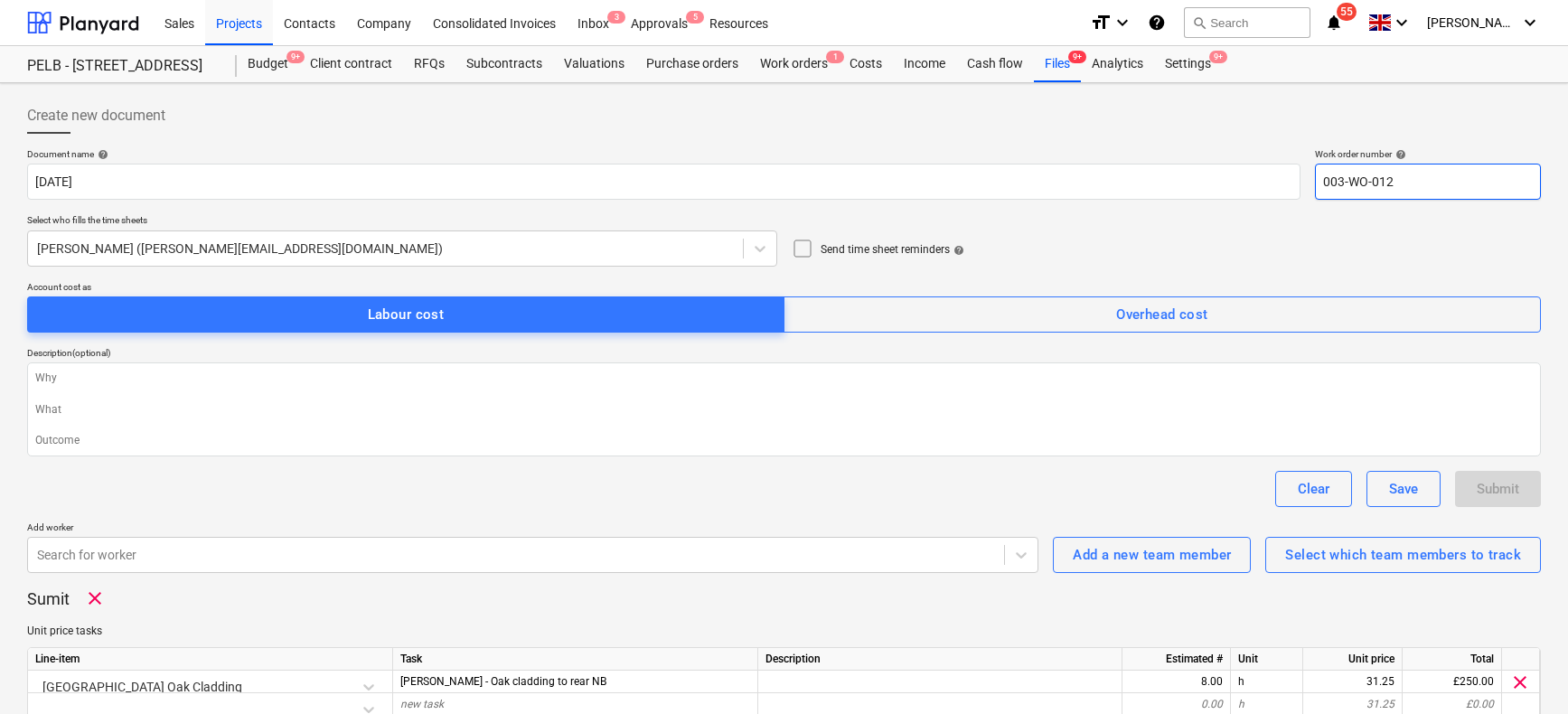
click at [1405, 180] on input "003-WO-012" at bounding box center [1427, 181] width 226 height 36
type textarea "x"
type input "003-WO-01"
type textarea "x"
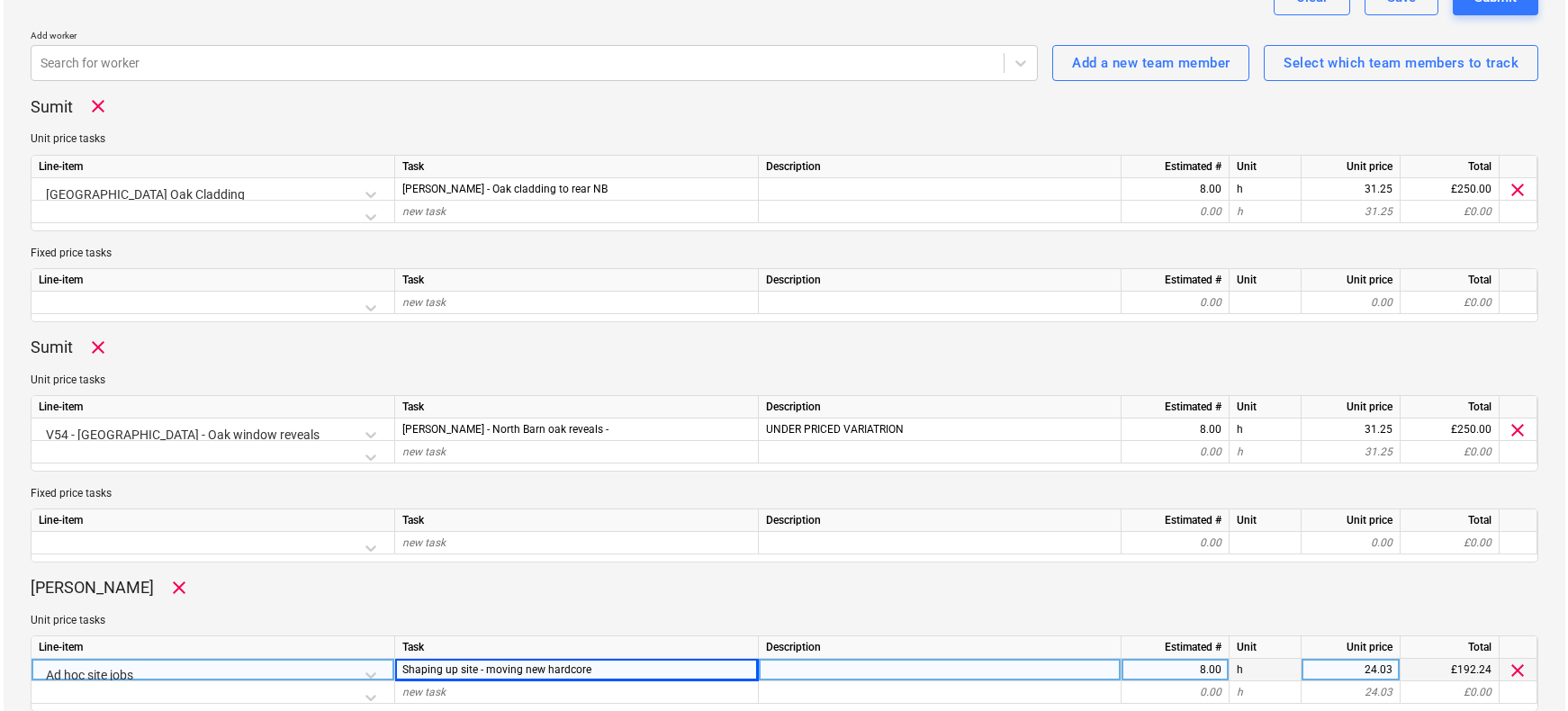
scroll to position [1128, 0]
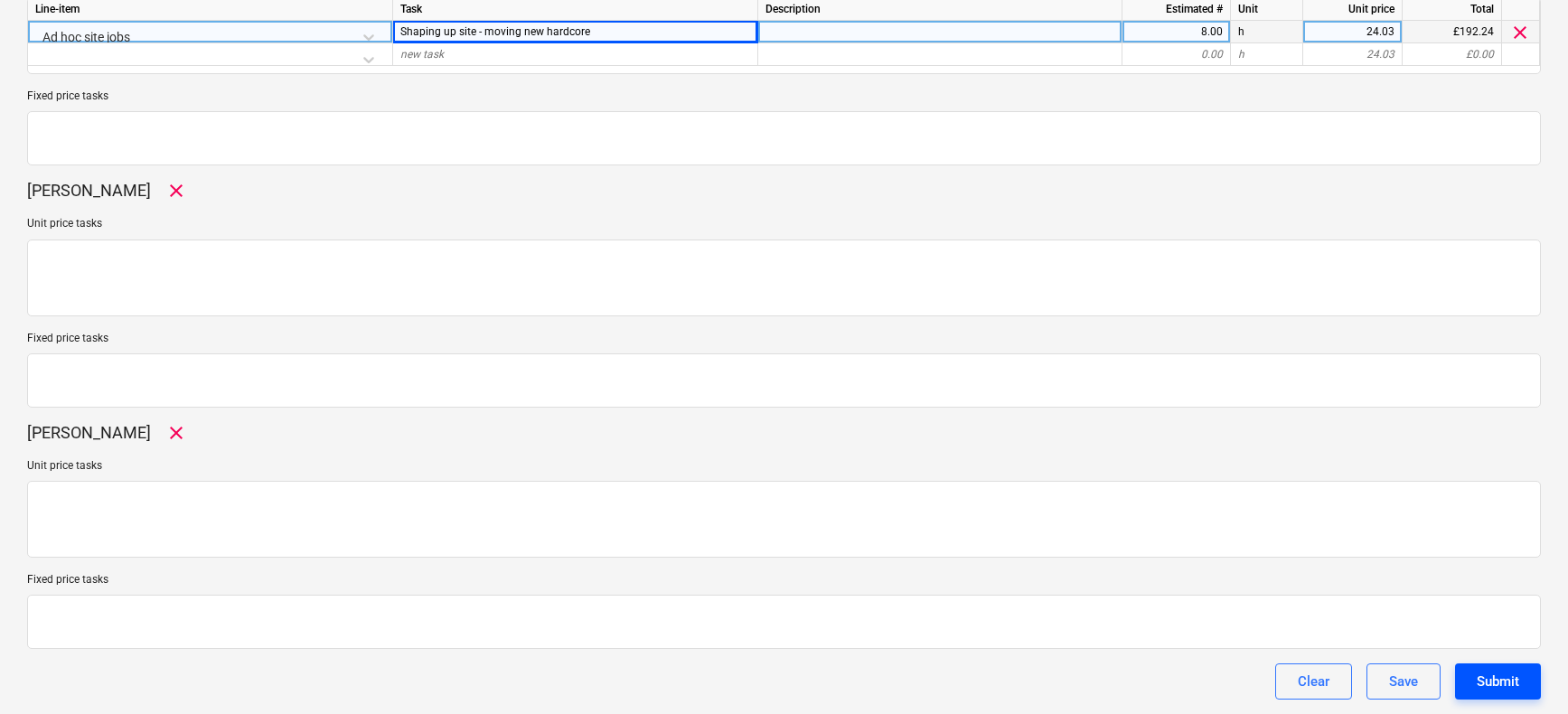
type input "003-WO-013"
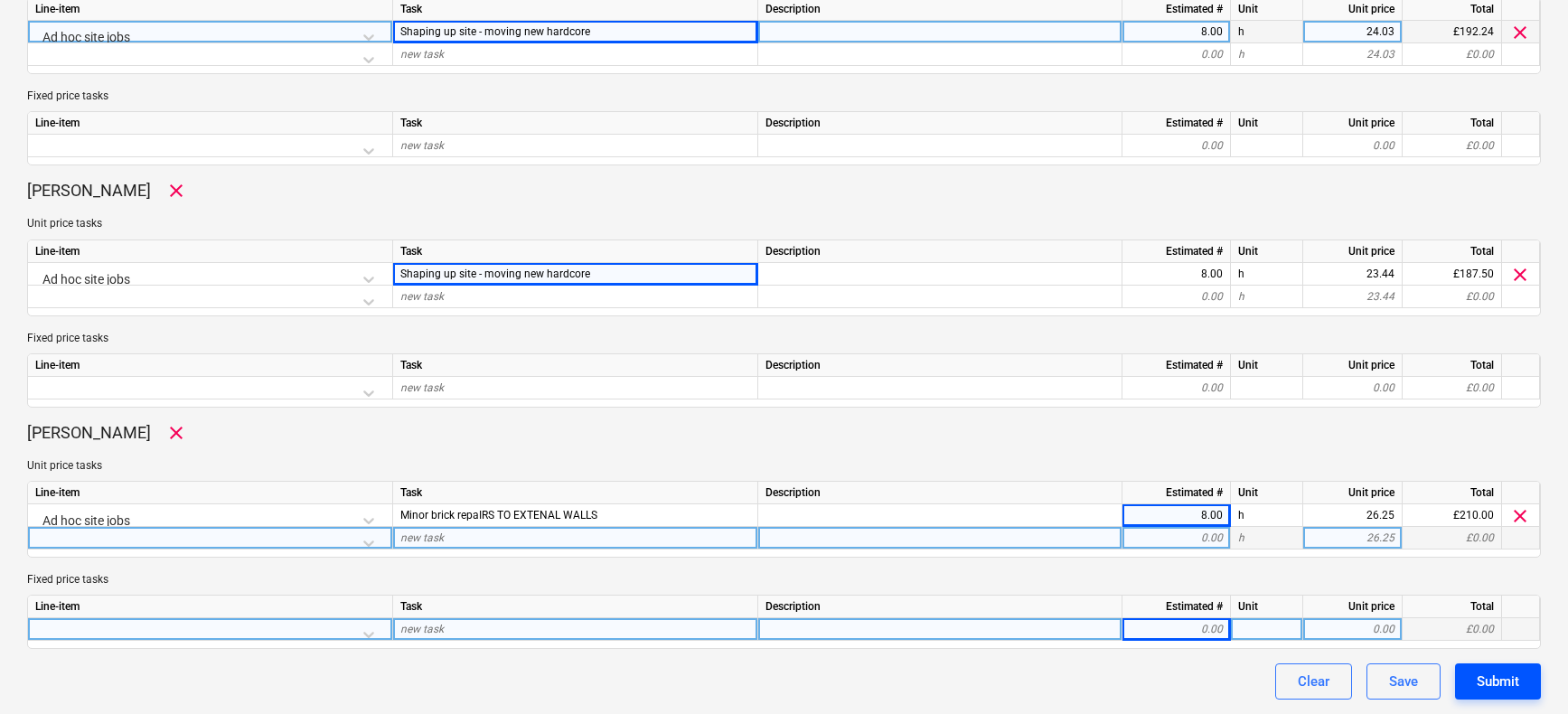
click at [1497, 691] on div "Submit" at bounding box center [1498, 681] width 42 height 23
type textarea "x"
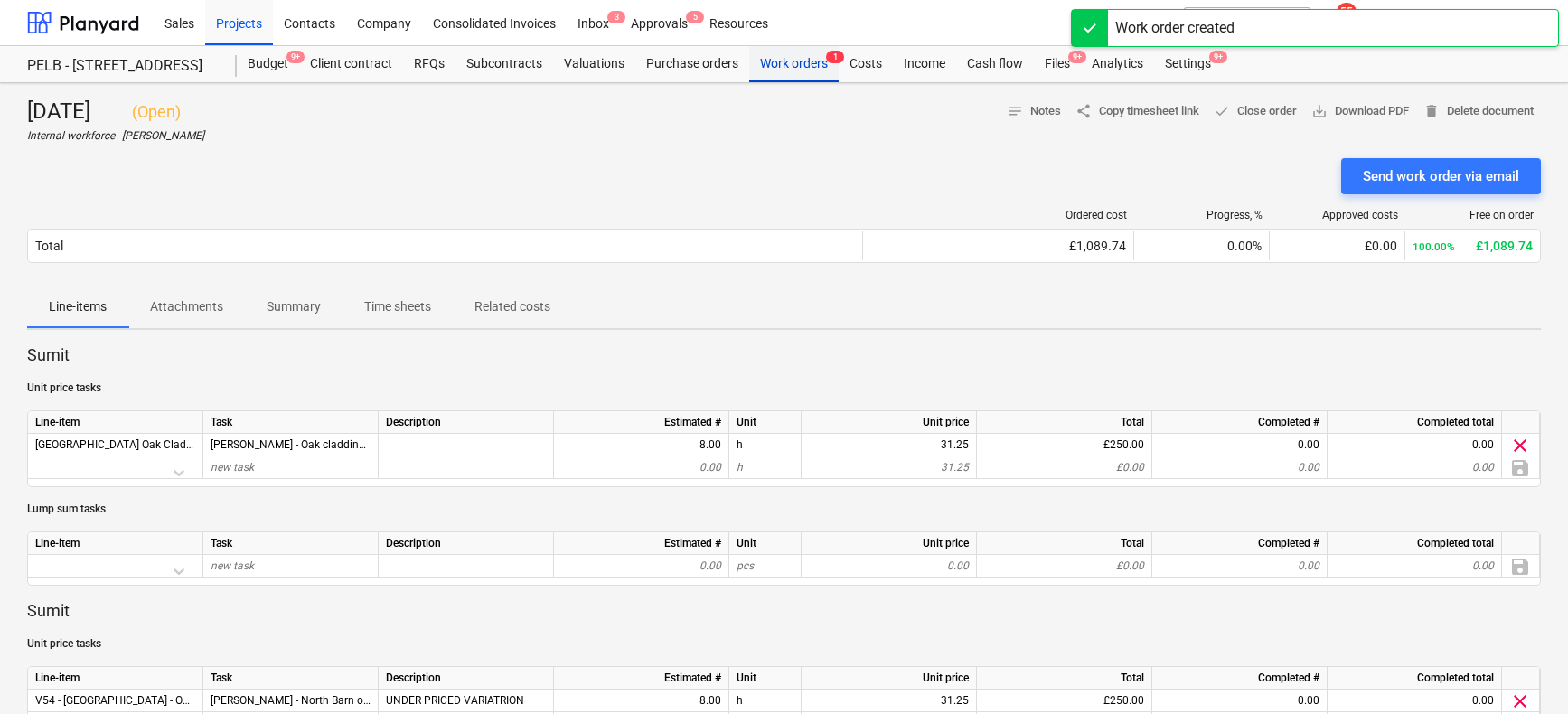
click at [772, 67] on div "Work orders 1" at bounding box center [794, 64] width 89 height 36
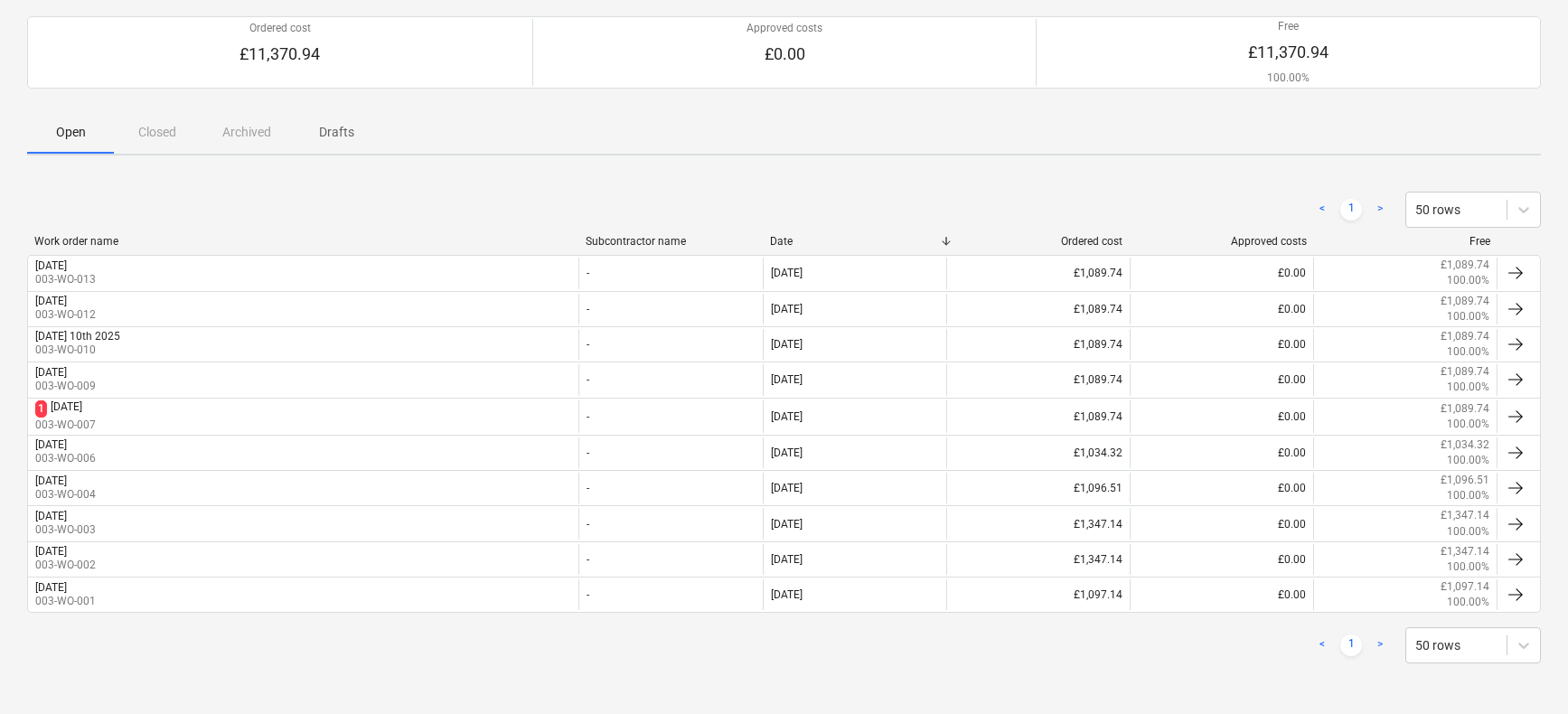
scroll to position [135, 0]
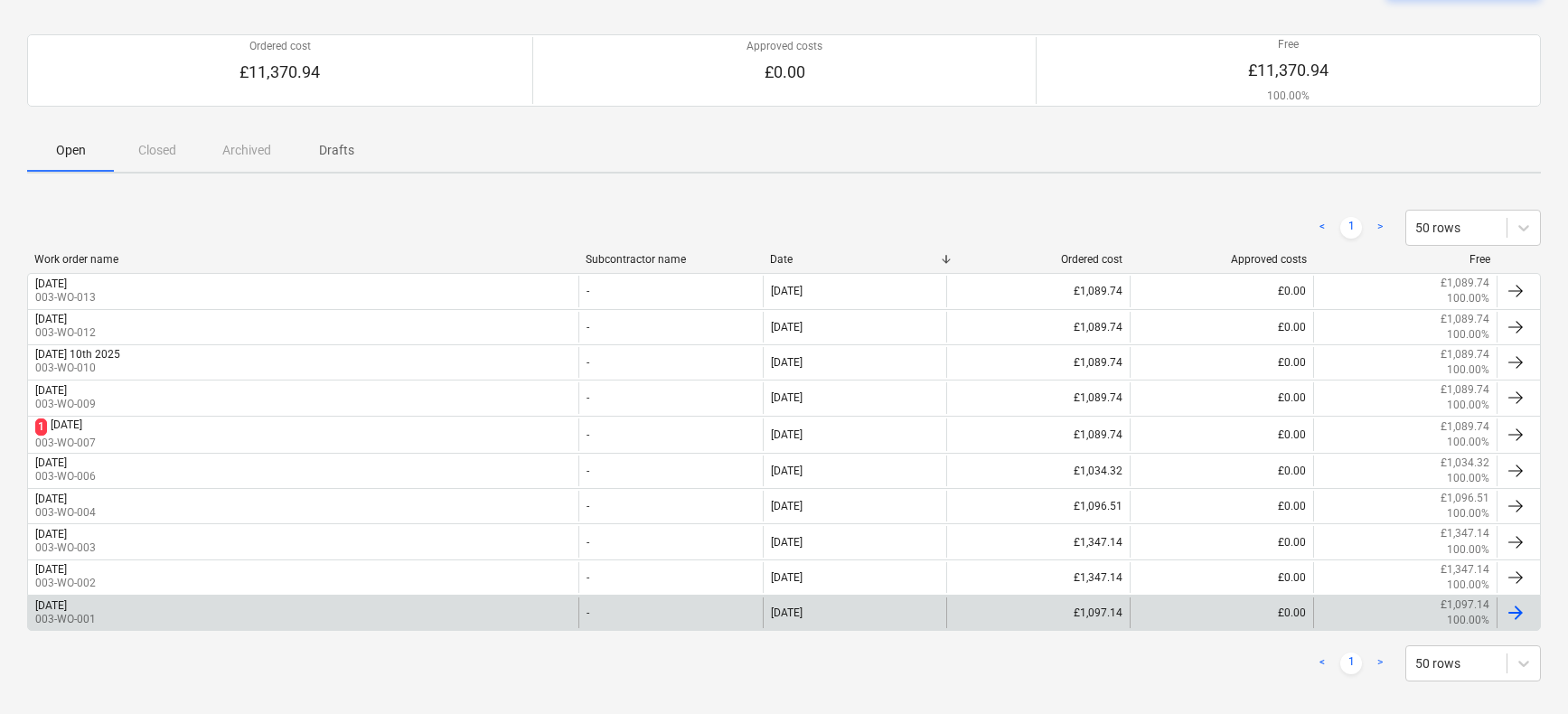
click at [96, 620] on p "003-WO-001" at bounding box center [65, 620] width 60 height 15
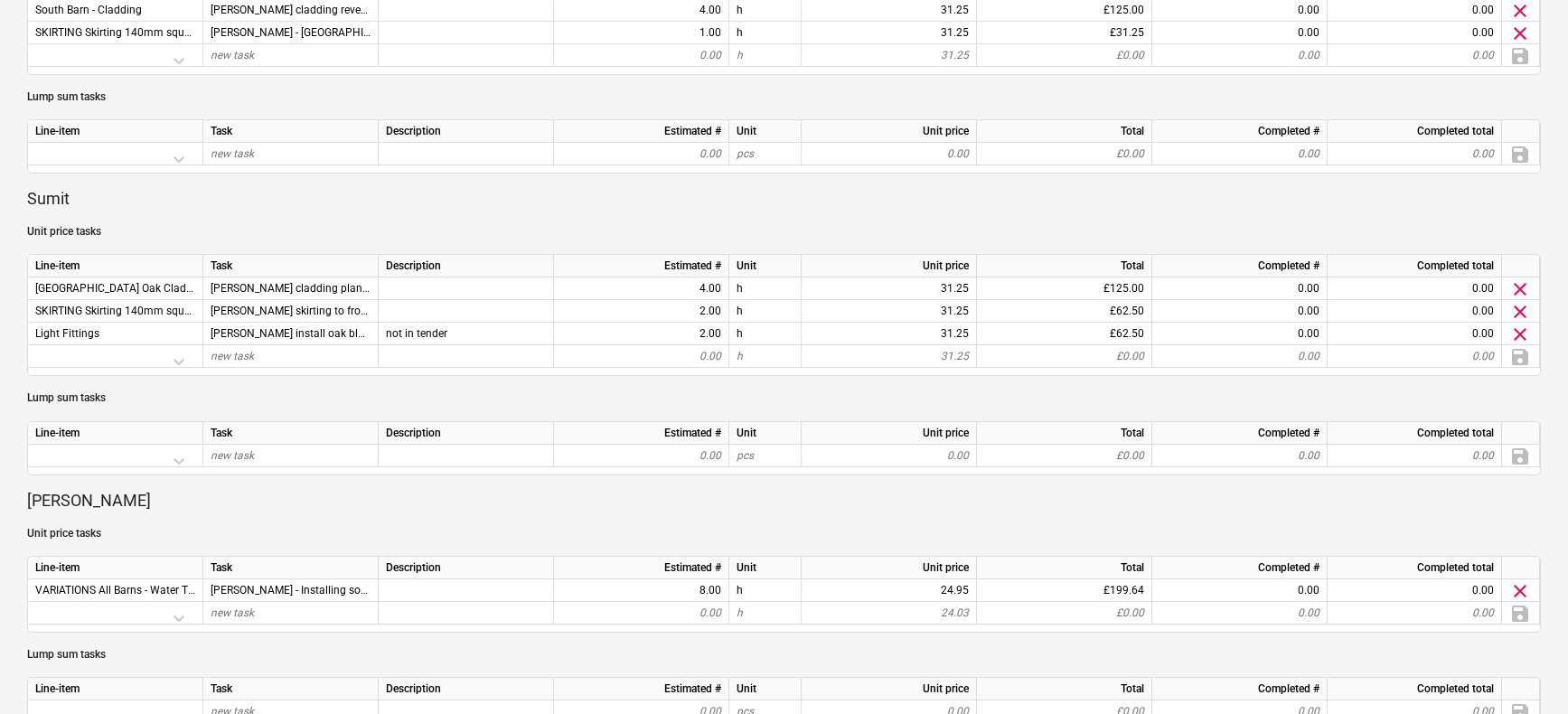
scroll to position [500, 0]
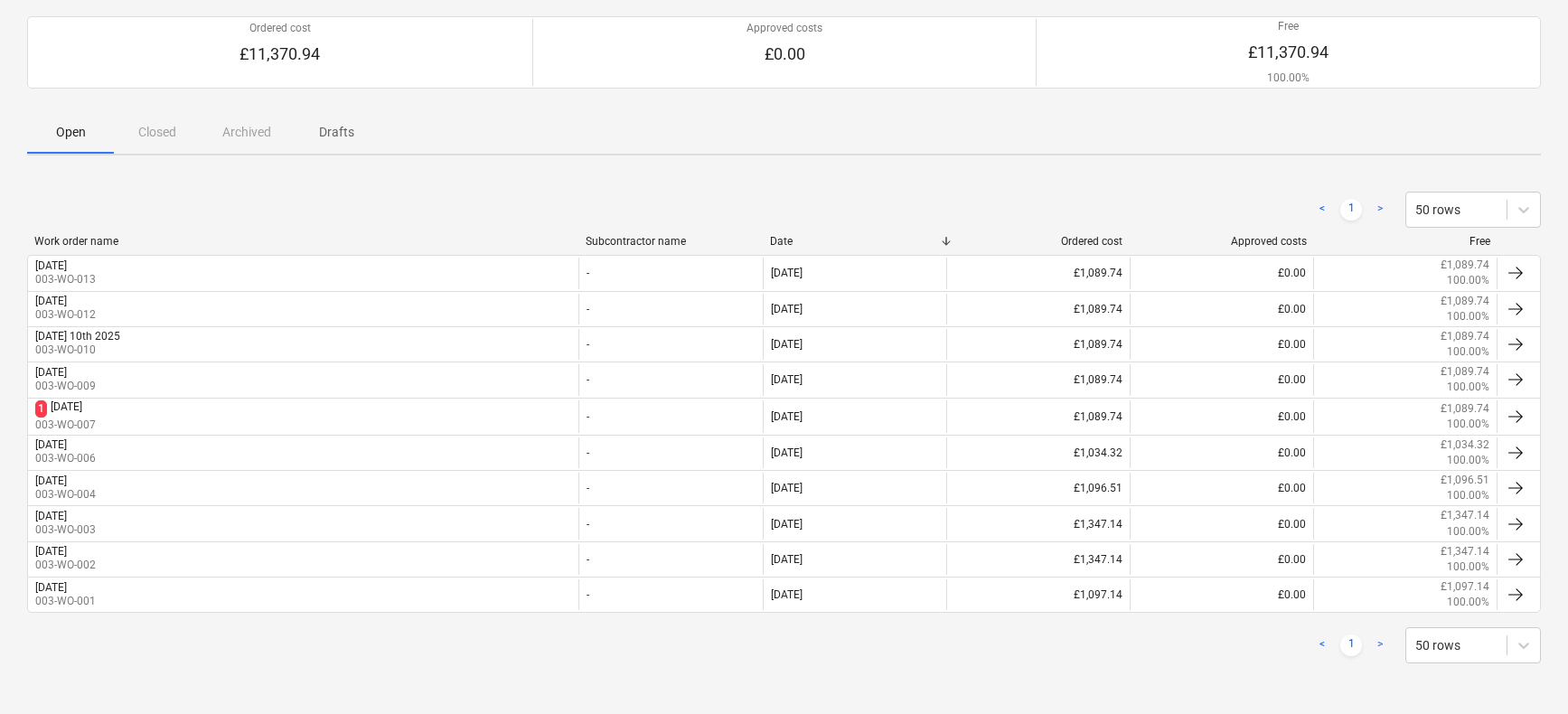
scroll to position [135, 0]
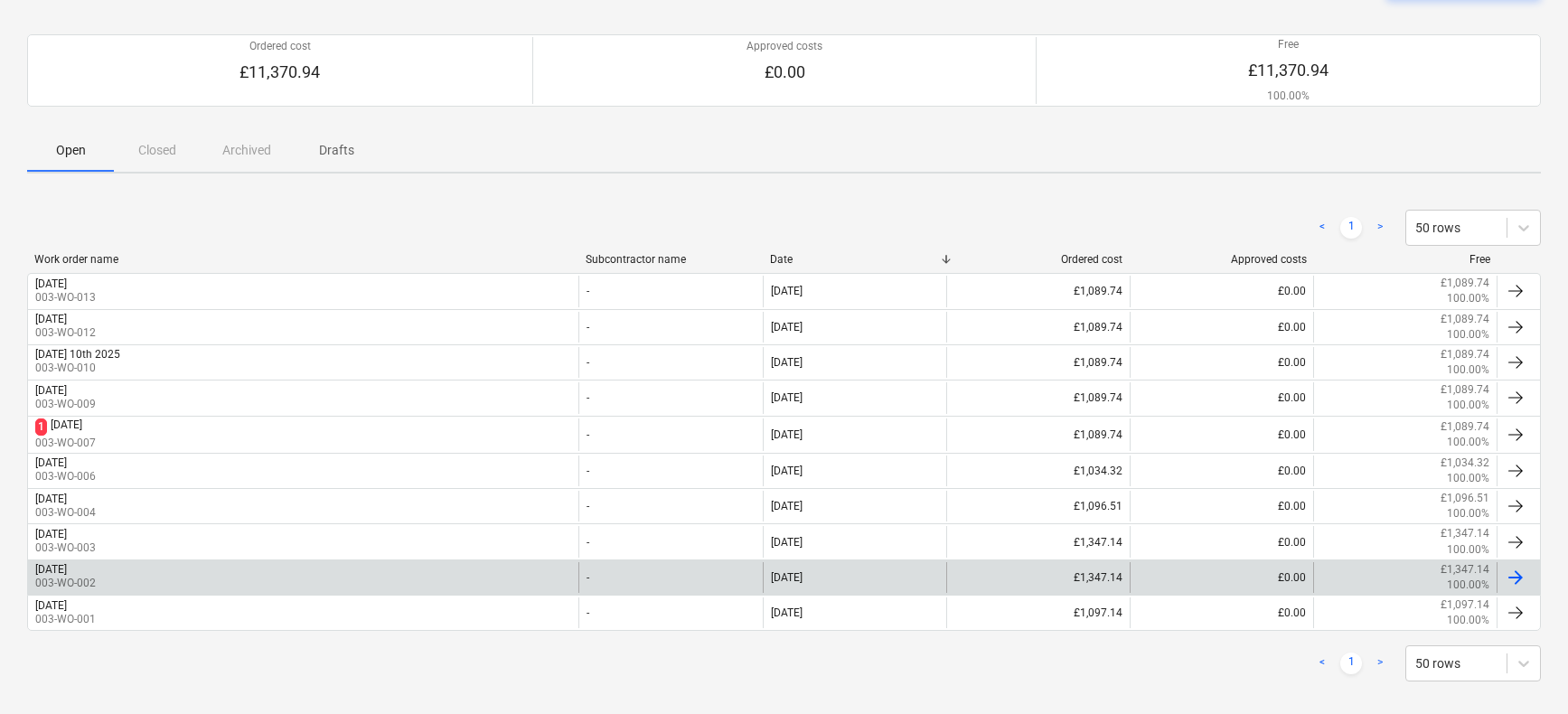
click at [96, 577] on p "003-WO-002" at bounding box center [65, 583] width 60 height 15
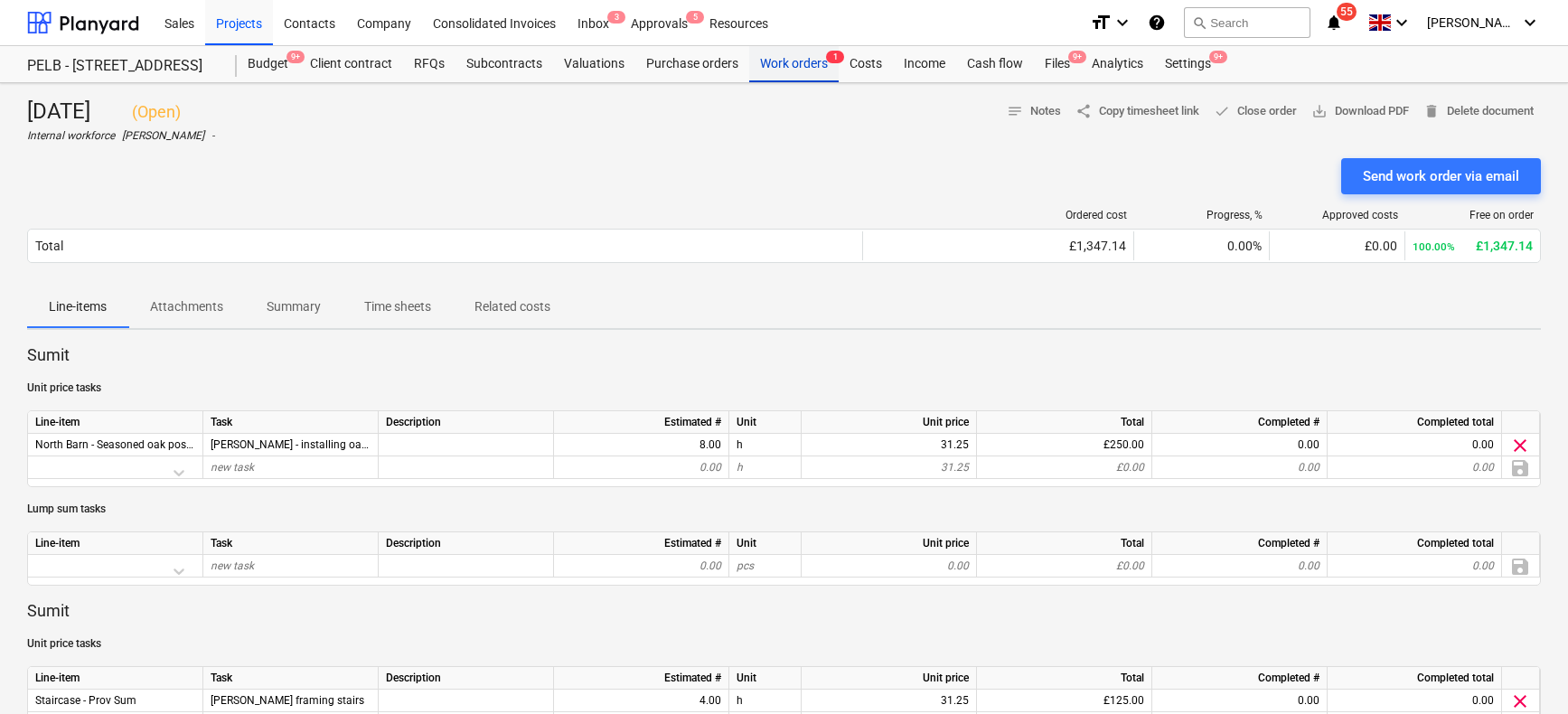
click at [796, 64] on div "Work orders 1" at bounding box center [794, 64] width 89 height 36
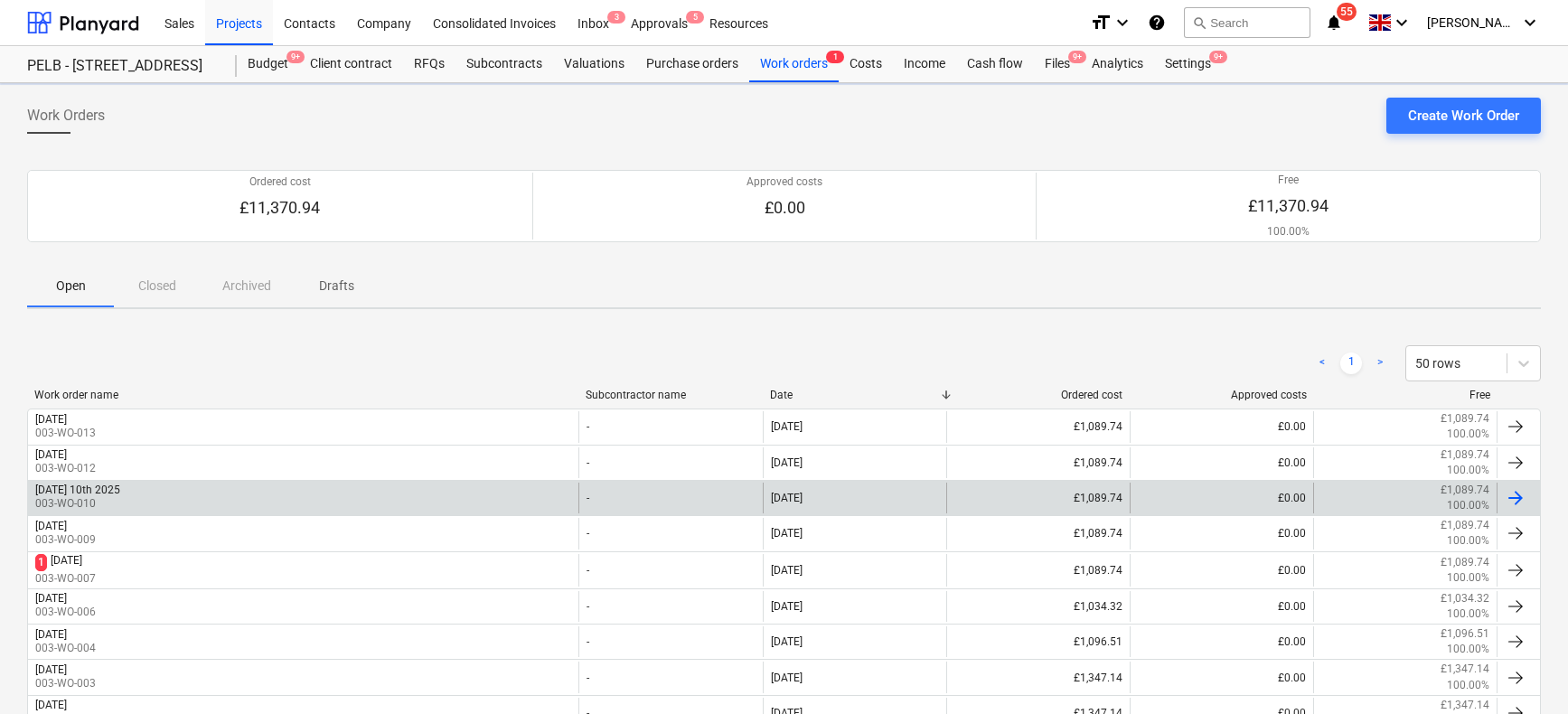
scroll to position [154, 0]
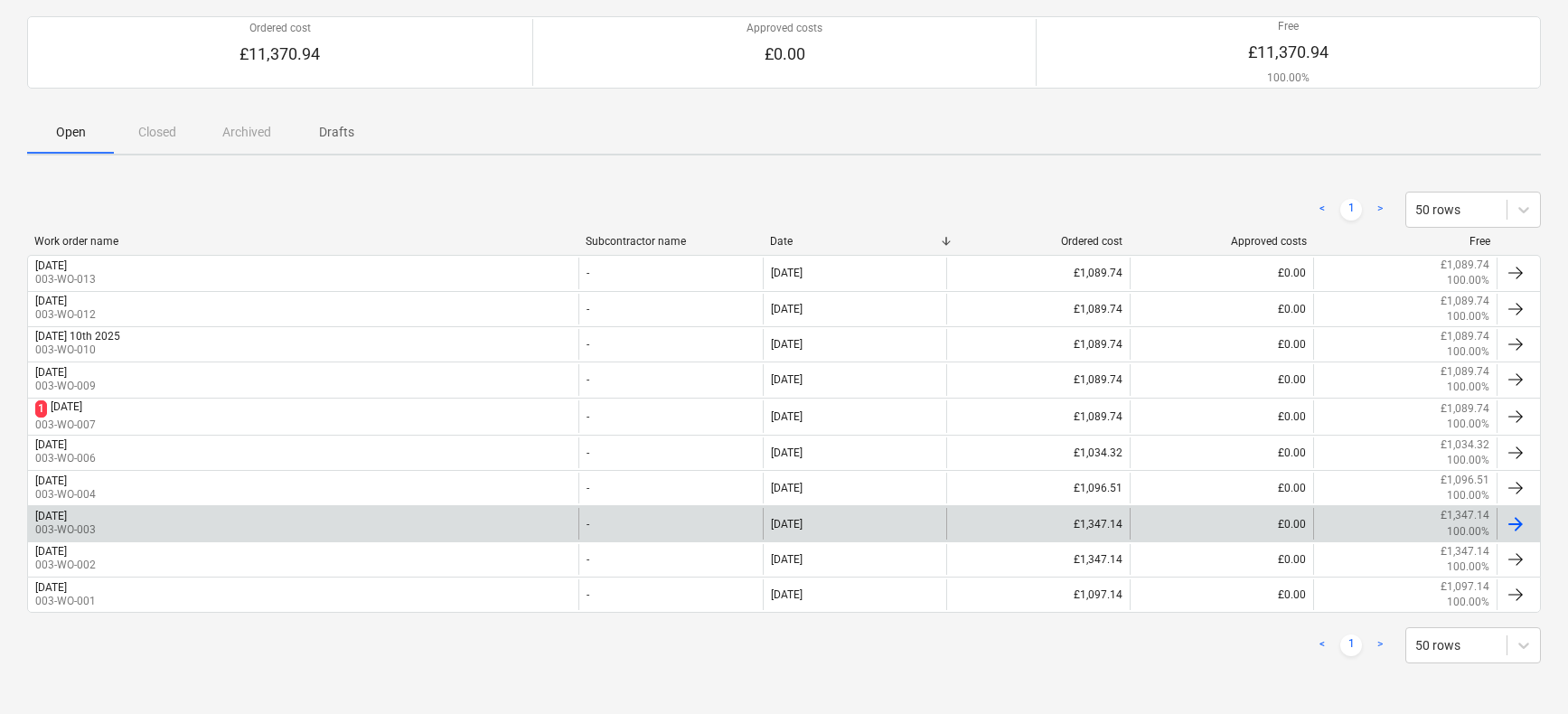
click at [67, 520] on div "[DATE]" at bounding box center [51, 515] width 32 height 12
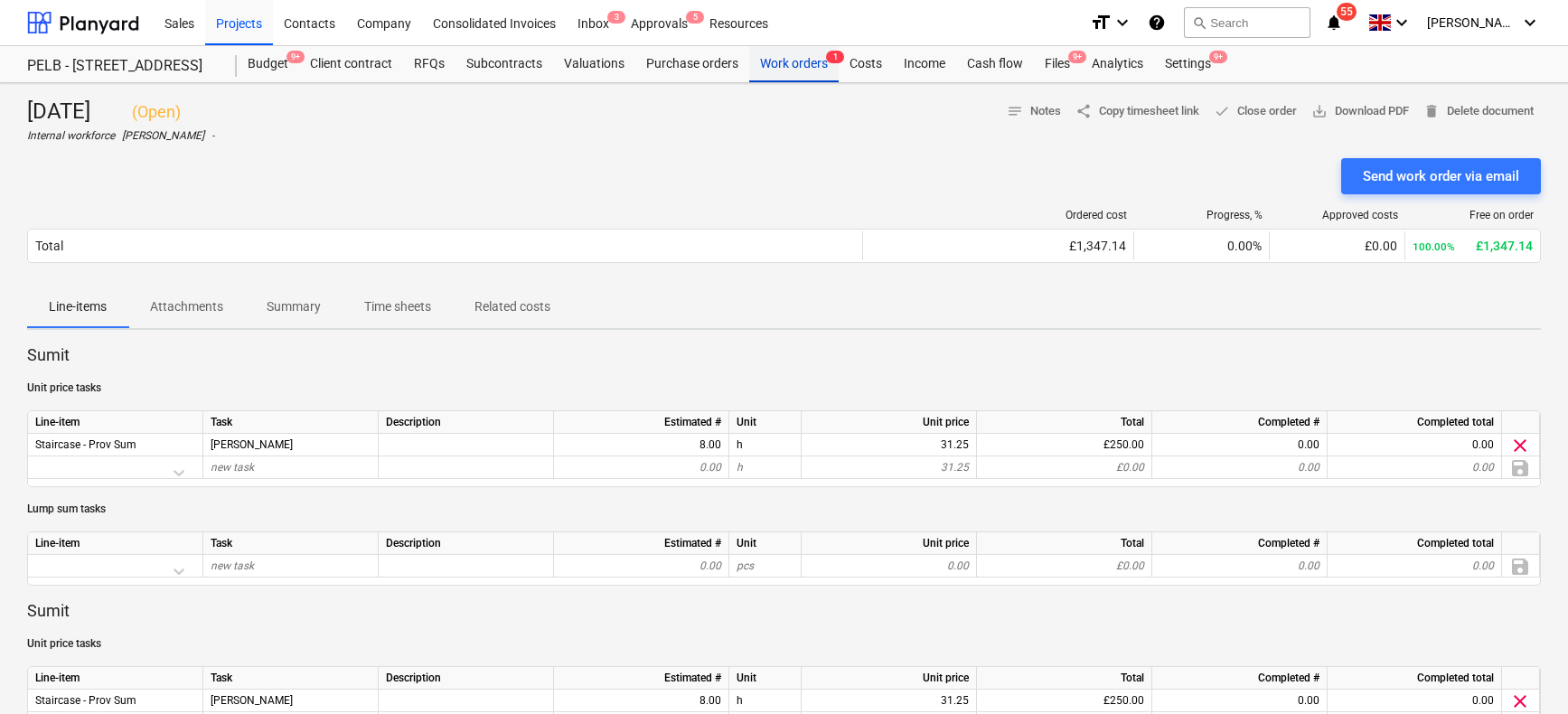
click at [808, 67] on div "Work orders 1" at bounding box center [794, 64] width 89 height 36
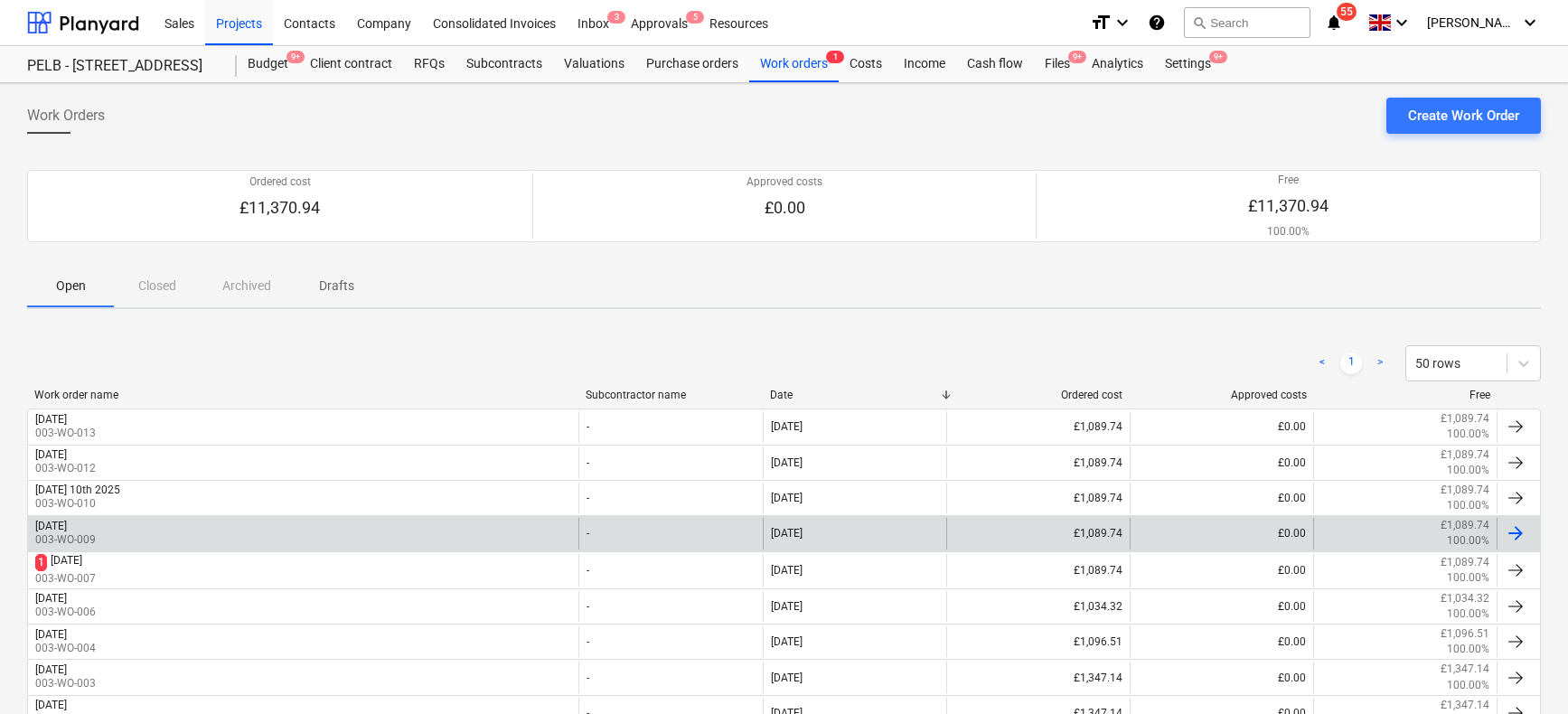
scroll to position [154, 0]
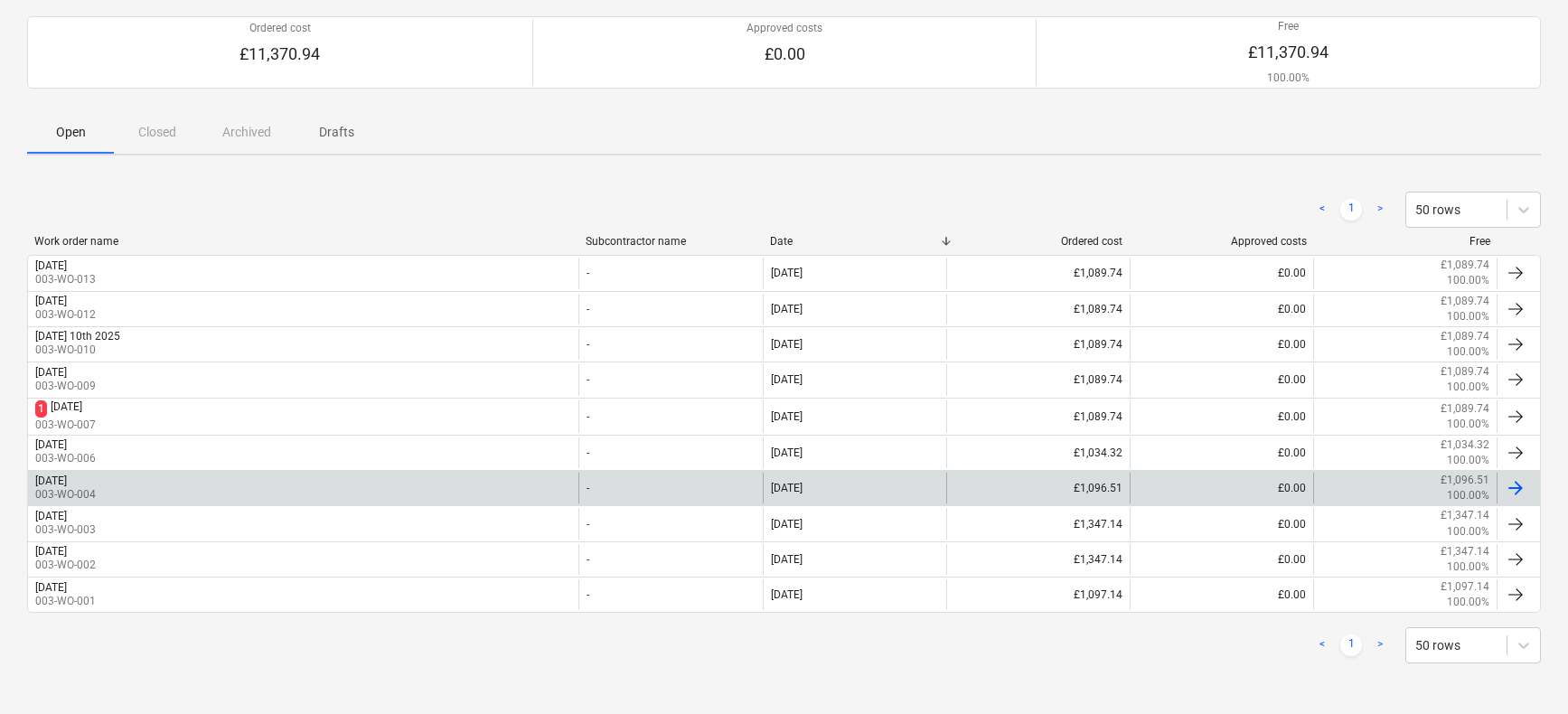
click at [67, 480] on div "[DATE]" at bounding box center [51, 480] width 32 height 12
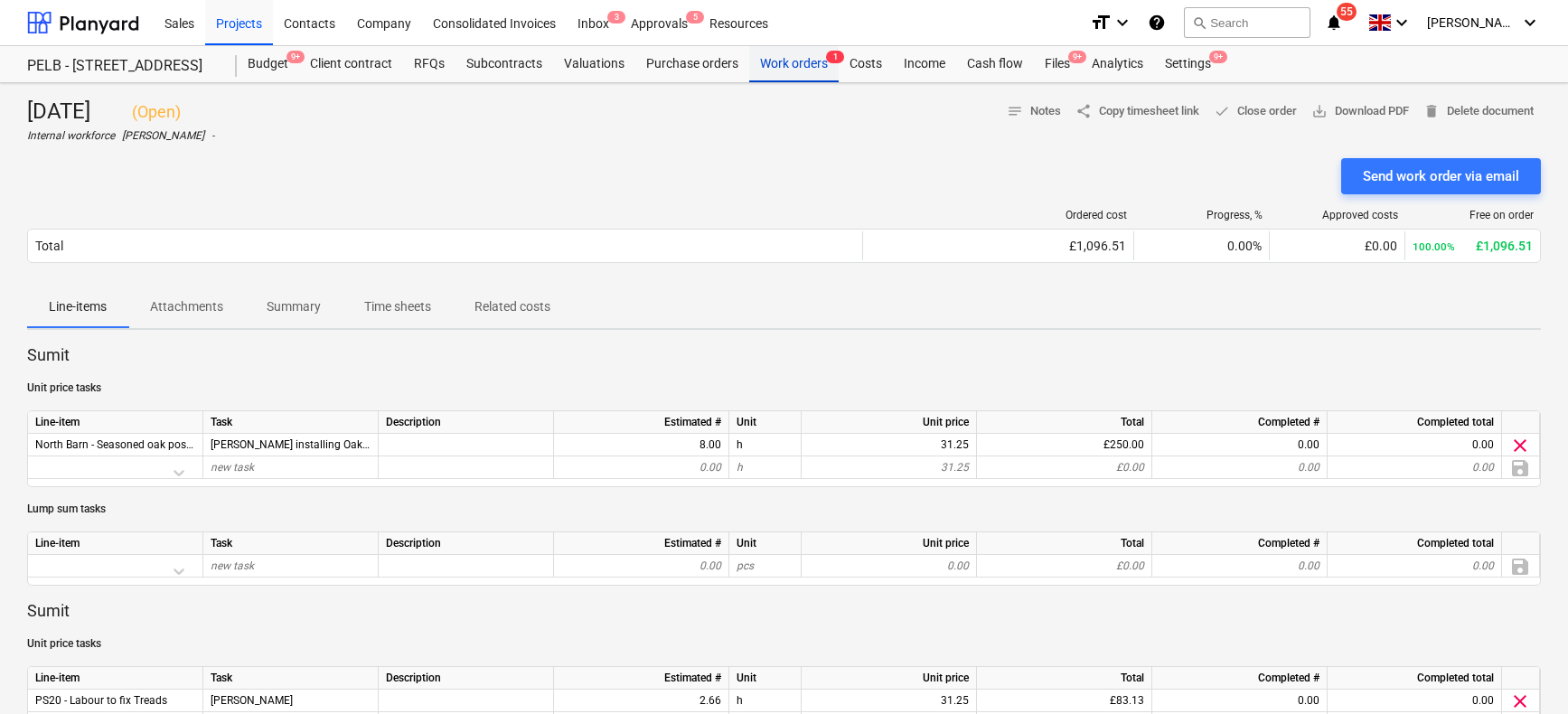
click at [812, 66] on div "Work orders 1" at bounding box center [794, 64] width 89 height 36
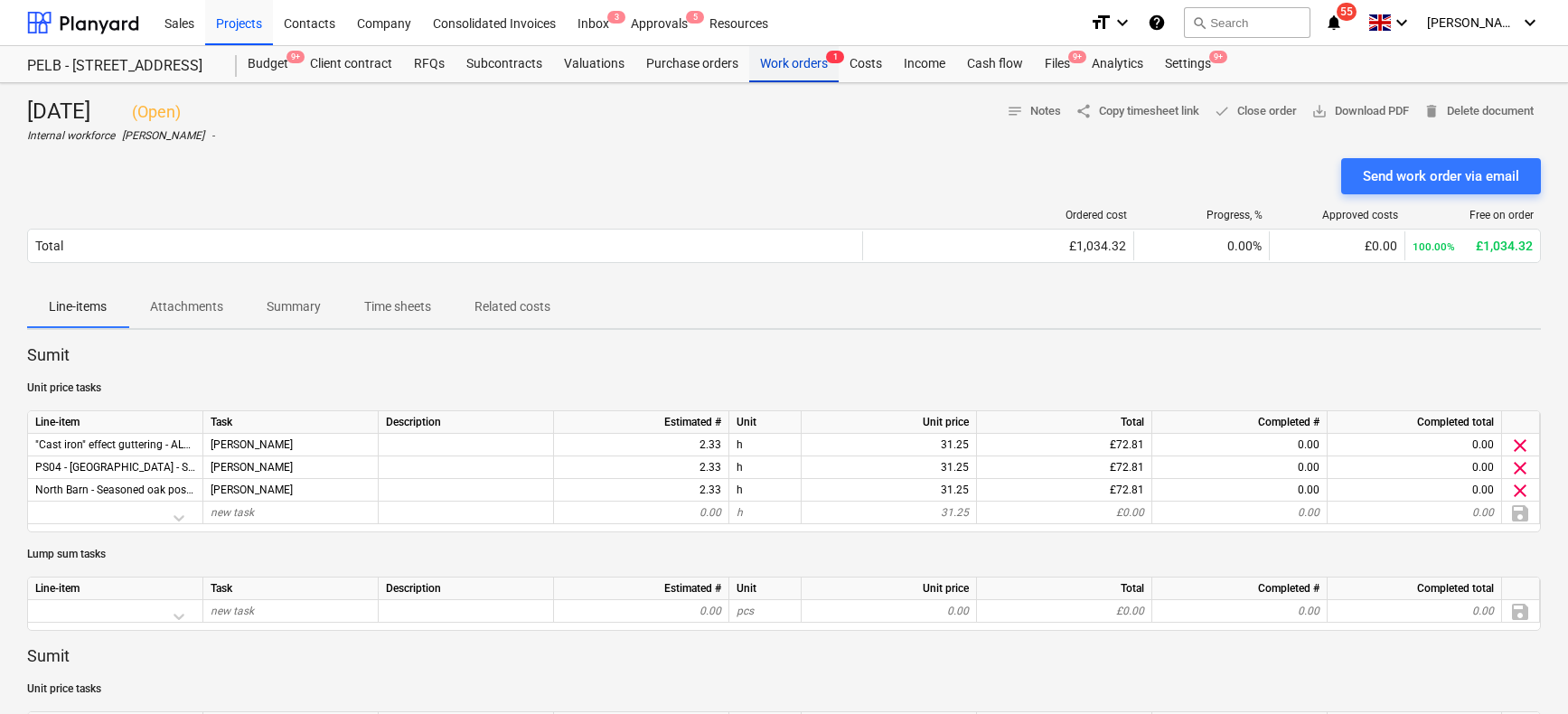
click at [817, 70] on div "Work orders 1" at bounding box center [794, 64] width 89 height 36
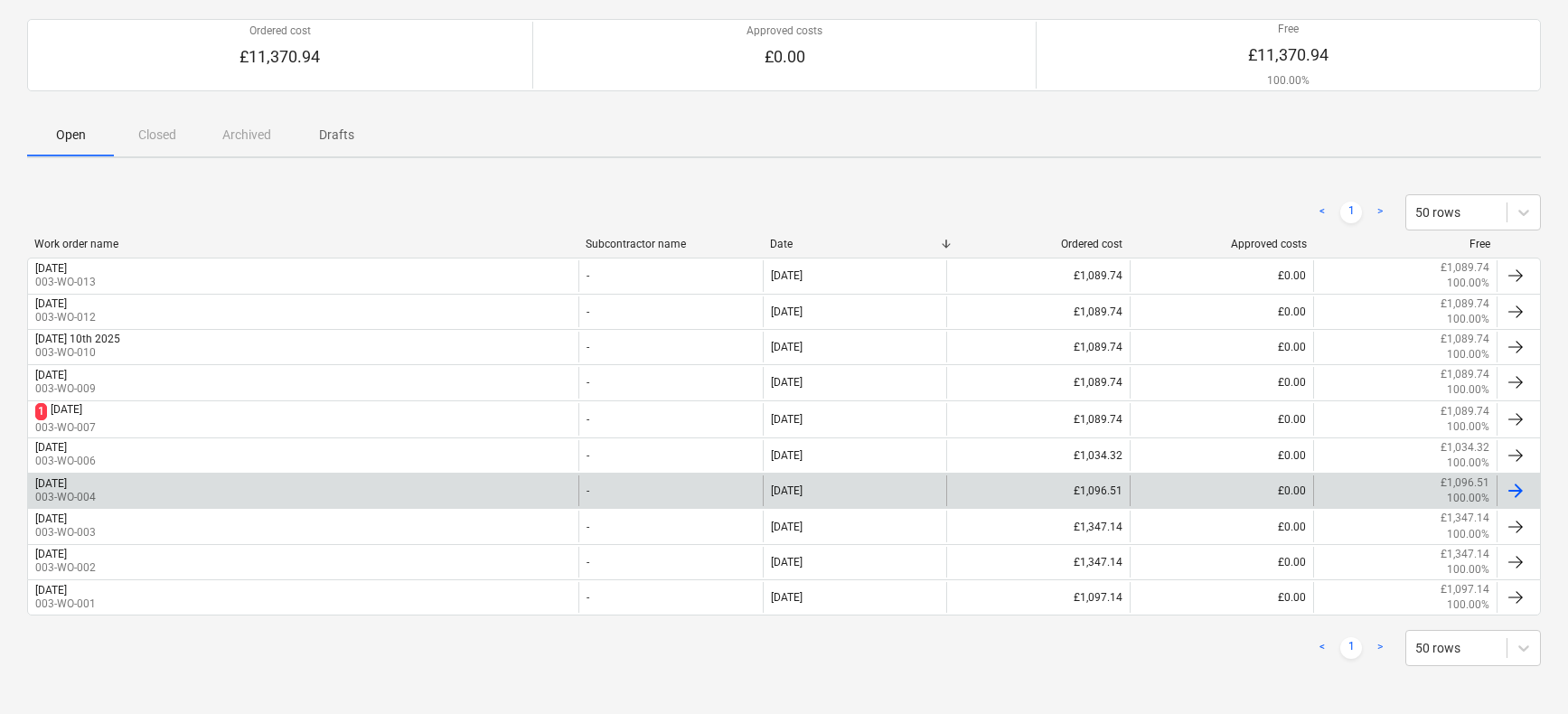
scroll to position [154, 0]
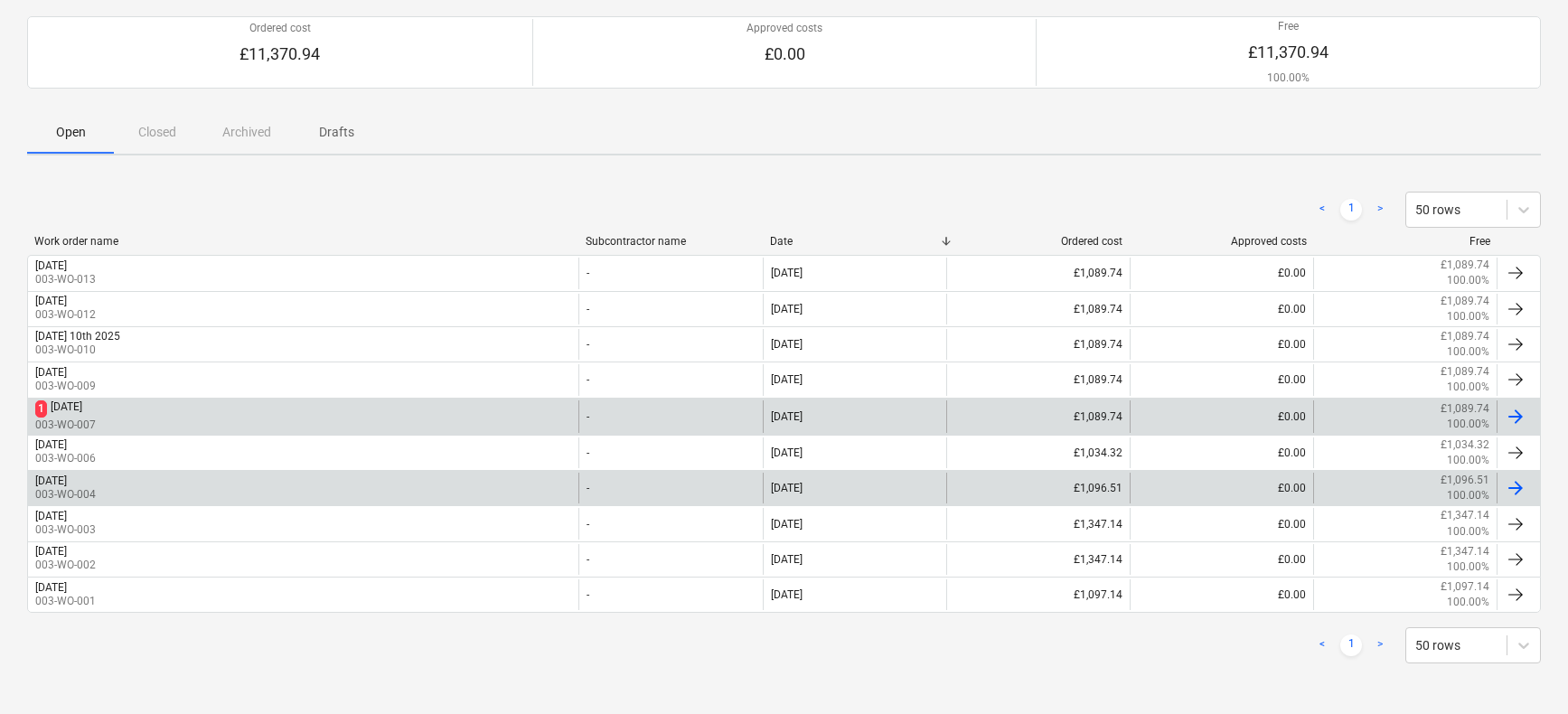
click at [83, 415] on div "[DATE]" at bounding box center [66, 409] width 32 height 17
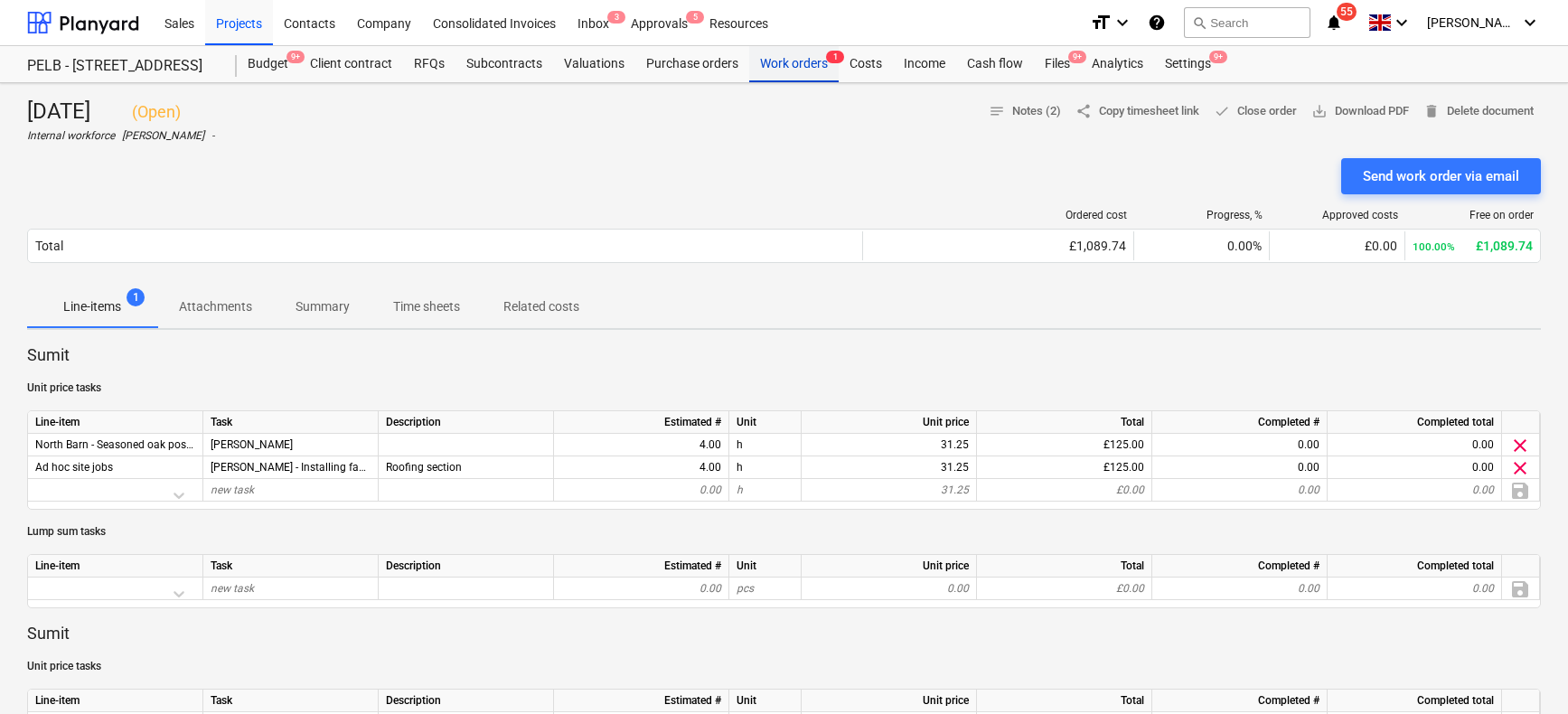
click at [808, 75] on div "Work orders 1" at bounding box center [794, 64] width 89 height 36
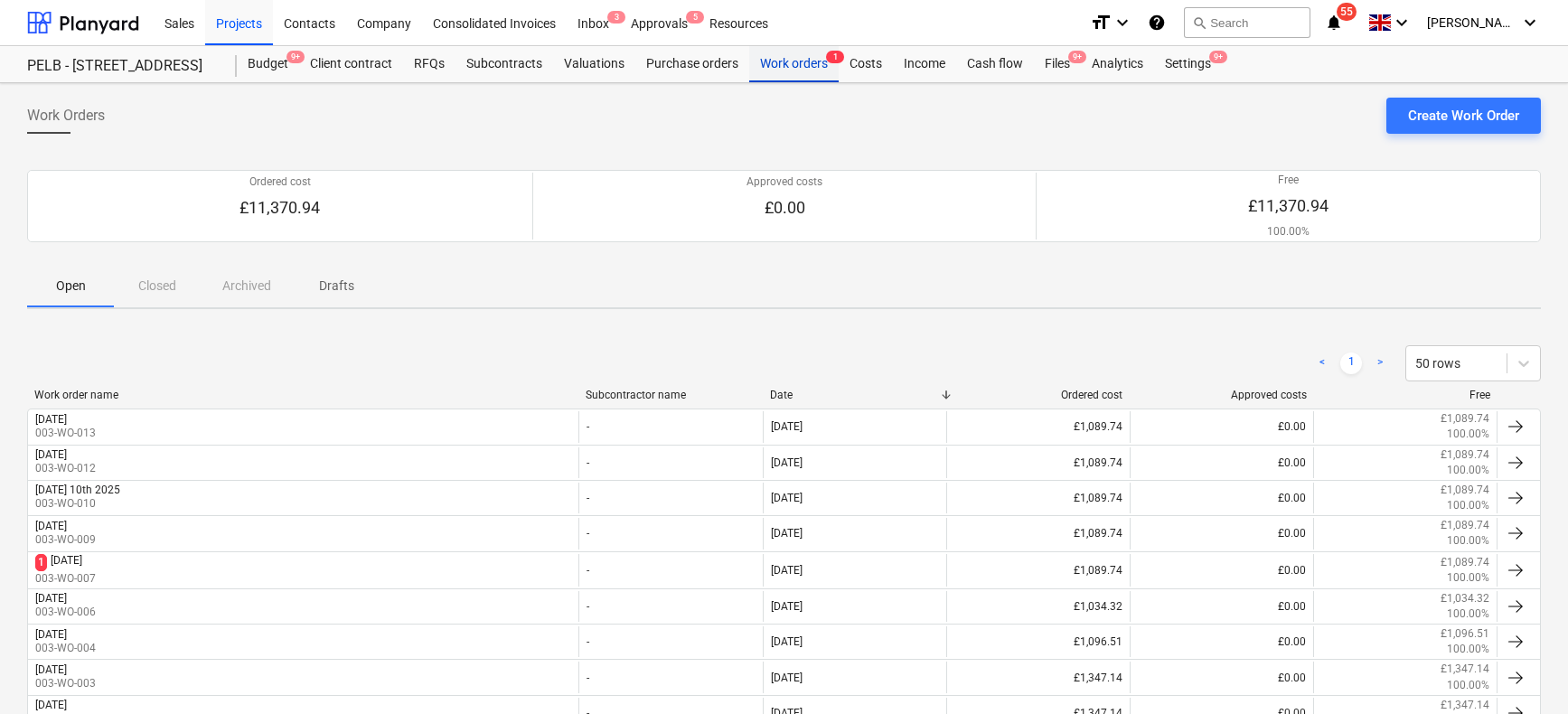
click at [801, 74] on div "Work orders 1" at bounding box center [794, 64] width 89 height 36
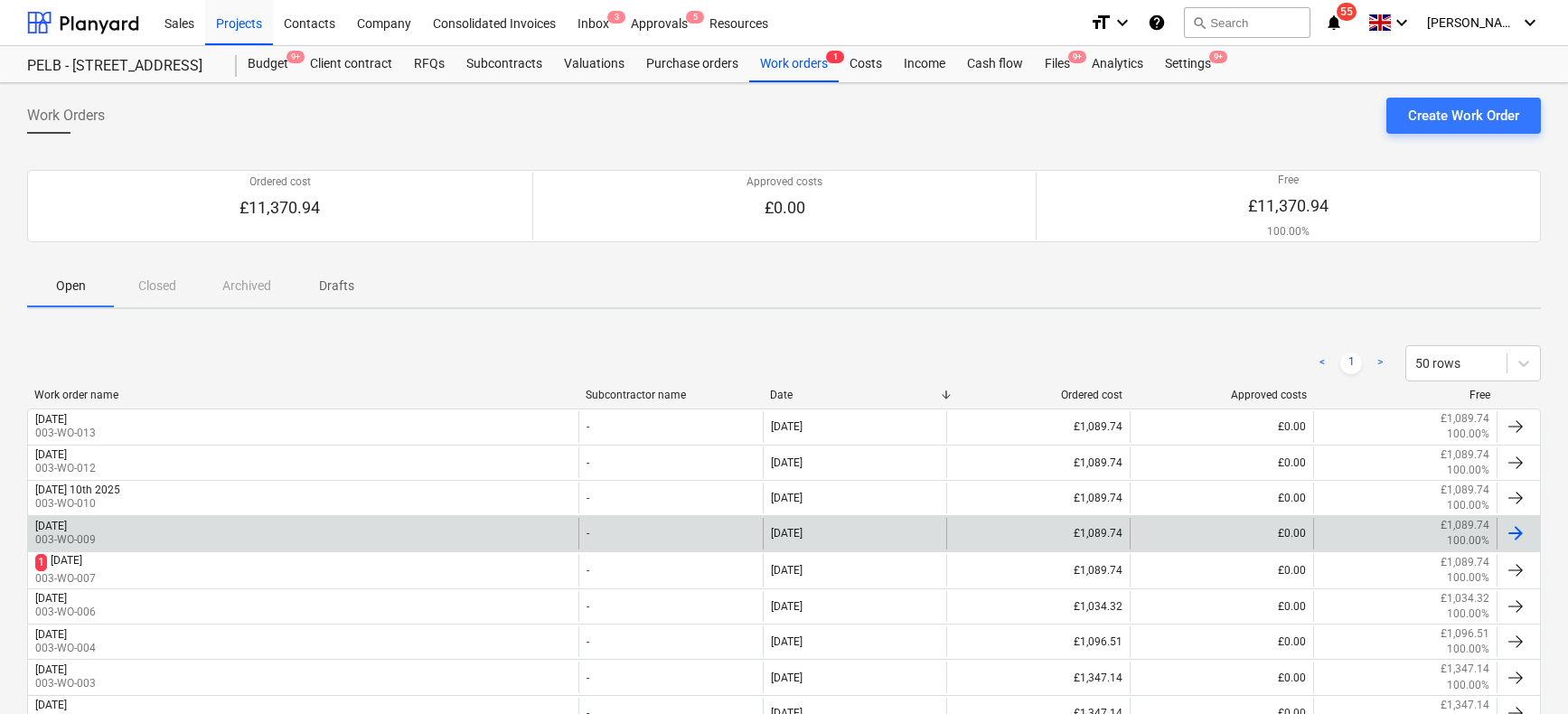
click at [166, 536] on div "[DATE] 003-WO-009" at bounding box center [303, 534] width 551 height 31
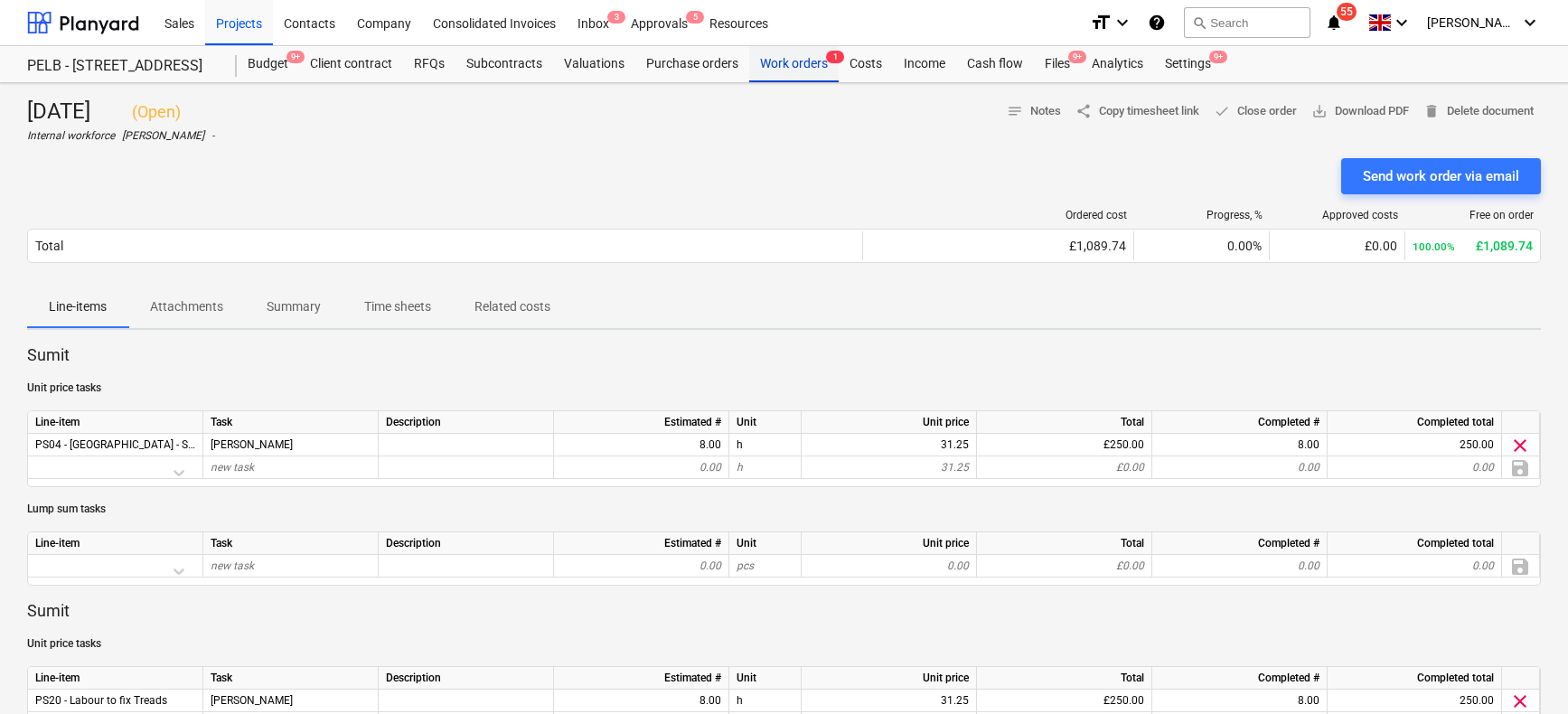
click at [810, 67] on div "Work orders 1" at bounding box center [794, 64] width 89 height 36
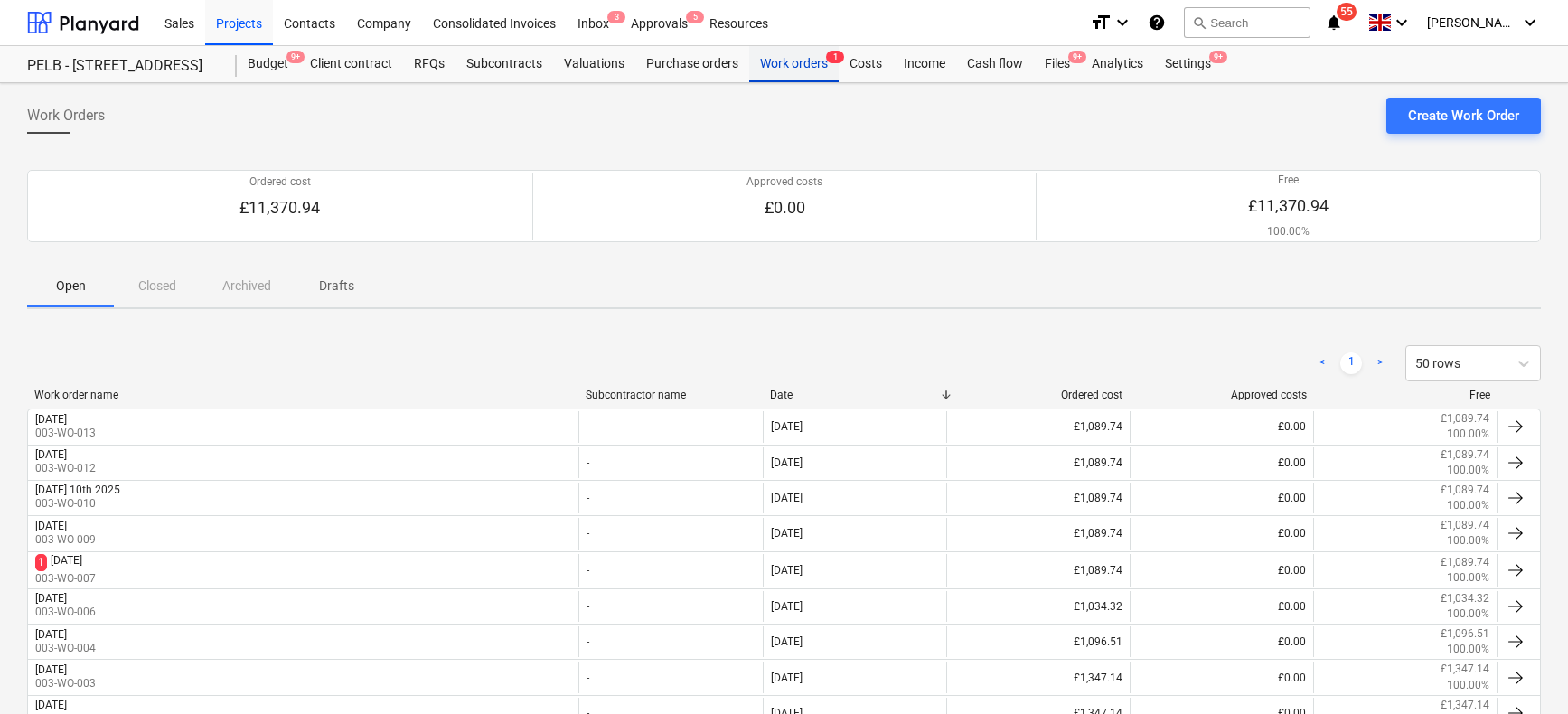
click at [799, 66] on div "Work orders 1" at bounding box center [794, 64] width 89 height 36
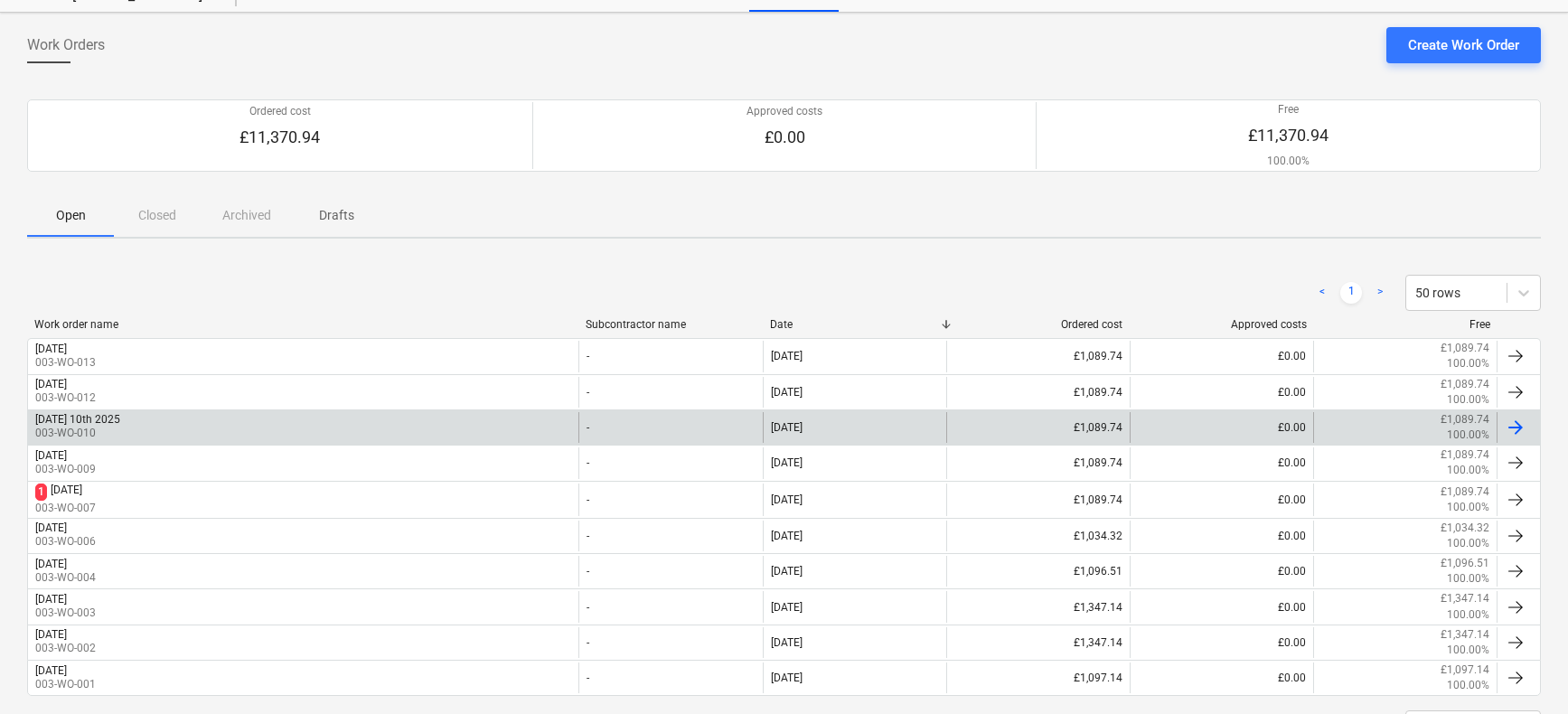
click at [100, 427] on p "003-WO-010" at bounding box center [78, 434] width 85 height 15
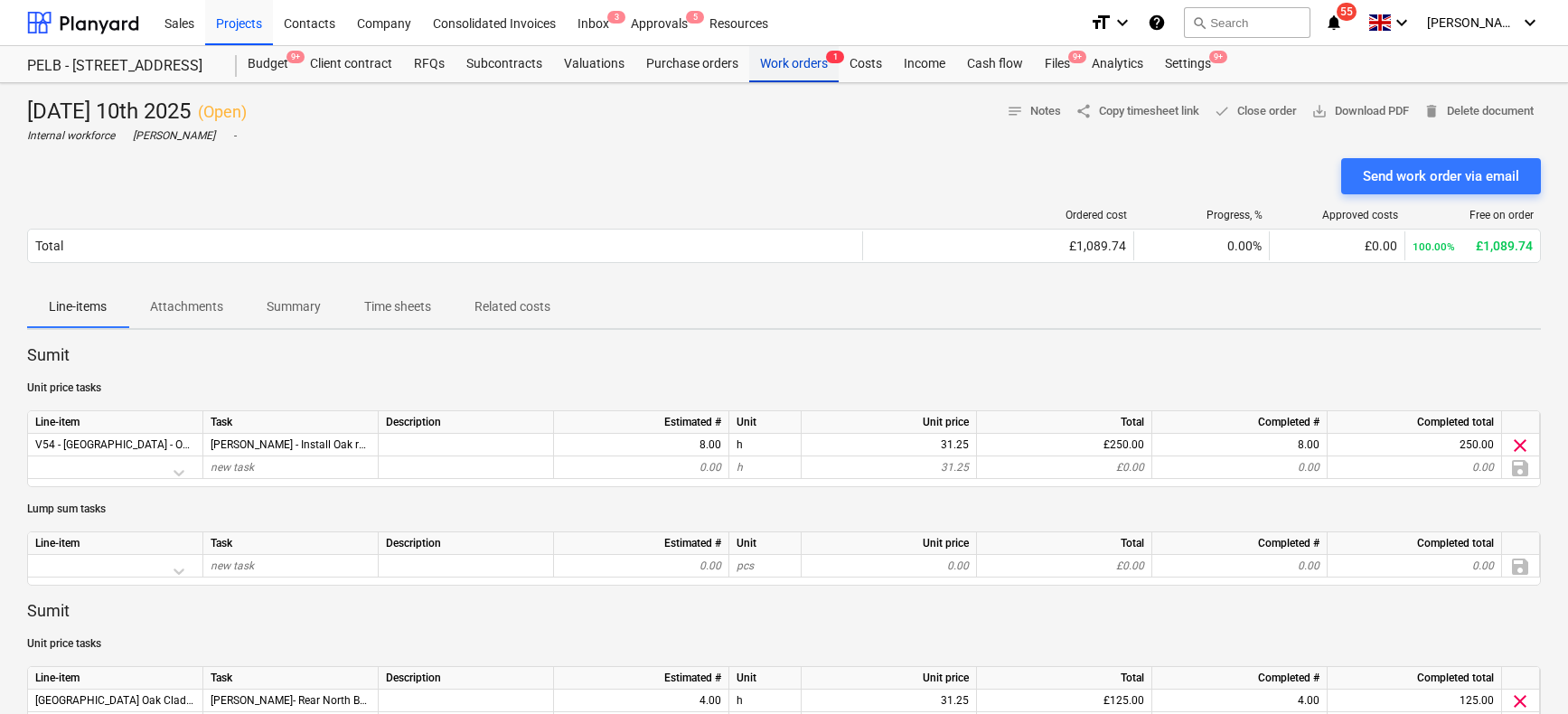
click at [808, 69] on div "Work orders 1" at bounding box center [794, 64] width 89 height 36
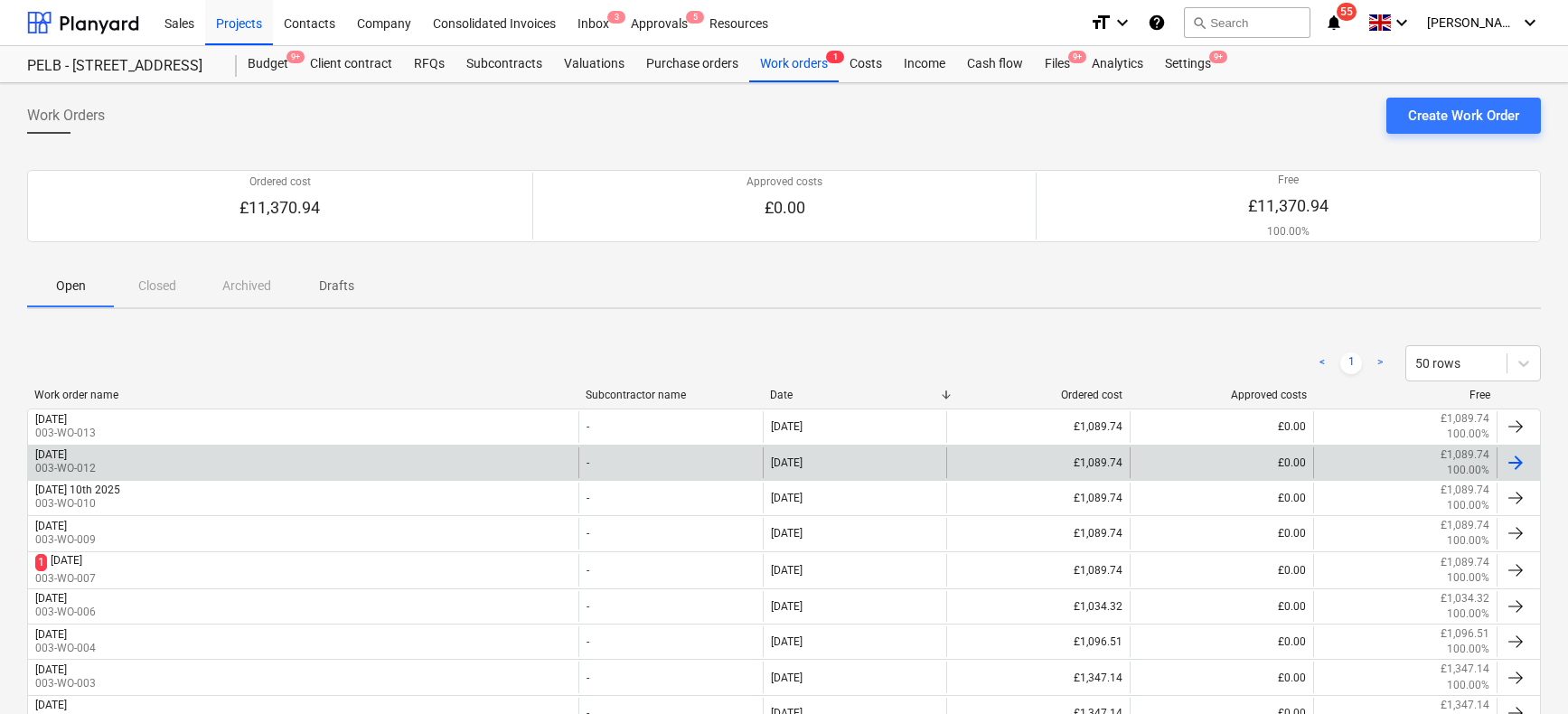
click at [132, 464] on div "[DATE] 003-WO-012" at bounding box center [303, 463] width 551 height 31
